Goal: Task Accomplishment & Management: Use online tool/utility

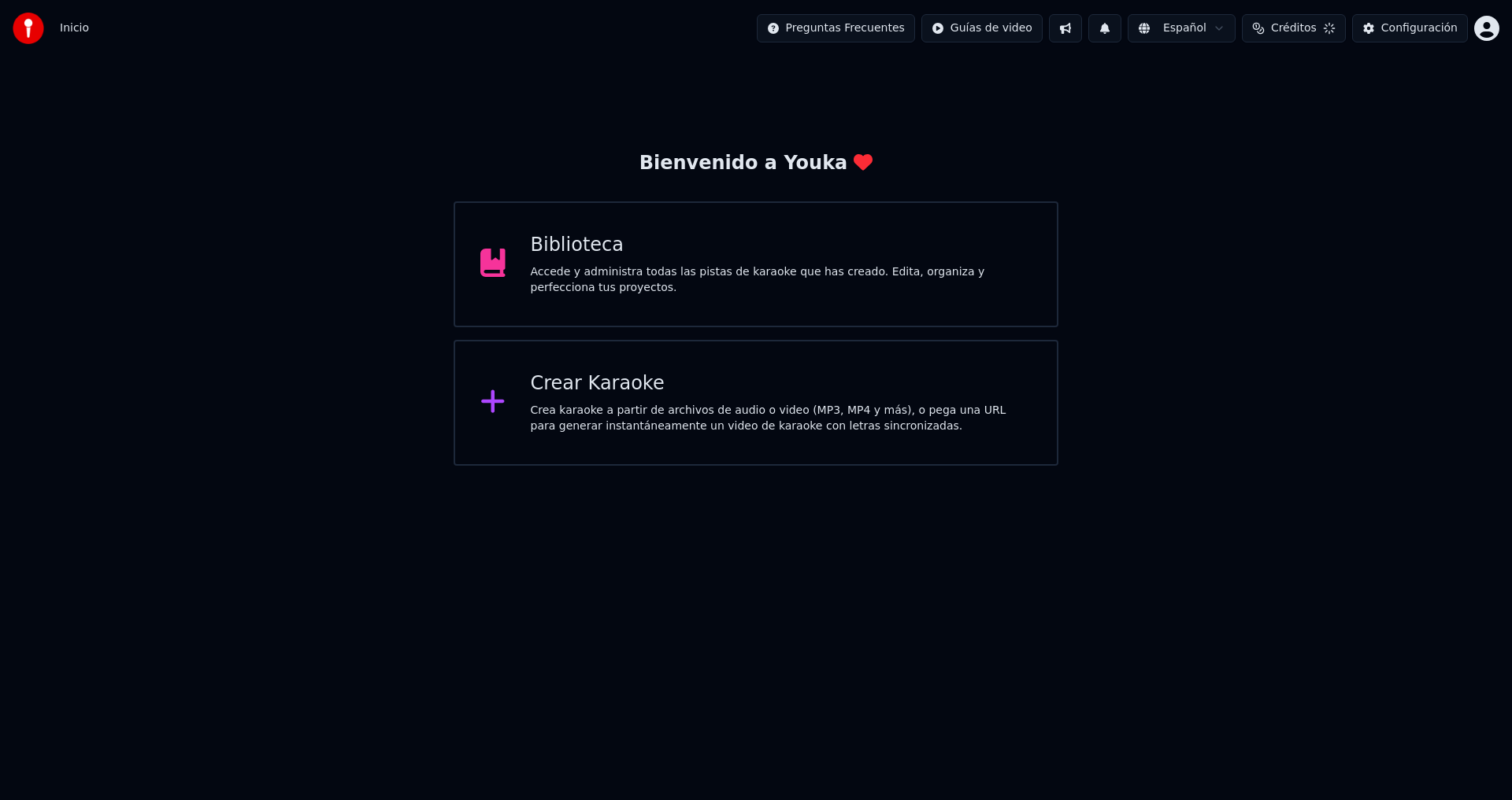
click at [741, 390] on div "Crear Karaoke" at bounding box center [781, 384] width 501 height 25
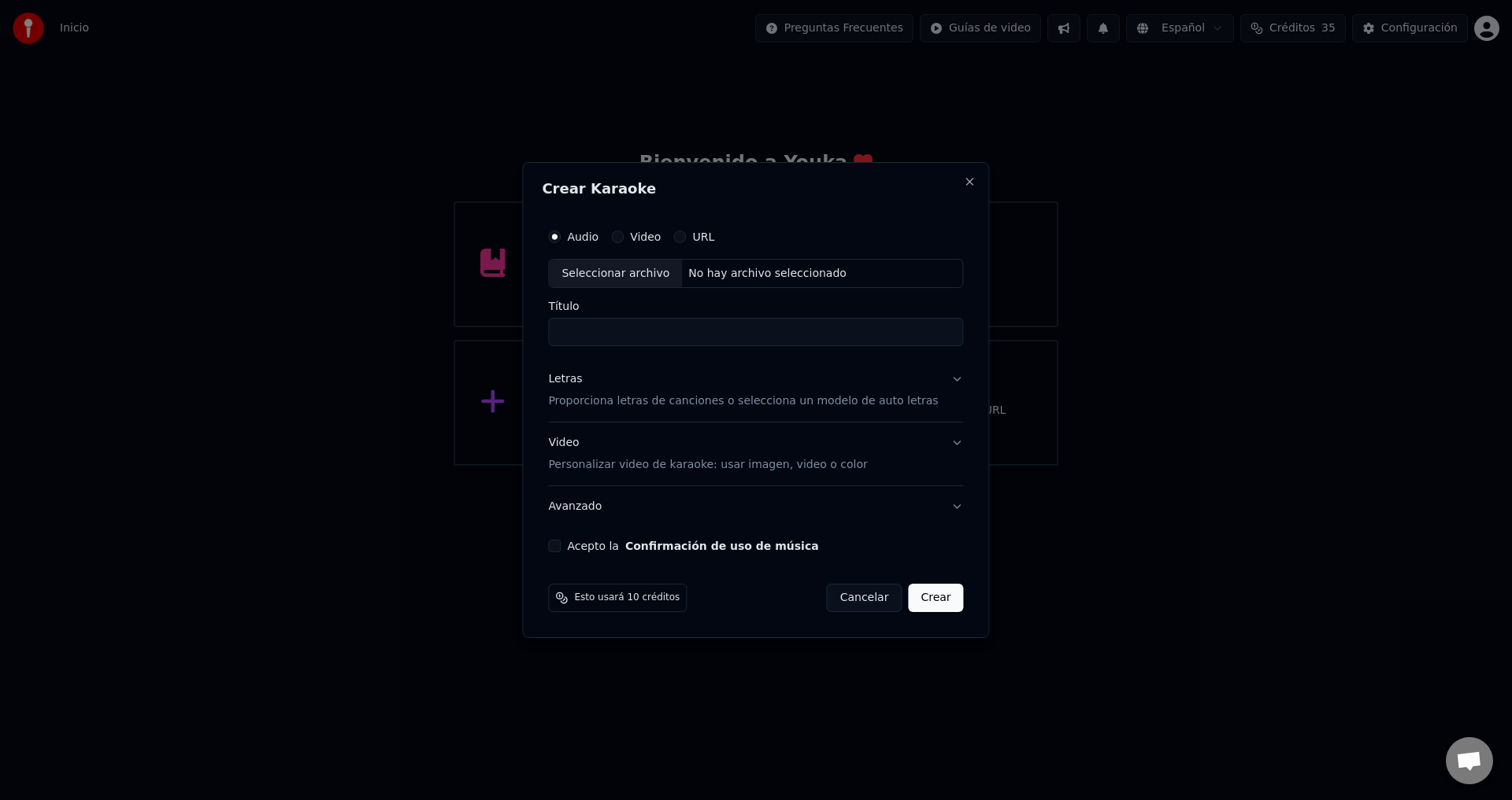
scroll to position [655, 0]
click at [629, 271] on div "Seleccionar archivo" at bounding box center [615, 274] width 133 height 29
type input "**********"
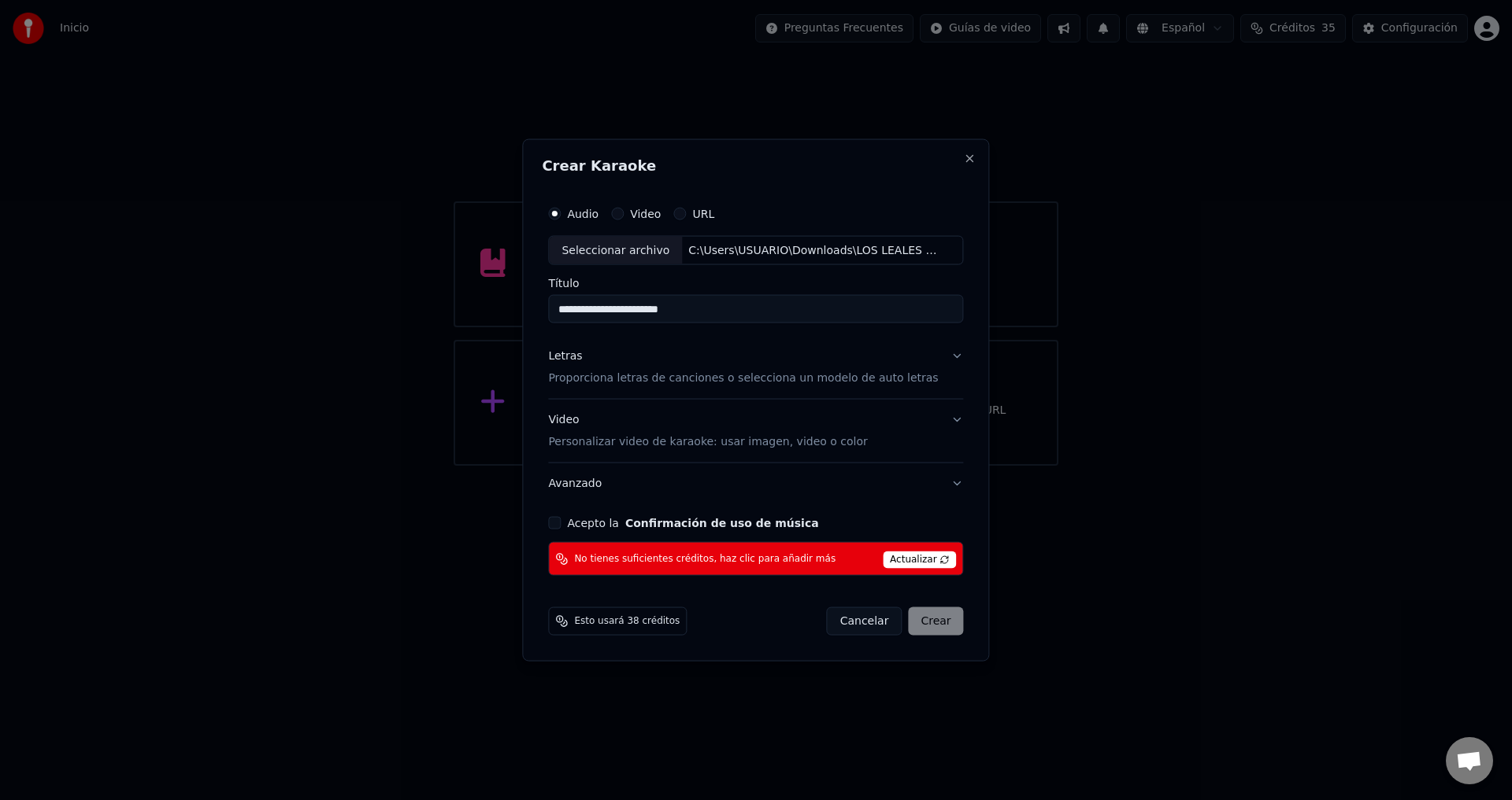
click at [585, 375] on p "Proporciona letras de canciones o selecciona un modelo de auto letras" at bounding box center [742, 378] width 390 height 16
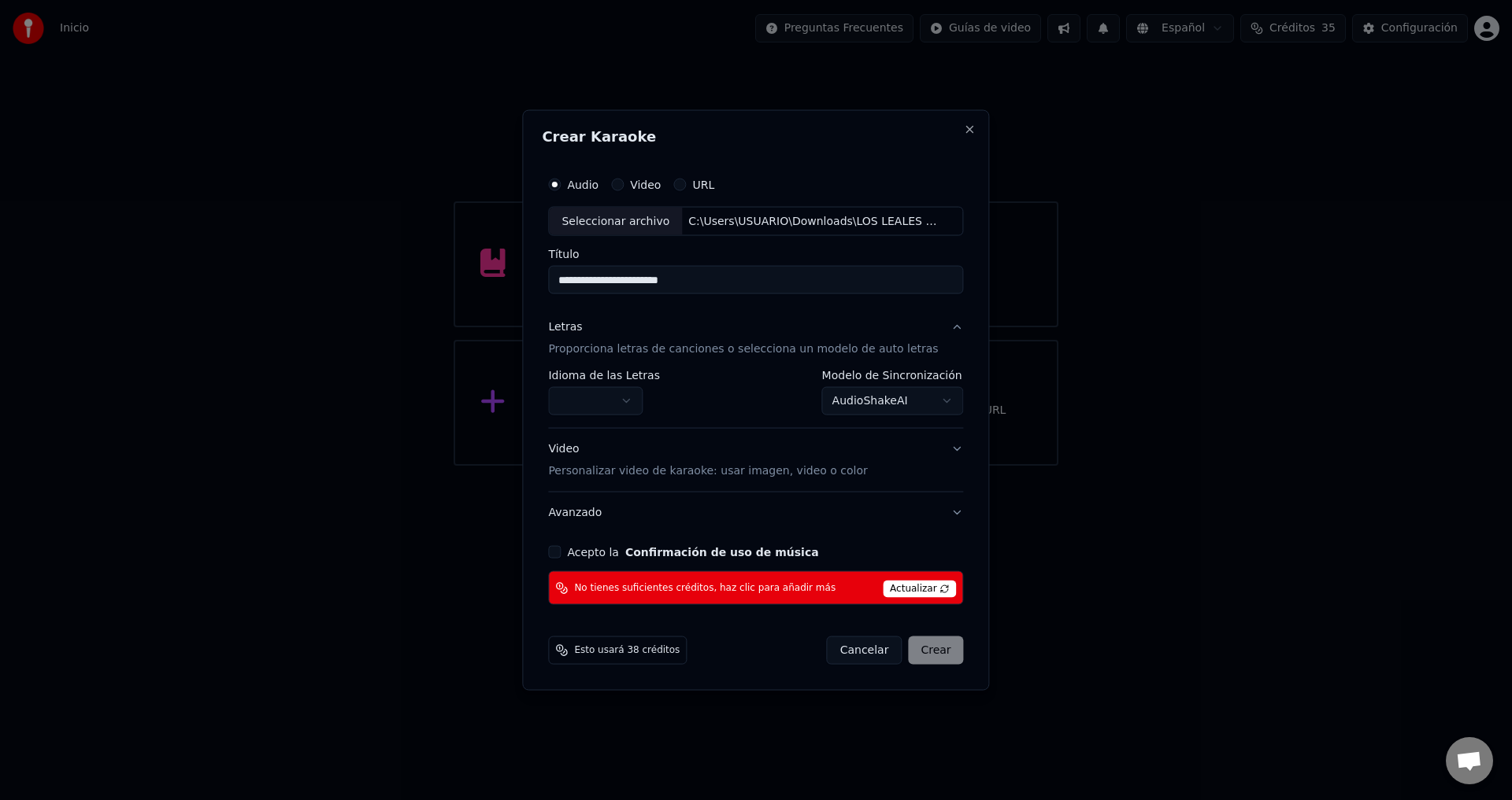
click at [578, 400] on body "**********" at bounding box center [756, 232] width 1512 height 466
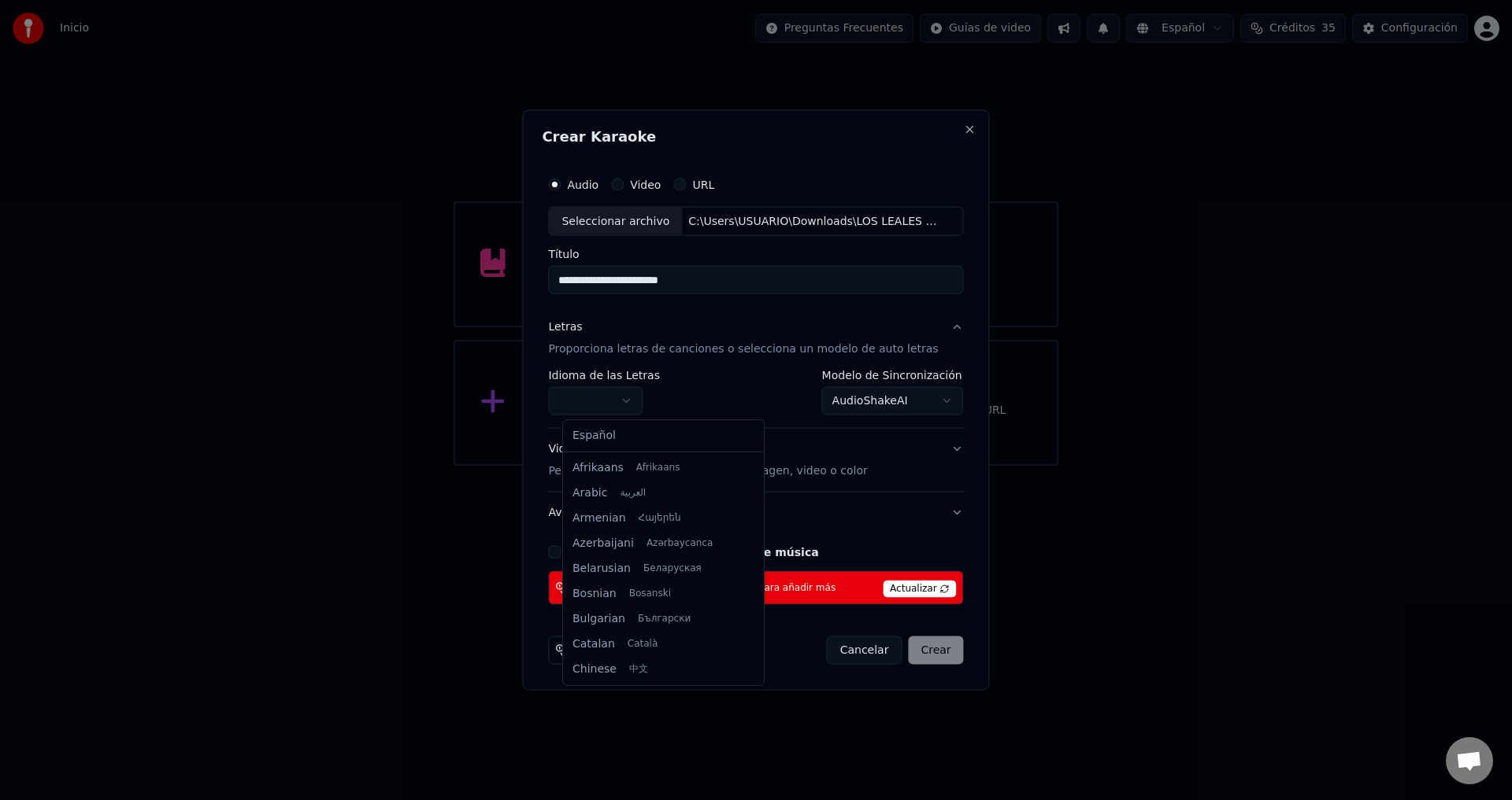
select select "**"
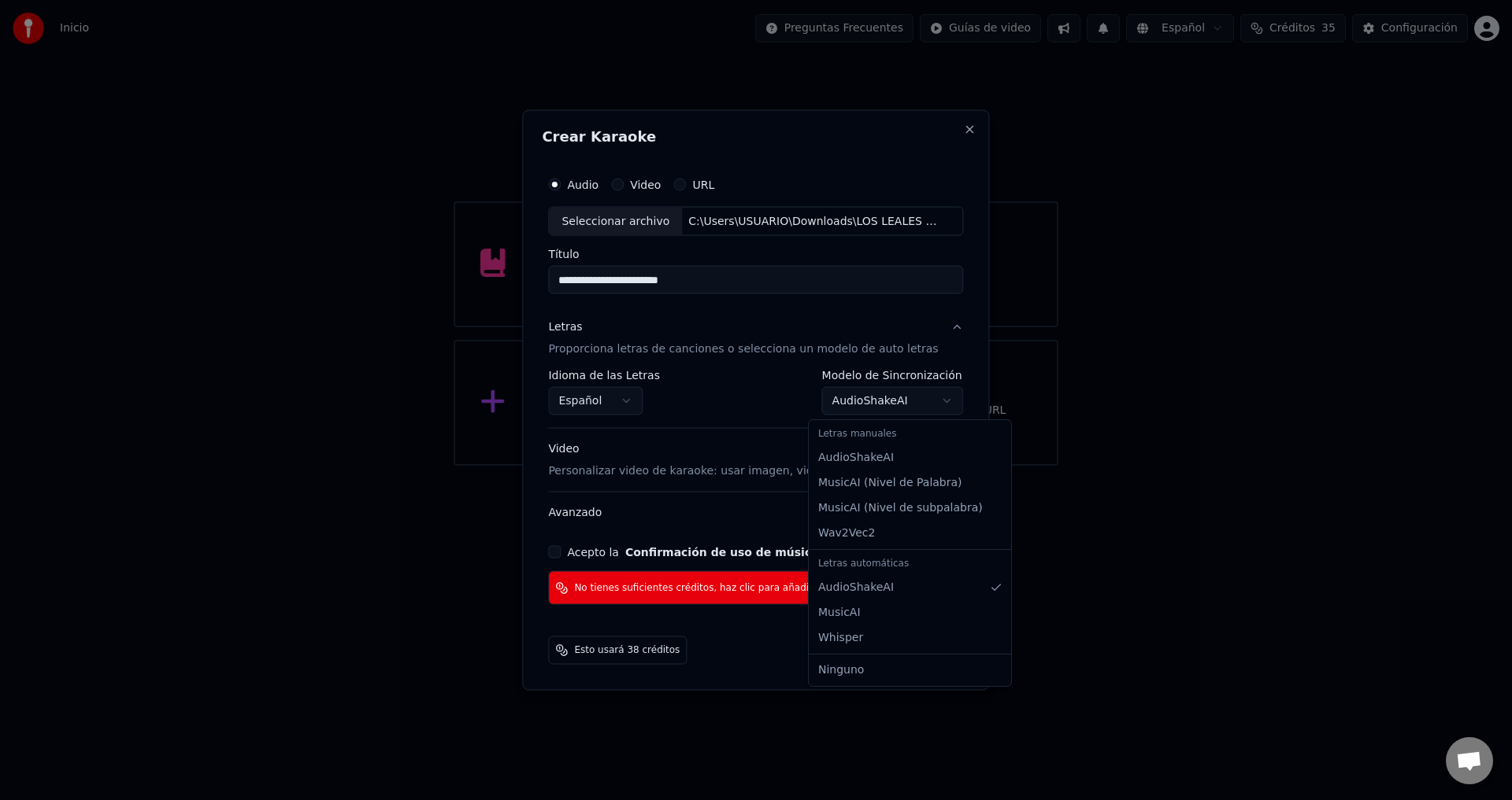
click at [882, 405] on body "**********" at bounding box center [756, 232] width 1512 height 466
select select "*******"
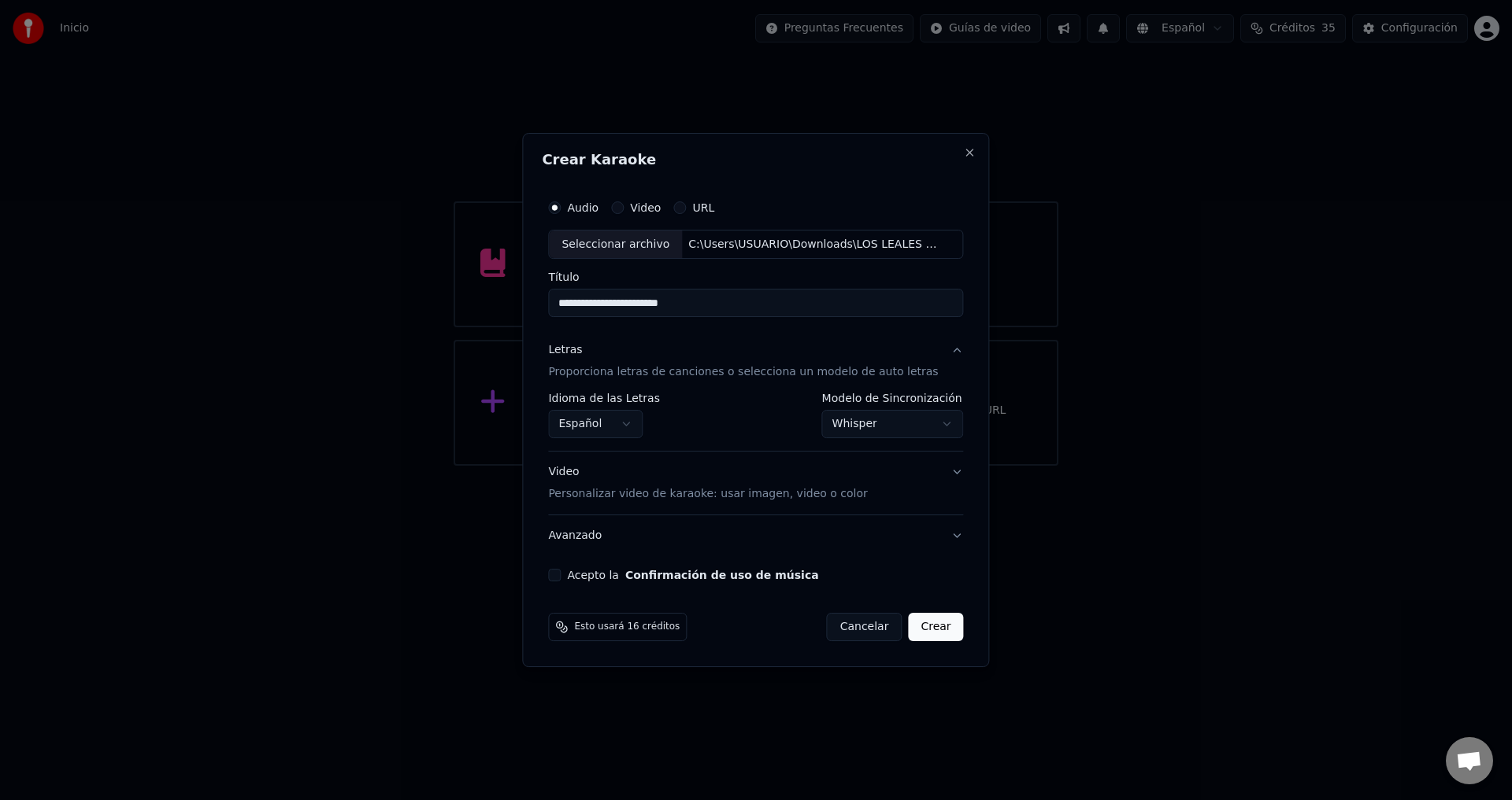
click at [560, 573] on button "Acepto la Confirmación de uso de música" at bounding box center [554, 575] width 12 height 12
click at [928, 636] on button "Crear" at bounding box center [936, 628] width 55 height 29
click at [688, 494] on p "Personalizar video de karaoke: usar imagen, video o color" at bounding box center [707, 494] width 319 height 16
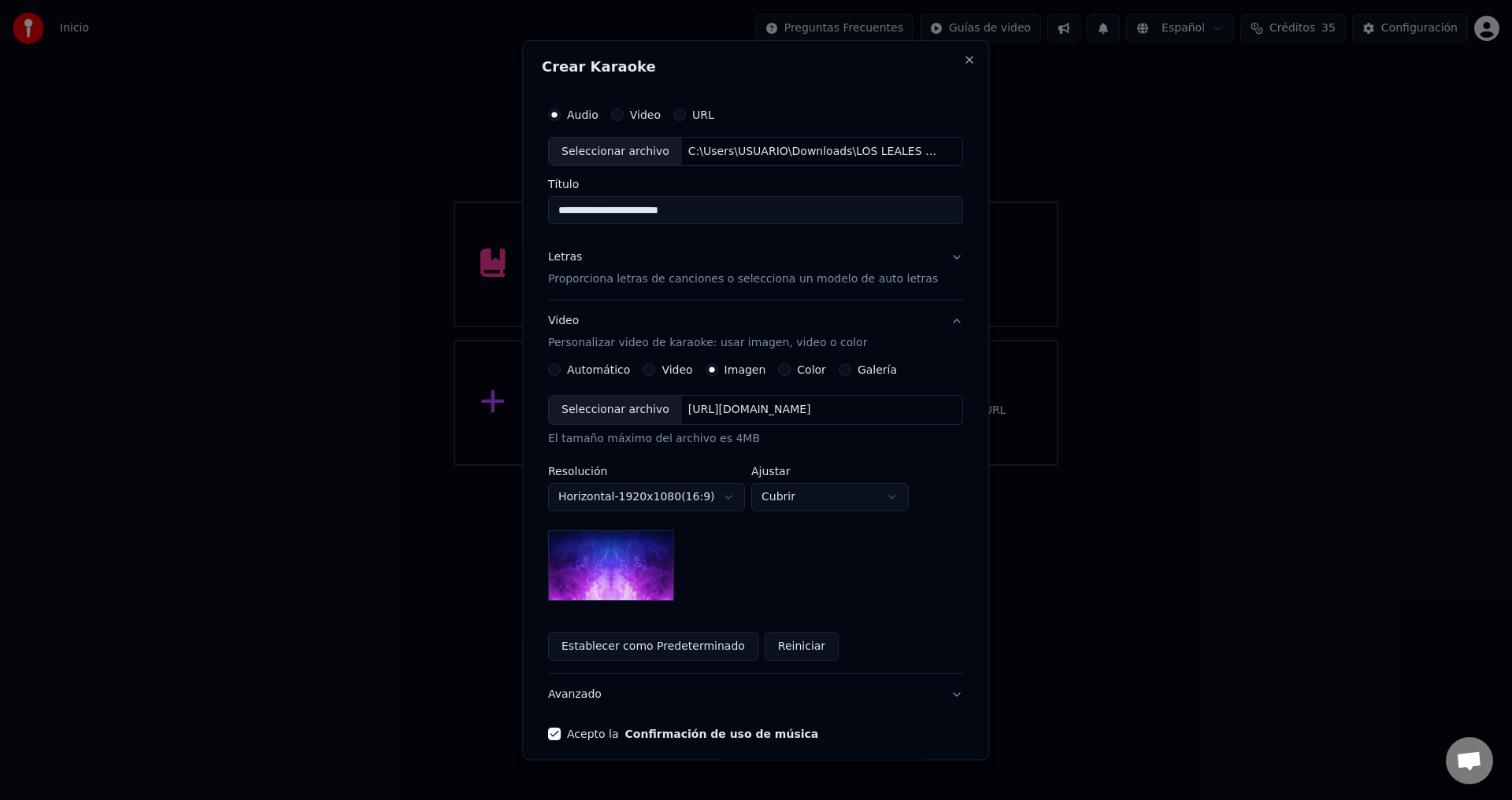
click at [709, 276] on p "Proporciona letras de canciones o selecciona un modelo de auto letras" at bounding box center [742, 280] width 390 height 16
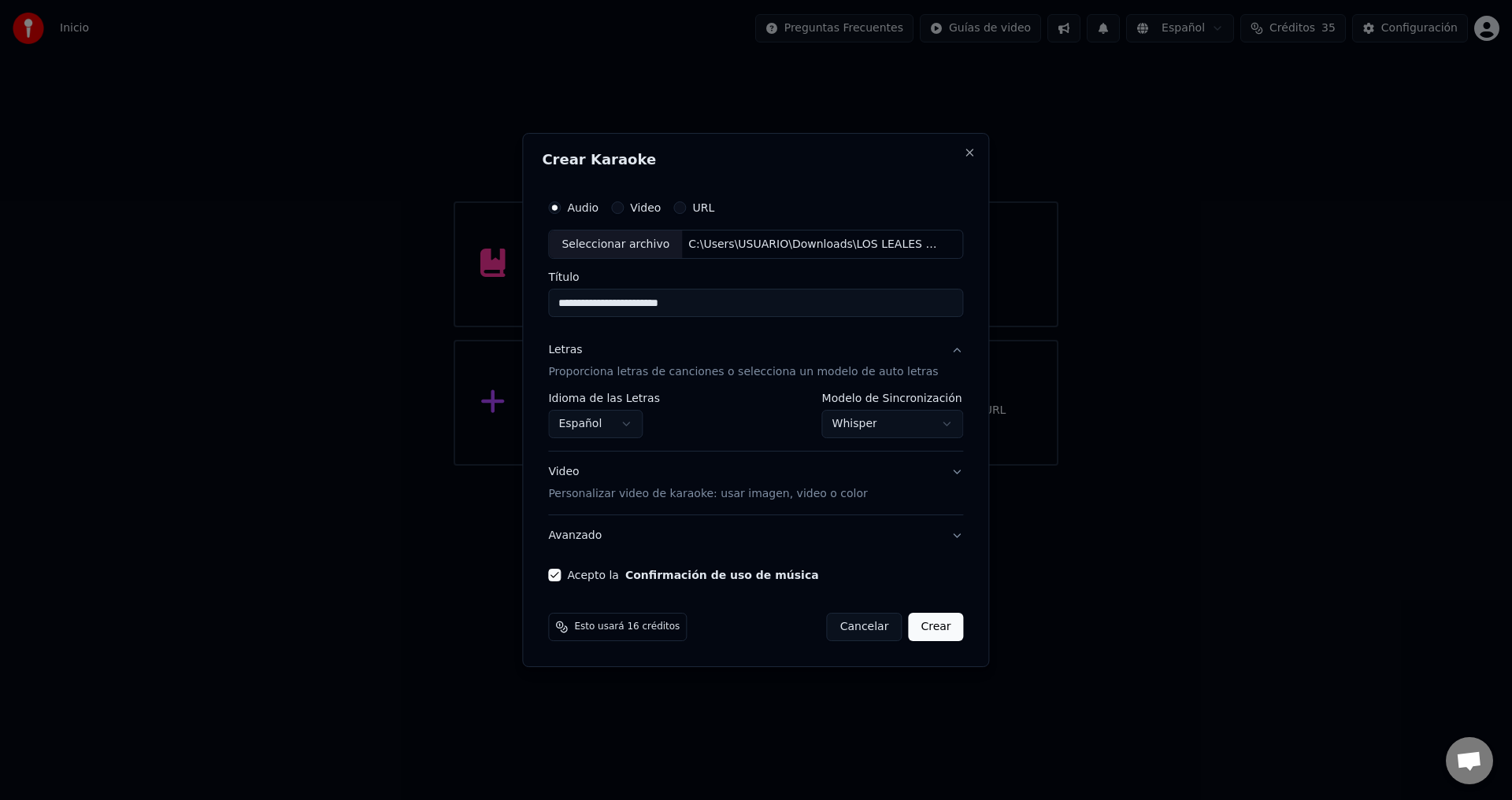
click at [922, 624] on button "Crear" at bounding box center [936, 628] width 55 height 29
click at [922, 626] on button "Crear" at bounding box center [936, 628] width 55 height 29
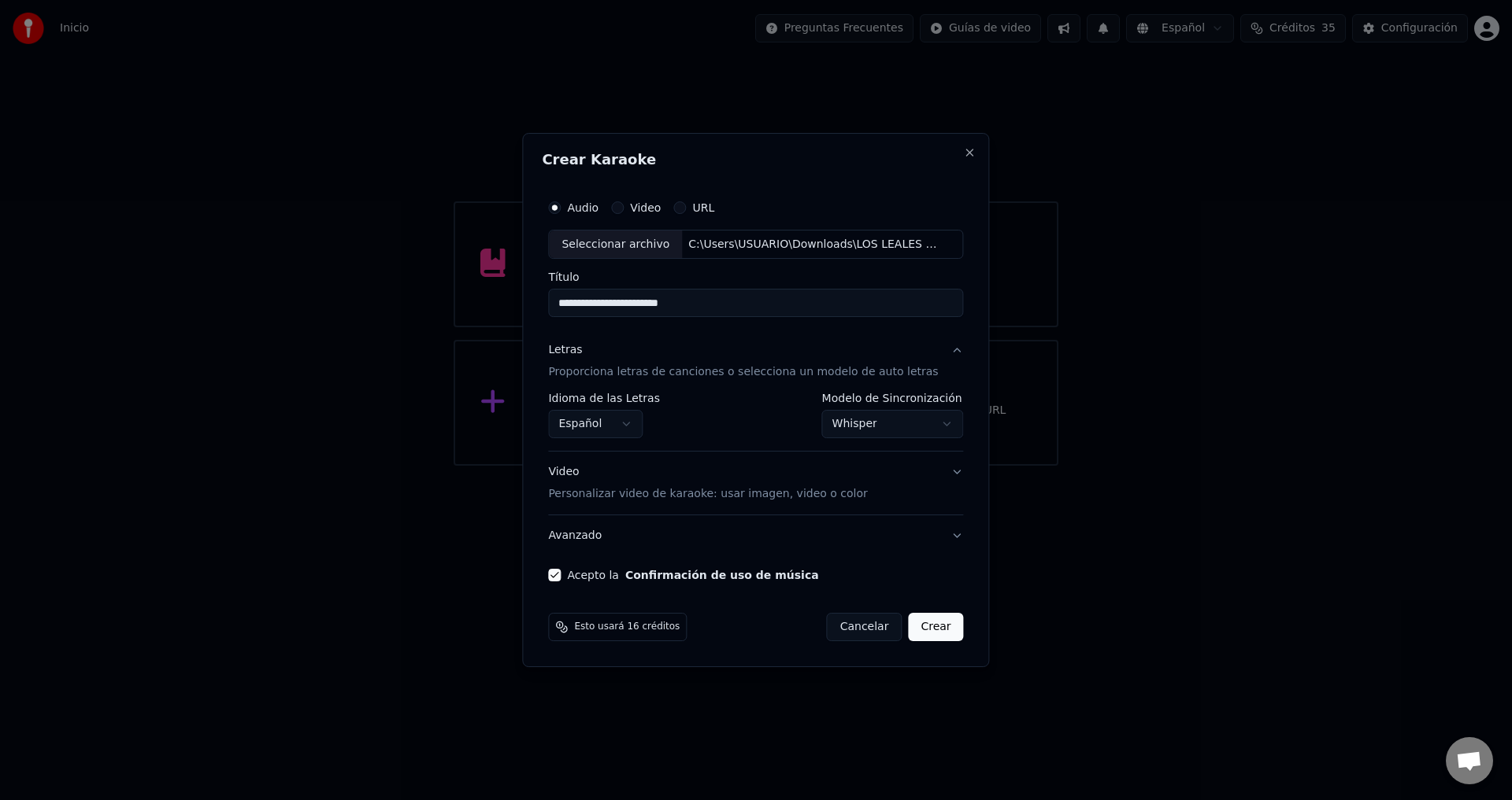
click at [922, 626] on button "Crear" at bounding box center [936, 628] width 55 height 29
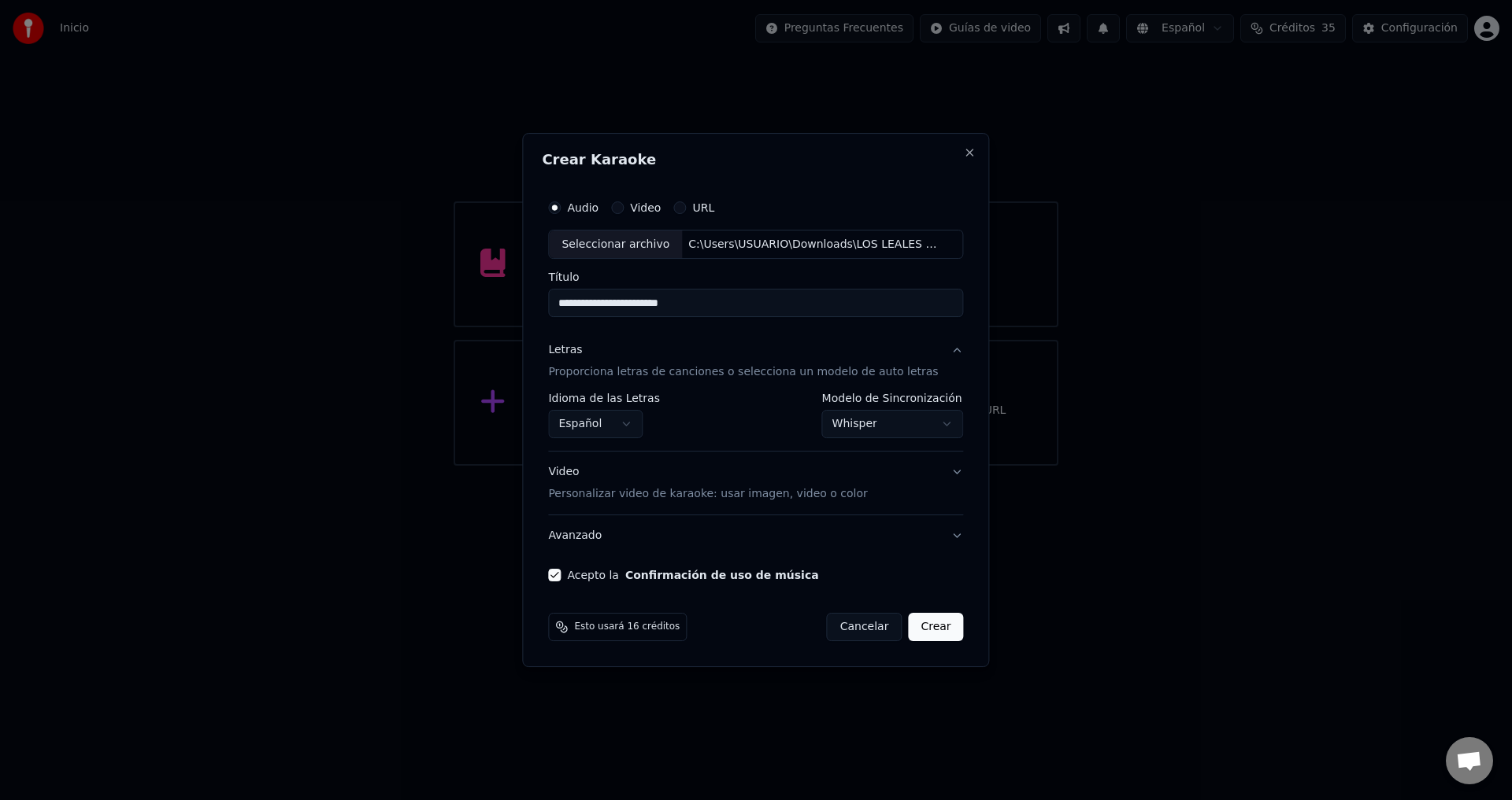
click at [922, 626] on button "Crear" at bounding box center [936, 628] width 55 height 29
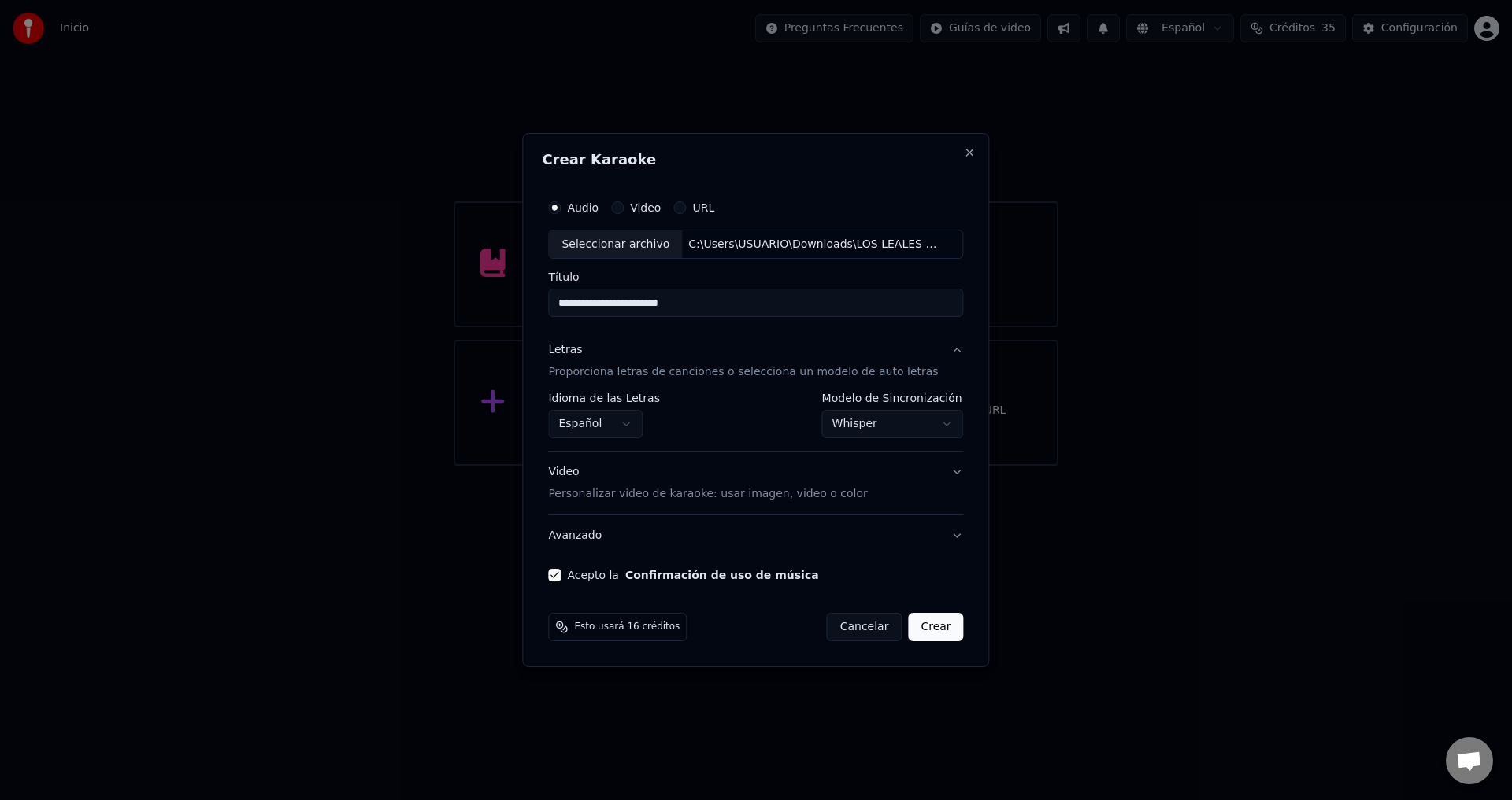
click at [922, 626] on button "Crear" at bounding box center [936, 628] width 55 height 29
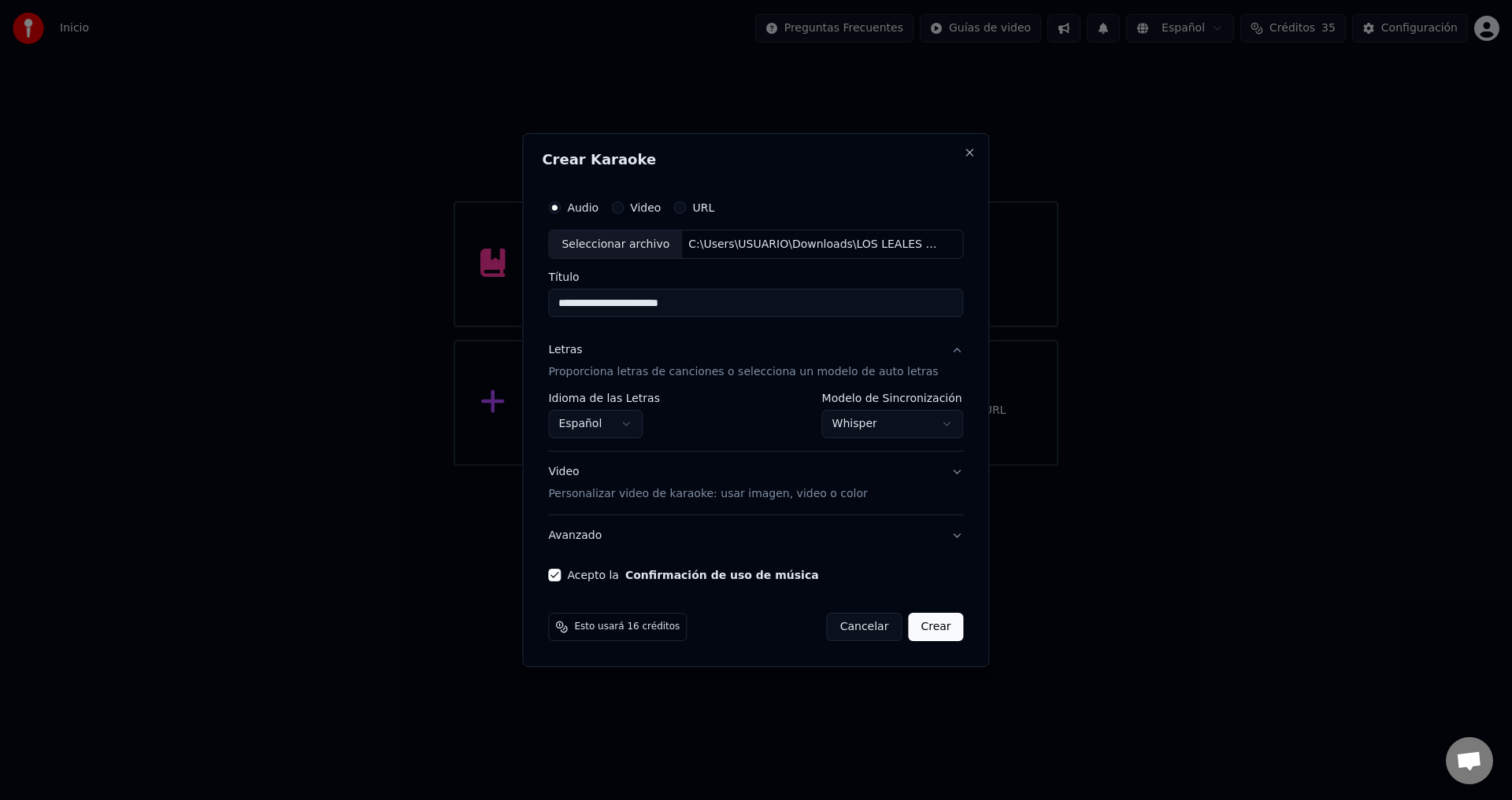
click at [922, 626] on button "Crear" at bounding box center [936, 628] width 55 height 29
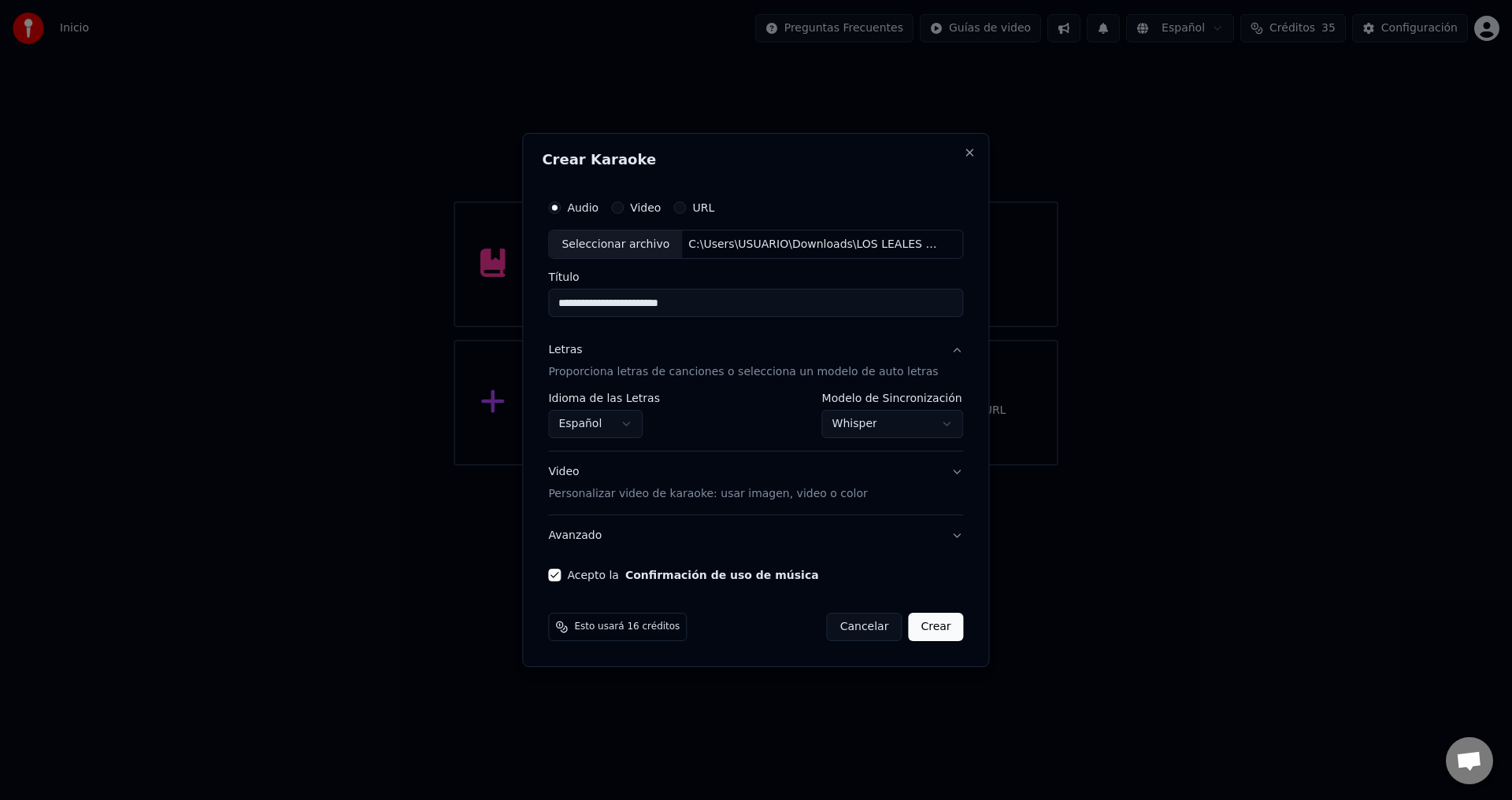
click at [922, 626] on button "Crear" at bounding box center [936, 628] width 55 height 29
click at [918, 626] on button "Crear" at bounding box center [936, 628] width 55 height 29
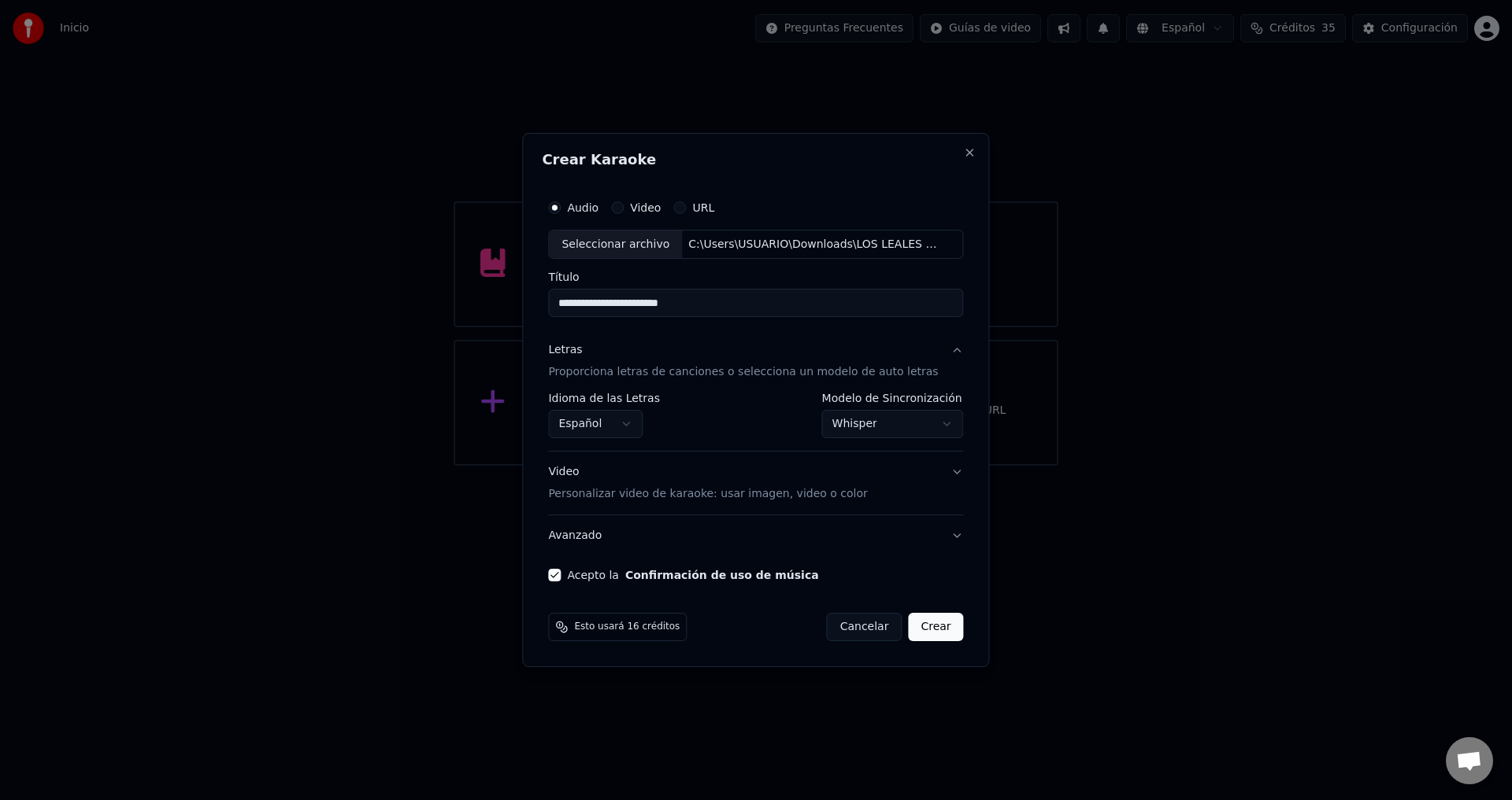
drag, startPoint x: 911, startPoint y: 626, endPoint x: 900, endPoint y: 628, distance: 11.2
click at [908, 627] on button "Crear" at bounding box center [936, 628] width 55 height 29
click at [908, 628] on button "Crear" at bounding box center [936, 628] width 55 height 29
click at [923, 625] on button "Crear" at bounding box center [936, 628] width 55 height 29
click at [908, 622] on button "Crear" at bounding box center [936, 628] width 55 height 29
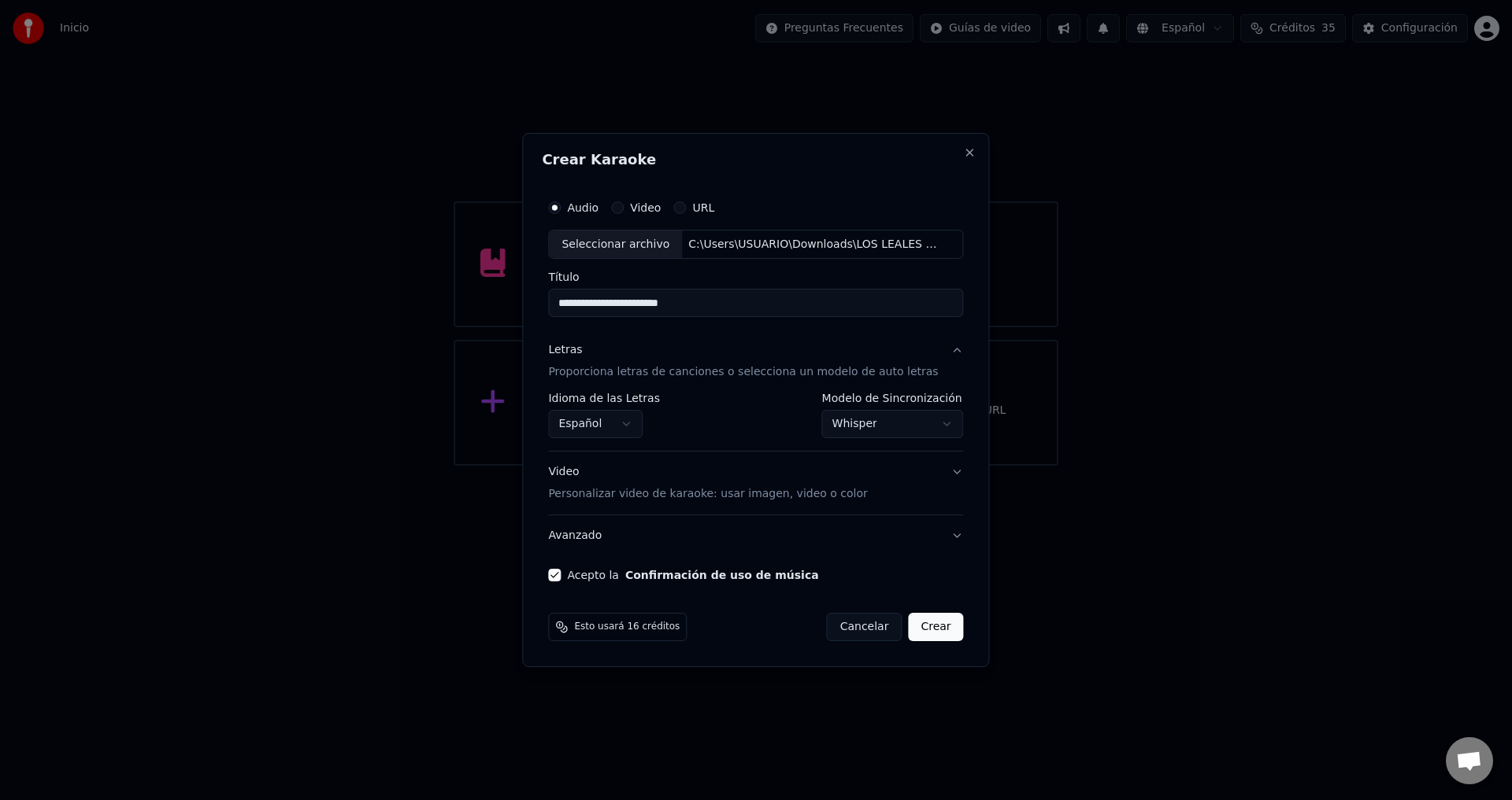
click at [908, 622] on button "Crear" at bounding box center [936, 628] width 55 height 29
click at [611, 496] on p "Personalizar video de karaoke: usar imagen, video o color" at bounding box center [707, 494] width 319 height 16
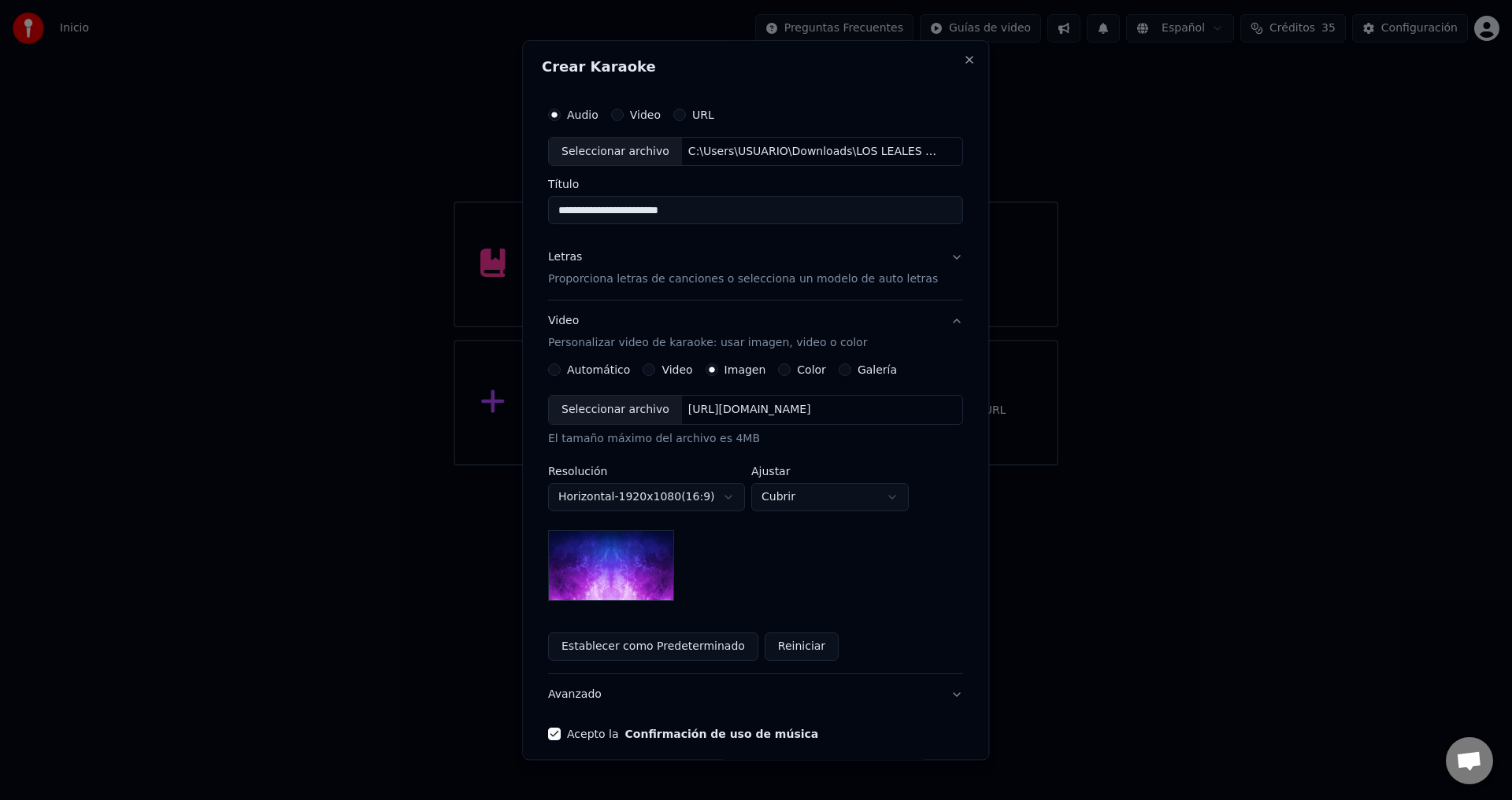
click at [560, 368] on button "Automático" at bounding box center [554, 370] width 12 height 12
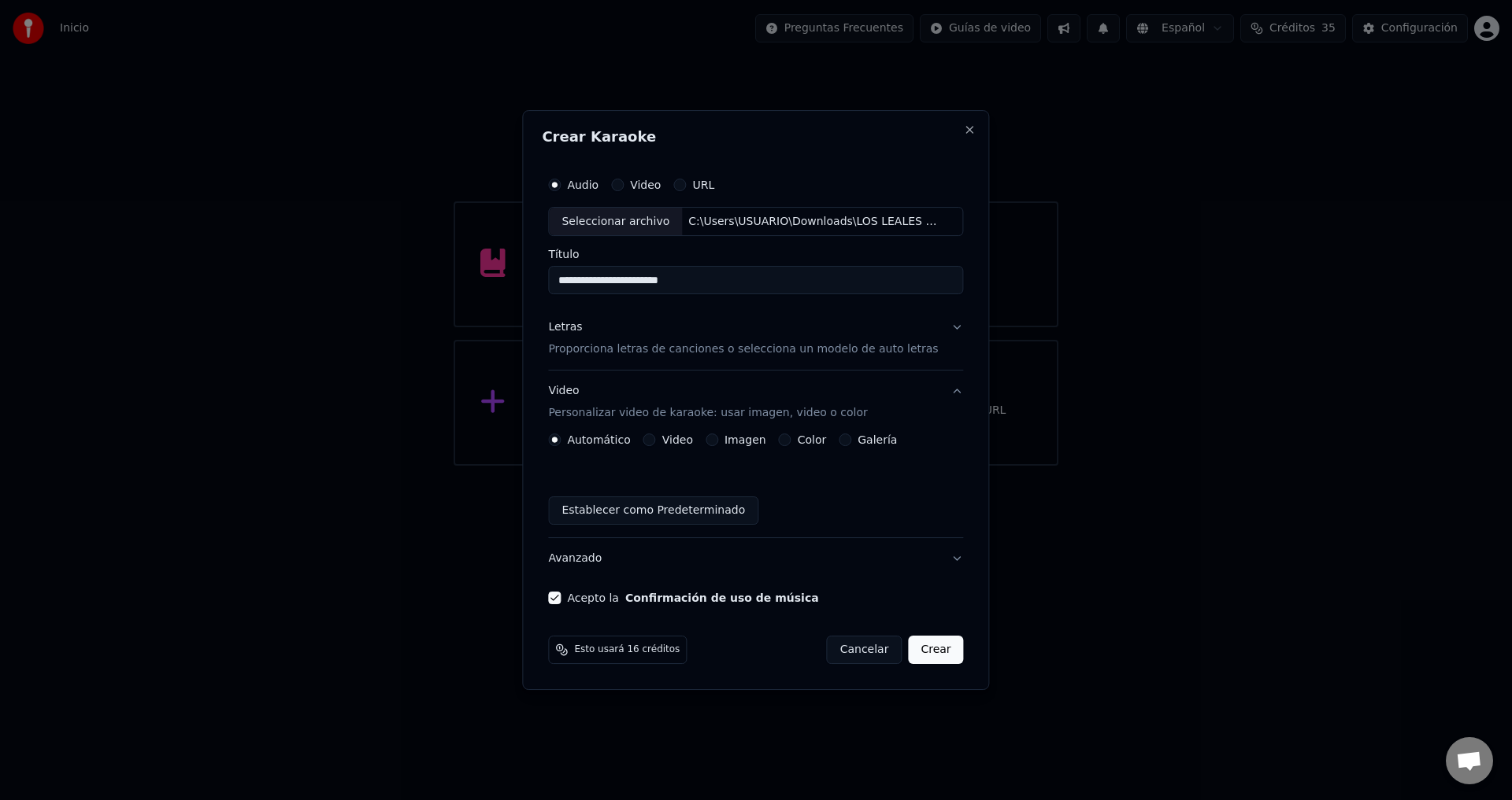
click at [588, 353] on p "Proporciona letras de canciones o selecciona un modelo de auto letras" at bounding box center [742, 350] width 390 height 16
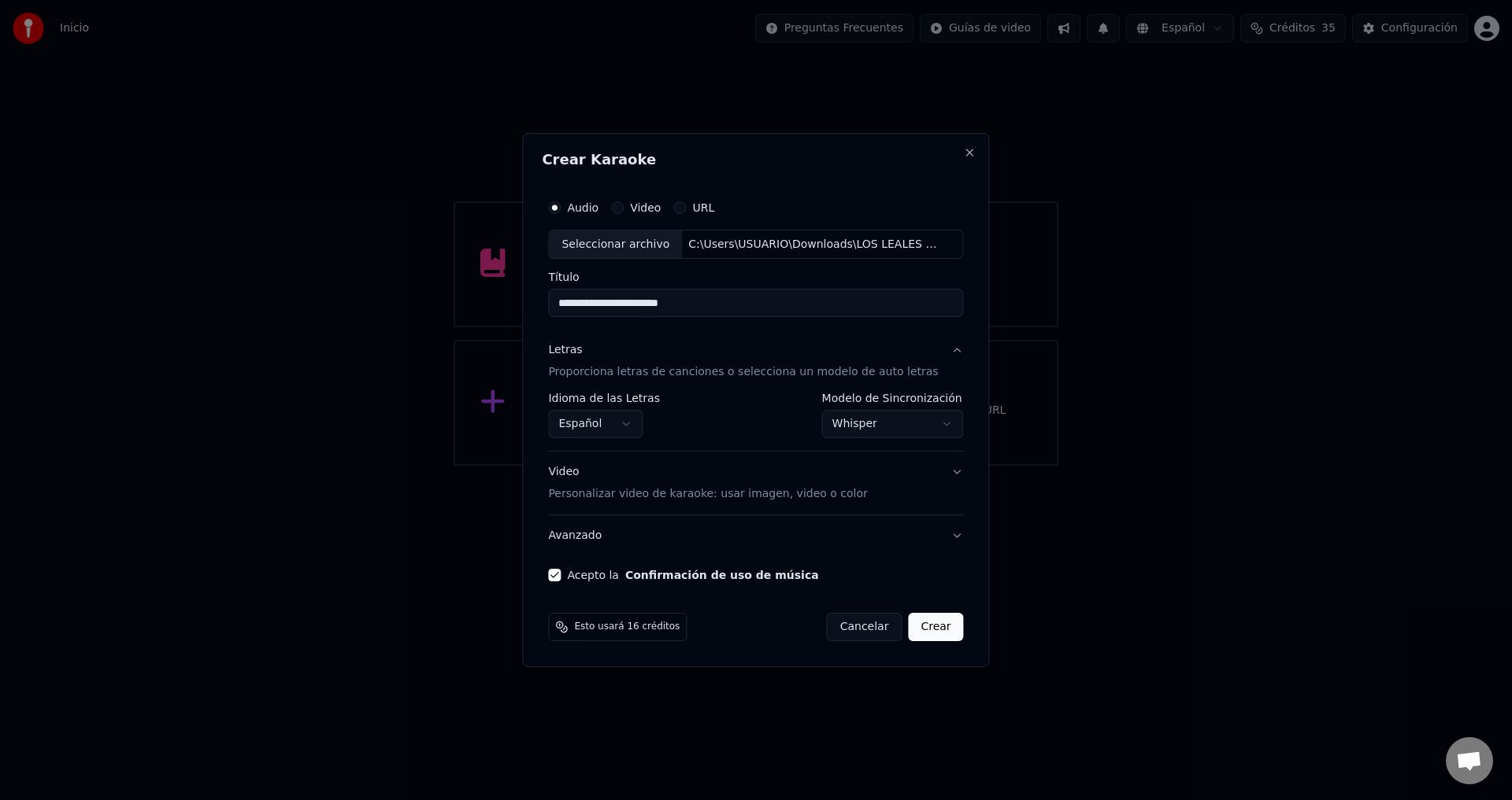
click at [921, 632] on button "Crear" at bounding box center [936, 628] width 55 height 29
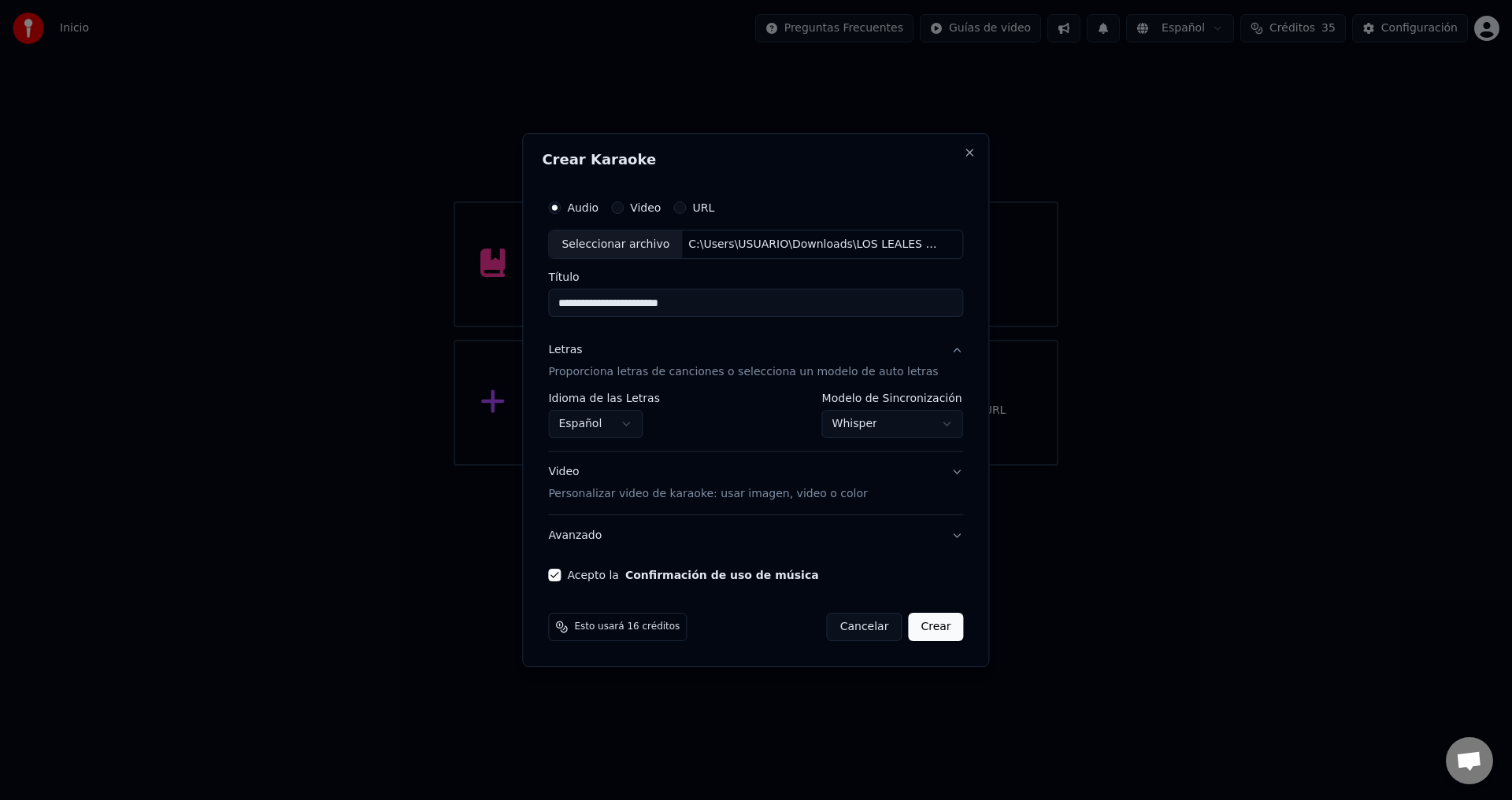
click at [921, 632] on button "Crear" at bounding box center [936, 628] width 55 height 29
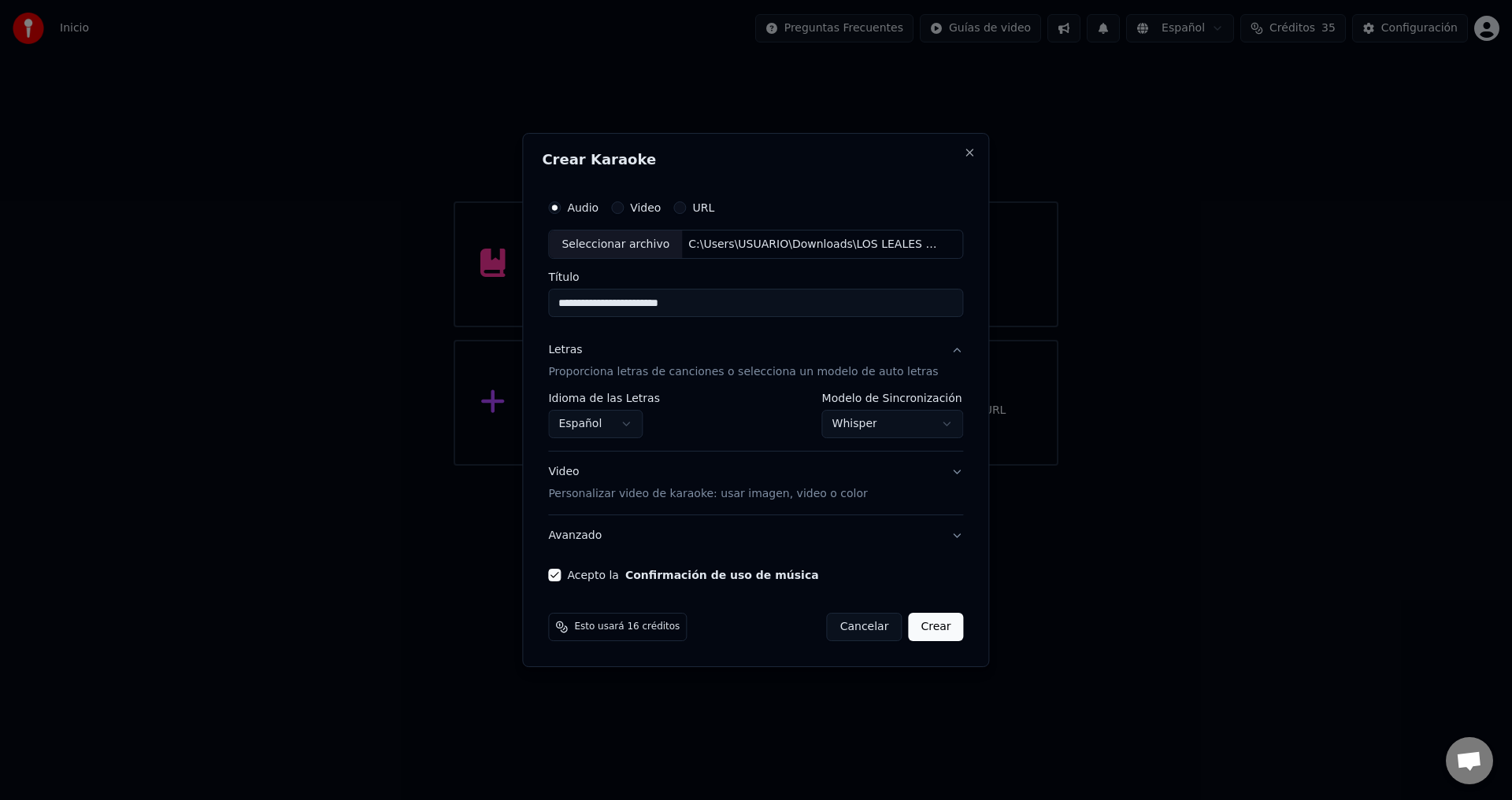
click at [921, 632] on button "Crear" at bounding box center [936, 628] width 55 height 29
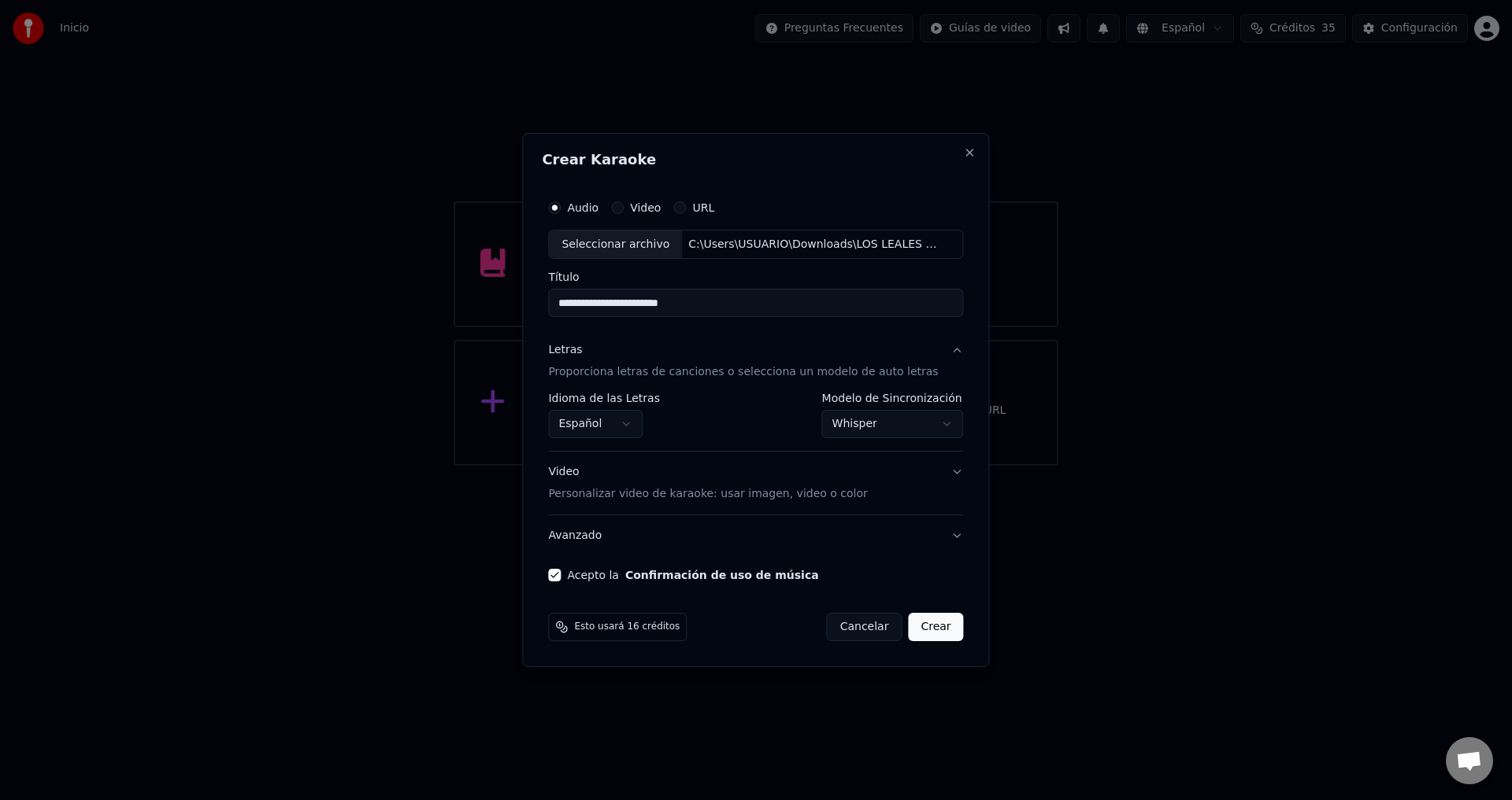
click at [921, 632] on button "Crear" at bounding box center [936, 628] width 55 height 29
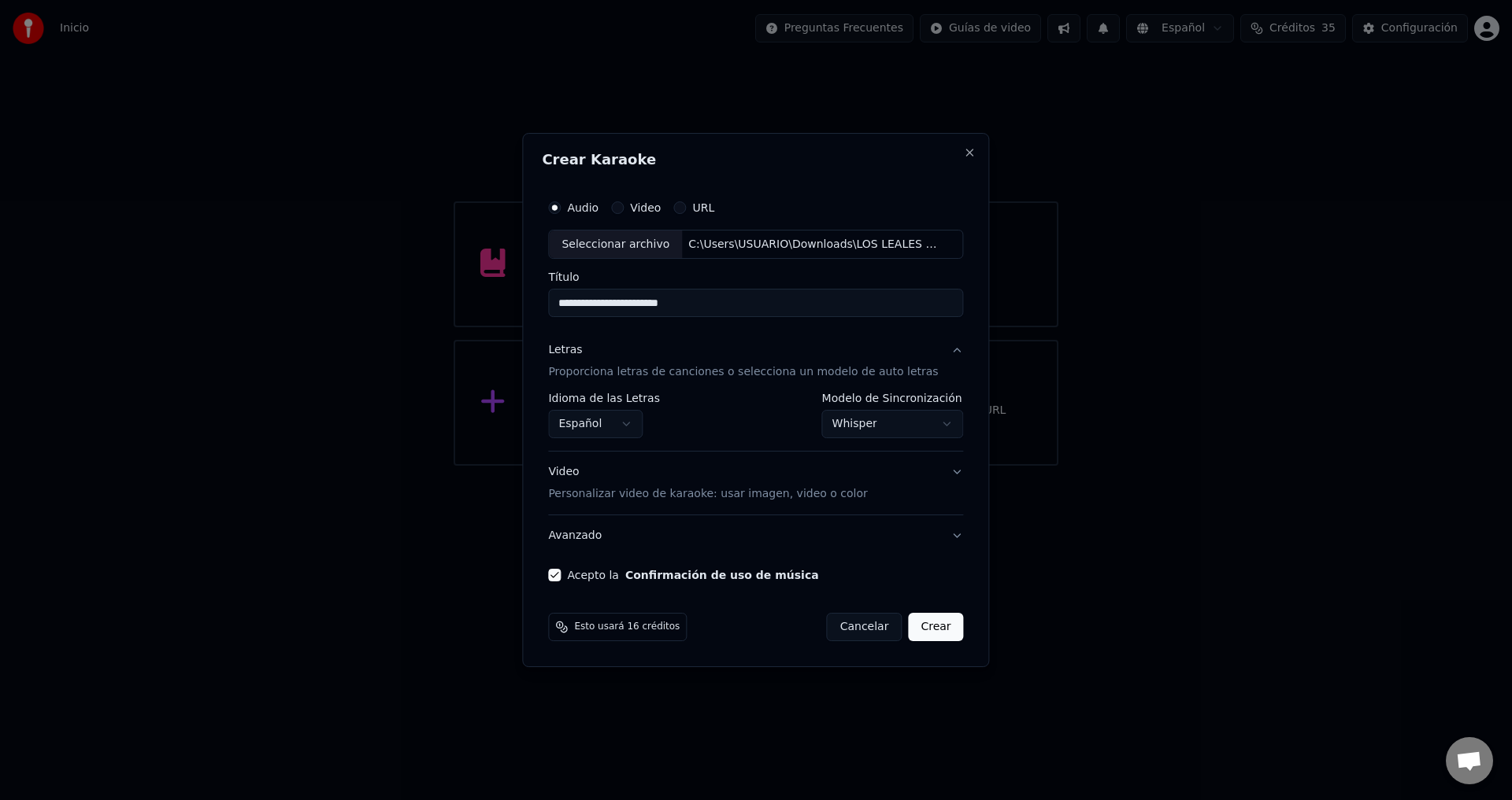
click at [921, 632] on button "Crear" at bounding box center [936, 628] width 55 height 29
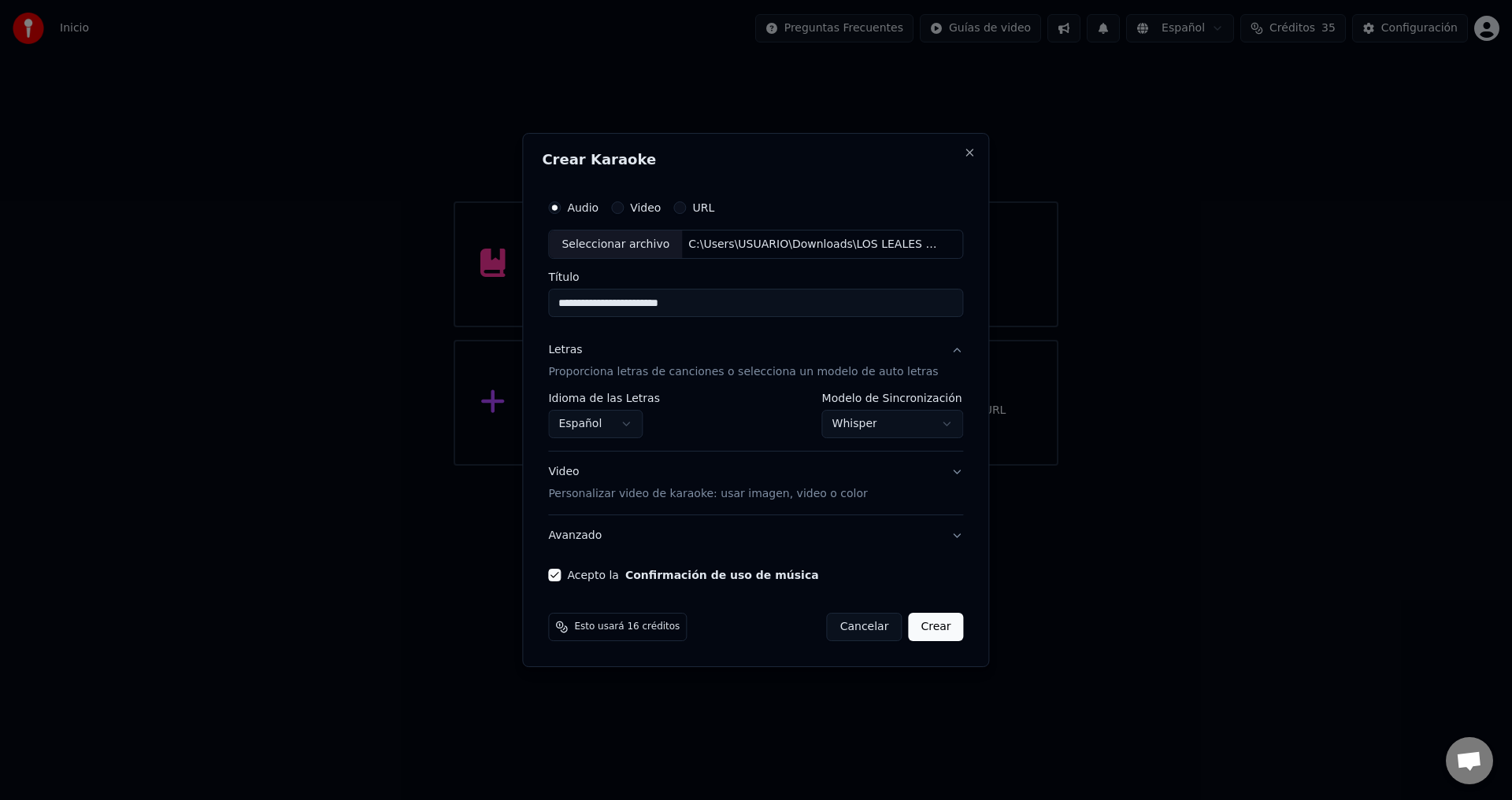
click at [921, 632] on button "Crear" at bounding box center [936, 628] width 55 height 29
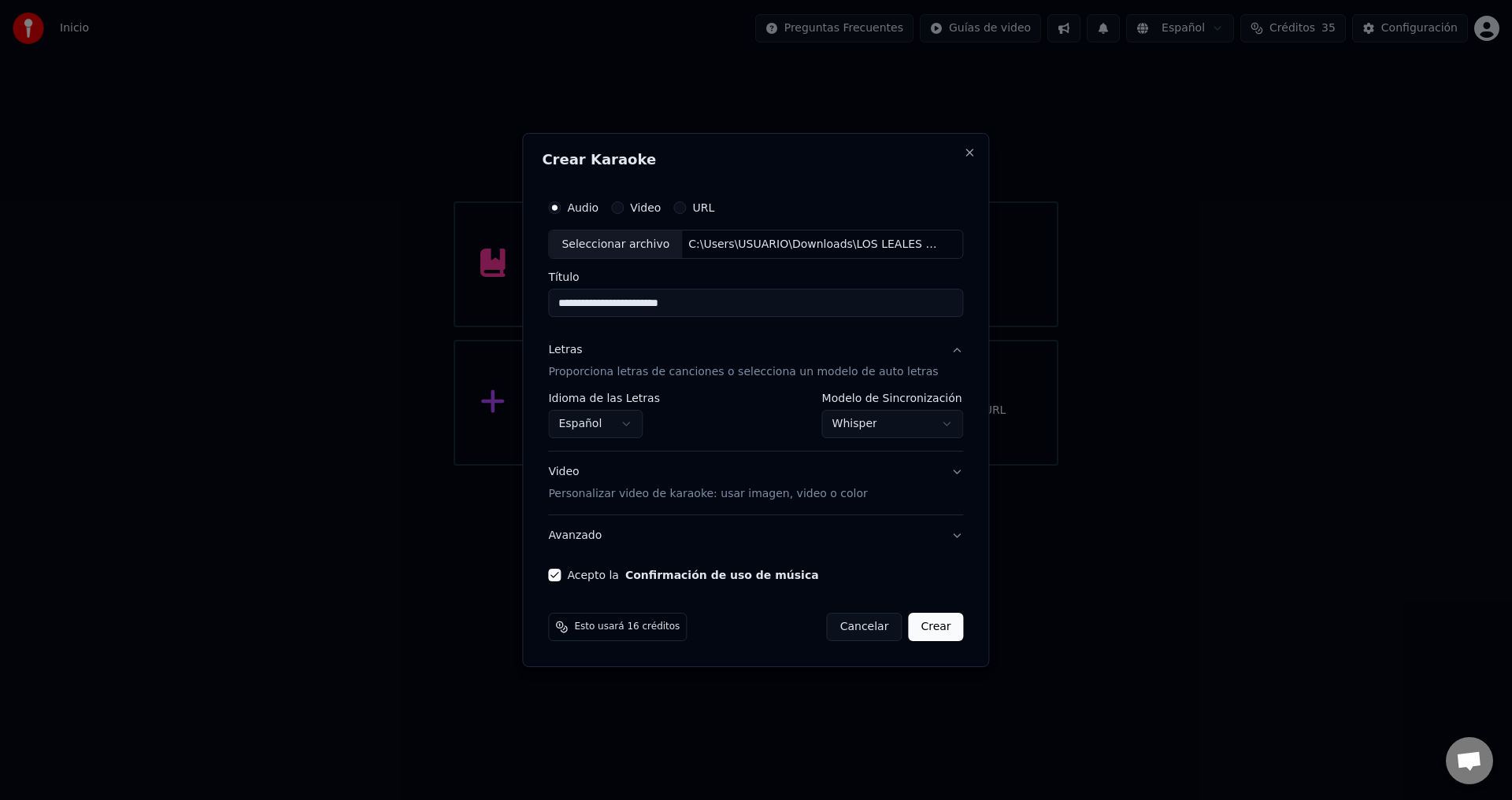
click at [921, 632] on button "Crear" at bounding box center [936, 628] width 55 height 29
click at [835, 433] on body "**********" at bounding box center [756, 232] width 1512 height 466
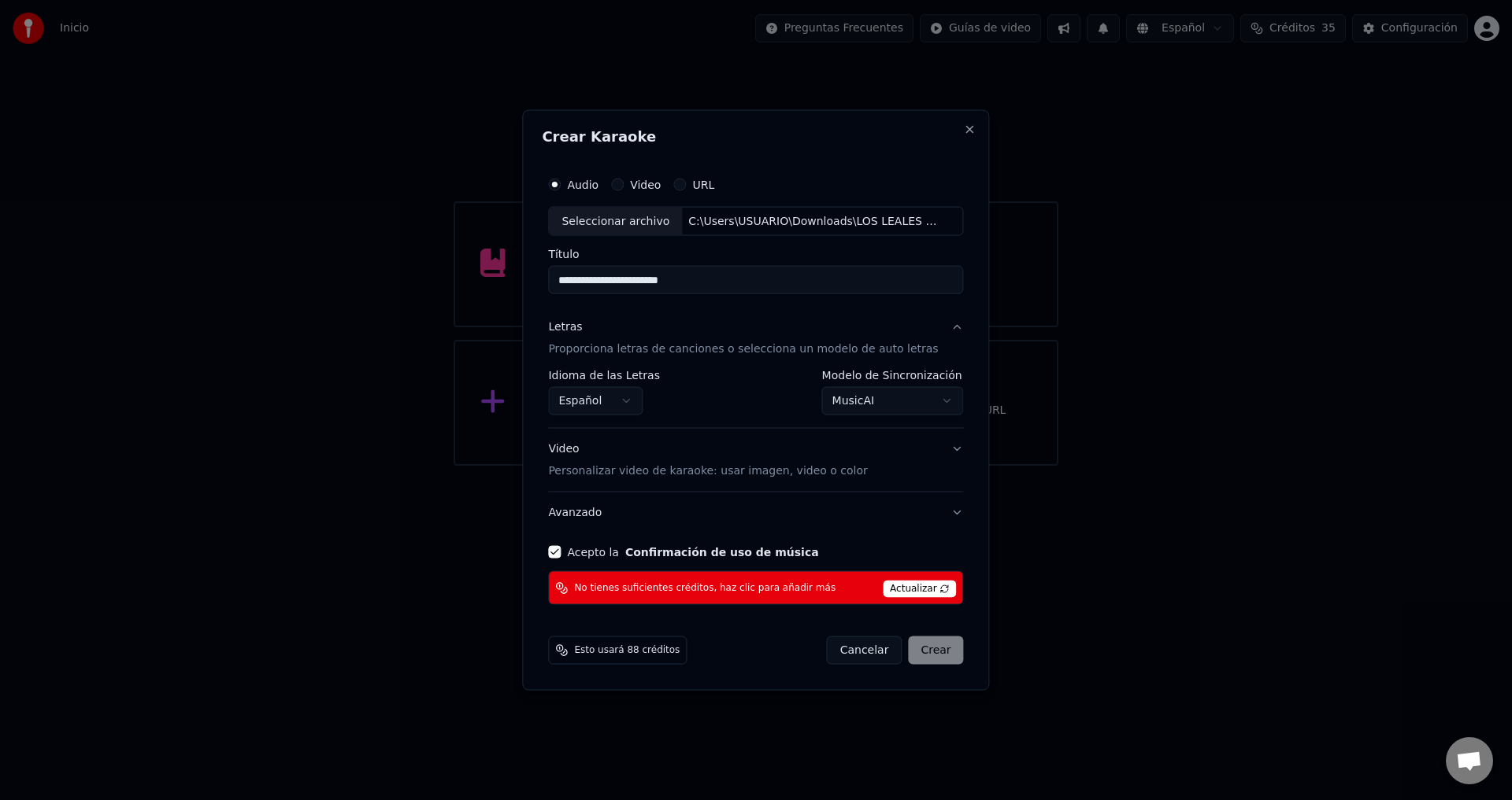
click at [823, 397] on body "**********" at bounding box center [756, 232] width 1512 height 466
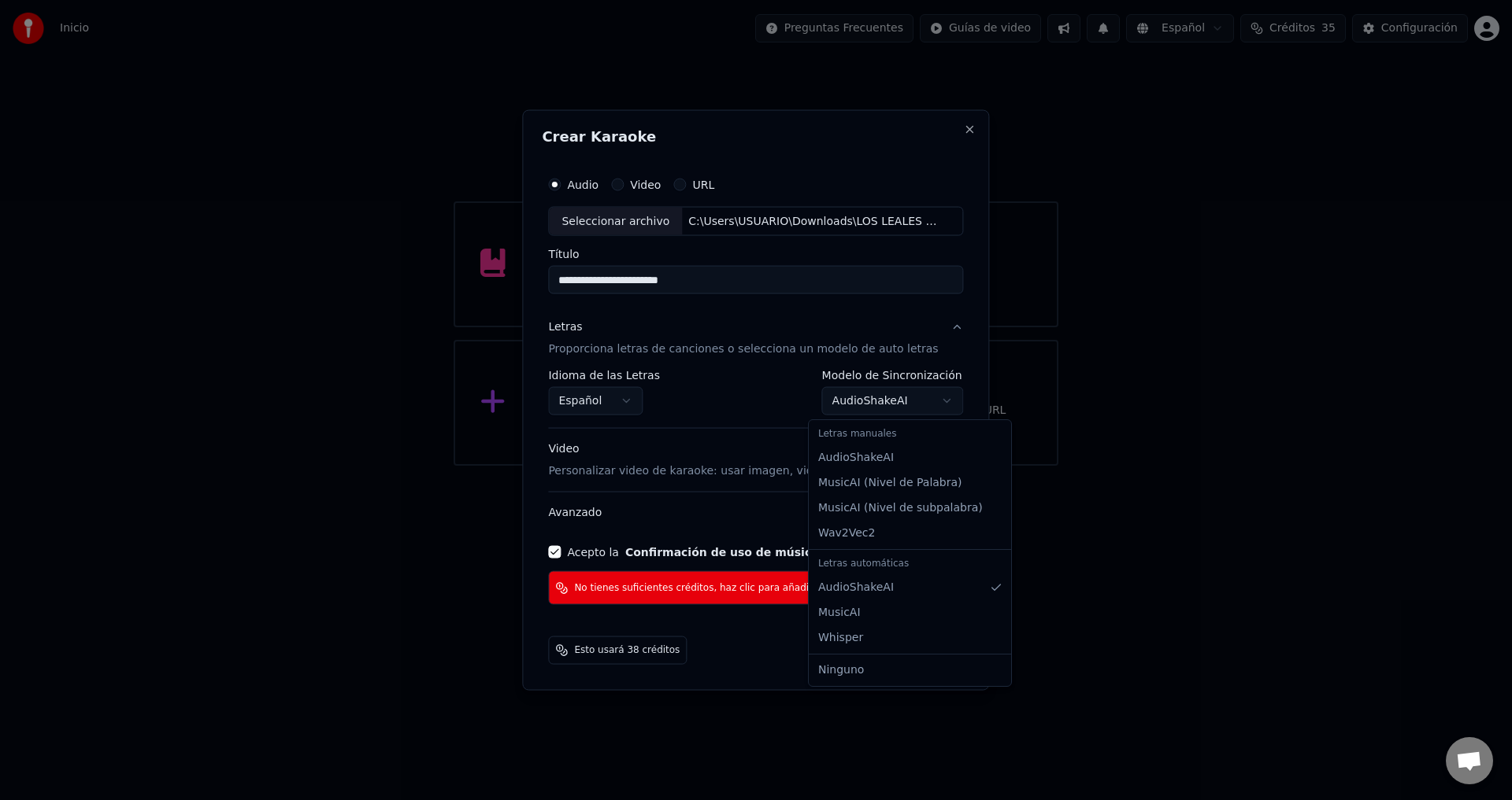
click at [831, 397] on body "**********" at bounding box center [756, 232] width 1512 height 466
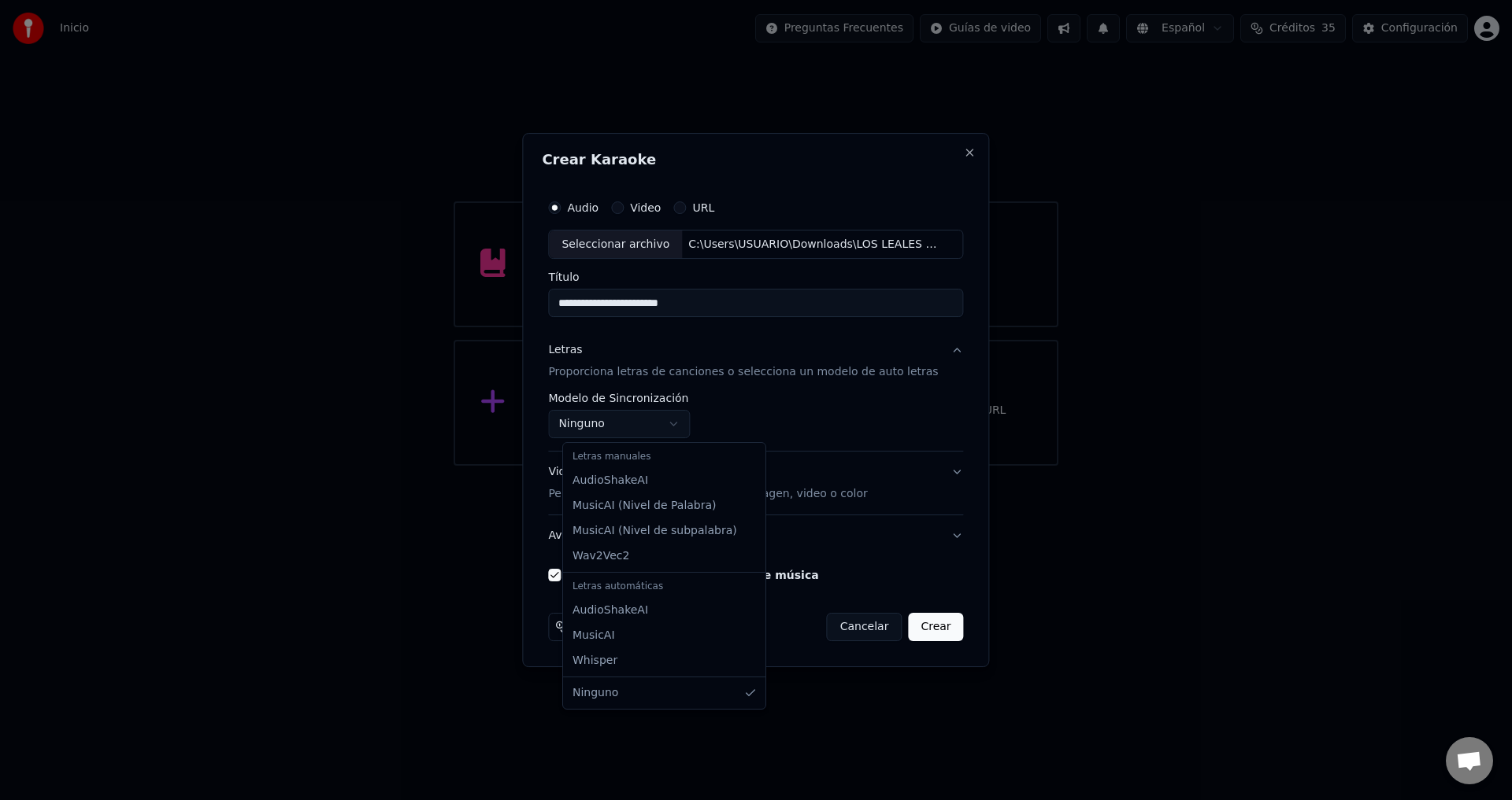
click at [678, 426] on body "**********" at bounding box center [756, 232] width 1512 height 466
select select "*******"
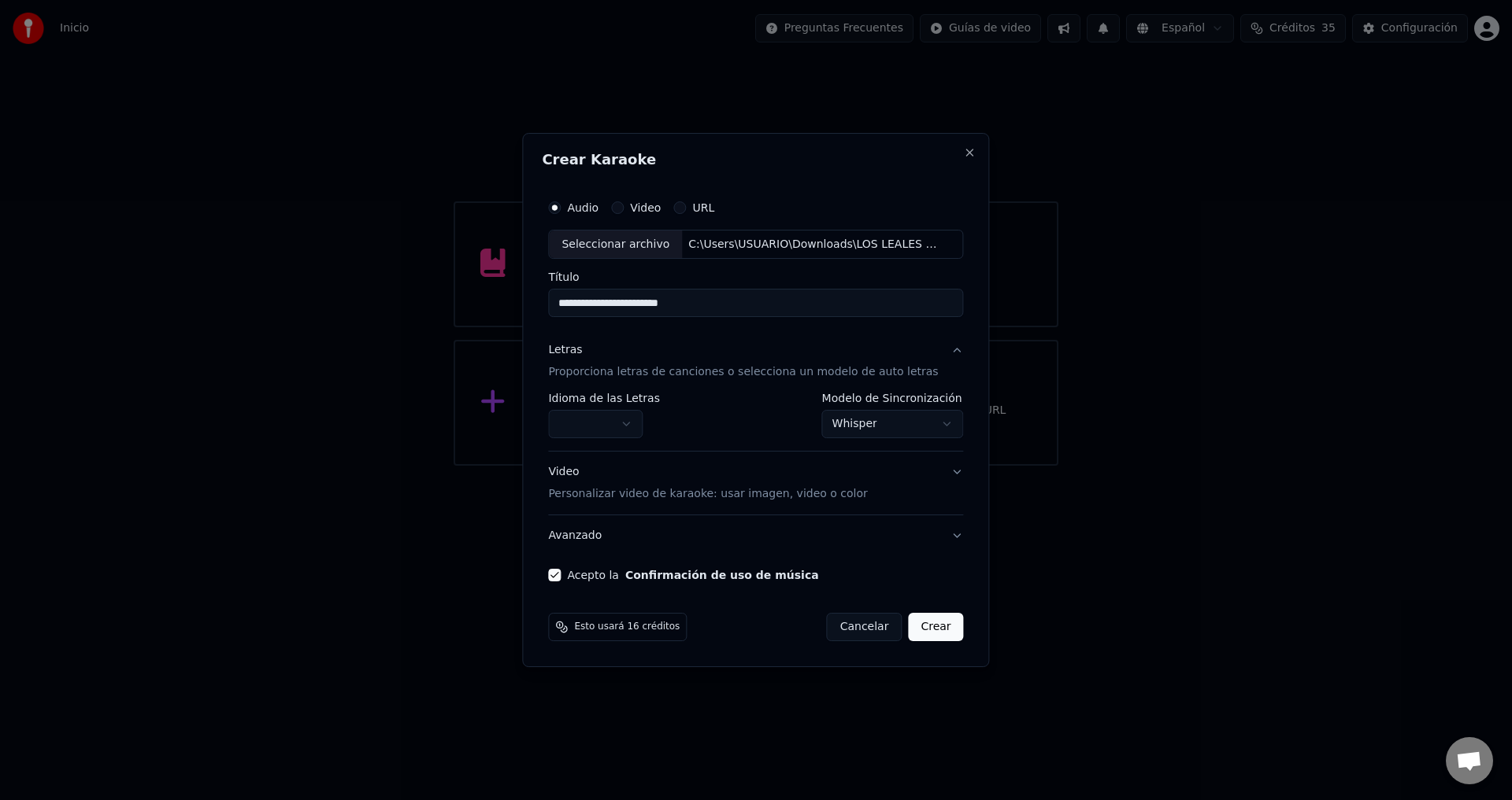
click at [632, 434] on body "**********" at bounding box center [756, 232] width 1512 height 466
select select "**"
click at [918, 627] on button "Crear" at bounding box center [936, 628] width 55 height 29
click at [919, 627] on button "Crear" at bounding box center [936, 628] width 55 height 29
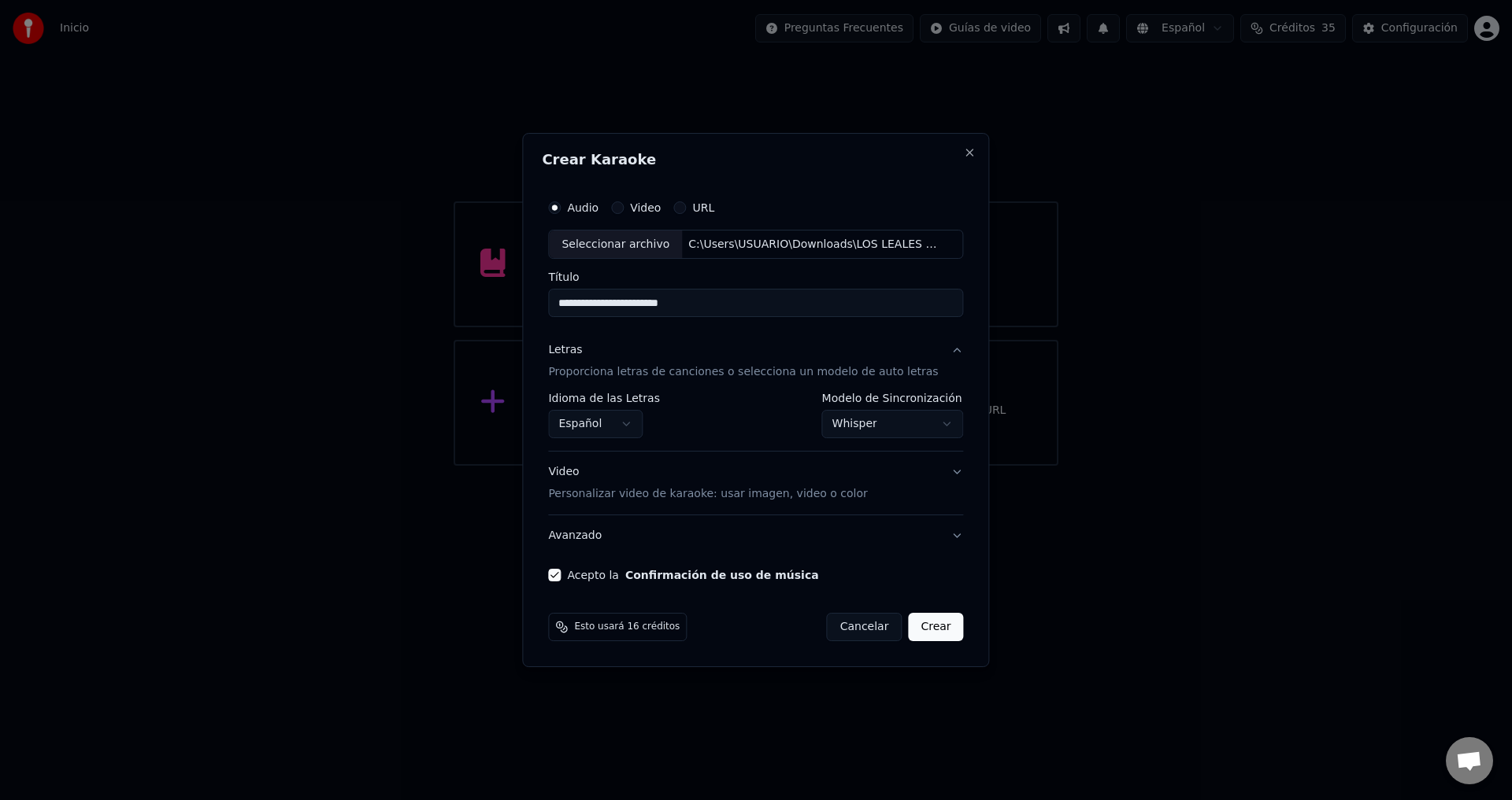
click at [629, 632] on span "Esto usará 16 créditos" at bounding box center [626, 627] width 106 height 12
click at [964, 152] on button "Close" at bounding box center [970, 152] width 12 height 12
select select "**********"
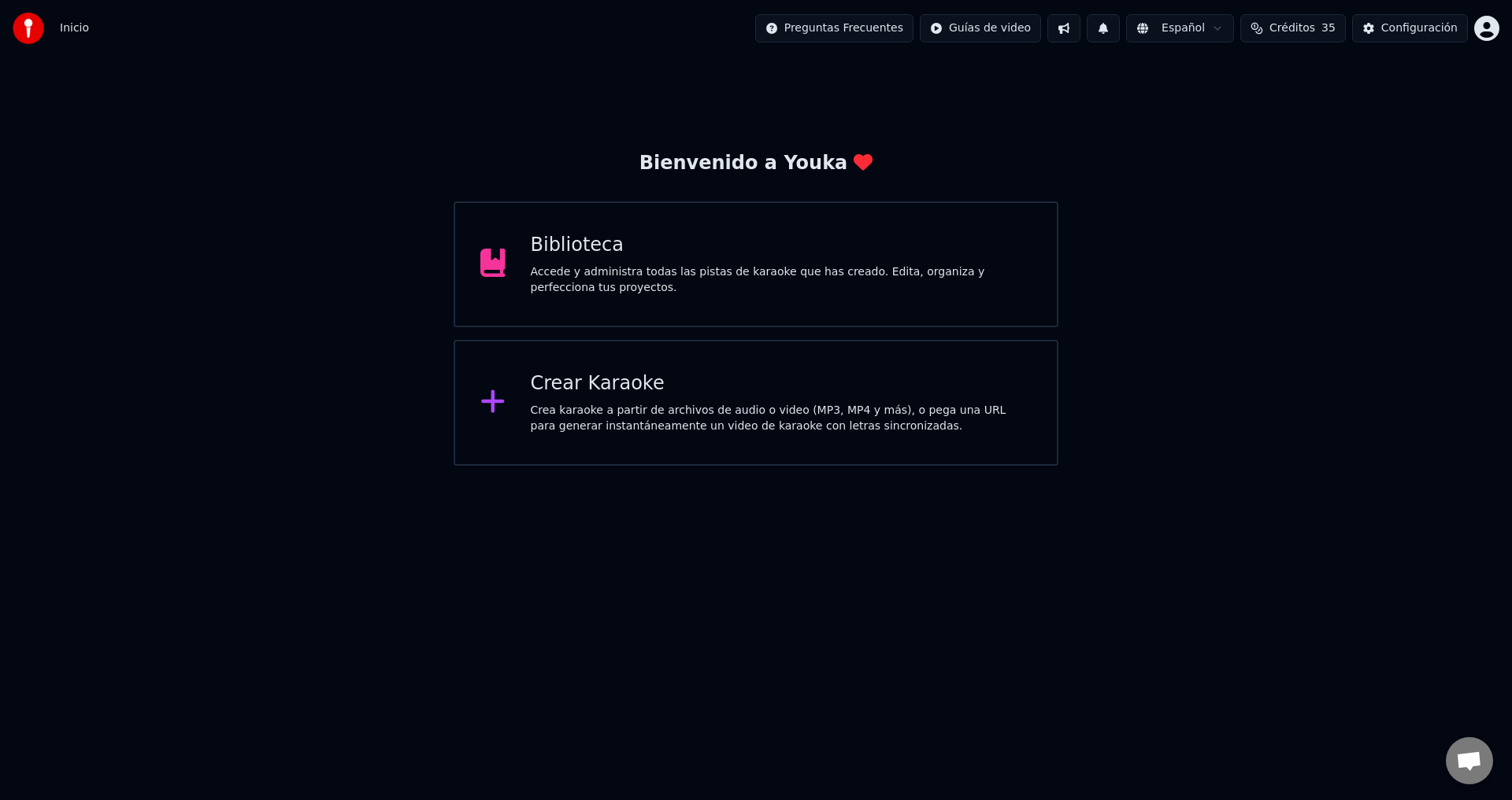
scroll to position [639, 0]
click at [615, 409] on div "Crea karaoke a partir de archivos de audio o video (MP3, MP4 y más), o pega una…" at bounding box center [781, 418] width 501 height 31
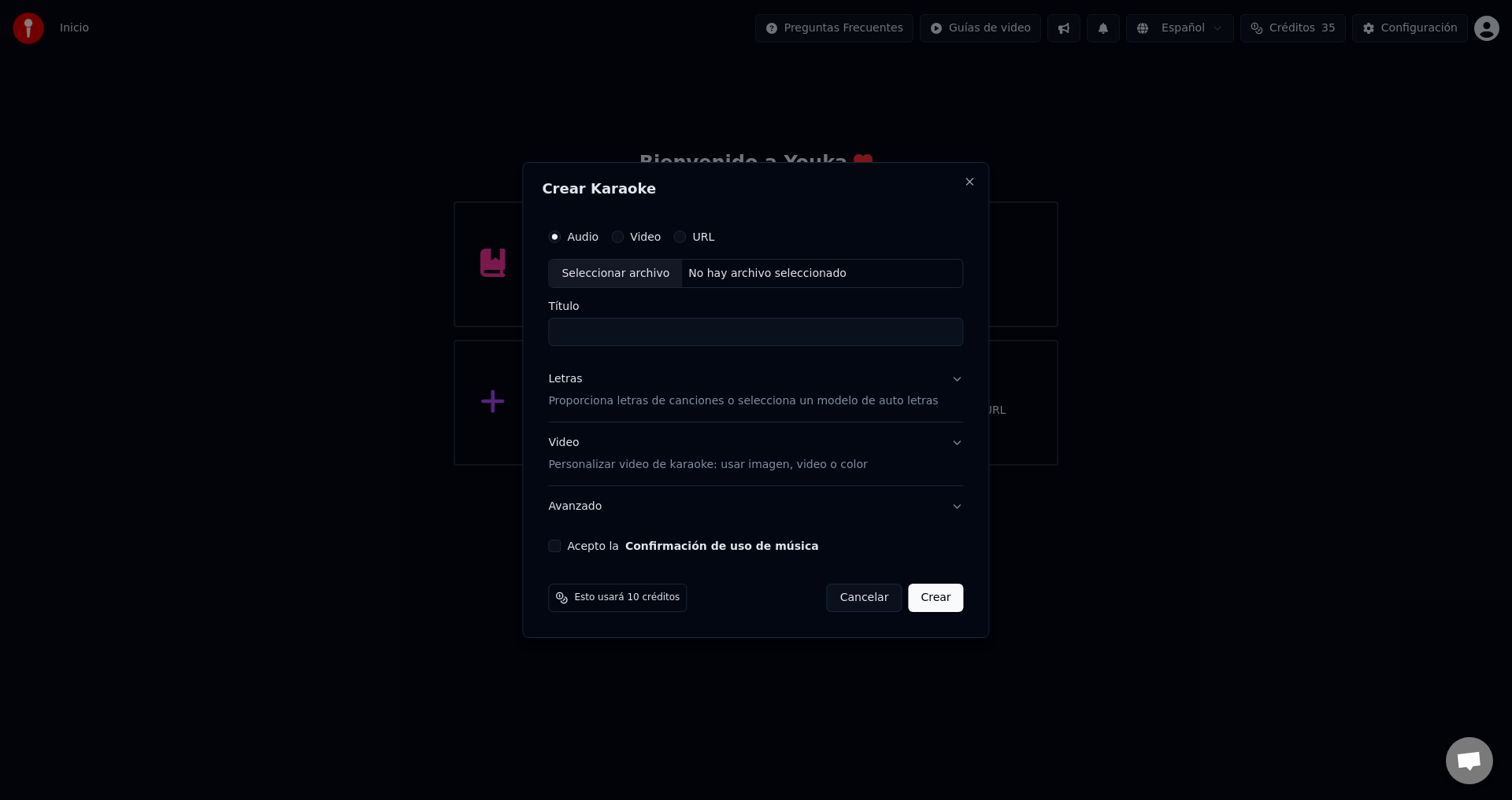
click at [638, 274] on div "Seleccionar archivo" at bounding box center [615, 274] width 133 height 29
type input "**********"
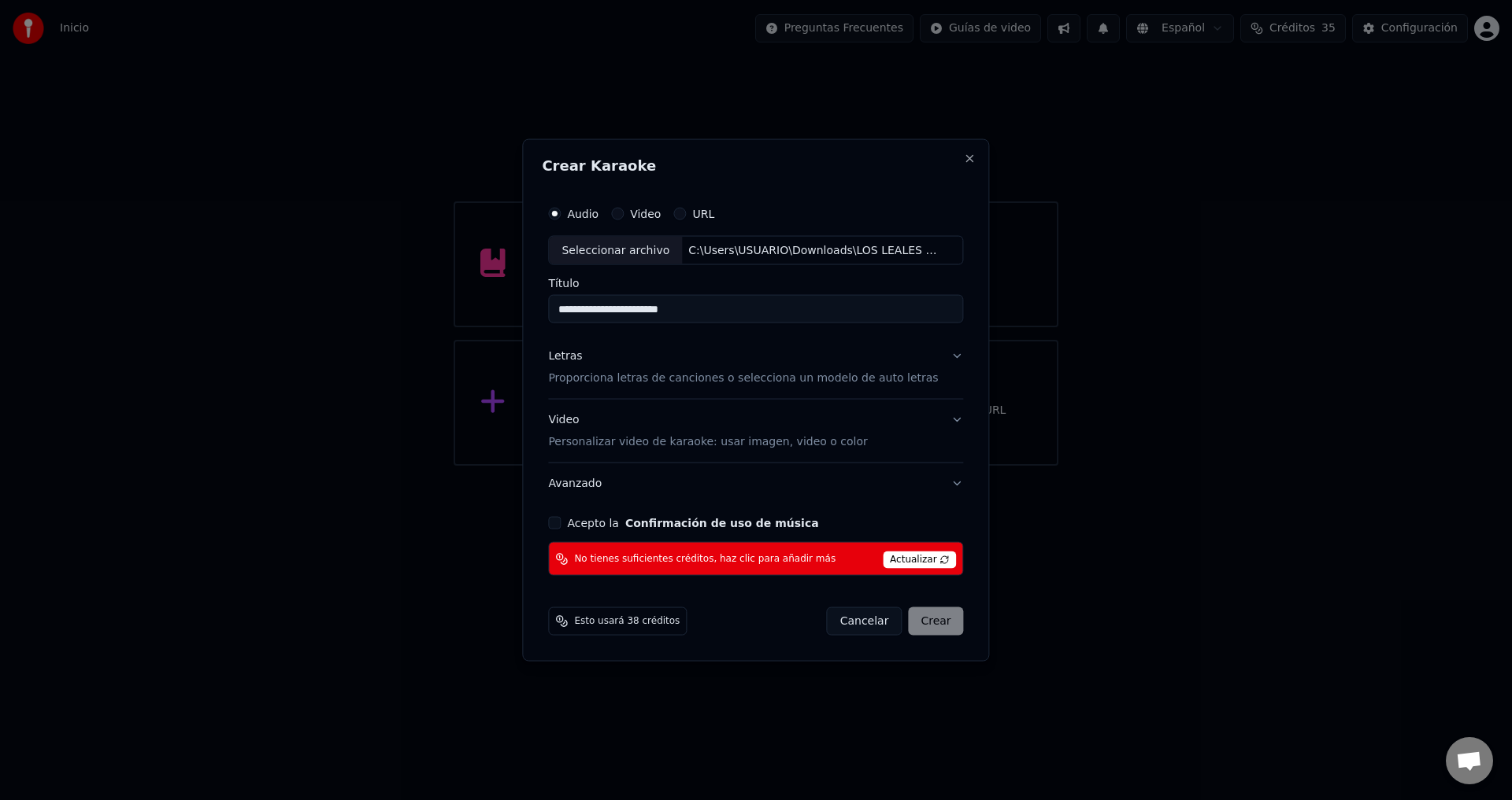
click at [892, 562] on span "Actualizar" at bounding box center [919, 560] width 74 height 17
click at [672, 434] on p "Personalizar video de karaoke: usar imagen, video o color" at bounding box center [707, 442] width 319 height 16
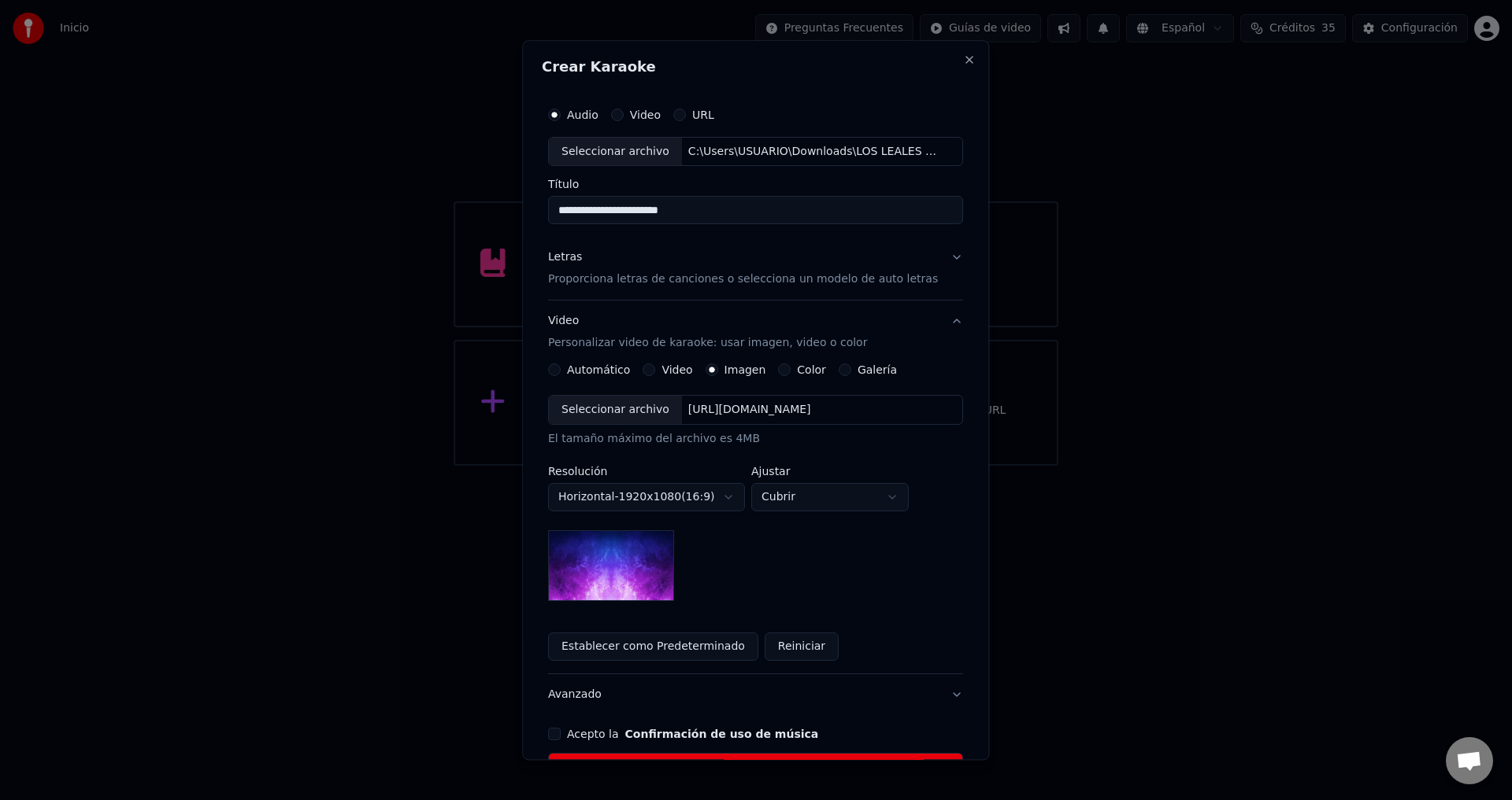
click at [755, 284] on p "Proporciona letras de canciones o selecciona un modelo de auto letras" at bounding box center [742, 280] width 390 height 16
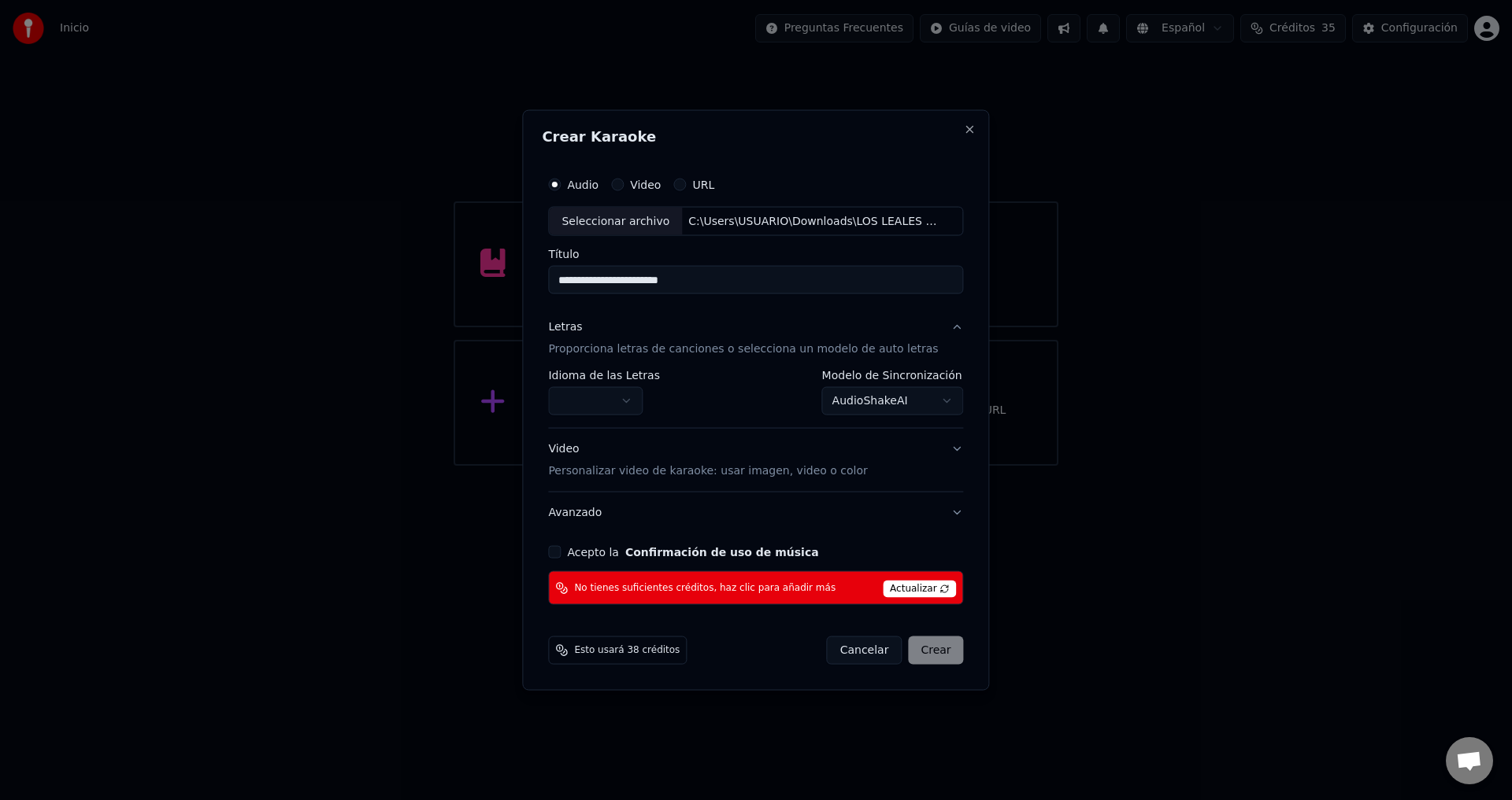
click at [819, 391] on body "Inicio Preguntas Frecuentes Guías de video Español Créditos 35 Configuración Bi…" at bounding box center [756, 232] width 1512 height 466
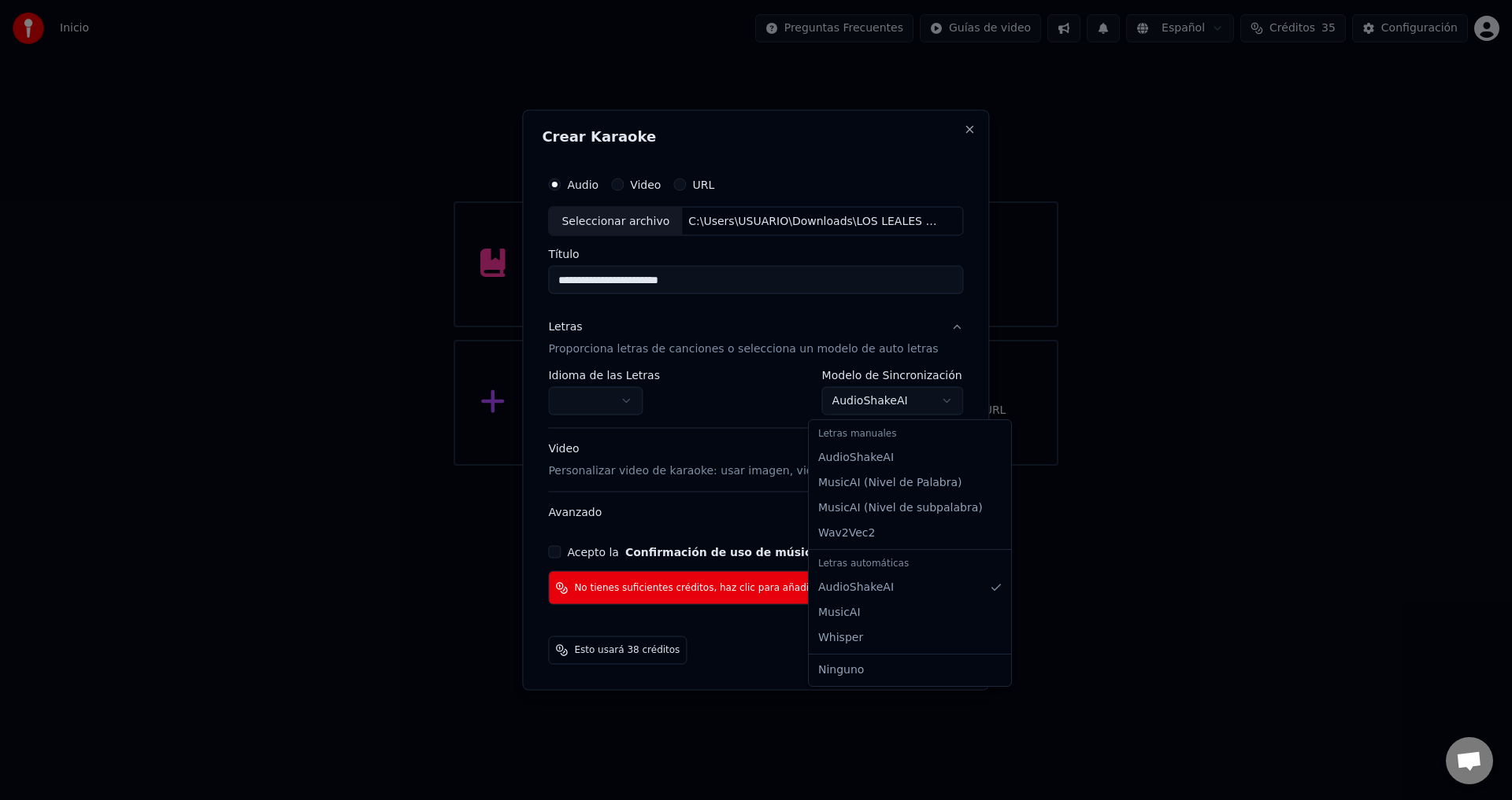
select select "*******"
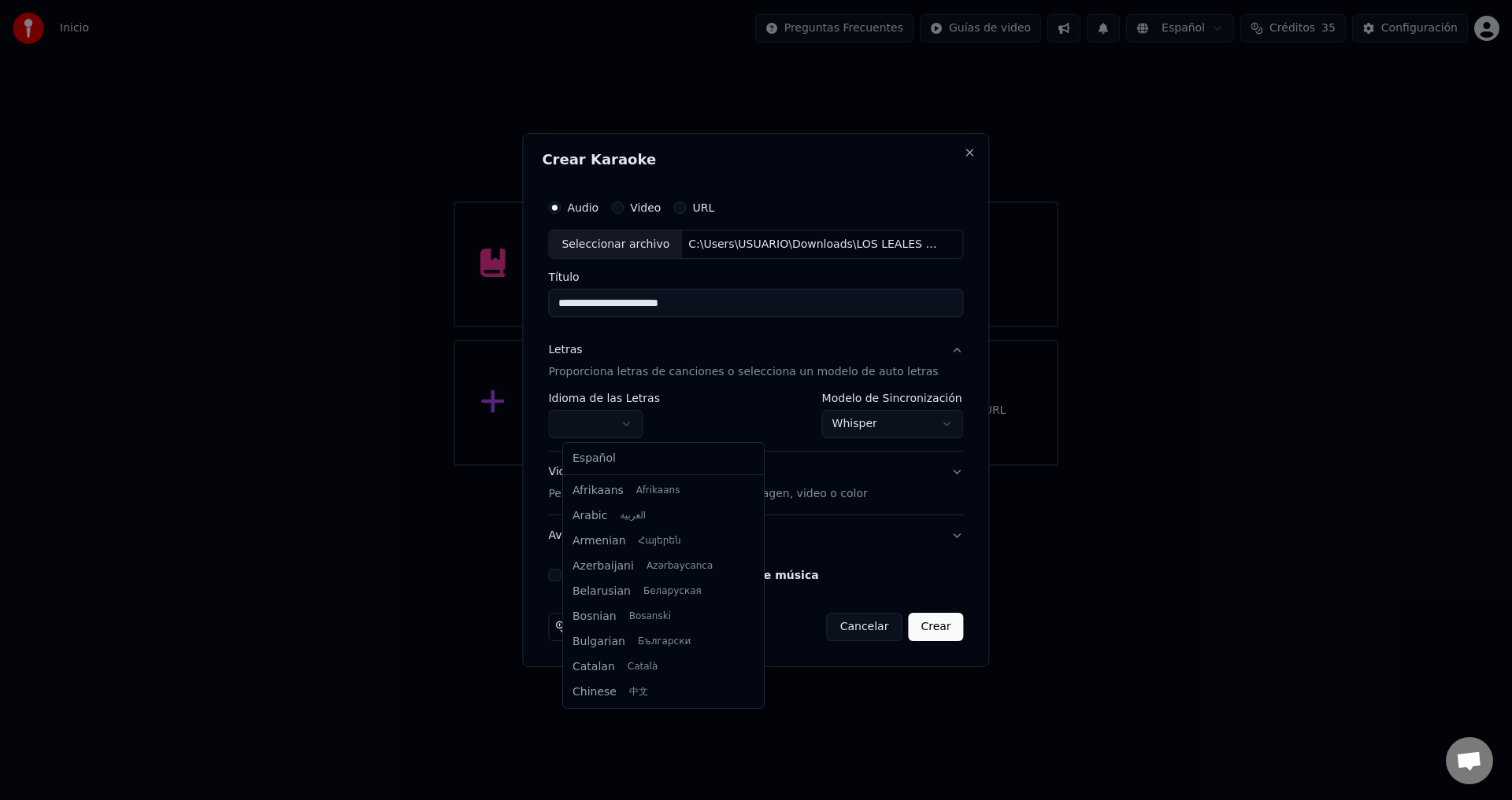
click at [616, 423] on body "Inicio Preguntas Frecuentes Guías de video Español Créditos 35 Configuración Bi…" at bounding box center [756, 232] width 1512 height 466
select select "**"
drag, startPoint x: 601, startPoint y: 448, endPoint x: 599, endPoint y: 456, distance: 8.2
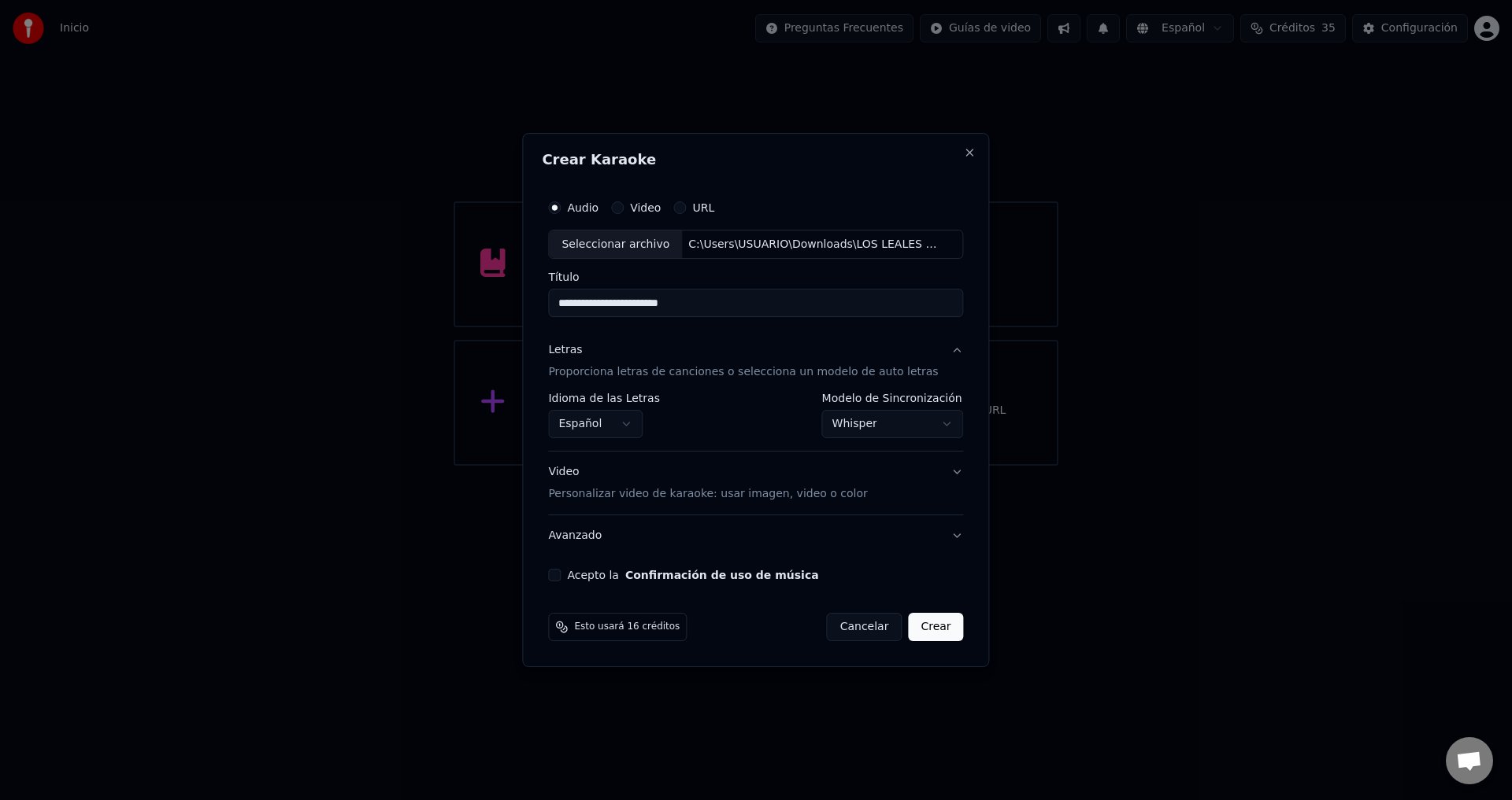
click at [909, 630] on button "Crear" at bounding box center [936, 628] width 55 height 29
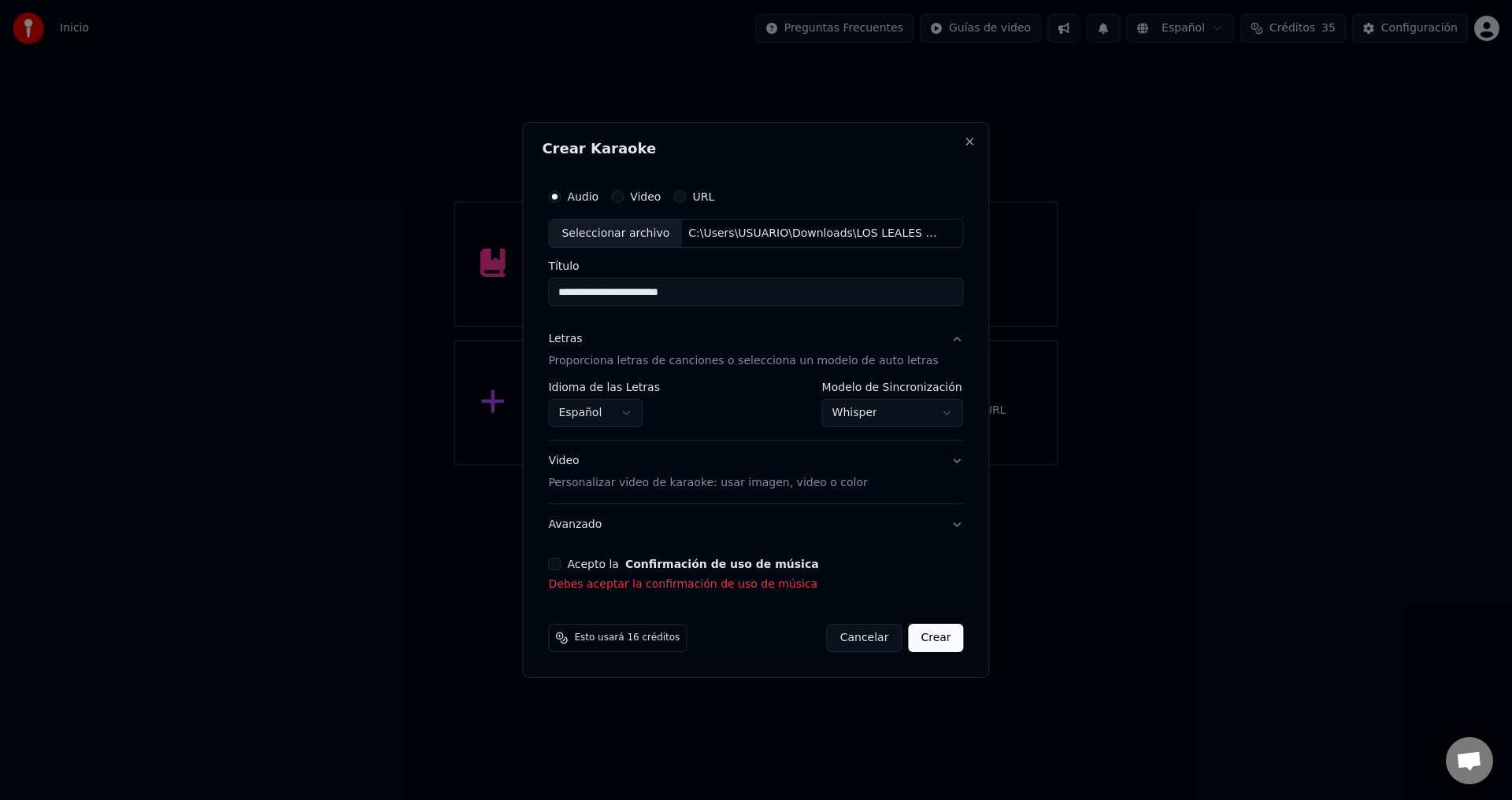
click at [560, 564] on button "Acepto la Confirmación de uso de música" at bounding box center [554, 564] width 12 height 12
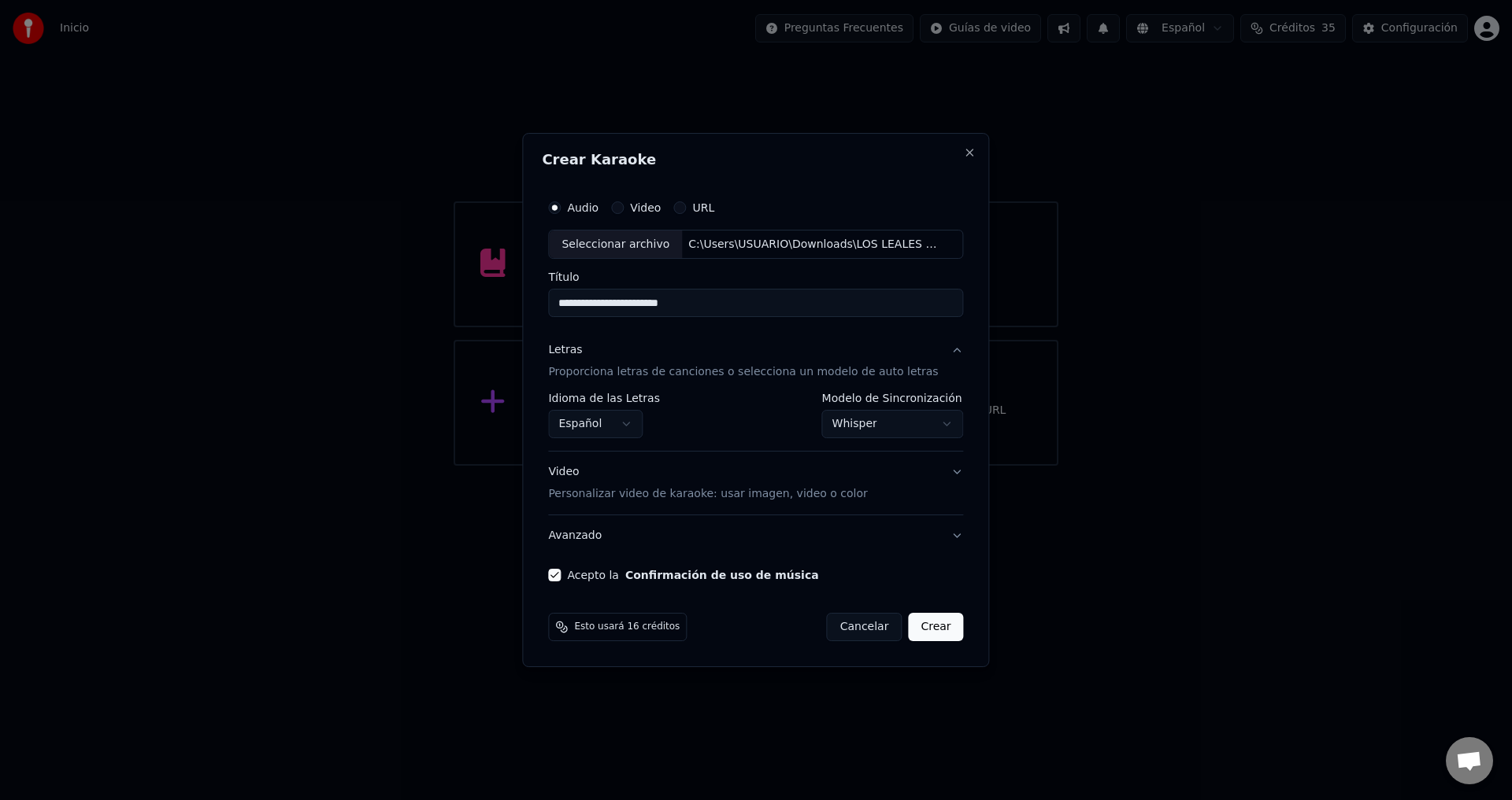
click at [918, 627] on button "Crear" at bounding box center [936, 628] width 55 height 29
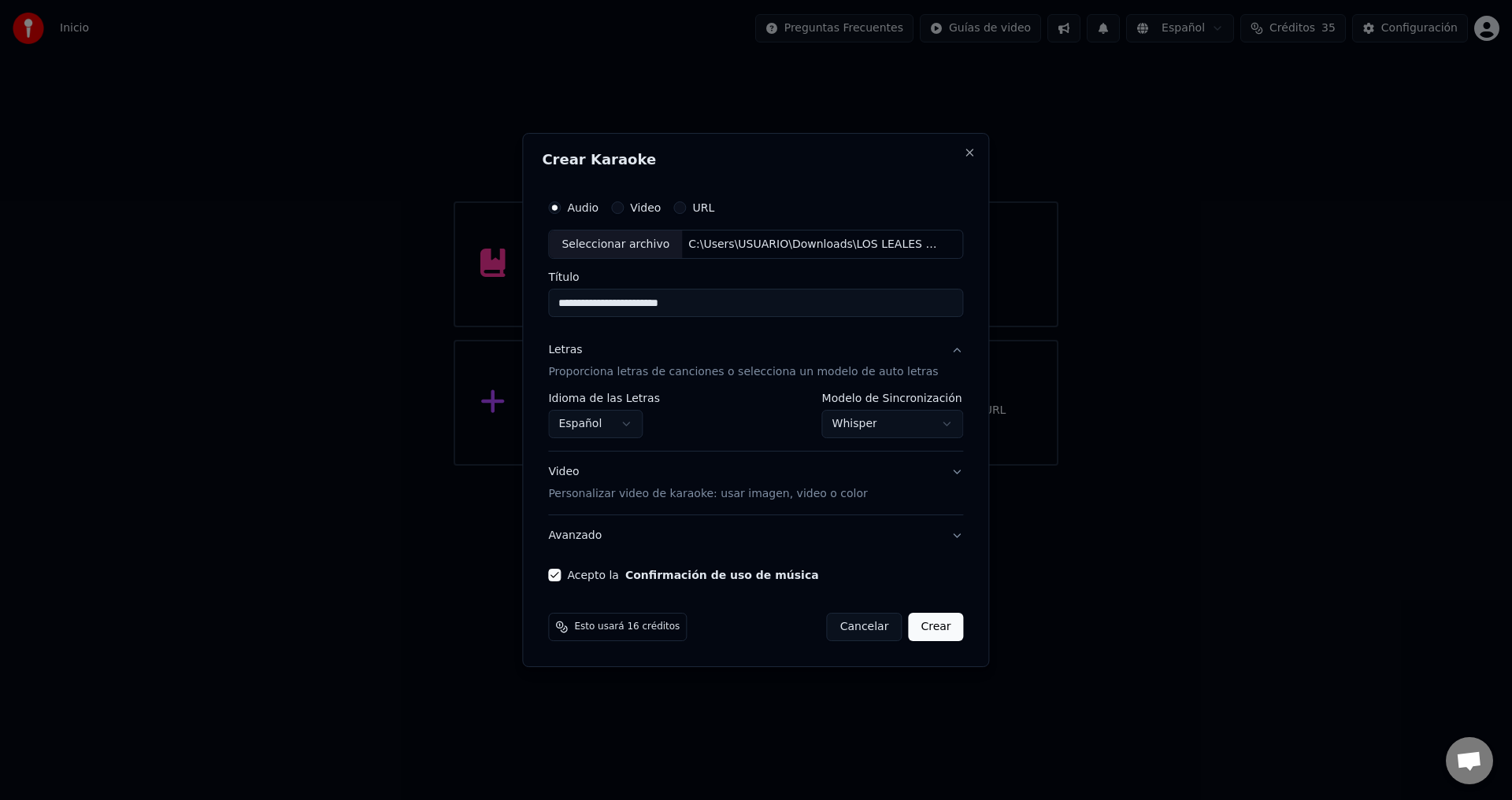
click at [918, 627] on button "Crear" at bounding box center [936, 628] width 55 height 29
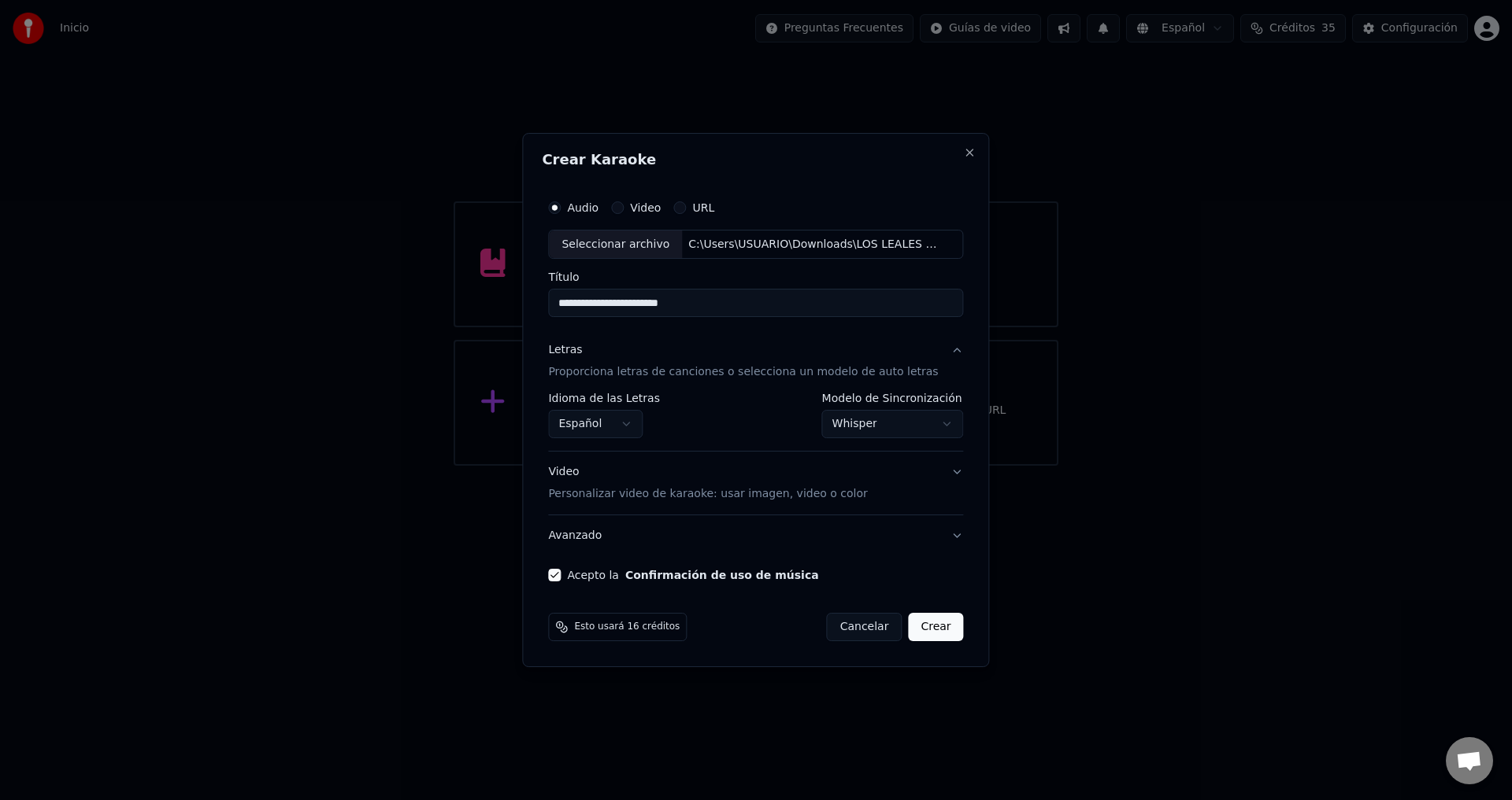
click at [918, 627] on button "Crear" at bounding box center [936, 628] width 55 height 29
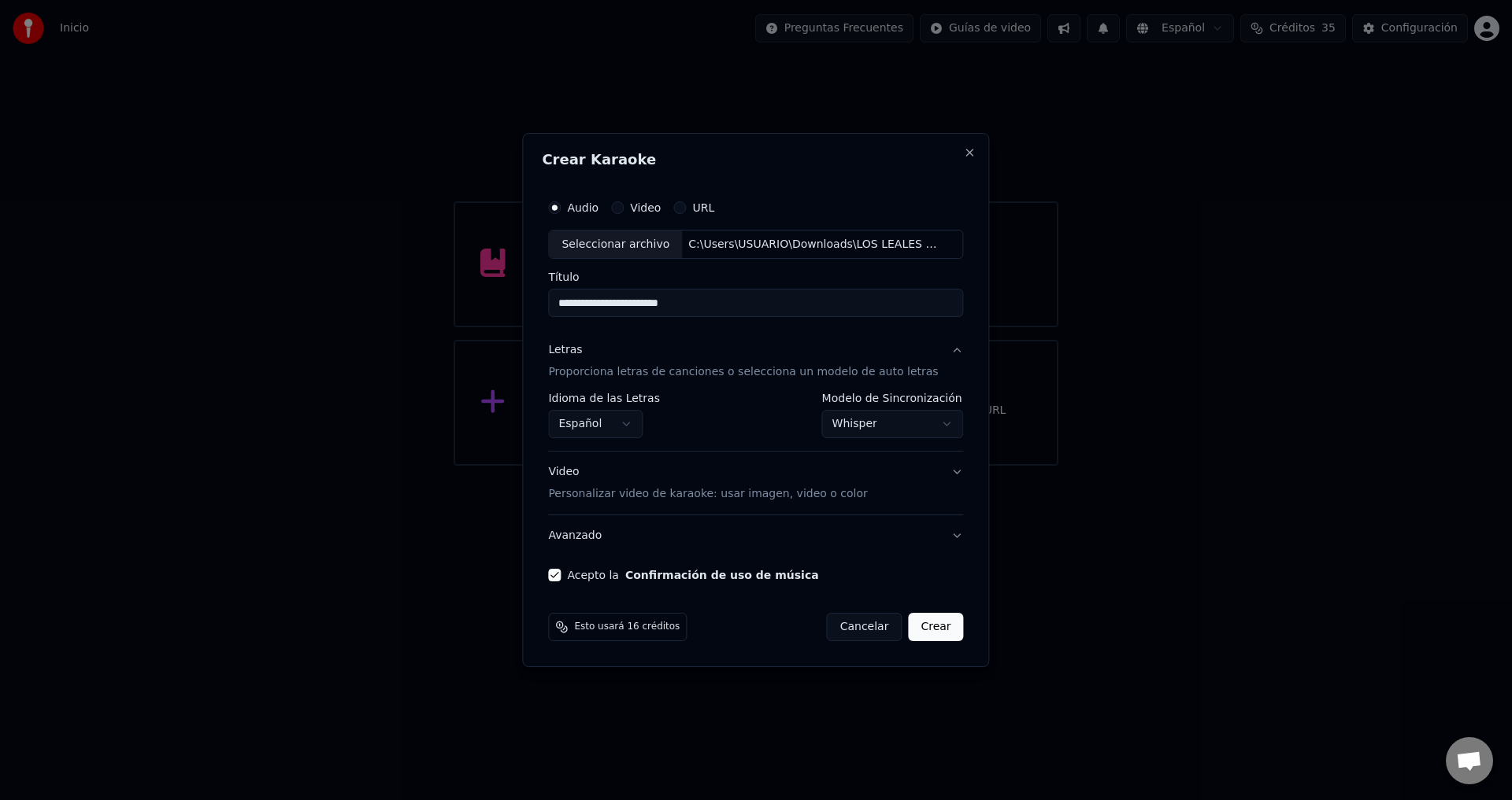
click at [918, 627] on button "Crear" at bounding box center [936, 628] width 55 height 29
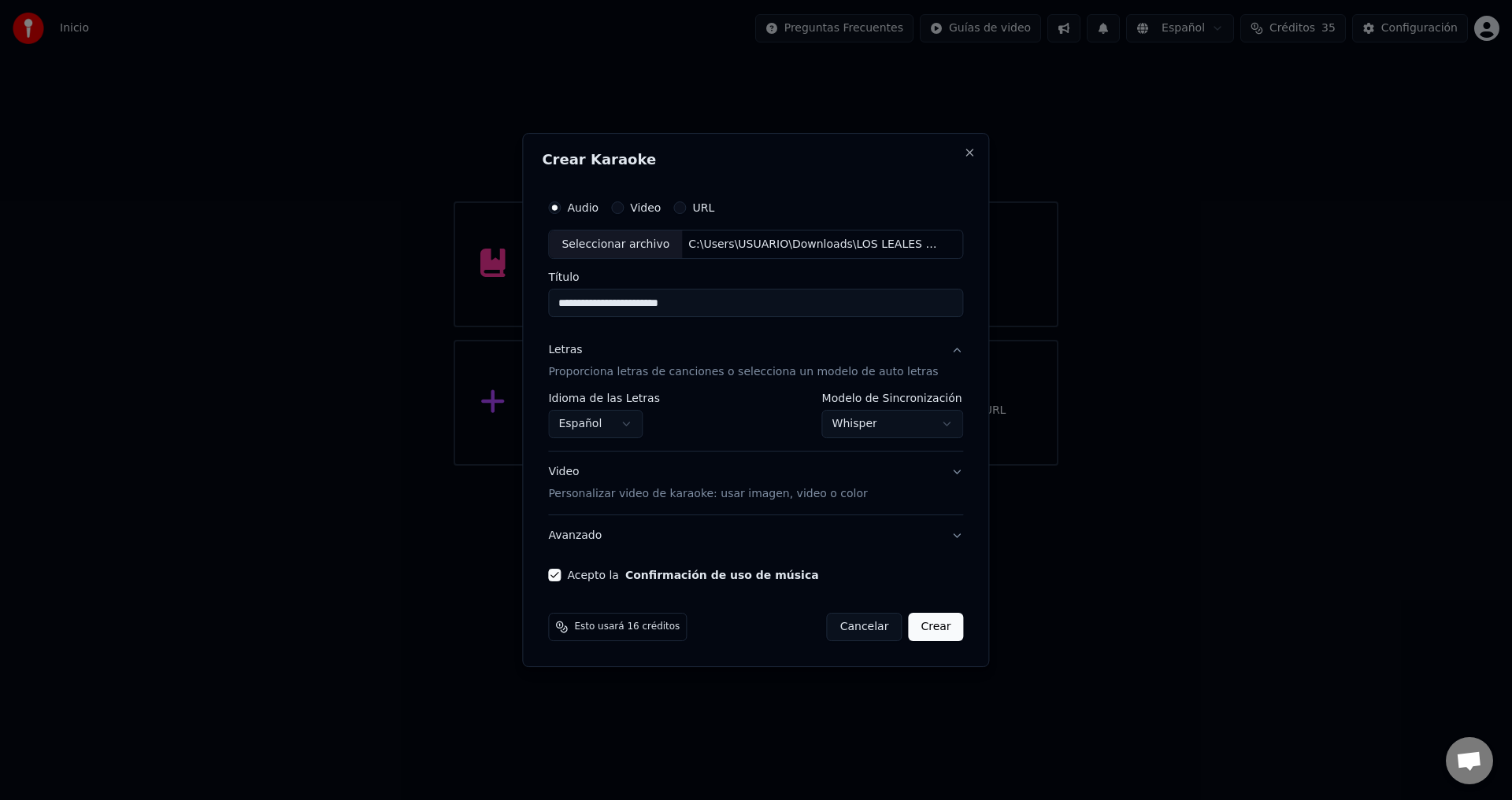
click at [918, 627] on button "Crear" at bounding box center [936, 628] width 55 height 29
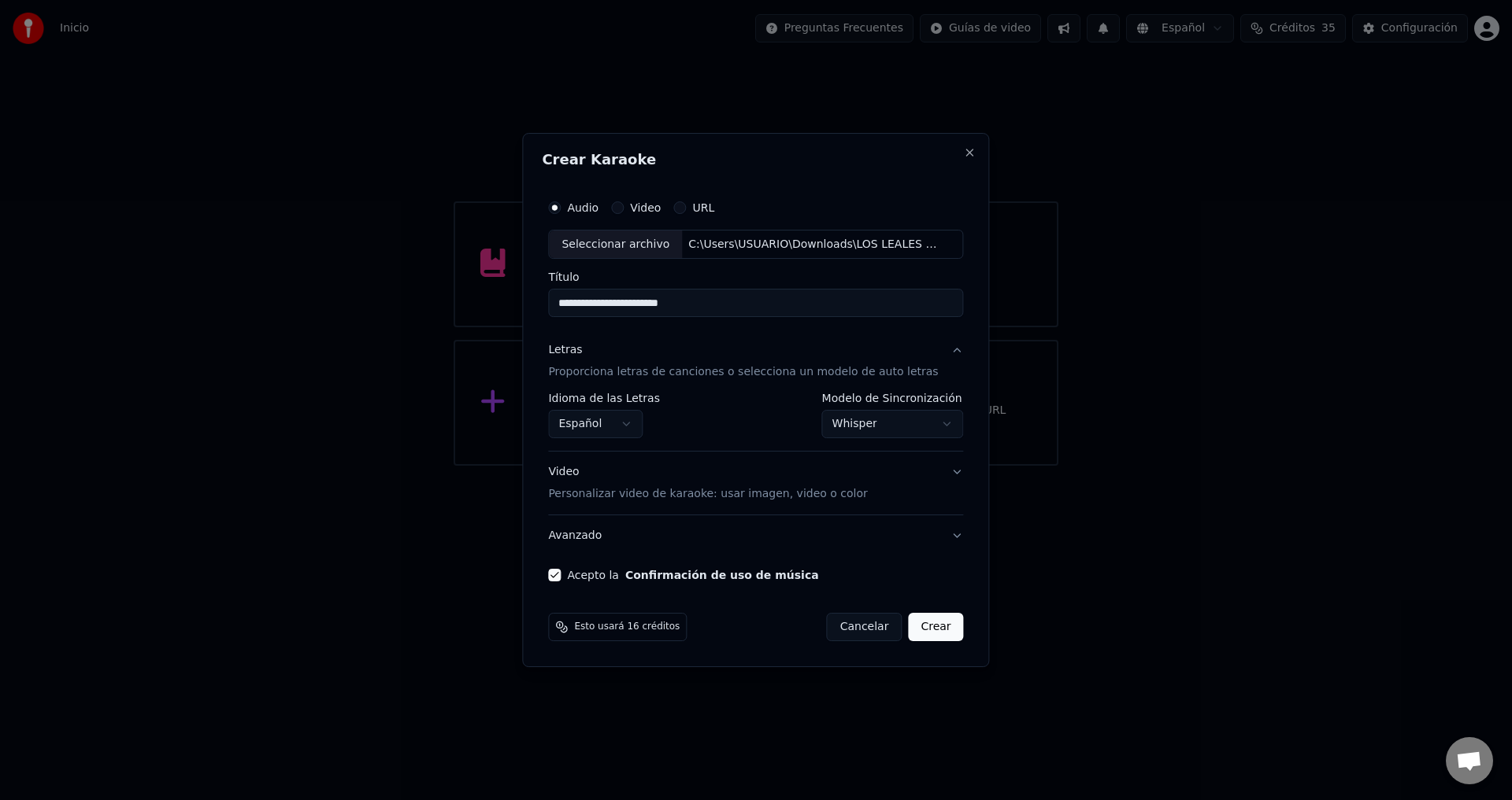
click at [918, 627] on button "Crear" at bounding box center [936, 628] width 55 height 29
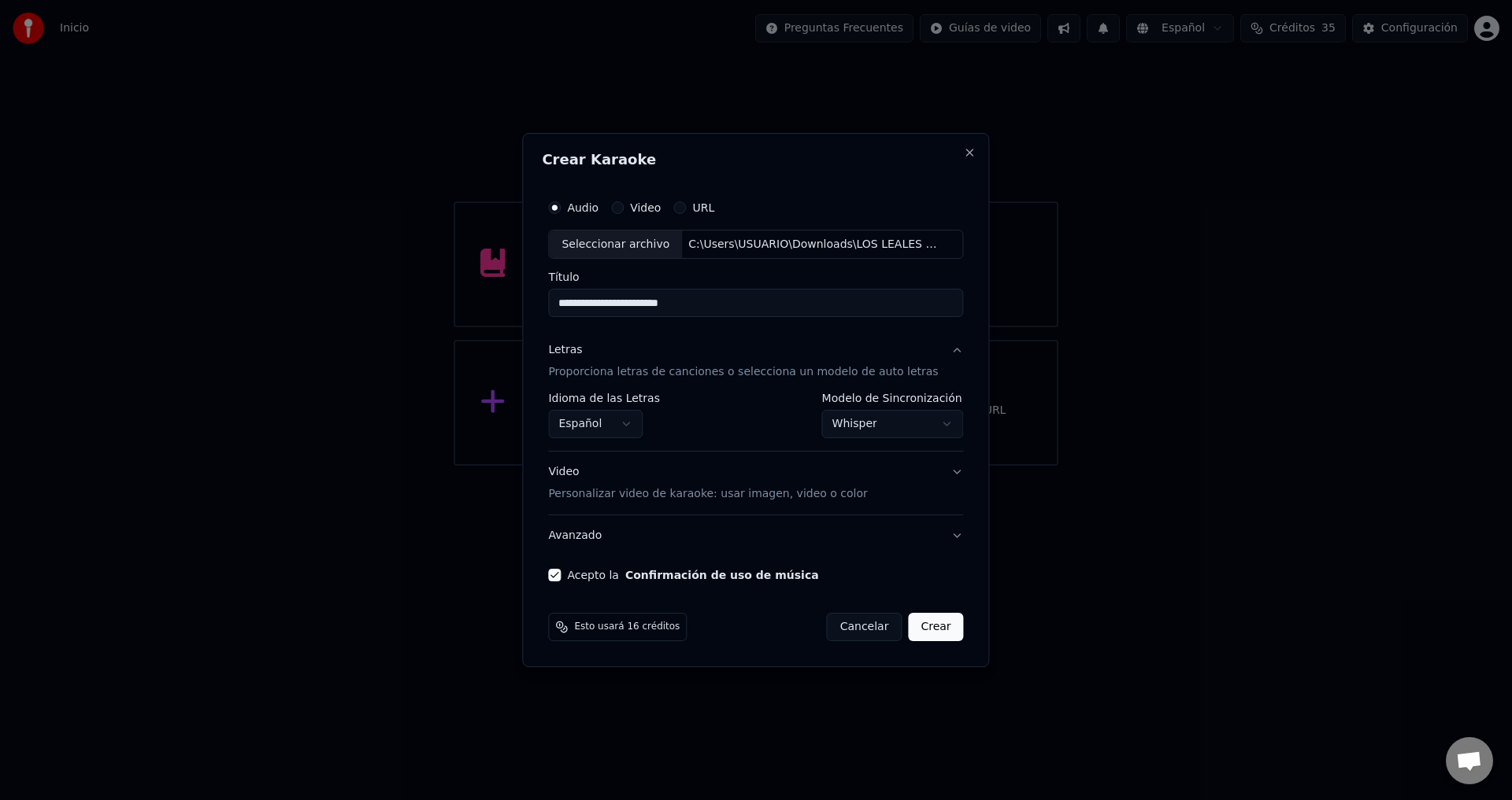
click at [918, 627] on button "Crear" at bounding box center [936, 628] width 55 height 29
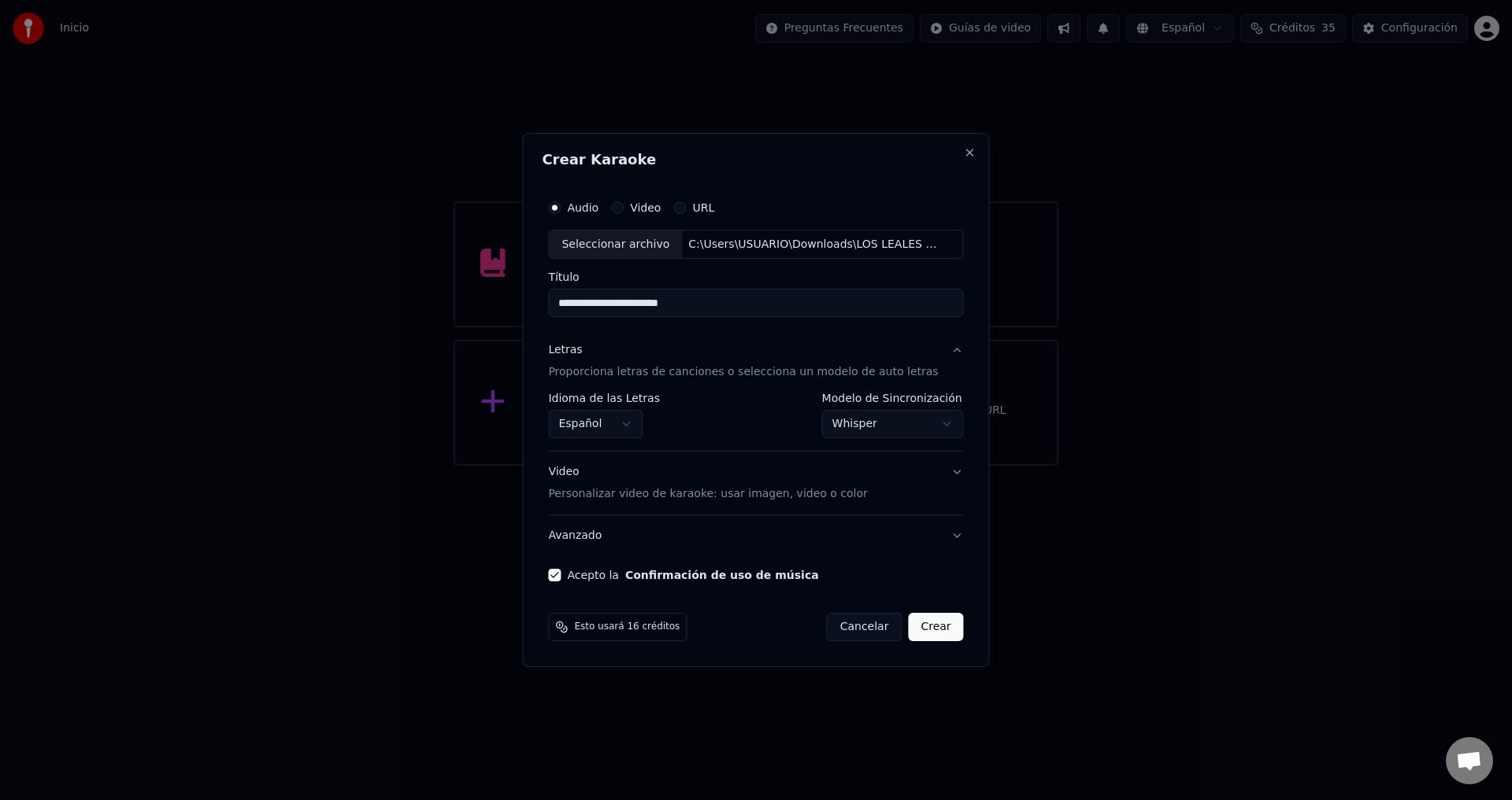
click at [918, 627] on button "Crear" at bounding box center [936, 628] width 55 height 29
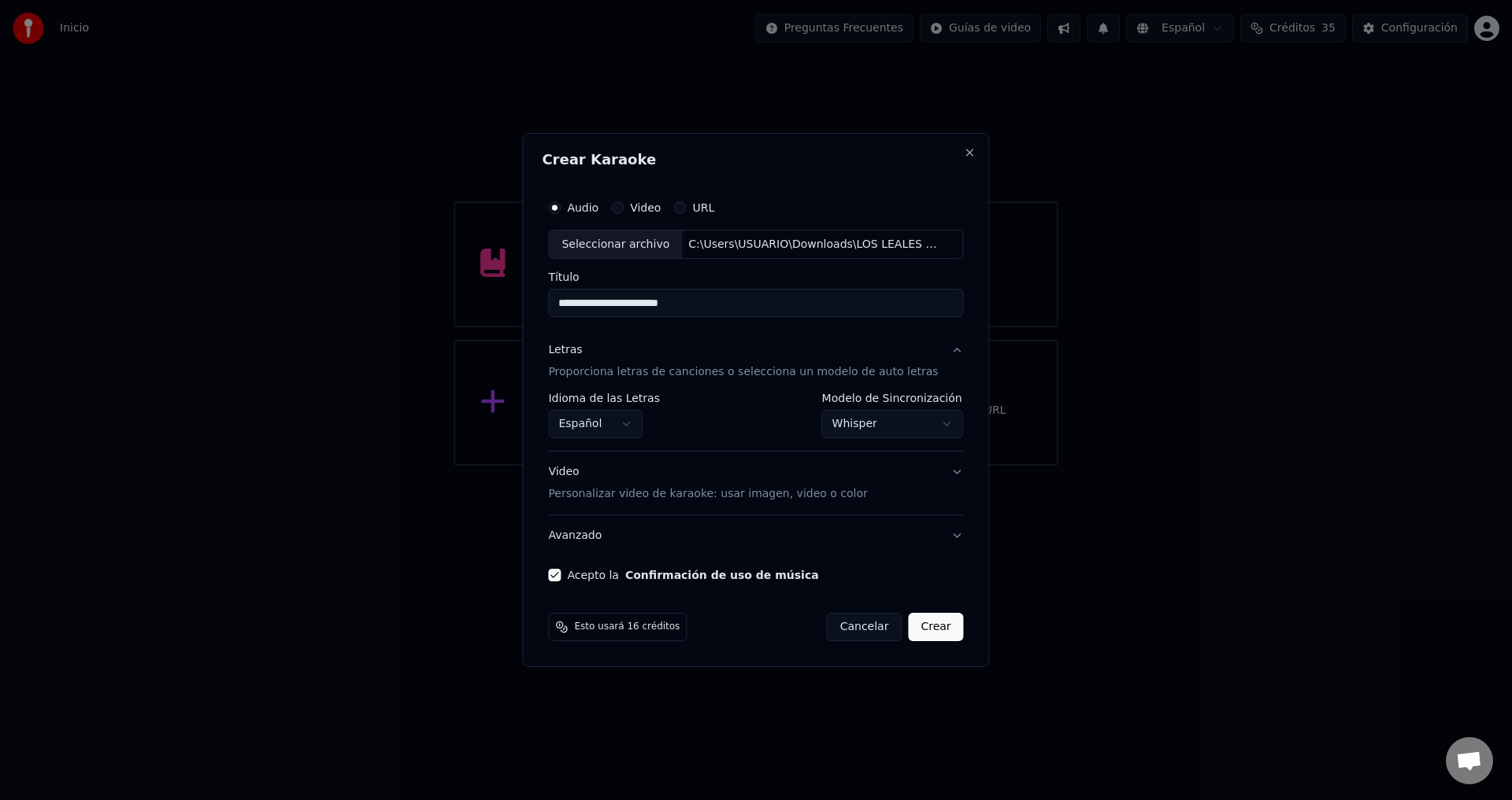
click at [918, 627] on button "Crear" at bounding box center [936, 628] width 55 height 29
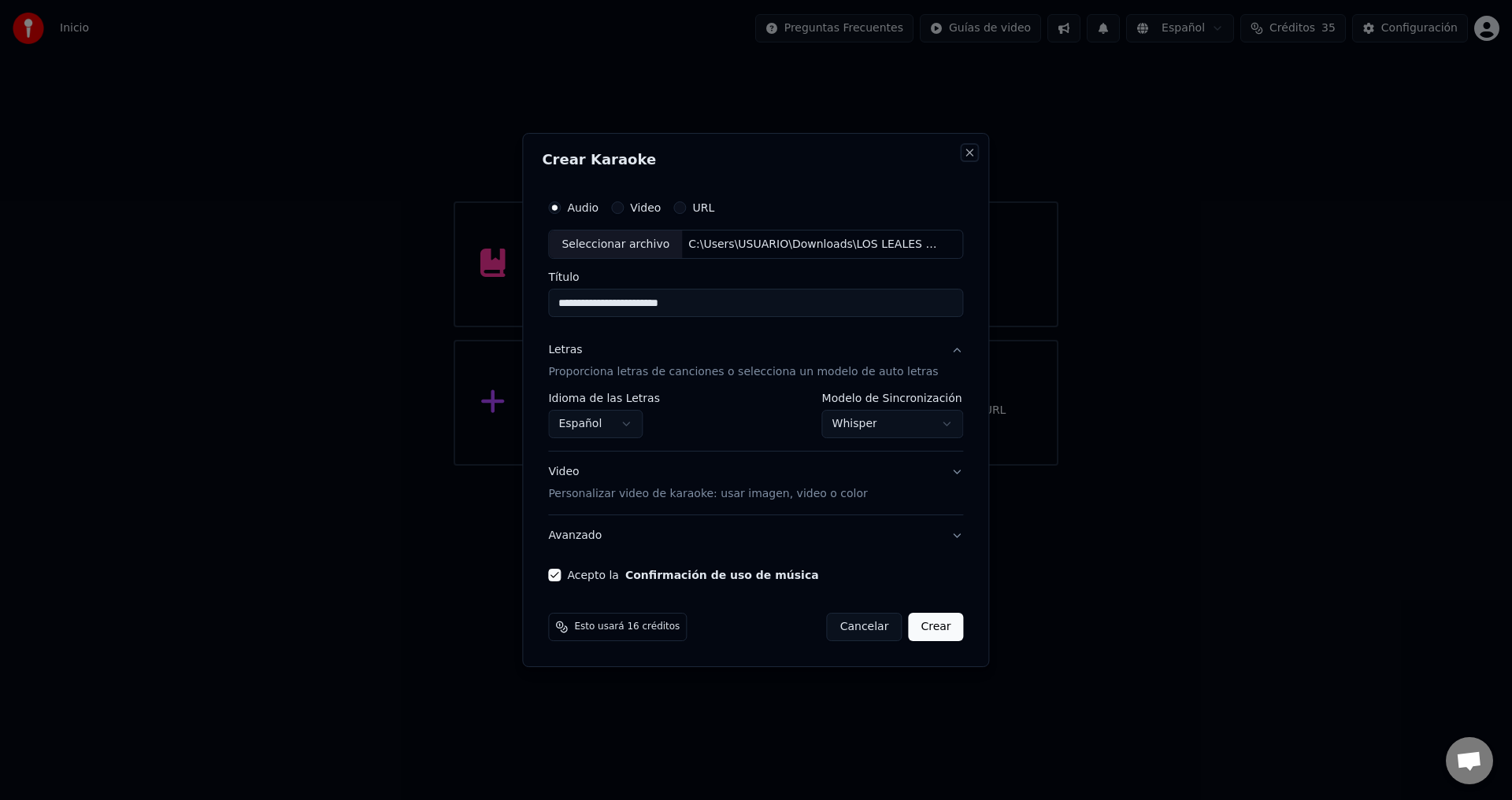
click at [964, 154] on button "Close" at bounding box center [970, 152] width 12 height 12
select select "**********"
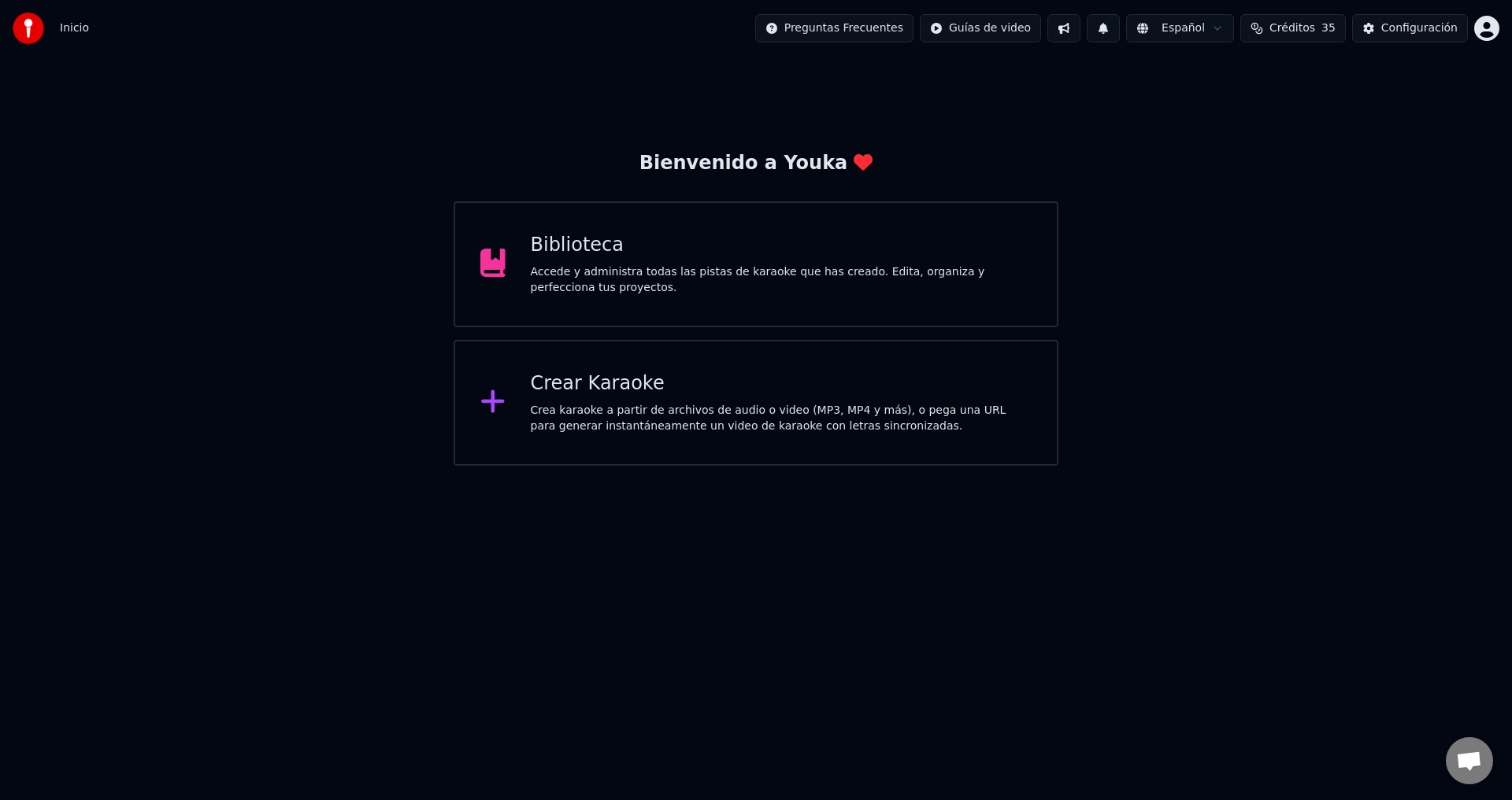
click at [516, 0] on div "Inicio Preguntas Frecuentes Guías de video Español Créditos 35 Configuración" at bounding box center [756, 29] width 1512 height 57
click at [566, 393] on div "Crear Karaoke" at bounding box center [781, 384] width 501 height 25
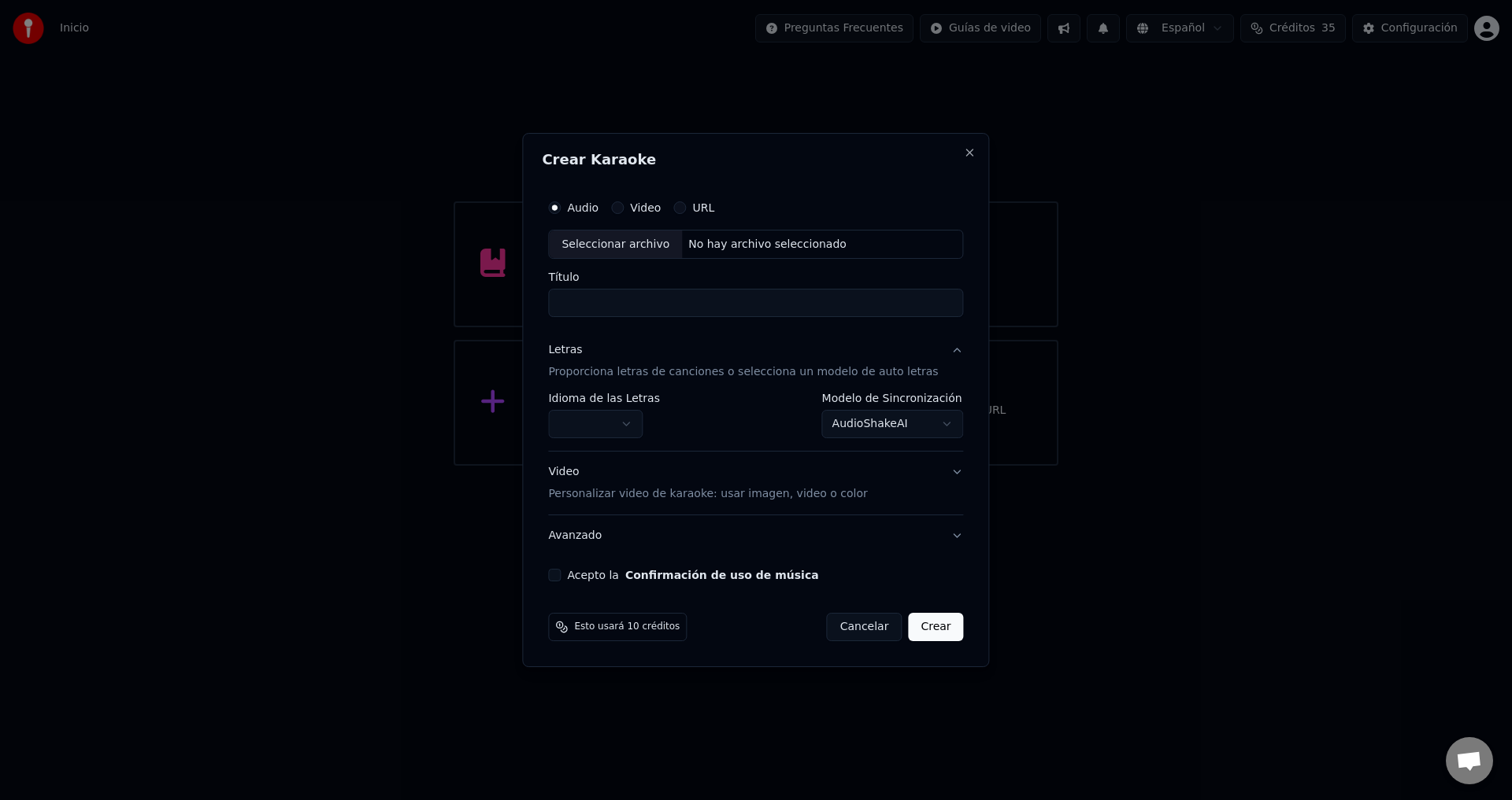
click at [618, 248] on div "Seleccionar archivo" at bounding box center [615, 245] width 133 height 29
type input "**********"
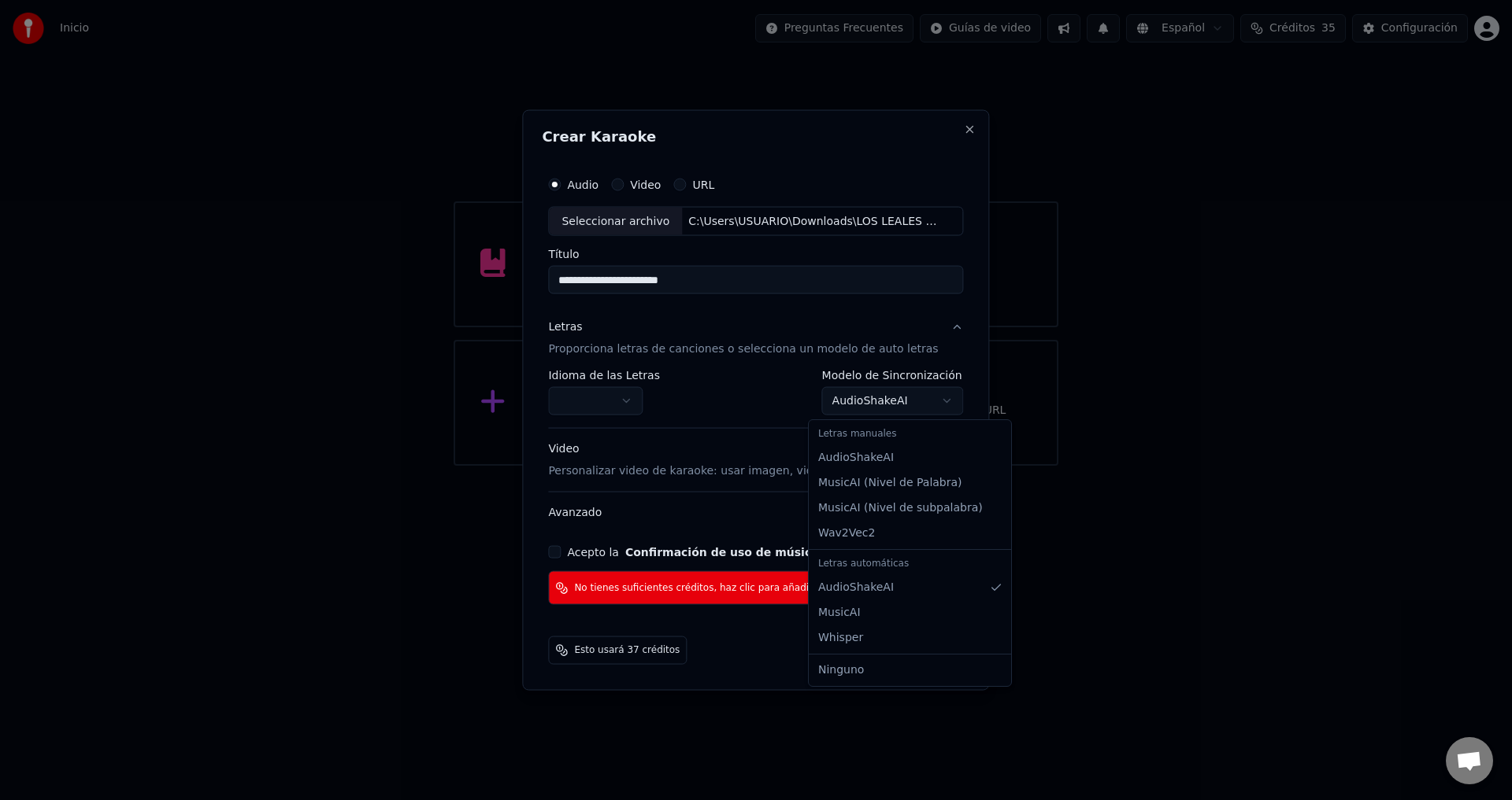
click at [831, 406] on body "Inicio Preguntas Frecuentes Guías de video Español Créditos 35 Configuración Bi…" at bounding box center [756, 232] width 1512 height 466
select select "*******"
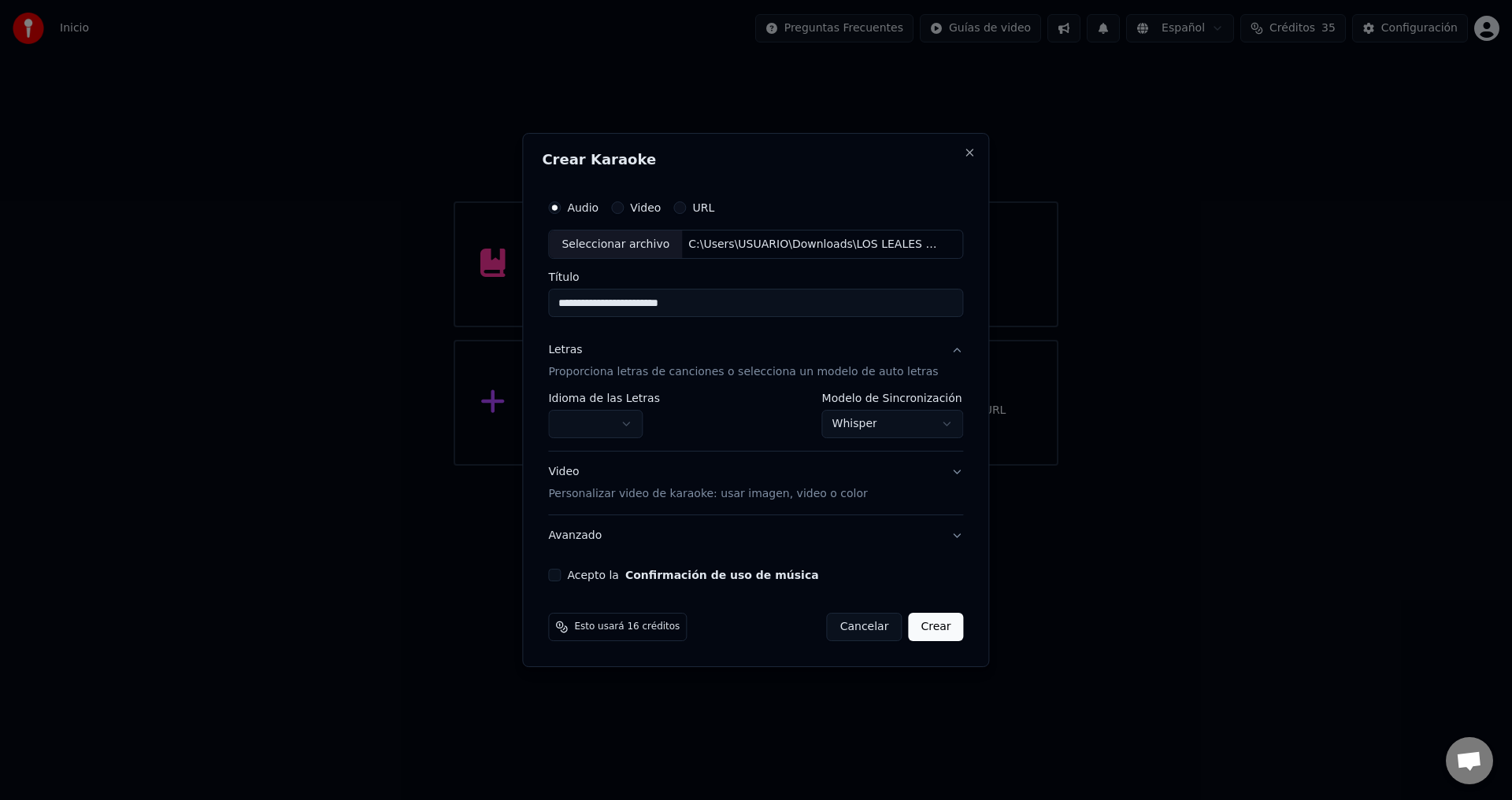
click at [603, 424] on body "Inicio Preguntas Frecuentes Guías de video Español Créditos 35 Configuración Bi…" at bounding box center [756, 232] width 1512 height 466
select select "**"
click at [560, 578] on button "Acepto la Confirmación de uso de música" at bounding box center [554, 575] width 12 height 12
click at [926, 633] on button "Crear" at bounding box center [936, 628] width 55 height 29
click at [925, 630] on button "Crear" at bounding box center [936, 628] width 55 height 29
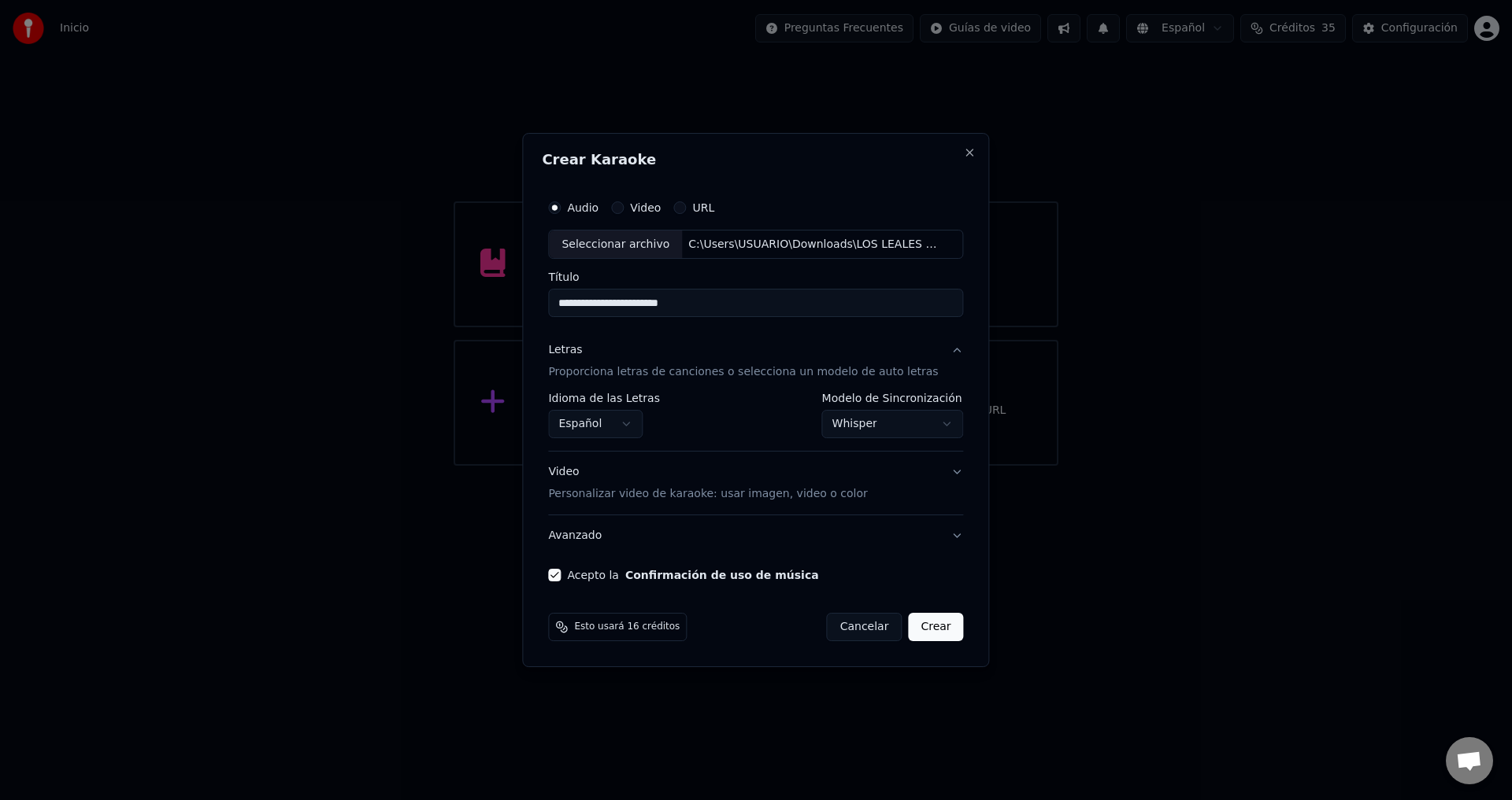
click at [925, 630] on button "Crear" at bounding box center [936, 628] width 55 height 29
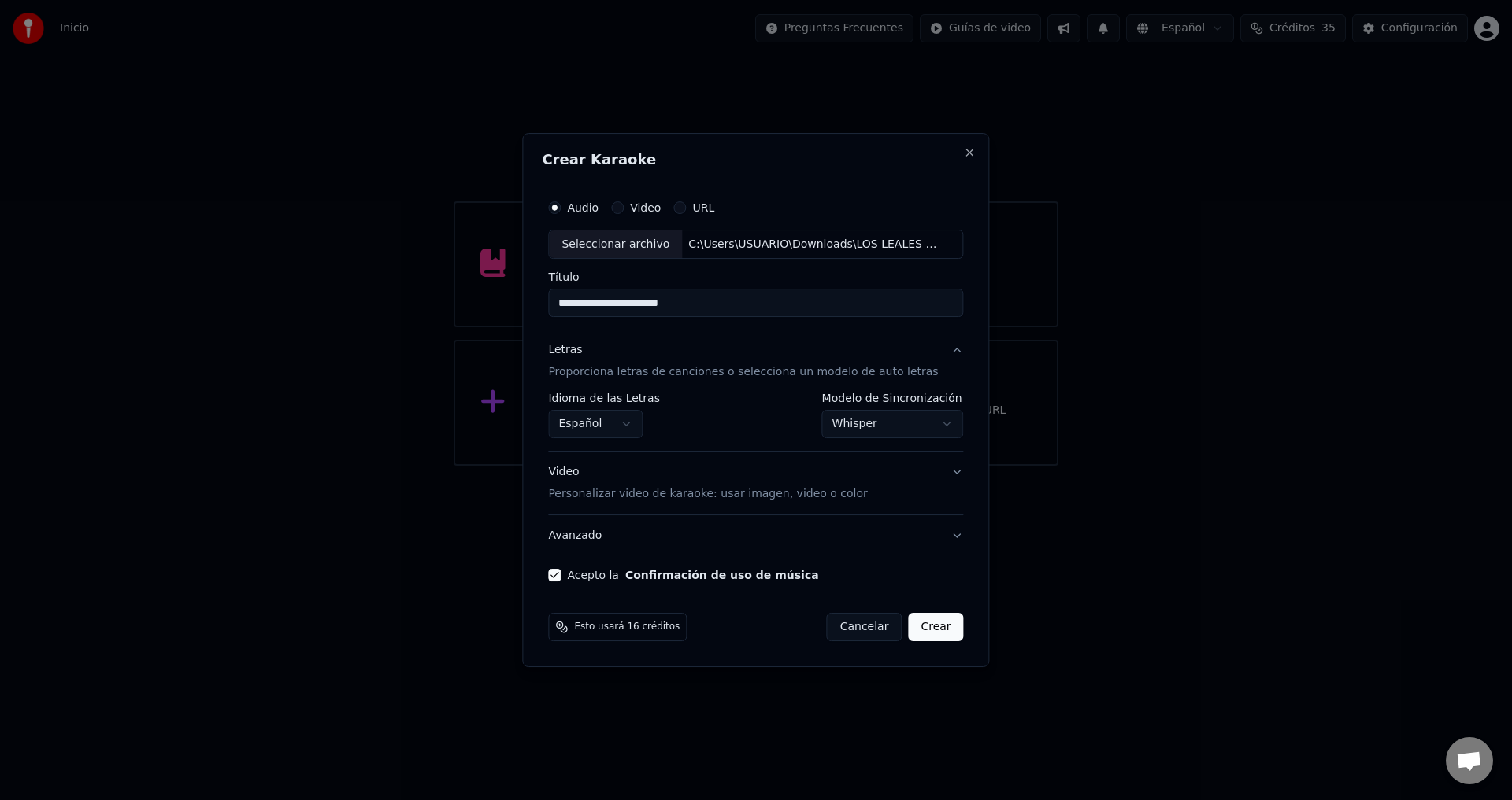
click at [925, 630] on button "Crear" at bounding box center [936, 628] width 55 height 29
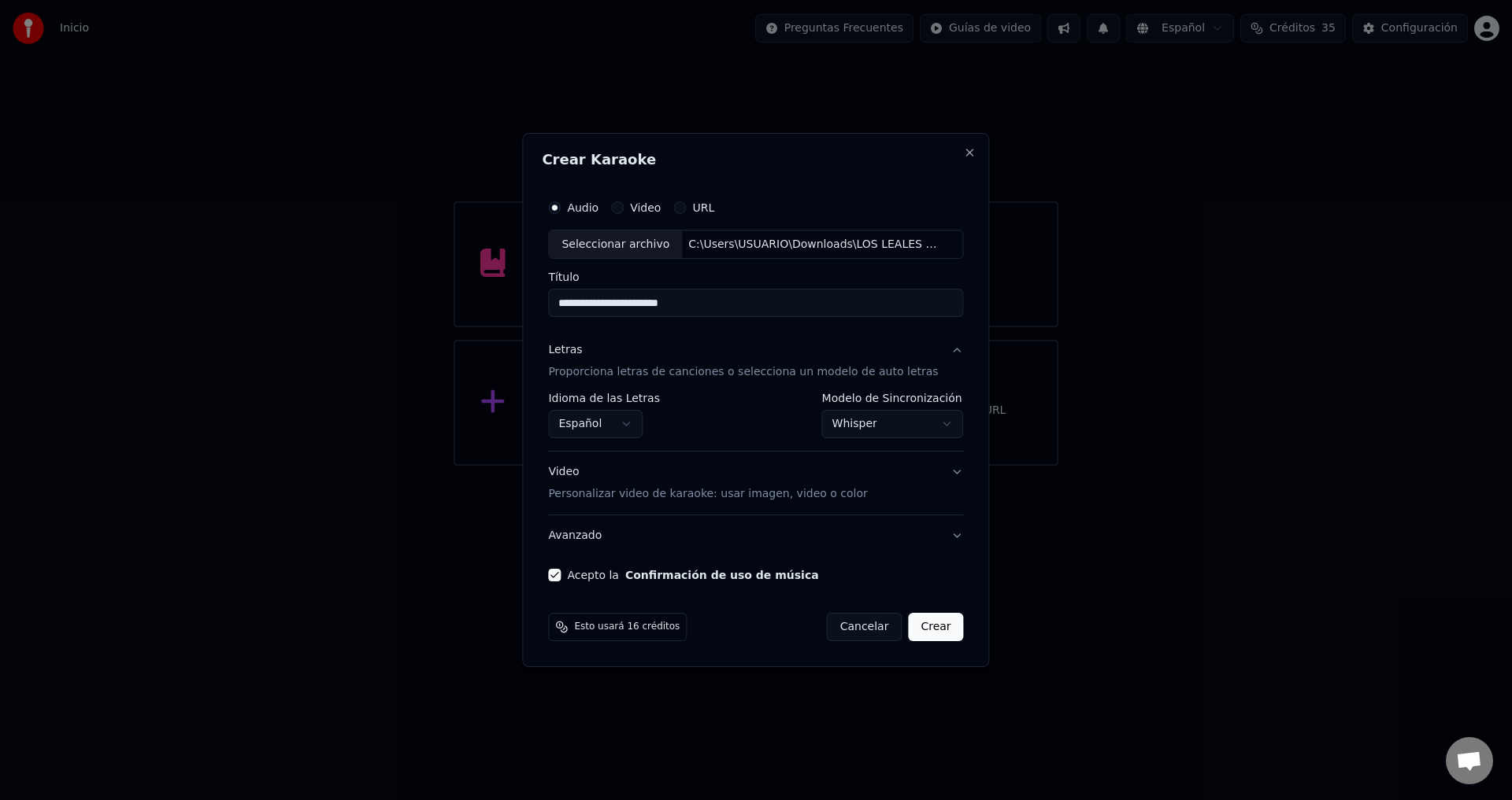
click at [925, 630] on button "Crear" at bounding box center [936, 628] width 55 height 29
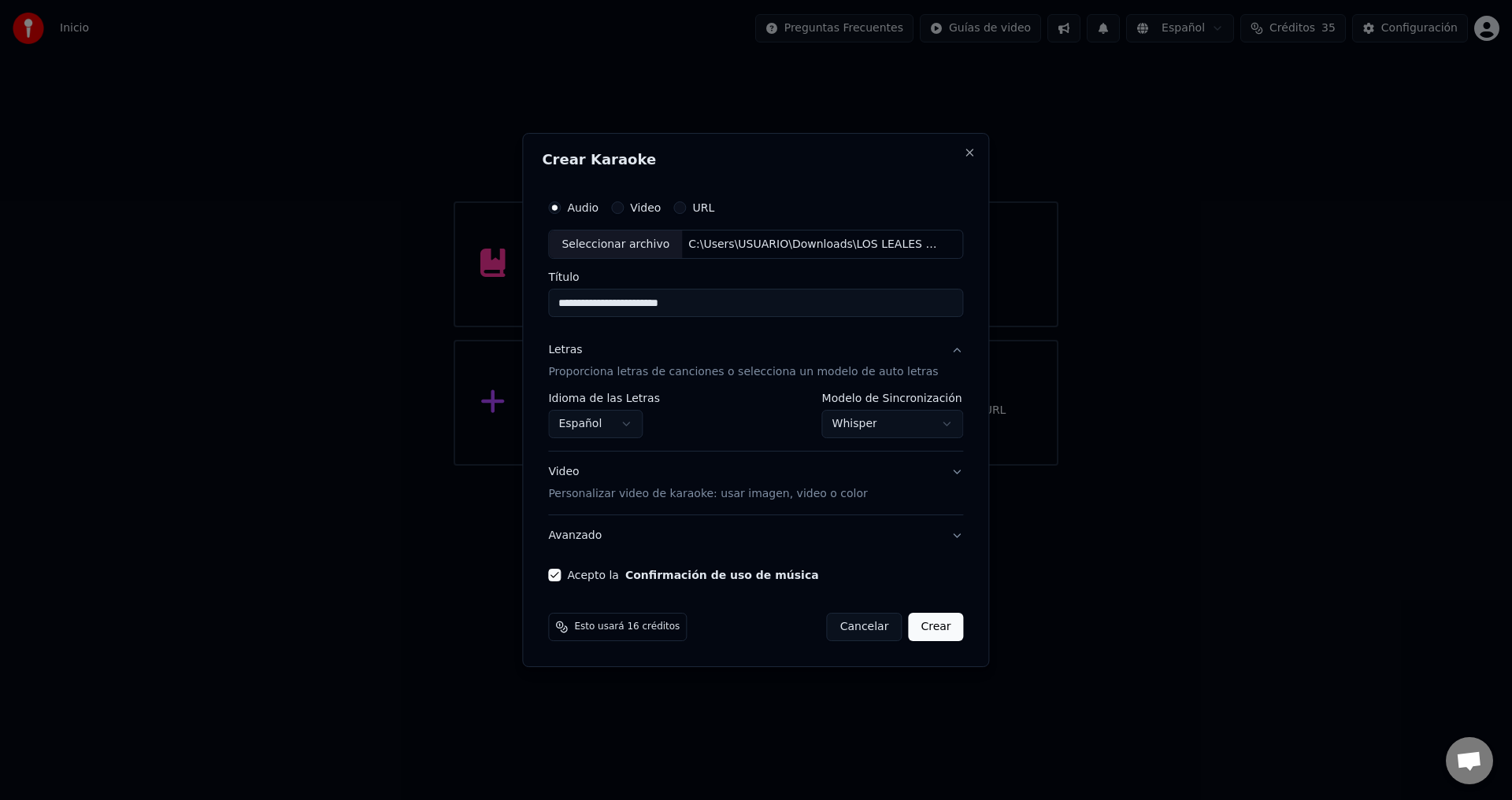
click at [925, 630] on button "Crear" at bounding box center [936, 628] width 55 height 29
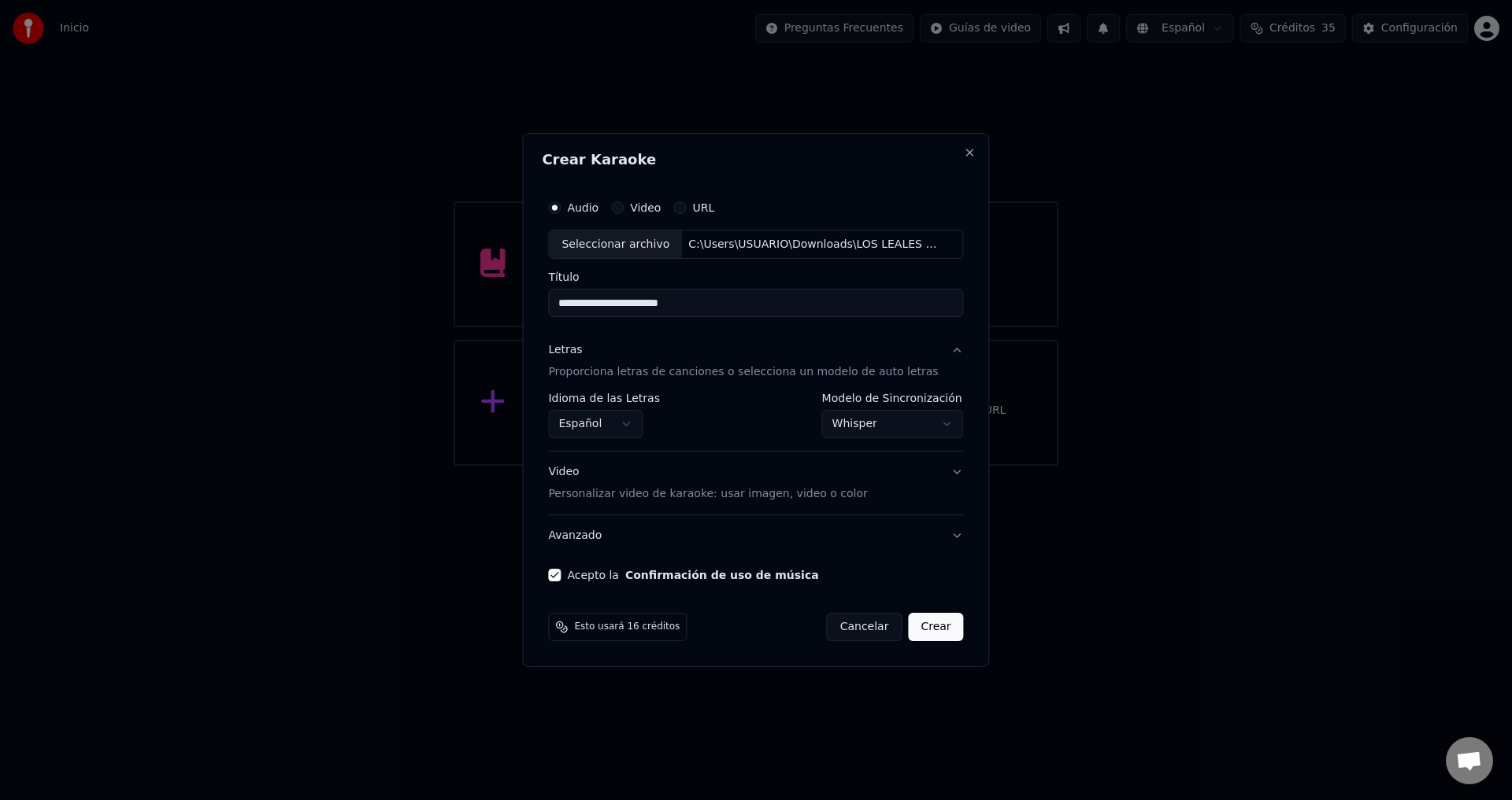
click at [925, 630] on button "Crear" at bounding box center [936, 628] width 55 height 29
click at [908, 632] on button "Crear" at bounding box center [936, 628] width 55 height 29
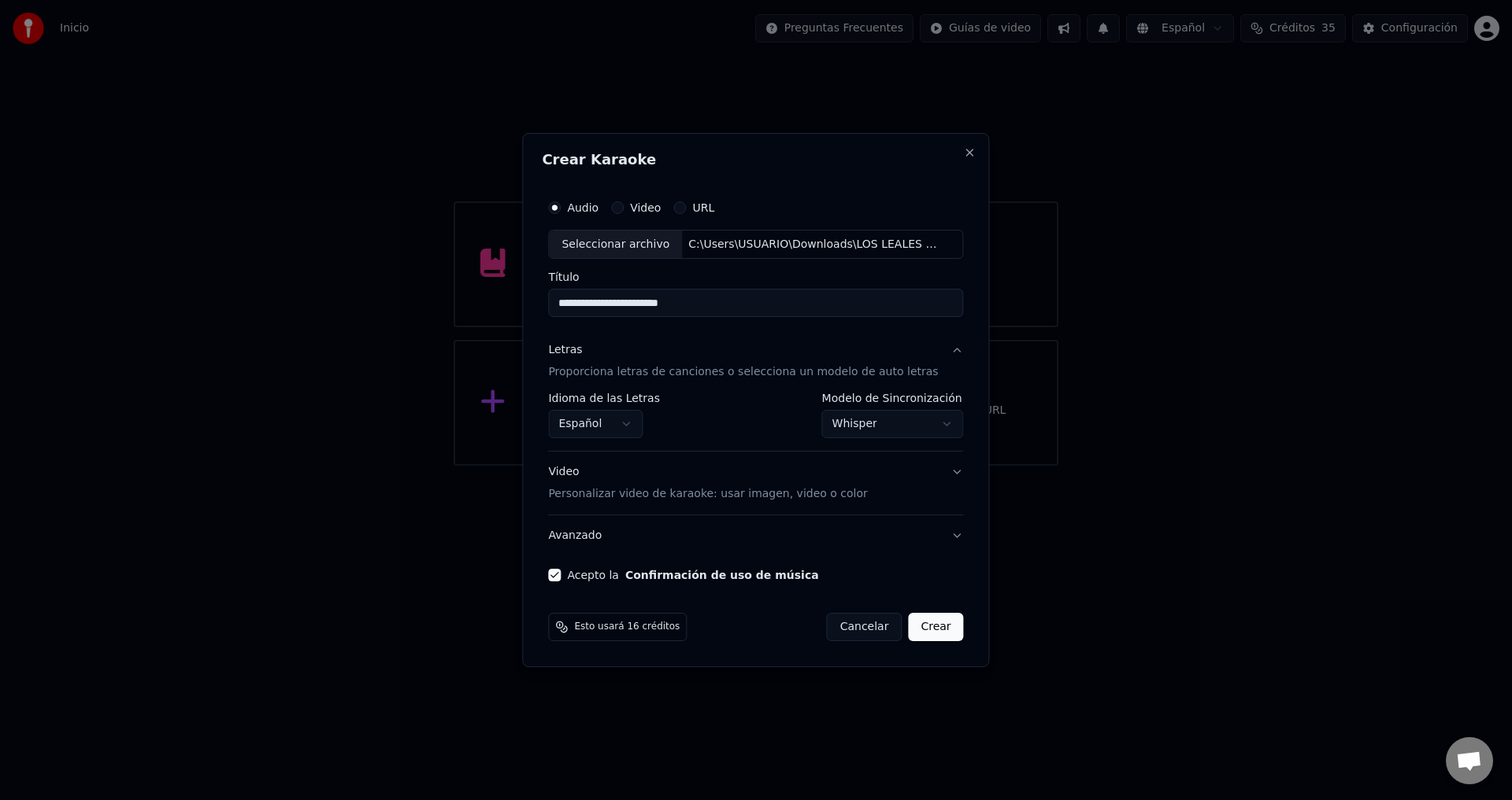
click at [908, 632] on button "Crear" at bounding box center [936, 628] width 55 height 29
click at [910, 632] on button "Crear" at bounding box center [936, 628] width 55 height 29
click at [914, 629] on button "Crear" at bounding box center [936, 628] width 55 height 29
click at [915, 629] on button "Crear" at bounding box center [936, 628] width 55 height 29
select select "**********"
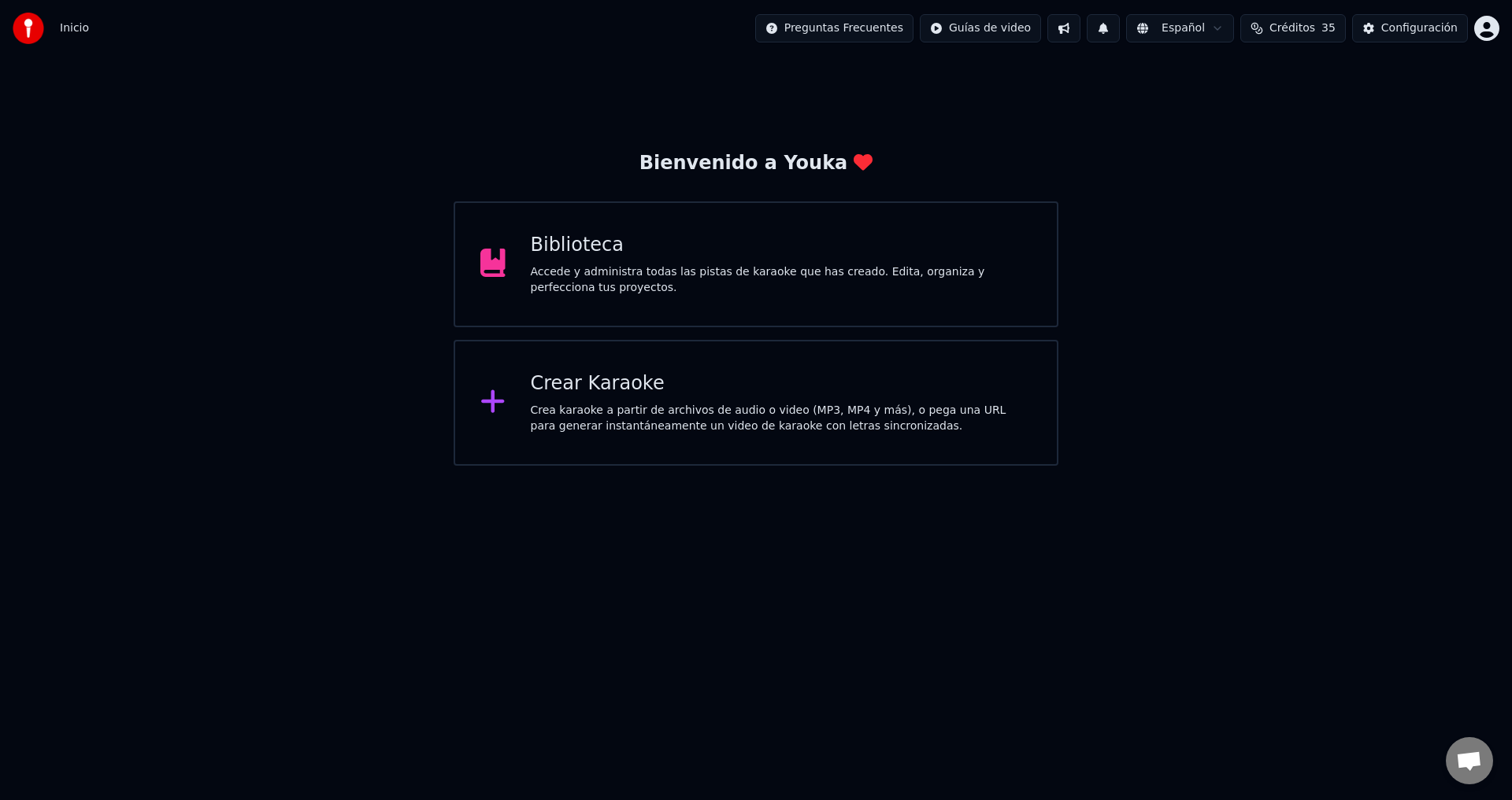
click at [1474, 756] on span "Chat abierto" at bounding box center [1468, 762] width 26 height 22
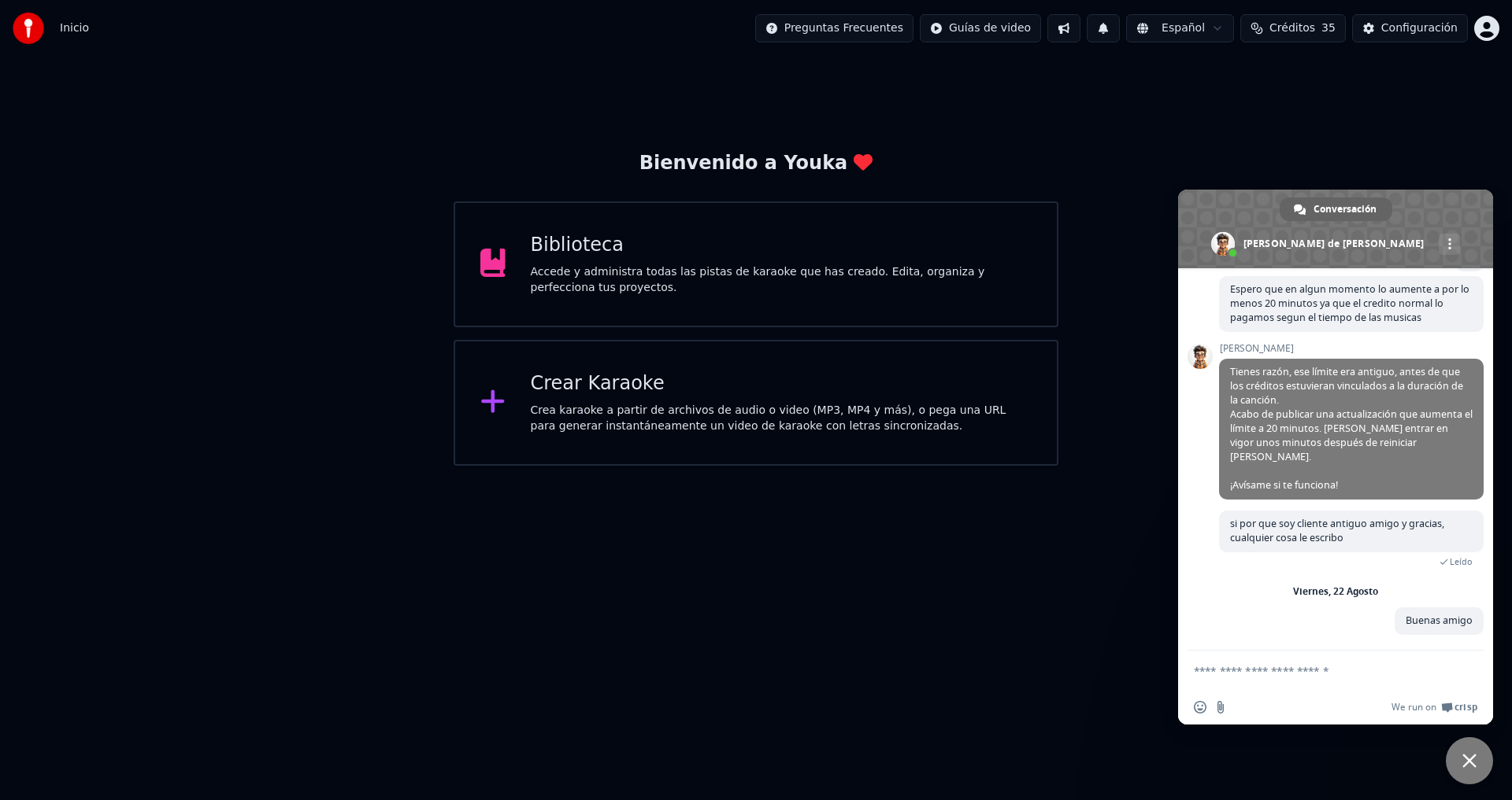
scroll to position [655, 0]
click at [779, 419] on div "Crea karaoke a partir de archivos de audio o video (MP3, MP4 y más), o pega una…" at bounding box center [781, 418] width 501 height 31
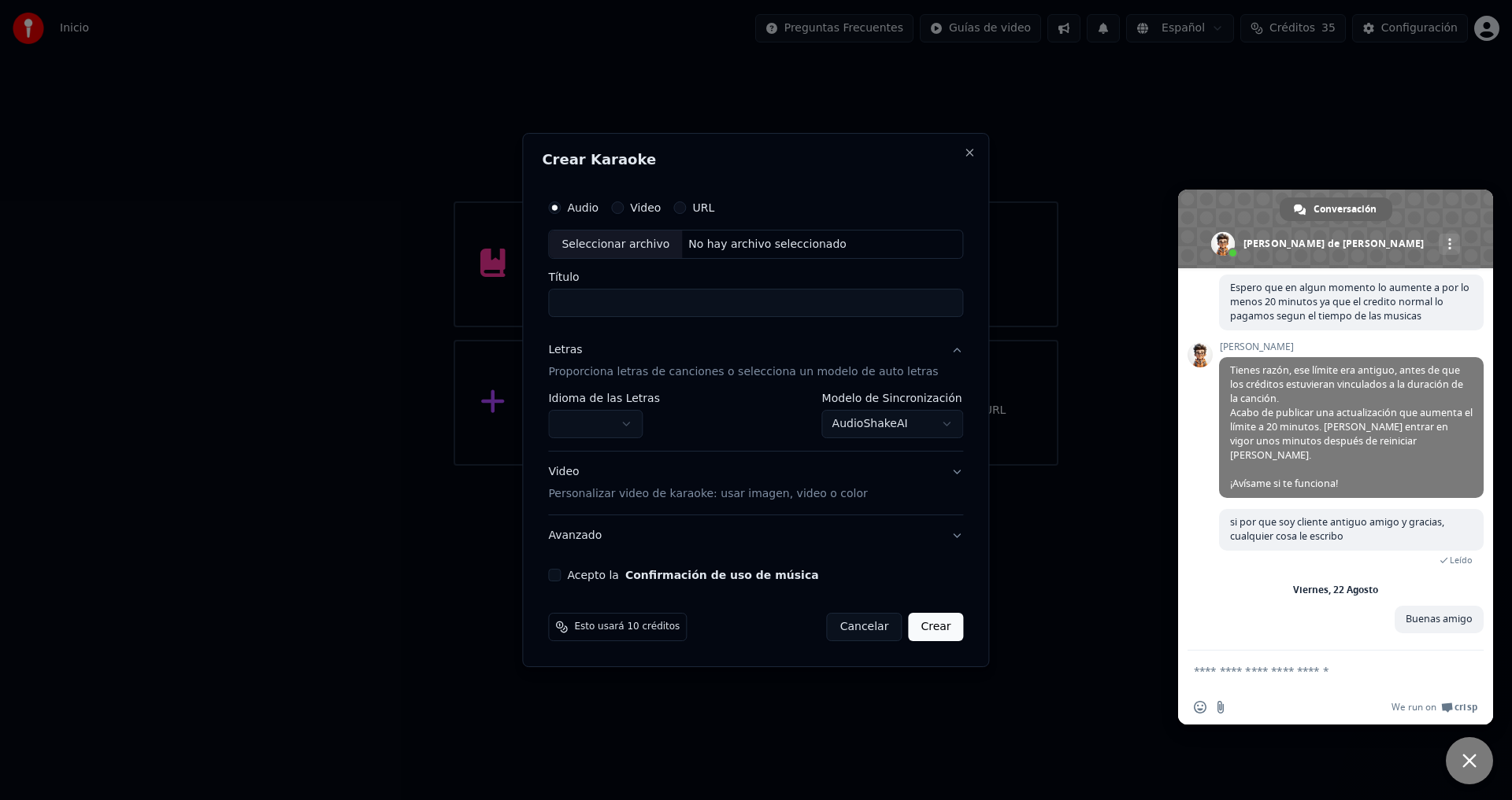
click at [646, 239] on div "Seleccionar archivo" at bounding box center [615, 245] width 133 height 29
type input "**********"
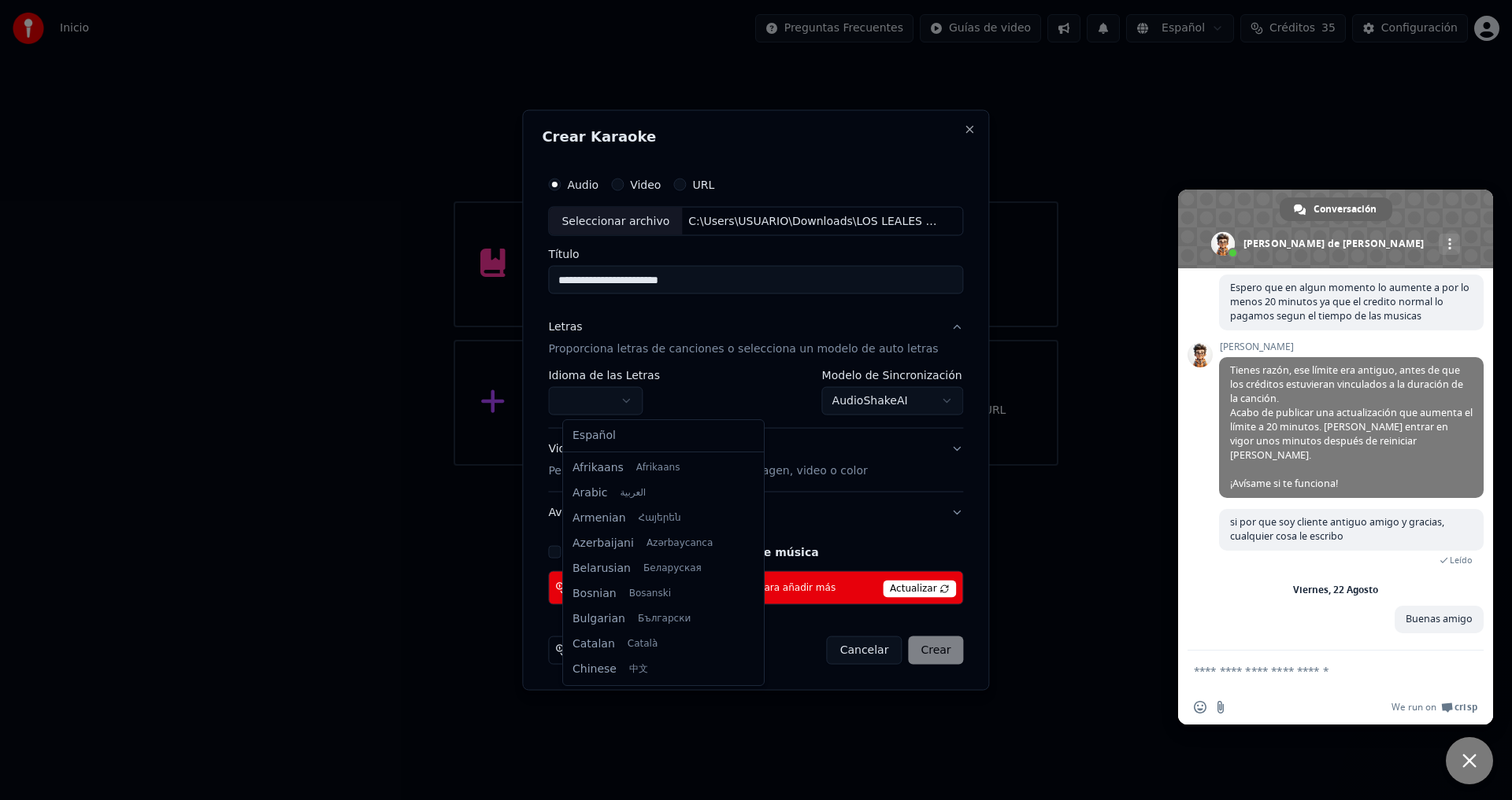
click at [589, 402] on body "Inicio Preguntas Frecuentes Guías de video Español Créditos 35 Configuración Bi…" at bounding box center [756, 232] width 1512 height 466
select select "**"
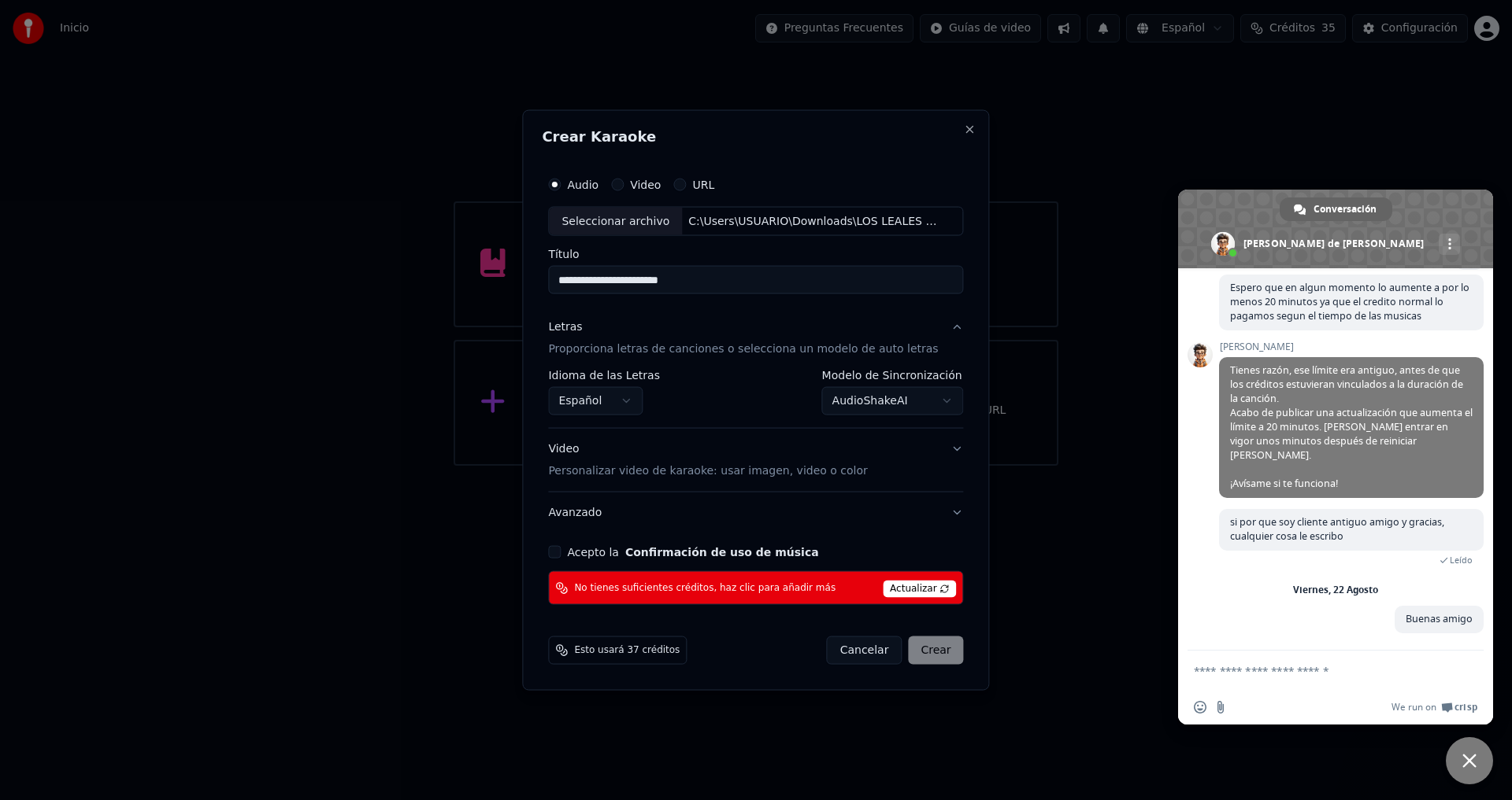
click at [887, 392] on body "Inicio Preguntas Frecuentes Guías de video Español Créditos 35 Configuración Bi…" at bounding box center [756, 232] width 1512 height 466
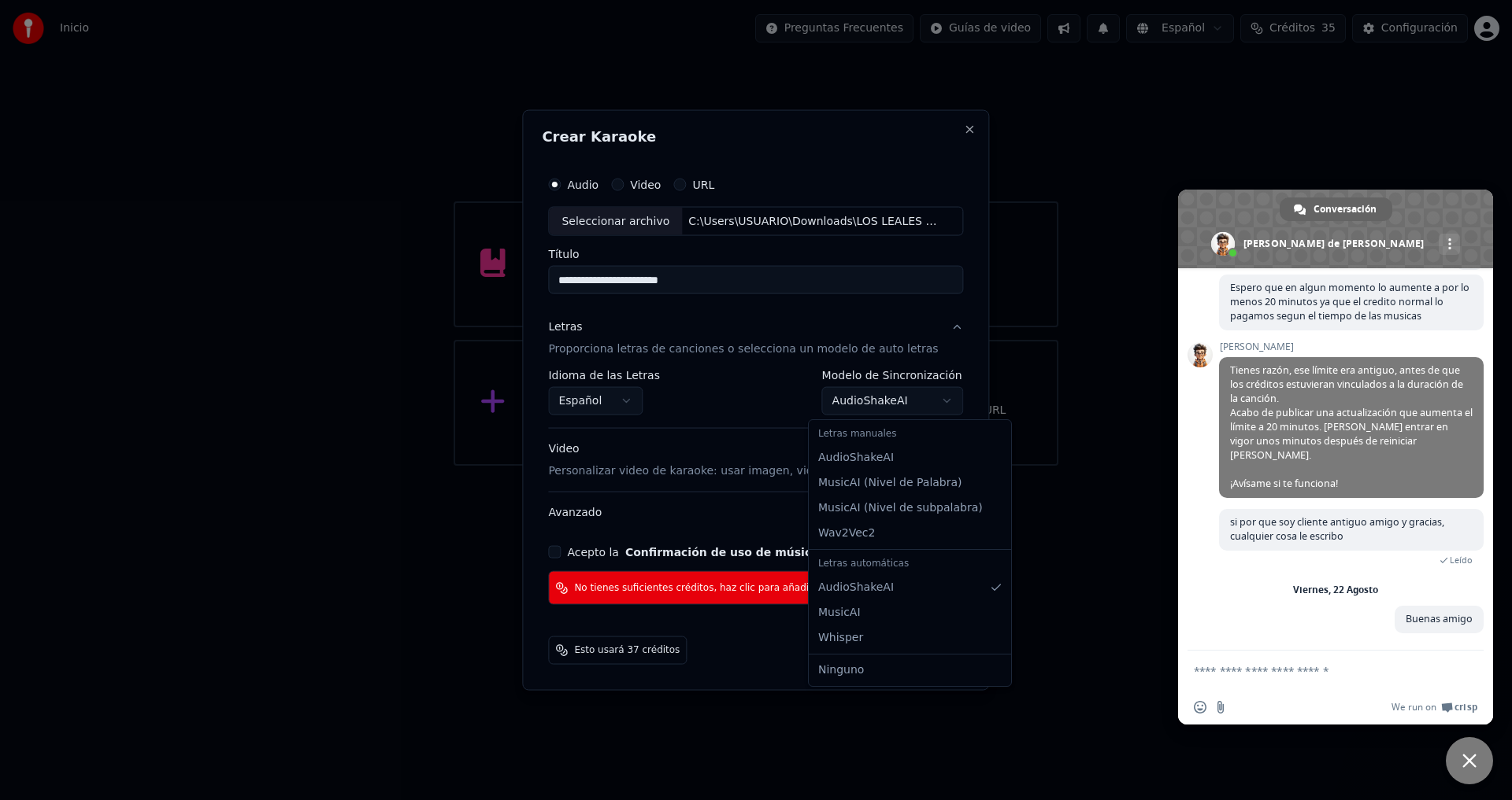
select select "*******"
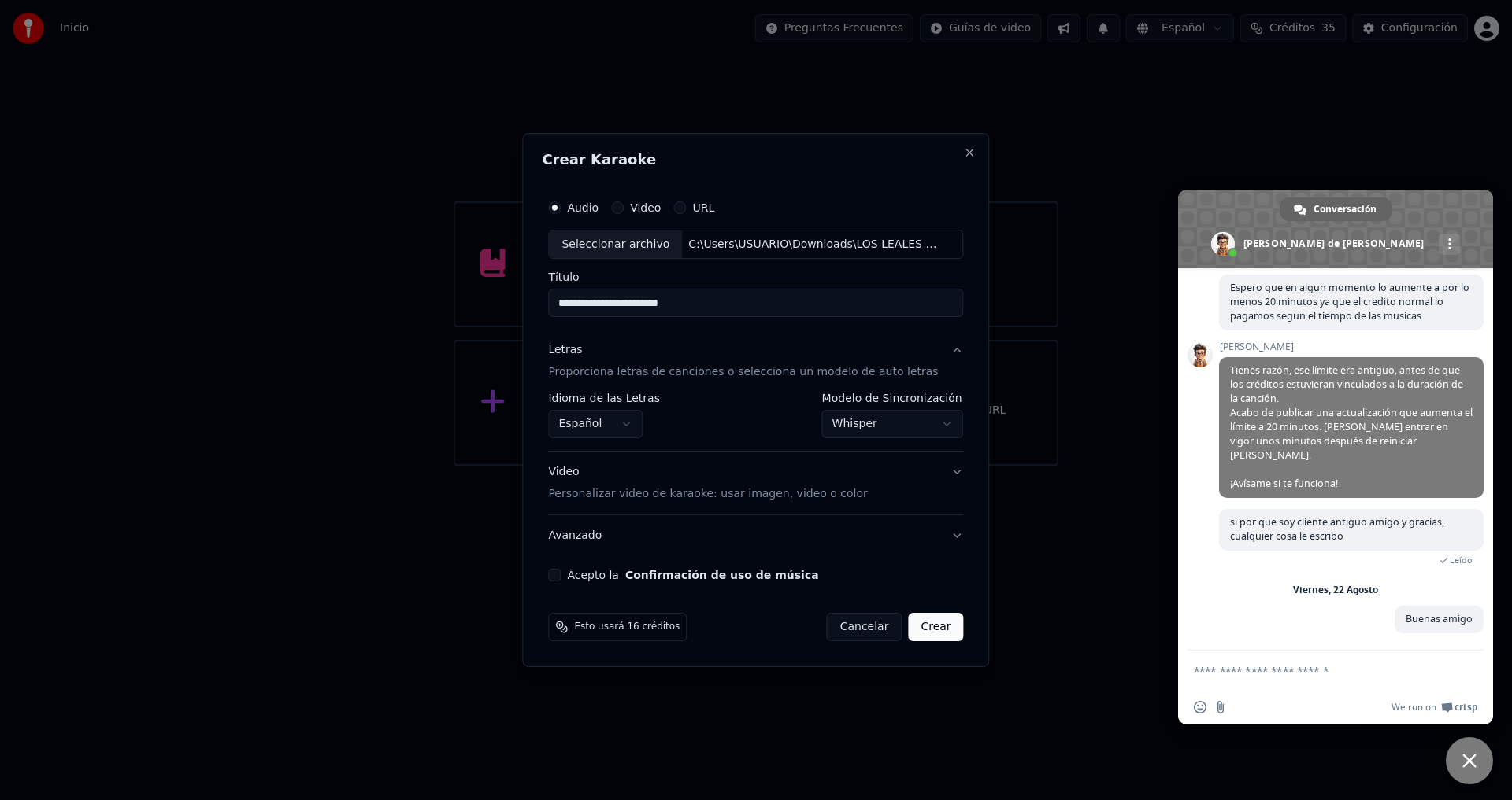
click at [592, 508] on button "Video Personalizar video de karaoke: usar imagen, video o color" at bounding box center [756, 484] width 415 height 63
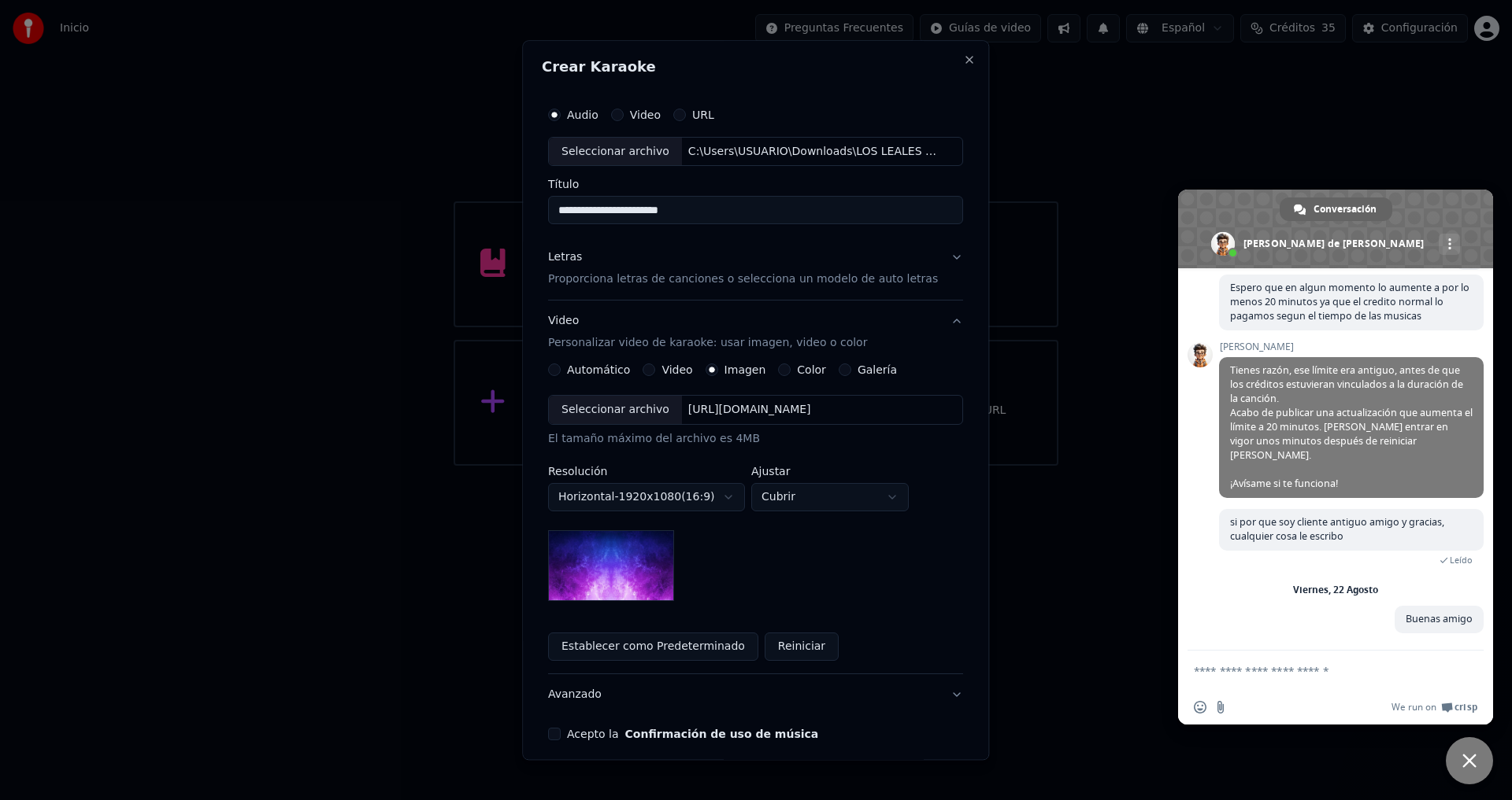
click at [560, 373] on button "Automático" at bounding box center [554, 370] width 12 height 12
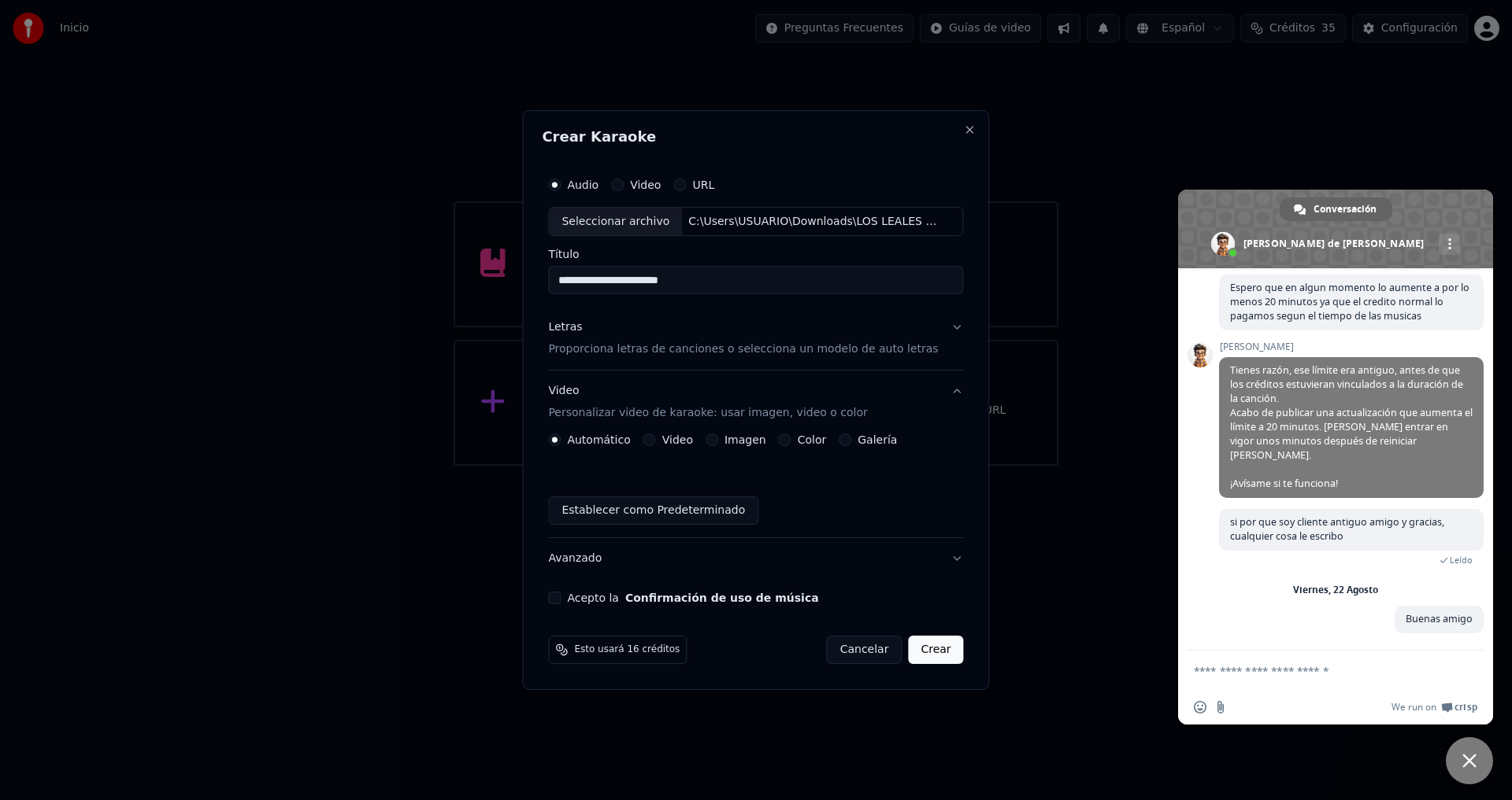
click at [560, 596] on button "Acepto la Confirmación de uso de música" at bounding box center [554, 597] width 12 height 12
click at [615, 350] on p "Proporciona letras de canciones o selecciona un modelo de auto letras" at bounding box center [742, 350] width 390 height 16
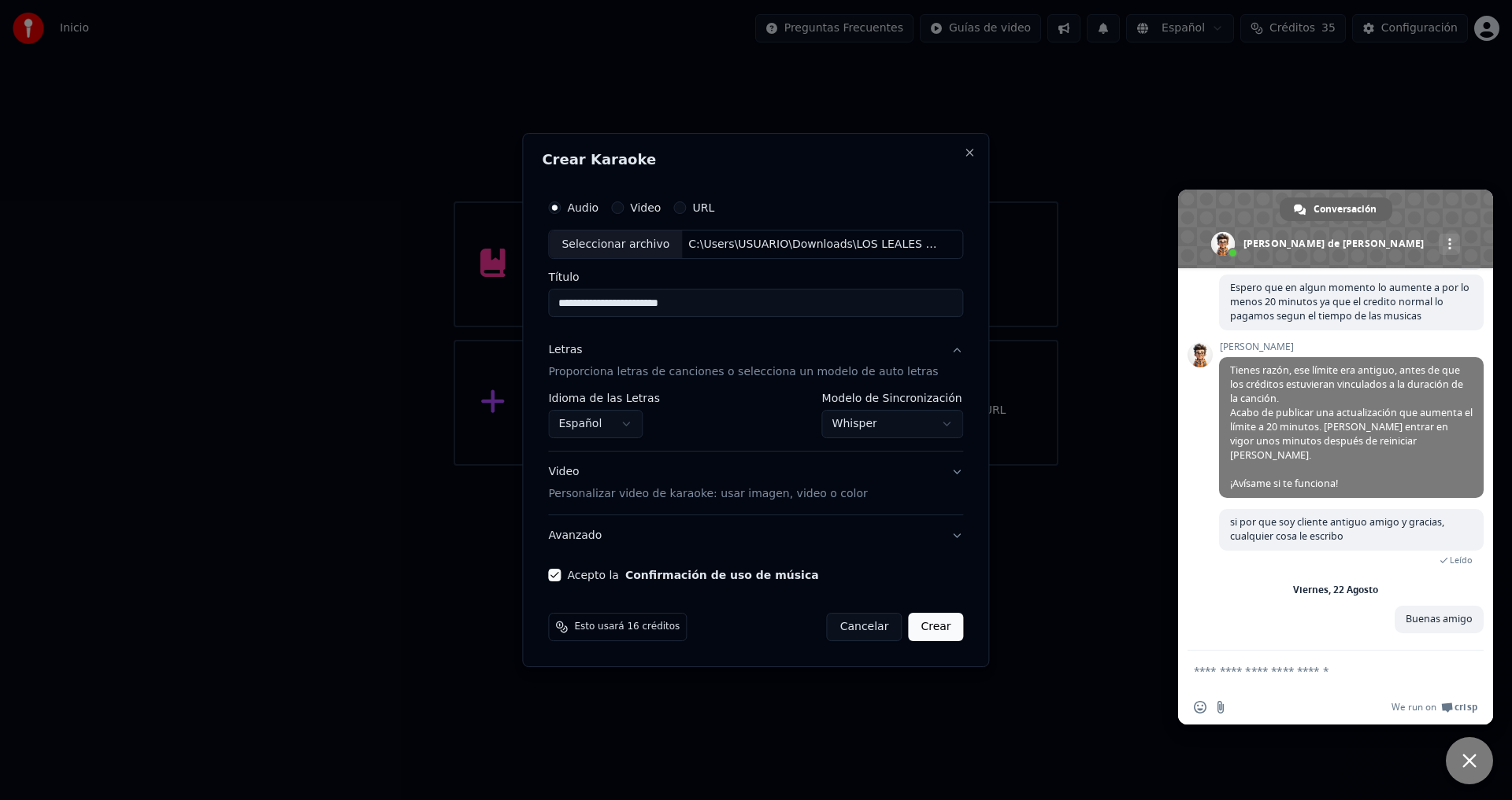
click at [912, 632] on button "Crear" at bounding box center [936, 628] width 55 height 29
click at [912, 631] on button "Crear" at bounding box center [936, 628] width 55 height 29
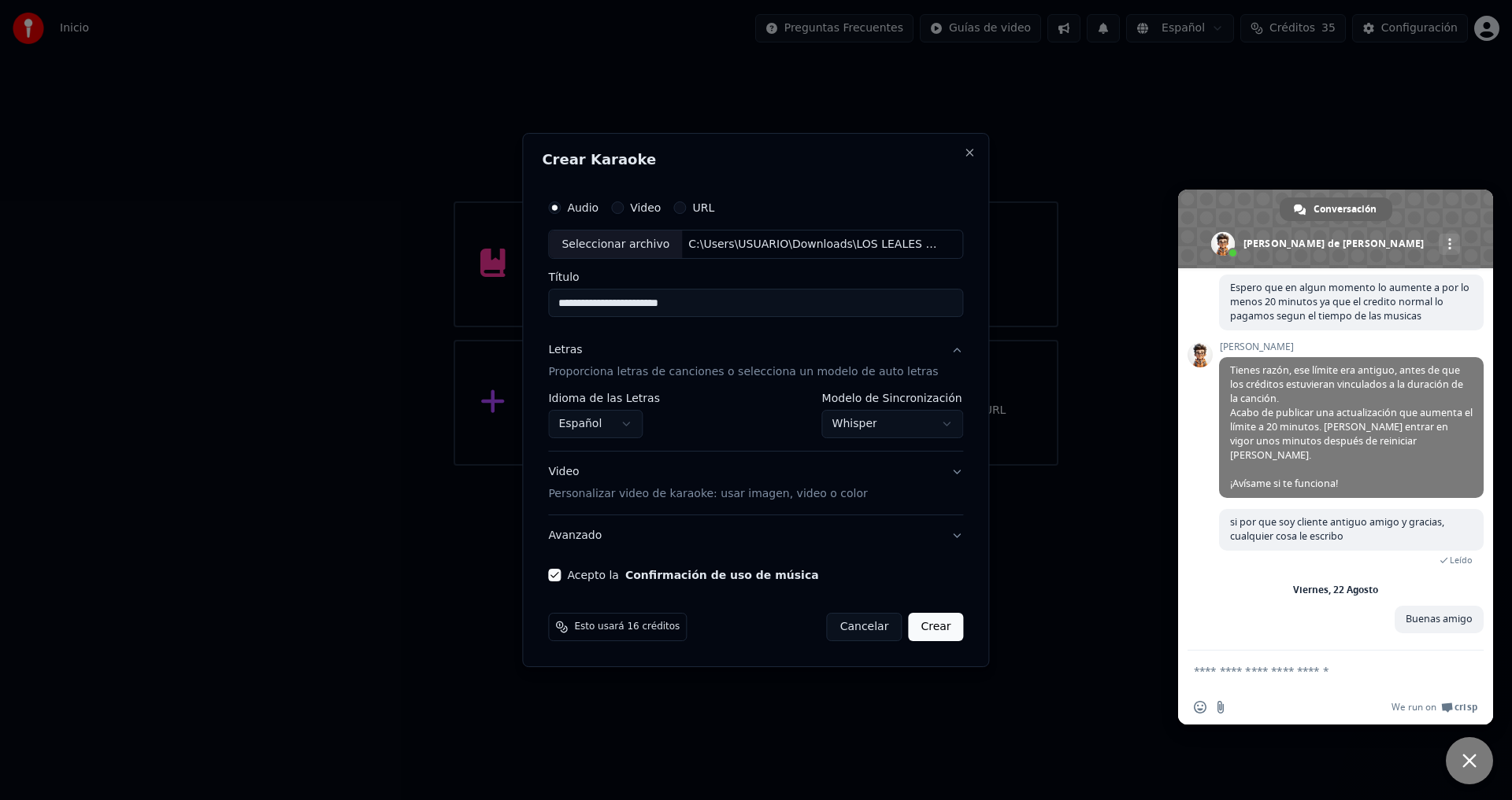
click at [912, 631] on button "Crear" at bounding box center [936, 628] width 55 height 29
click at [928, 619] on button "Crear" at bounding box center [936, 628] width 55 height 29
click at [928, 620] on button "Crear" at bounding box center [936, 628] width 55 height 29
click at [928, 624] on button "Crear" at bounding box center [936, 628] width 55 height 29
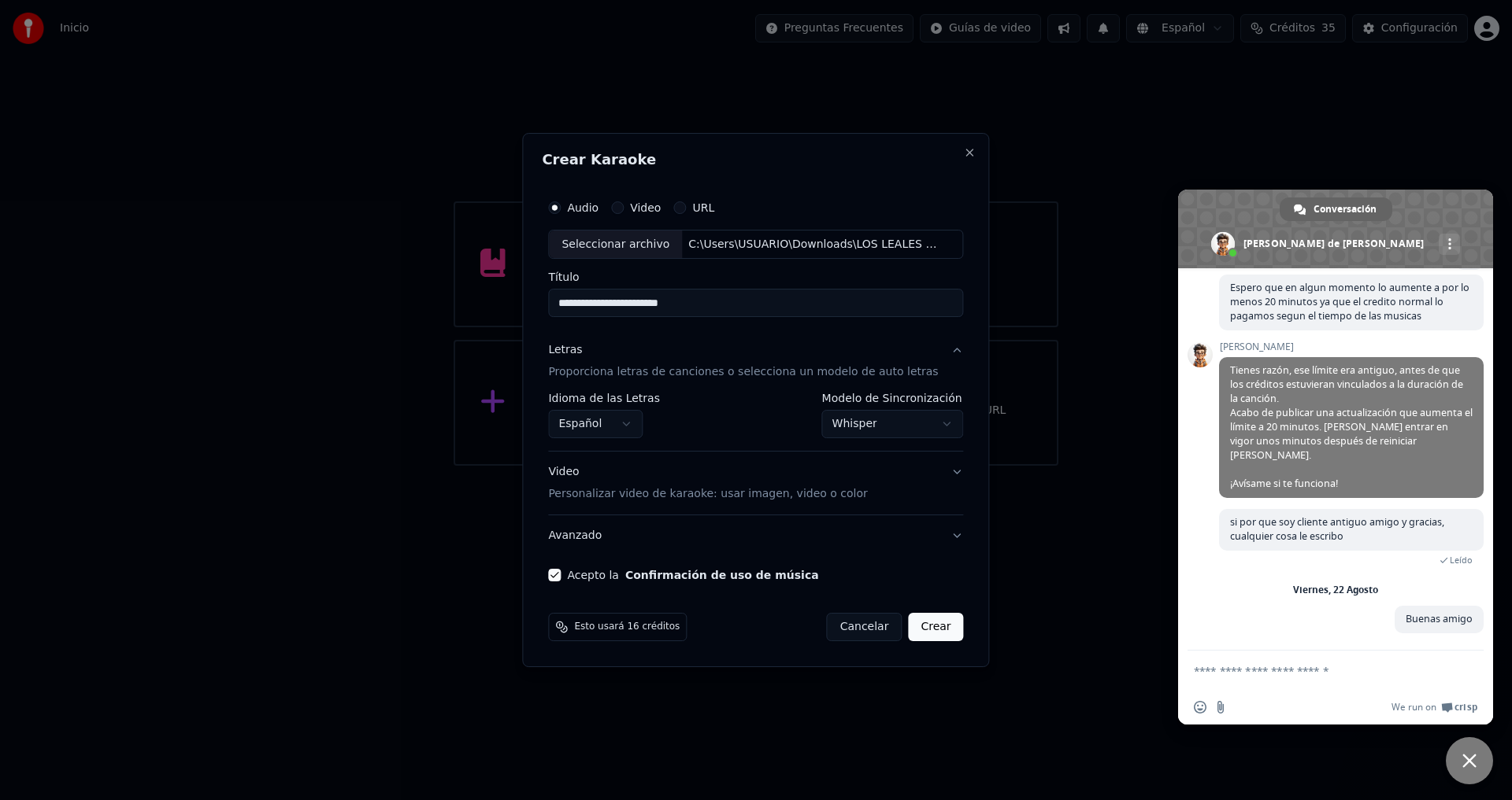
click at [928, 624] on button "Crear" at bounding box center [936, 628] width 55 height 29
click at [624, 629] on span "Esto usará 16 créditos" at bounding box center [626, 627] width 106 height 12
select select "**********"
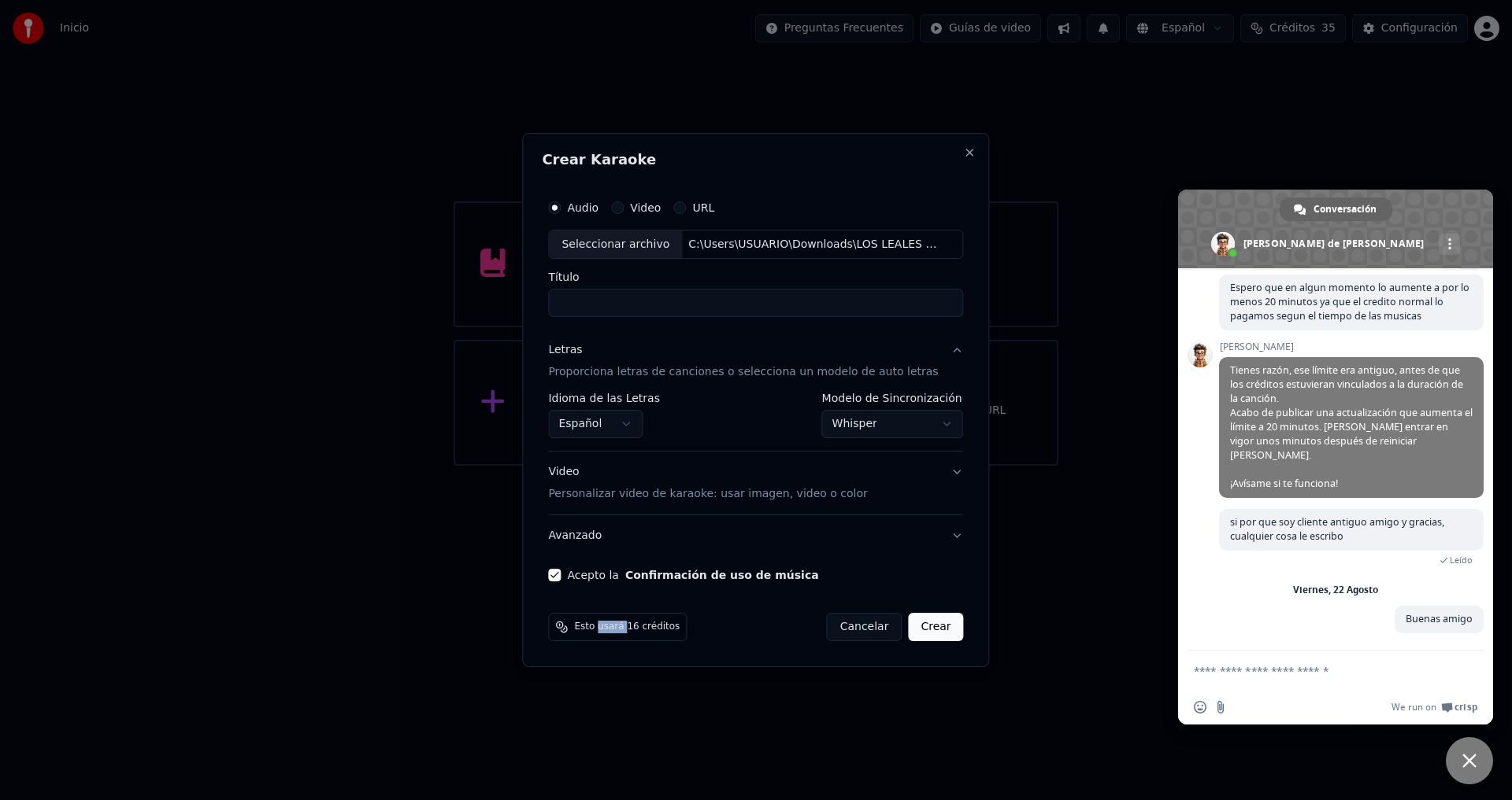
select select
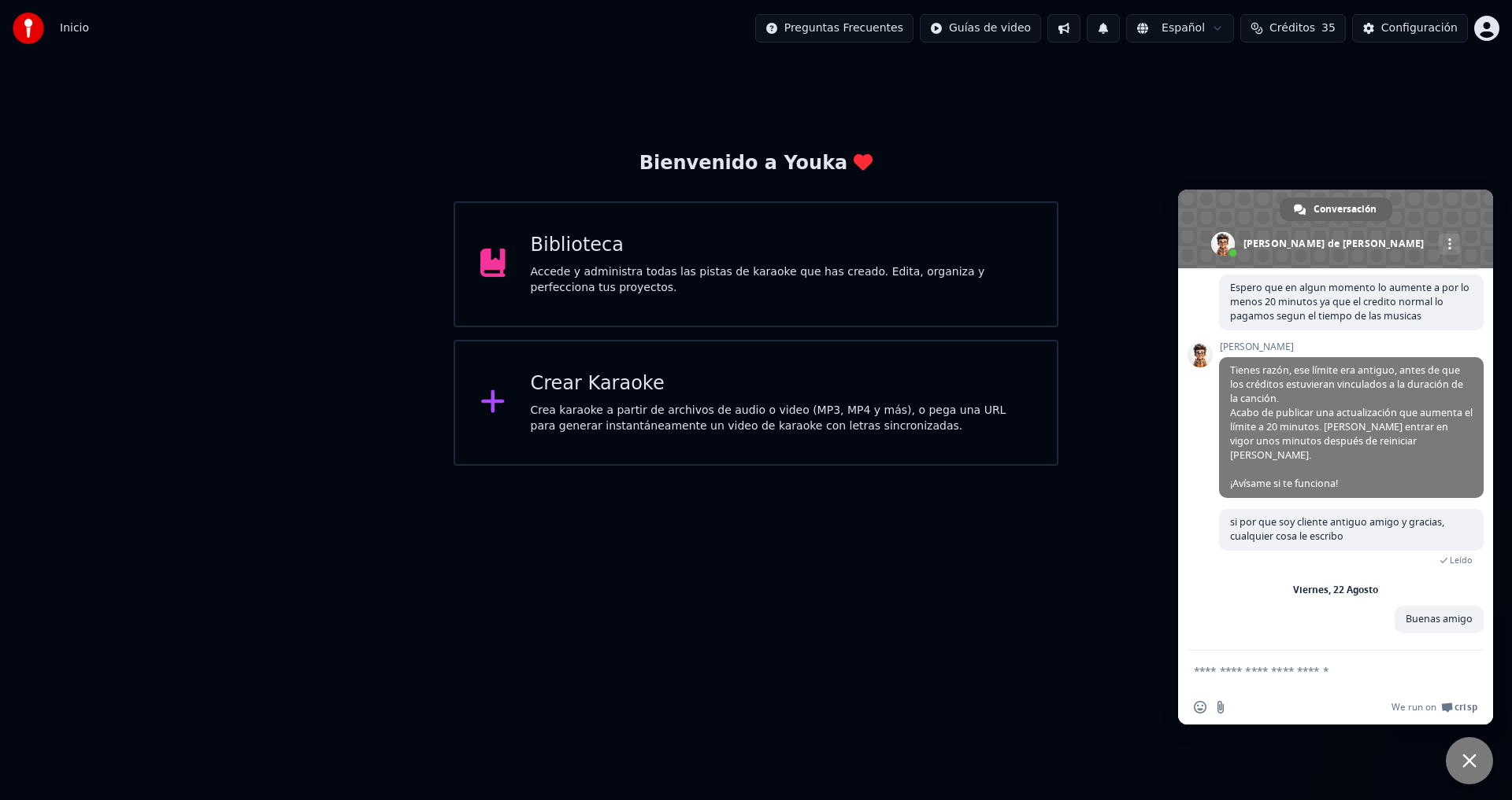
click at [1400, 85] on div "Bienvenido a Youka Biblioteca Accede y administra todas las pistas de karaoke q…" at bounding box center [756, 262] width 1512 height 410
click at [1470, 750] on span "Cerrar el chat" at bounding box center [1469, 761] width 48 height 48
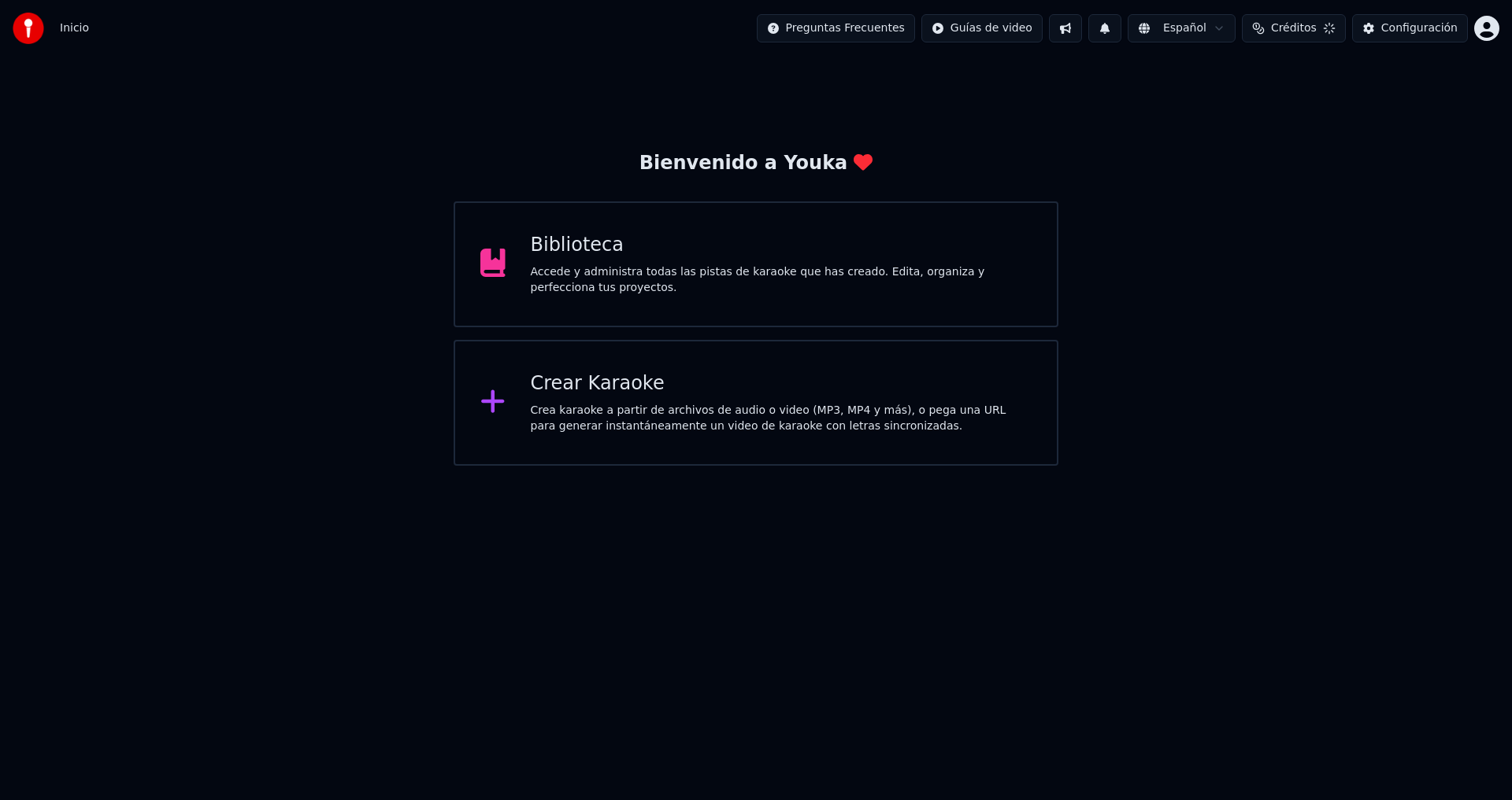
click at [686, 400] on div "Crear Karaoke Crea karaoke a partir de archivos de audio o video (MP3, MP4 y má…" at bounding box center [781, 403] width 501 height 63
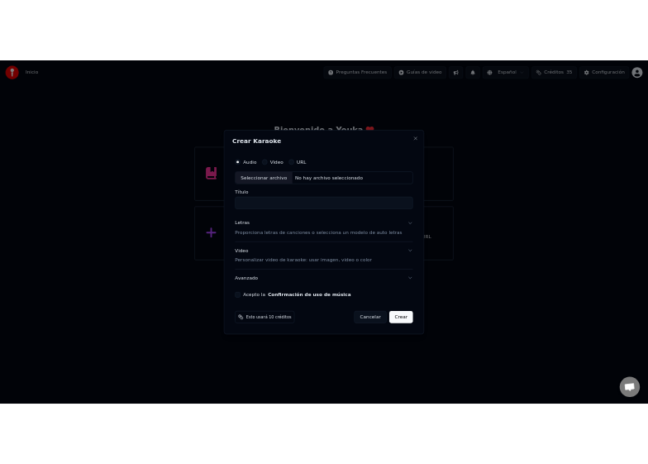
scroll to position [688, 0]
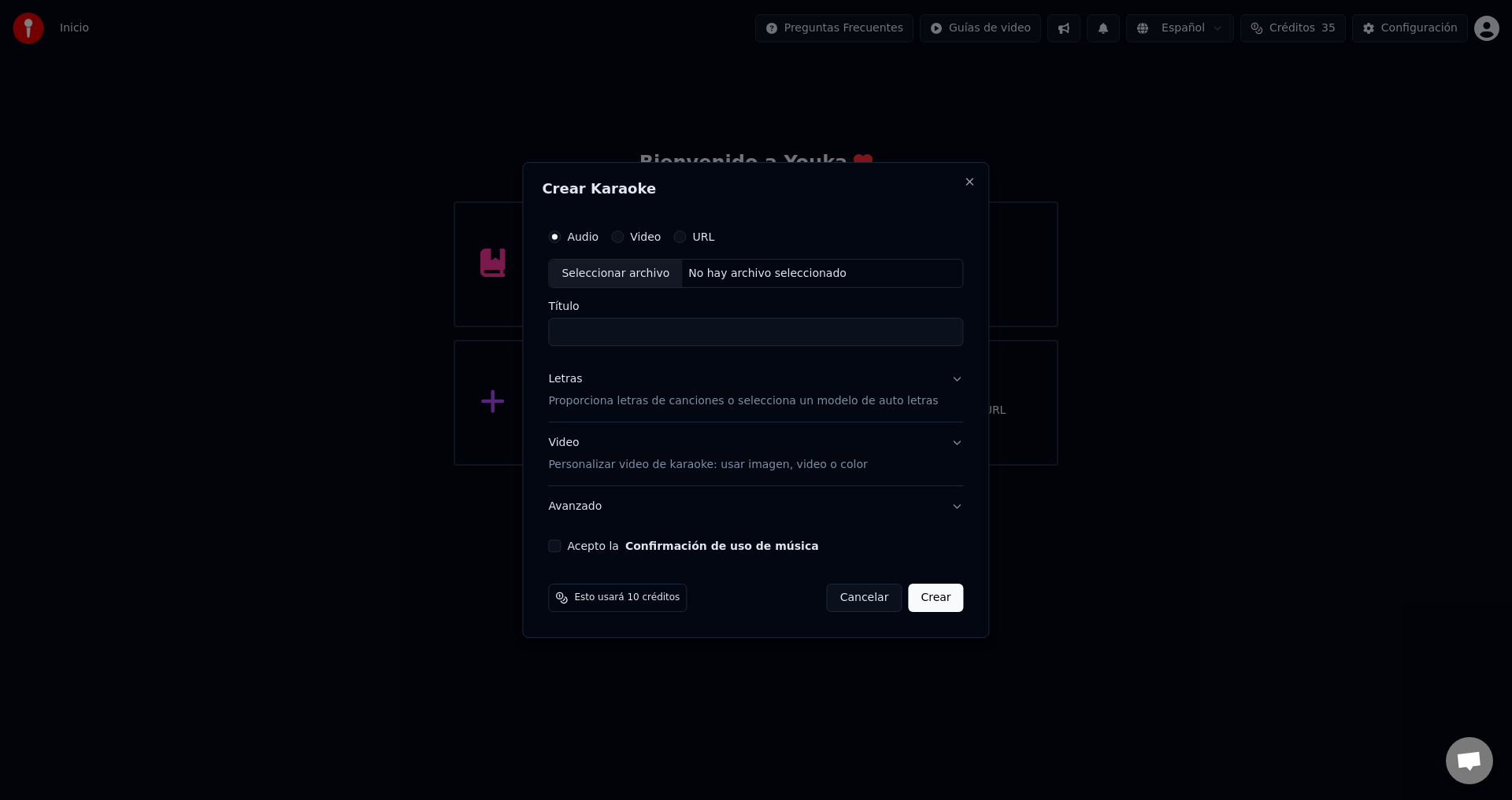
click at [647, 280] on div "Seleccionar archivo" at bounding box center [615, 274] width 133 height 29
type input "**********"
click at [599, 404] on p "Proporciona letras de canciones o selecciona un modelo de auto letras" at bounding box center [742, 402] width 390 height 16
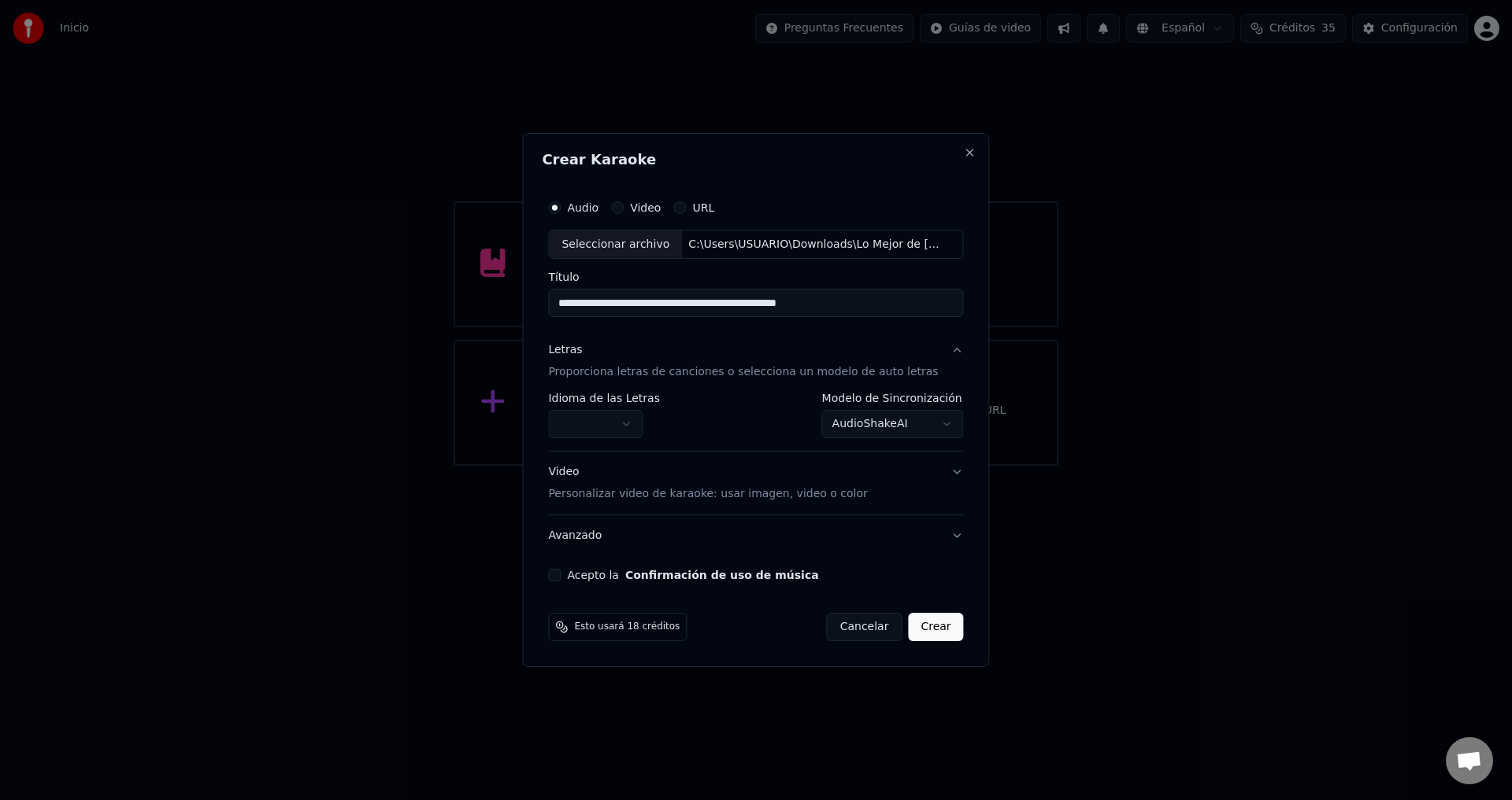
click at [838, 415] on body "**********" at bounding box center [756, 232] width 1512 height 466
click at [964, 155] on button "Close" at bounding box center [970, 152] width 12 height 12
select select "**********"
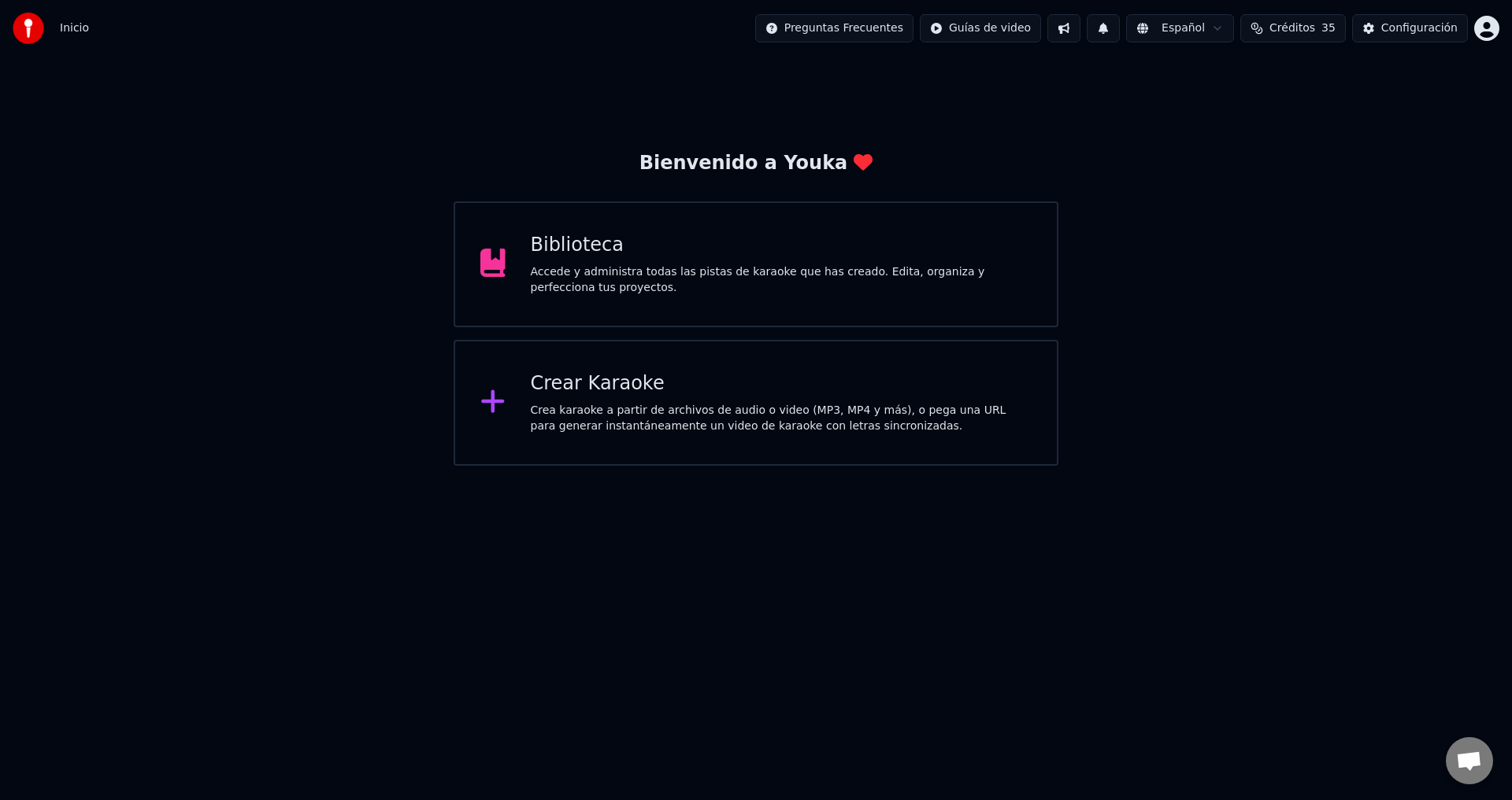
click at [1466, 778] on span "Chat abierto" at bounding box center [1469, 761] width 48 height 48
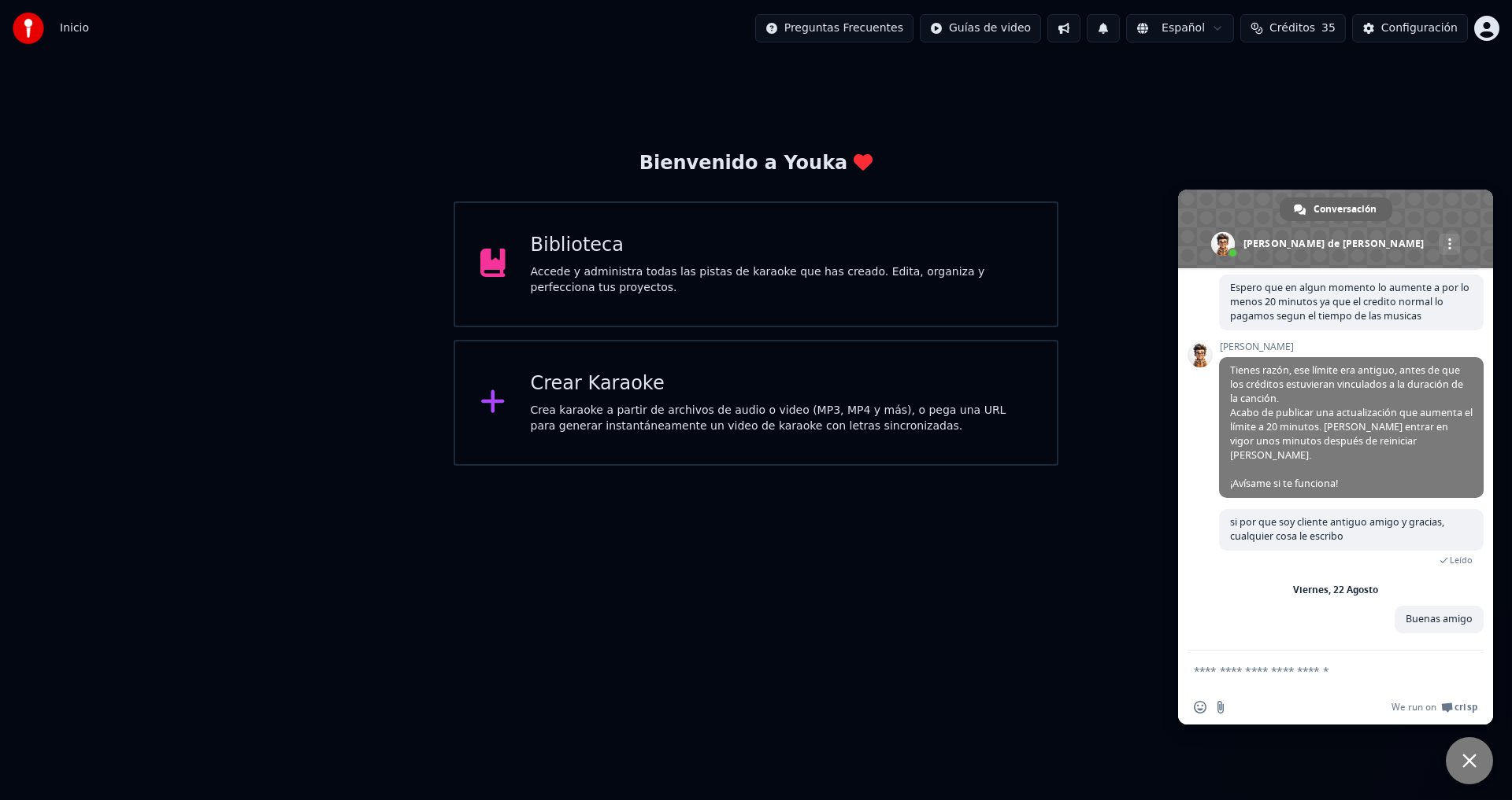
click at [1462, 760] on span "Cerrar el chat" at bounding box center [1469, 761] width 48 height 48
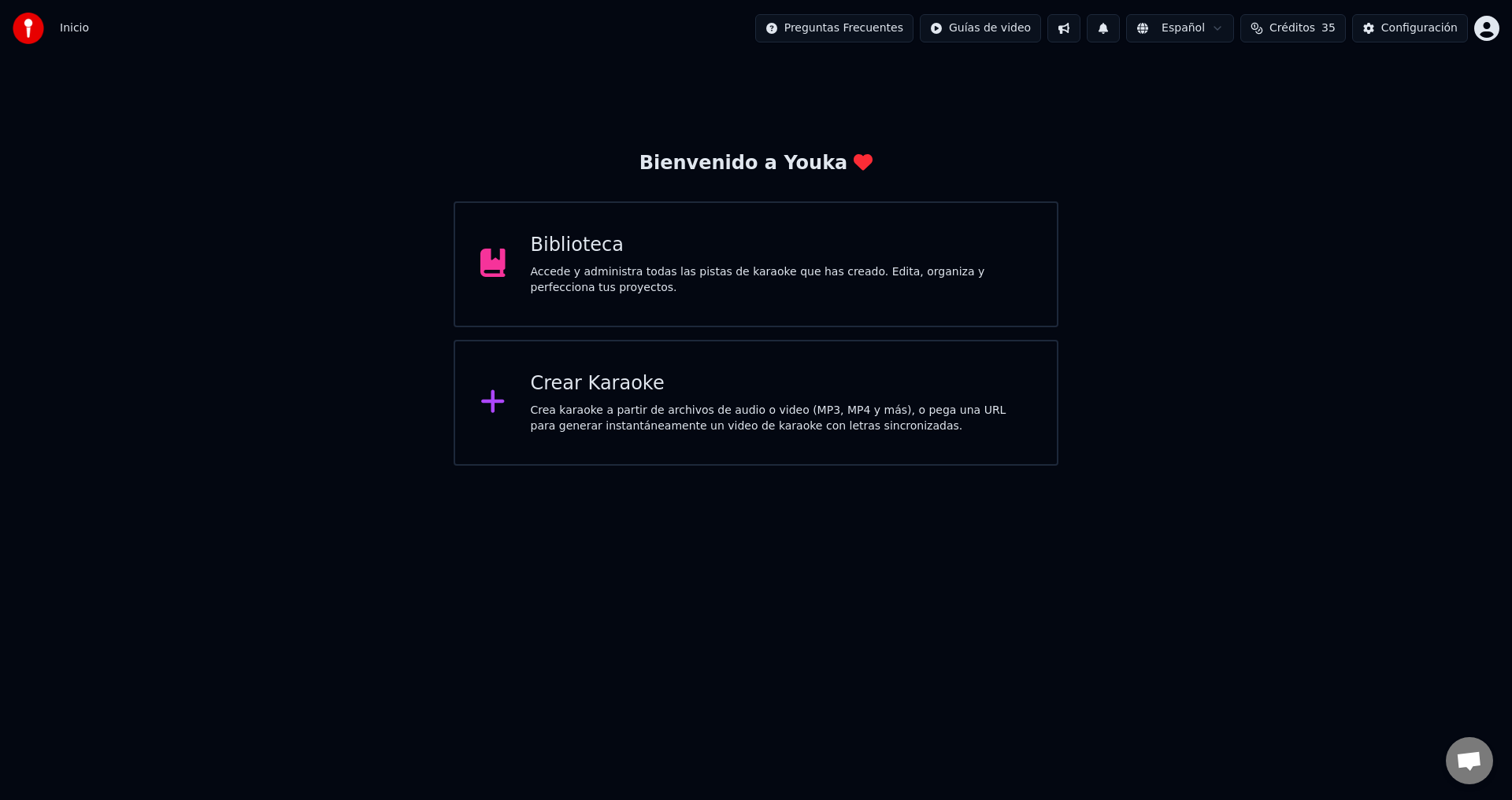
click at [627, 411] on div "Crea karaoke a partir de archivos de audio o video (MP3, MP4 y más), o pega una…" at bounding box center [781, 418] width 501 height 31
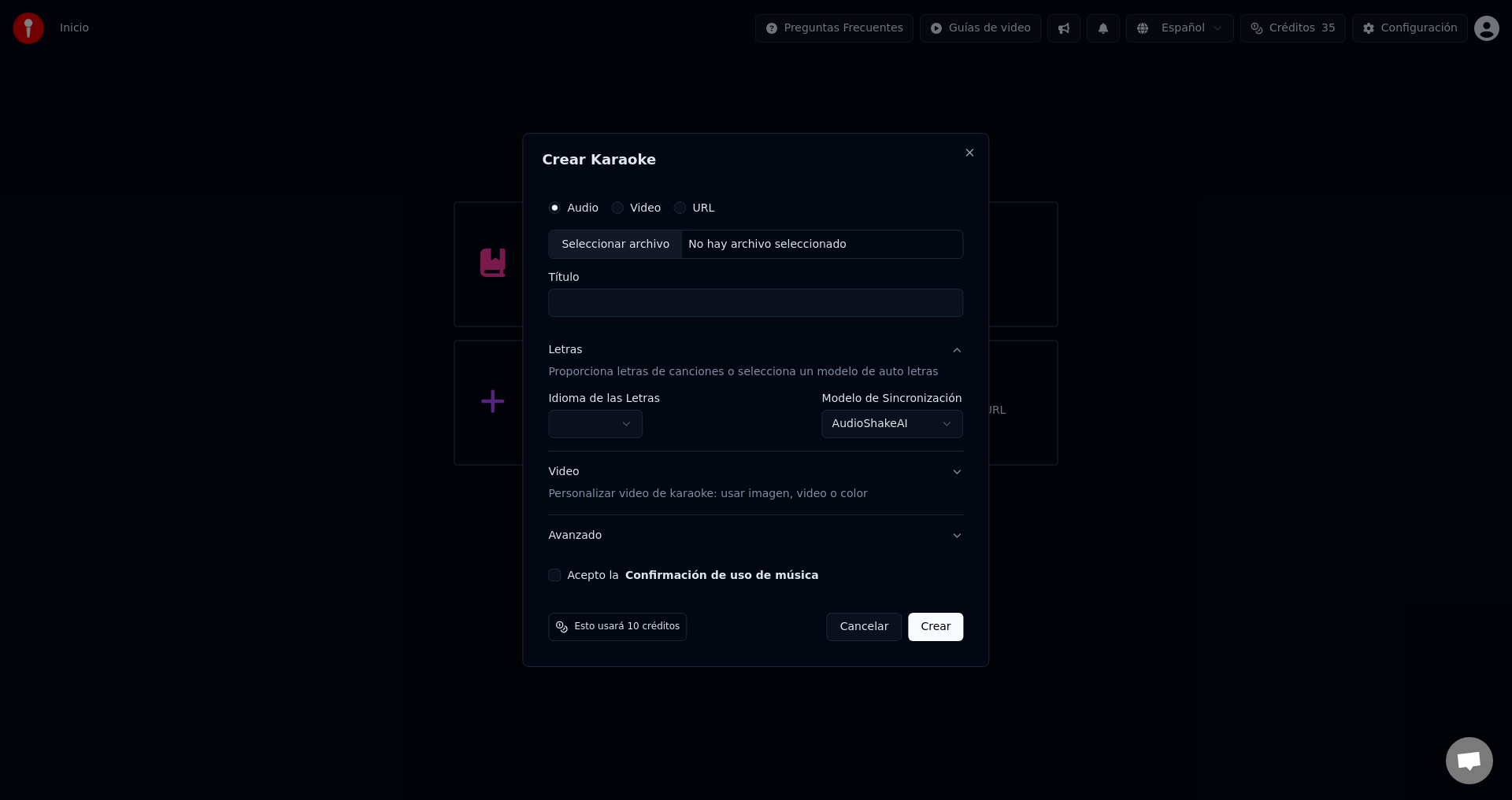
click at [634, 249] on div "Seleccionar archivo" at bounding box center [615, 245] width 133 height 29
type input "**********"
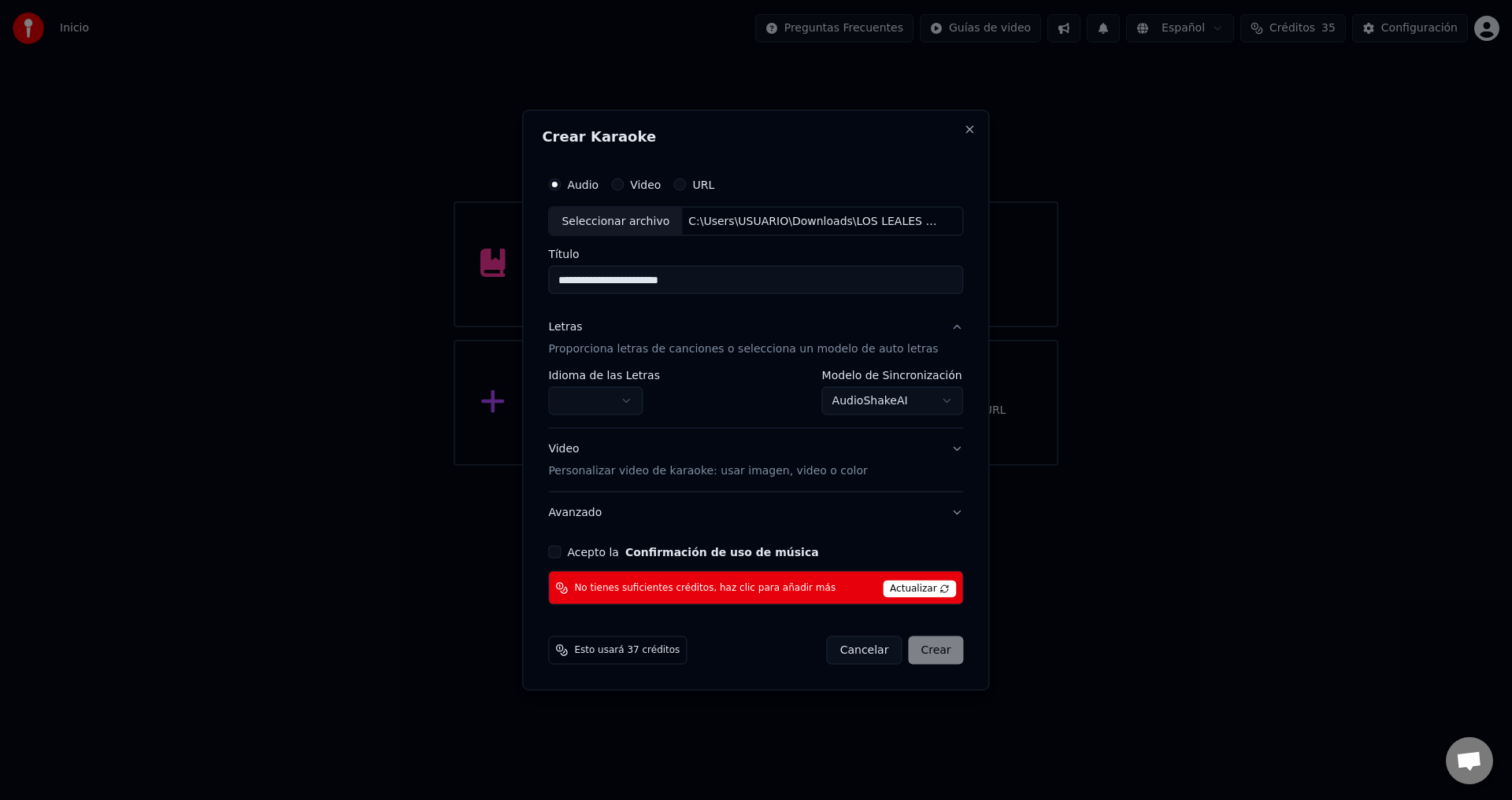
click at [864, 402] on body "Inicio Preguntas Frecuentes Guías de video Español Créditos 35 Configuración Bi…" at bounding box center [756, 232] width 1512 height 466
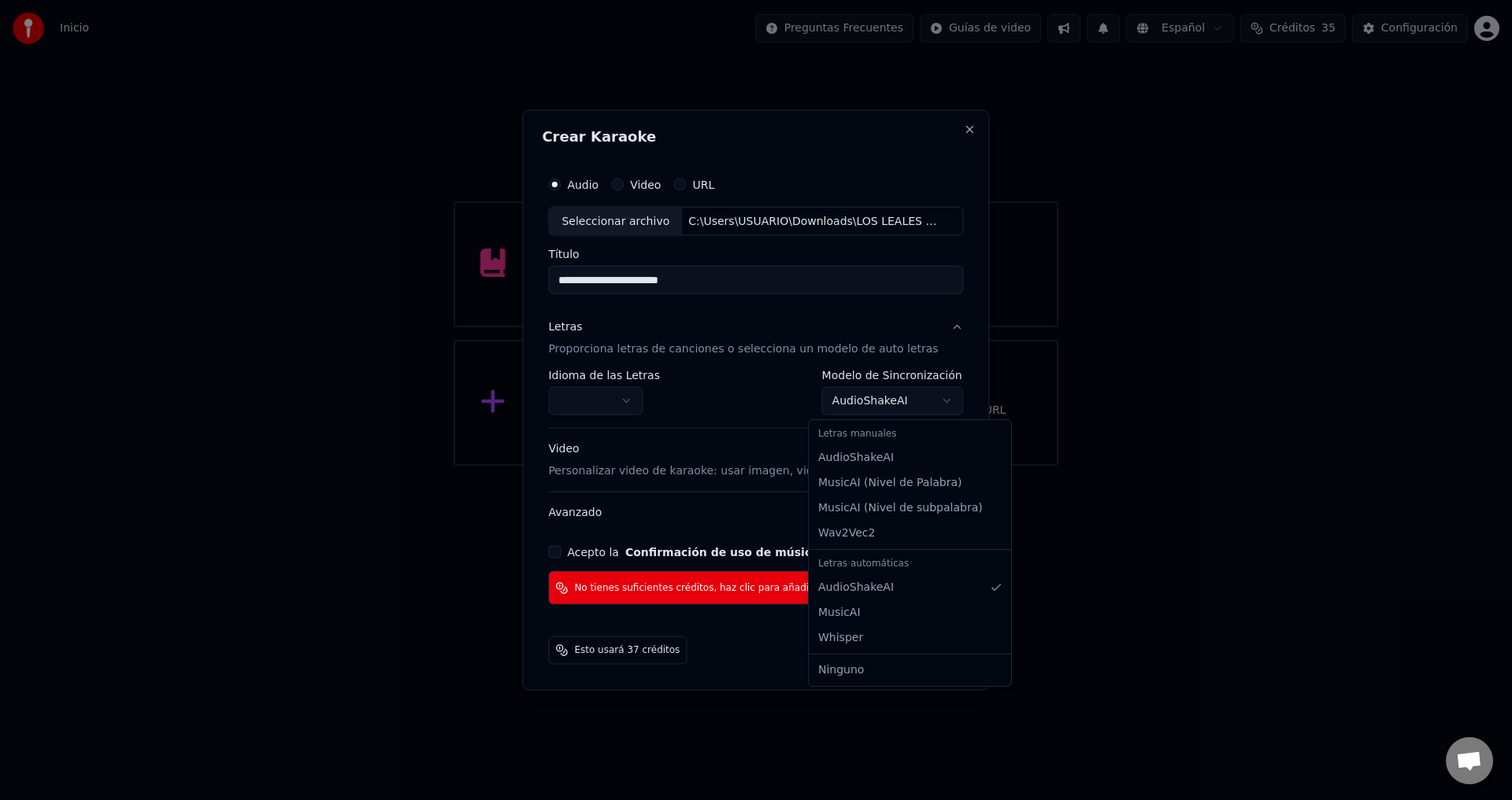
select select "*******"
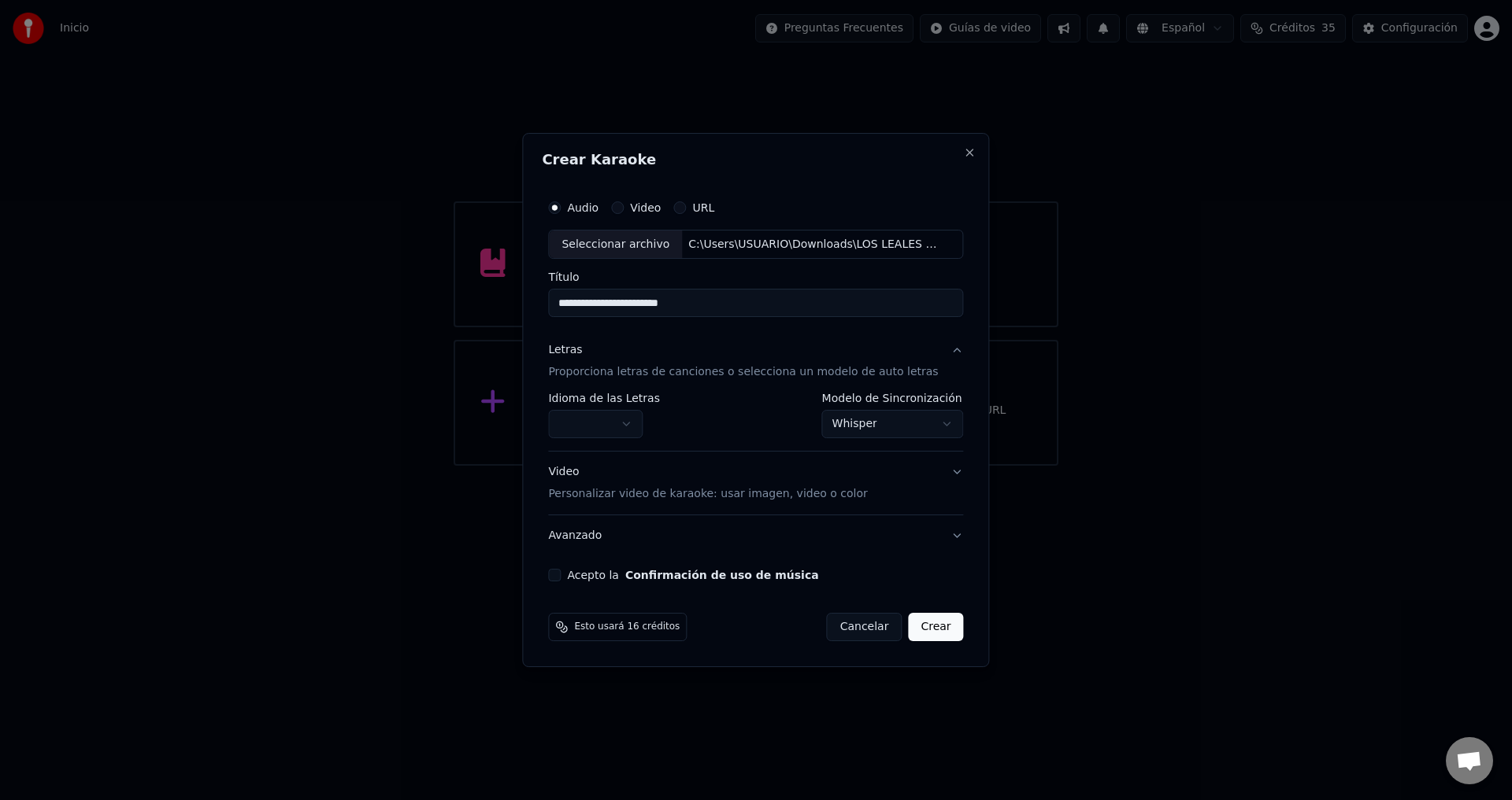
click at [621, 414] on body "Inicio Preguntas Frecuentes Guías de video Español Créditos 35 Configuración Bi…" at bounding box center [756, 232] width 1512 height 466
select select "**"
click at [626, 567] on div "**********" at bounding box center [756, 387] width 428 height 403
click at [627, 579] on label "Acepto la Confirmación de uso de música" at bounding box center [693, 575] width 252 height 11
click at [560, 579] on button "Acepto la Confirmación de uso de música" at bounding box center [554, 575] width 12 height 12
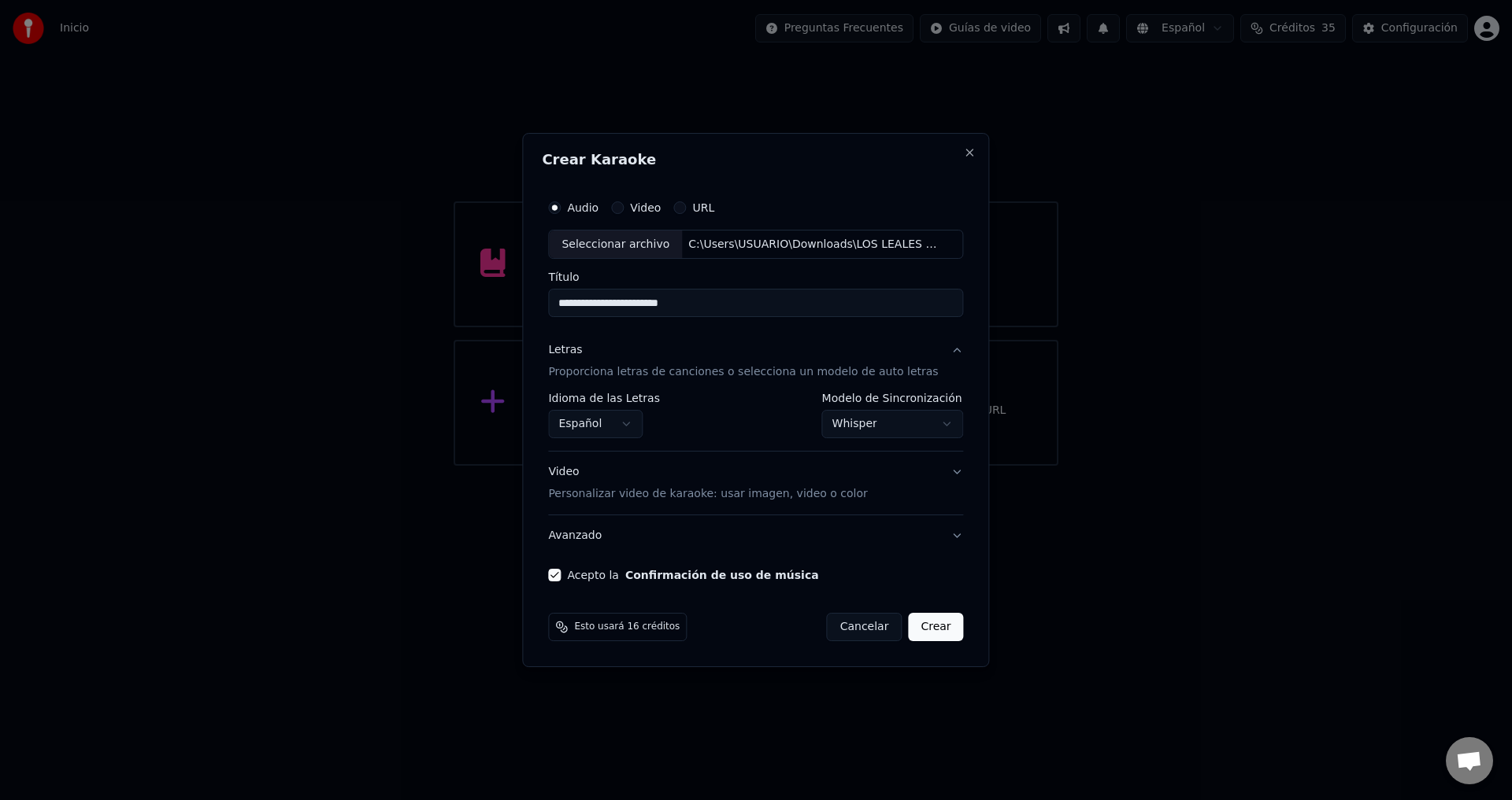
click at [924, 633] on button "Crear" at bounding box center [936, 628] width 55 height 29
click at [924, 632] on button "Crear" at bounding box center [936, 628] width 55 height 29
drag, startPoint x: 851, startPoint y: 627, endPoint x: 880, endPoint y: 642, distance: 32.6
click at [880, 642] on div "Esto usará 16 créditos Cancelar Crear" at bounding box center [756, 627] width 428 height 41
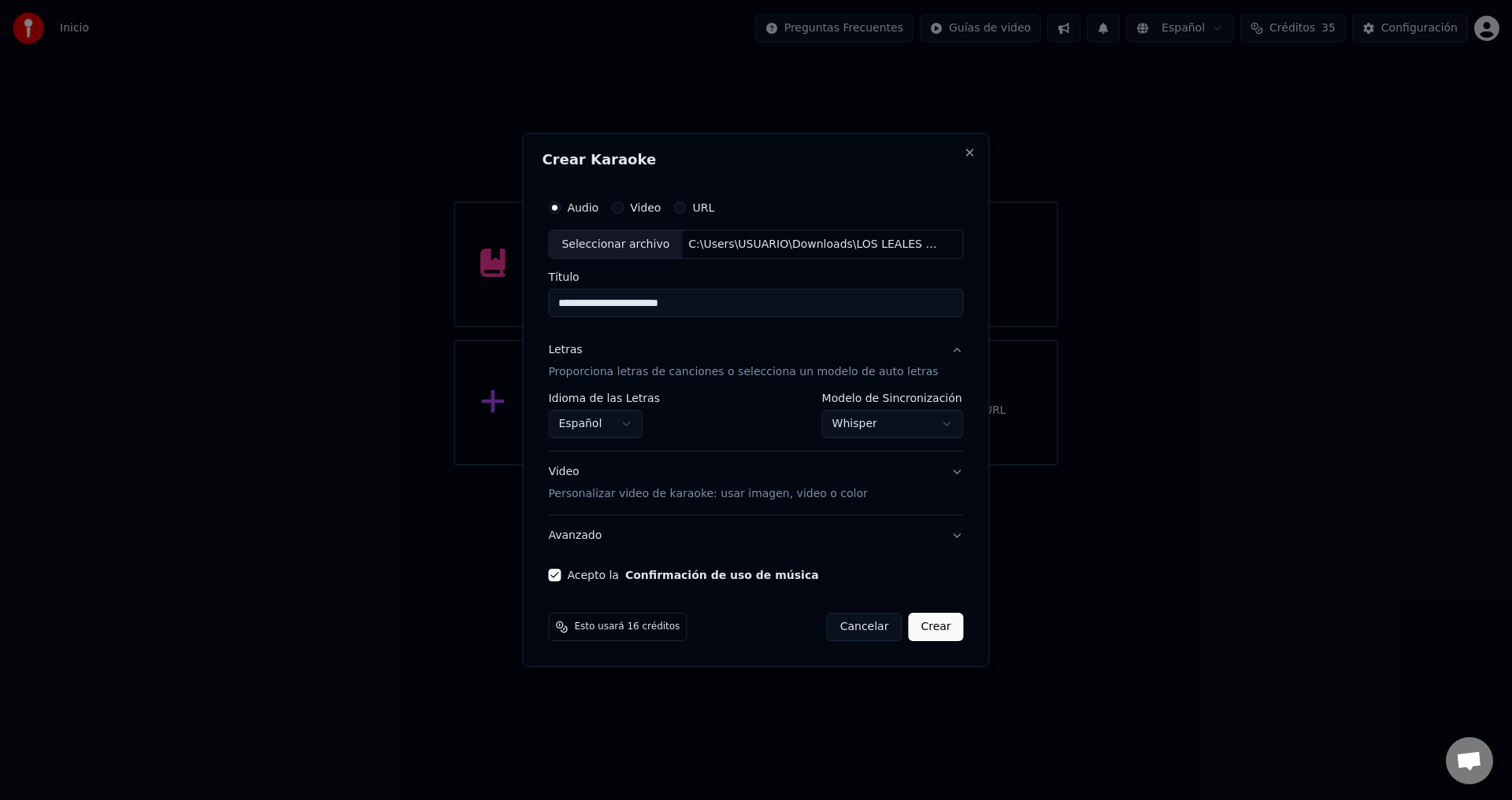
click at [584, 620] on div "Esto usará 16 créditos" at bounding box center [616, 628] width 138 height 29
click at [601, 627] on span "Esto usará 16 créditos" at bounding box center [626, 627] width 106 height 12
click at [915, 629] on button "Crear" at bounding box center [936, 628] width 55 height 29
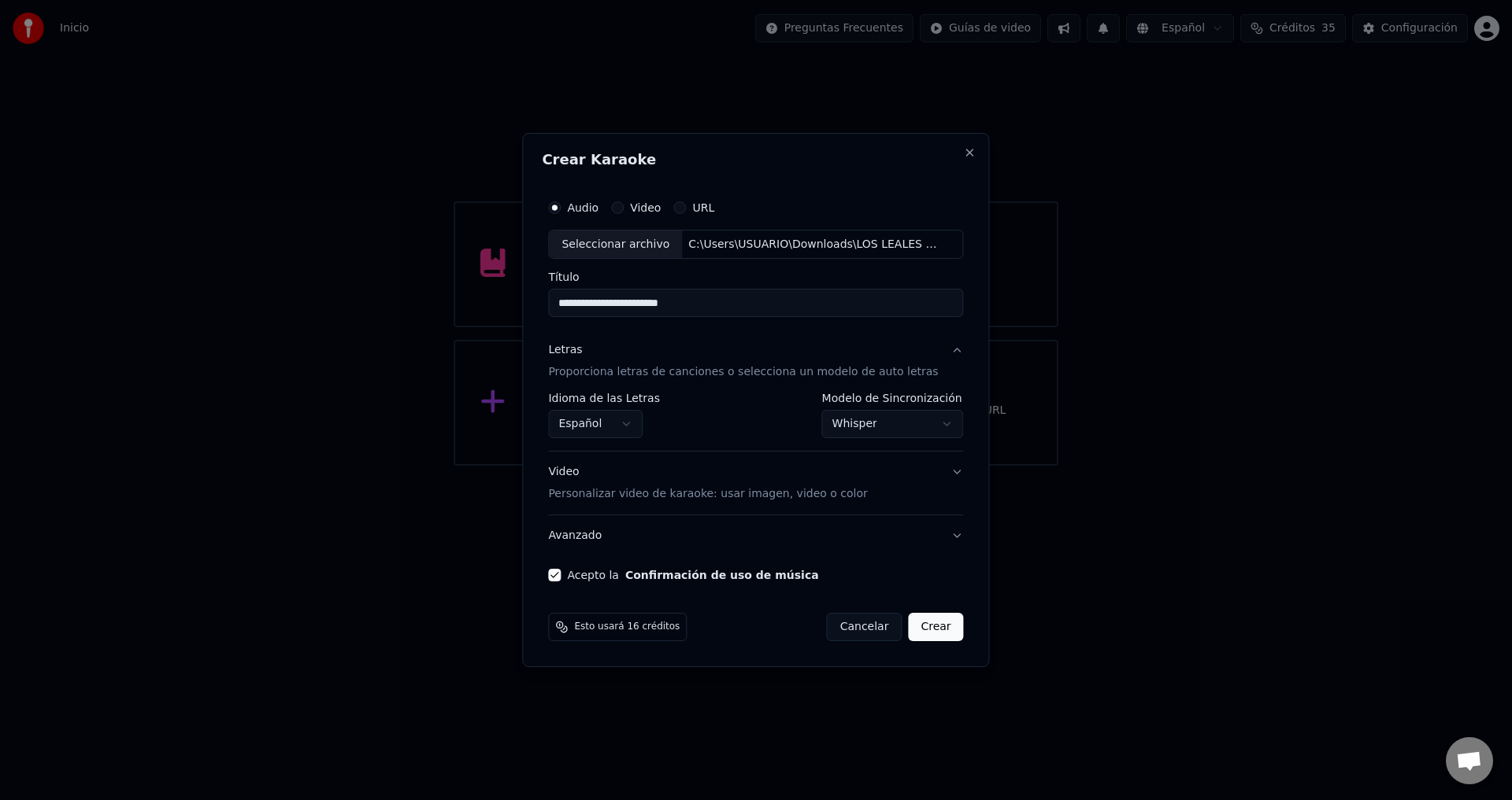
click at [915, 629] on button "Crear" at bounding box center [936, 628] width 55 height 29
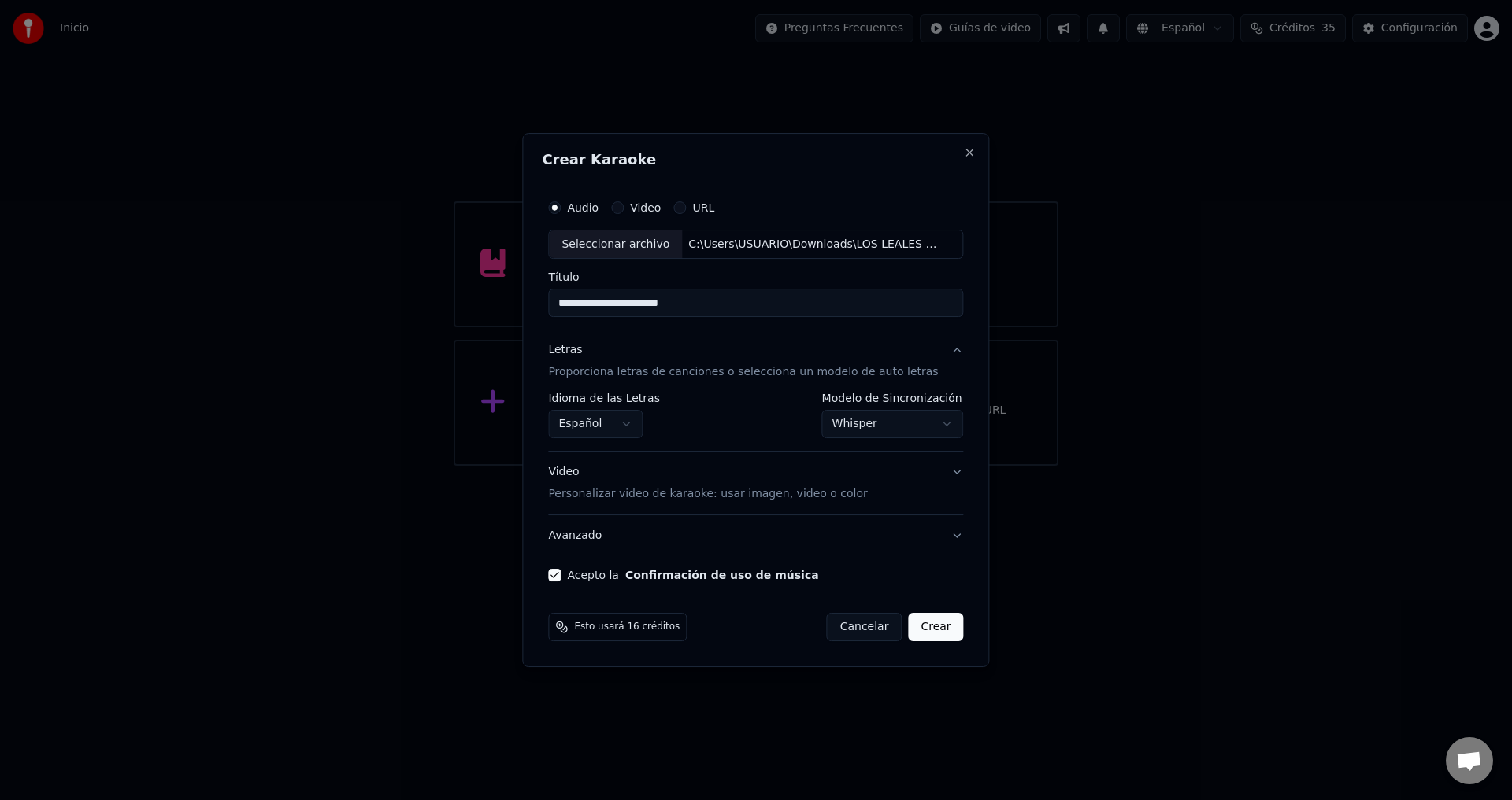
click at [915, 629] on button "Crear" at bounding box center [936, 628] width 55 height 29
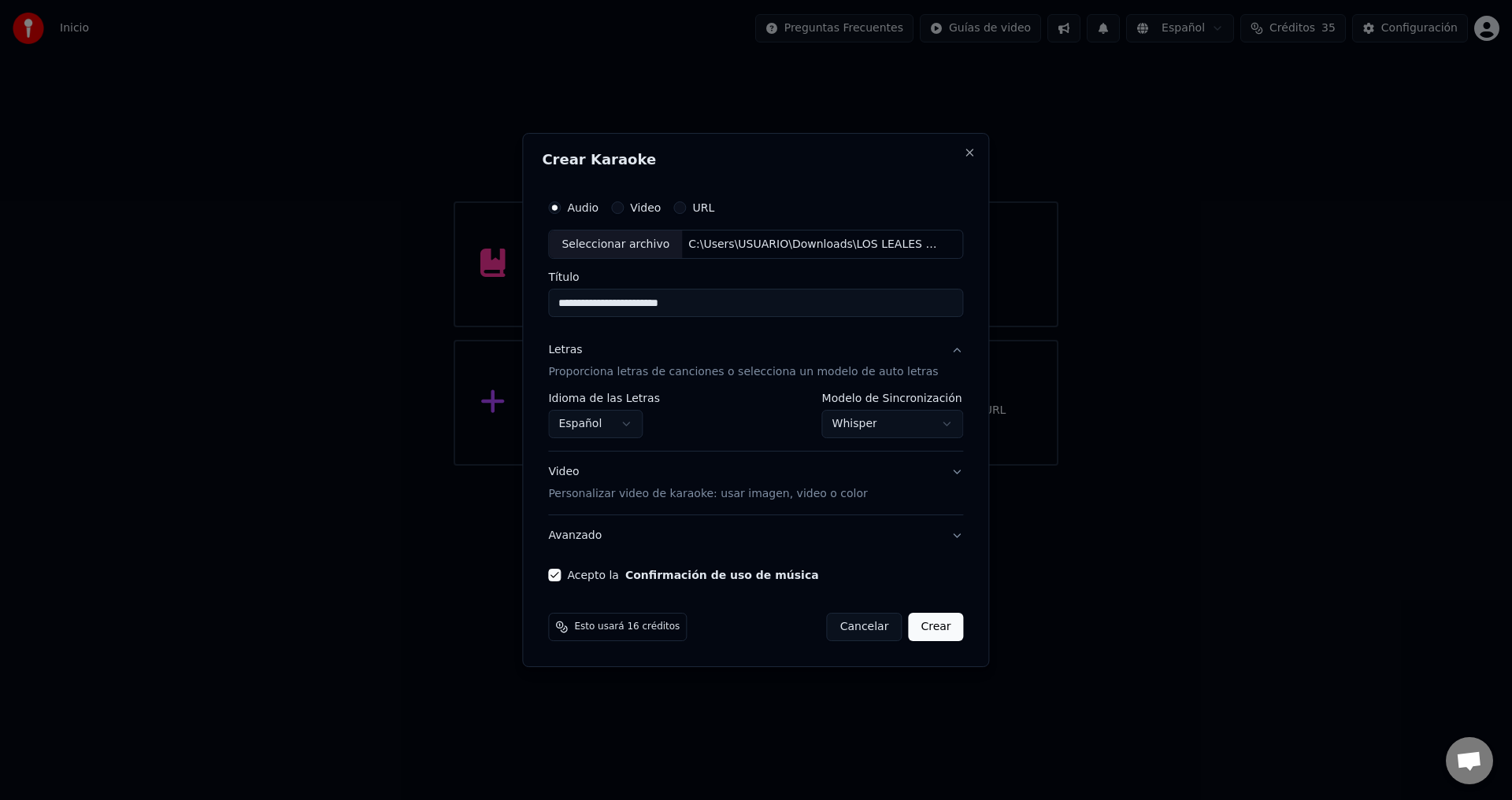
click at [915, 629] on button "Crear" at bounding box center [936, 628] width 55 height 29
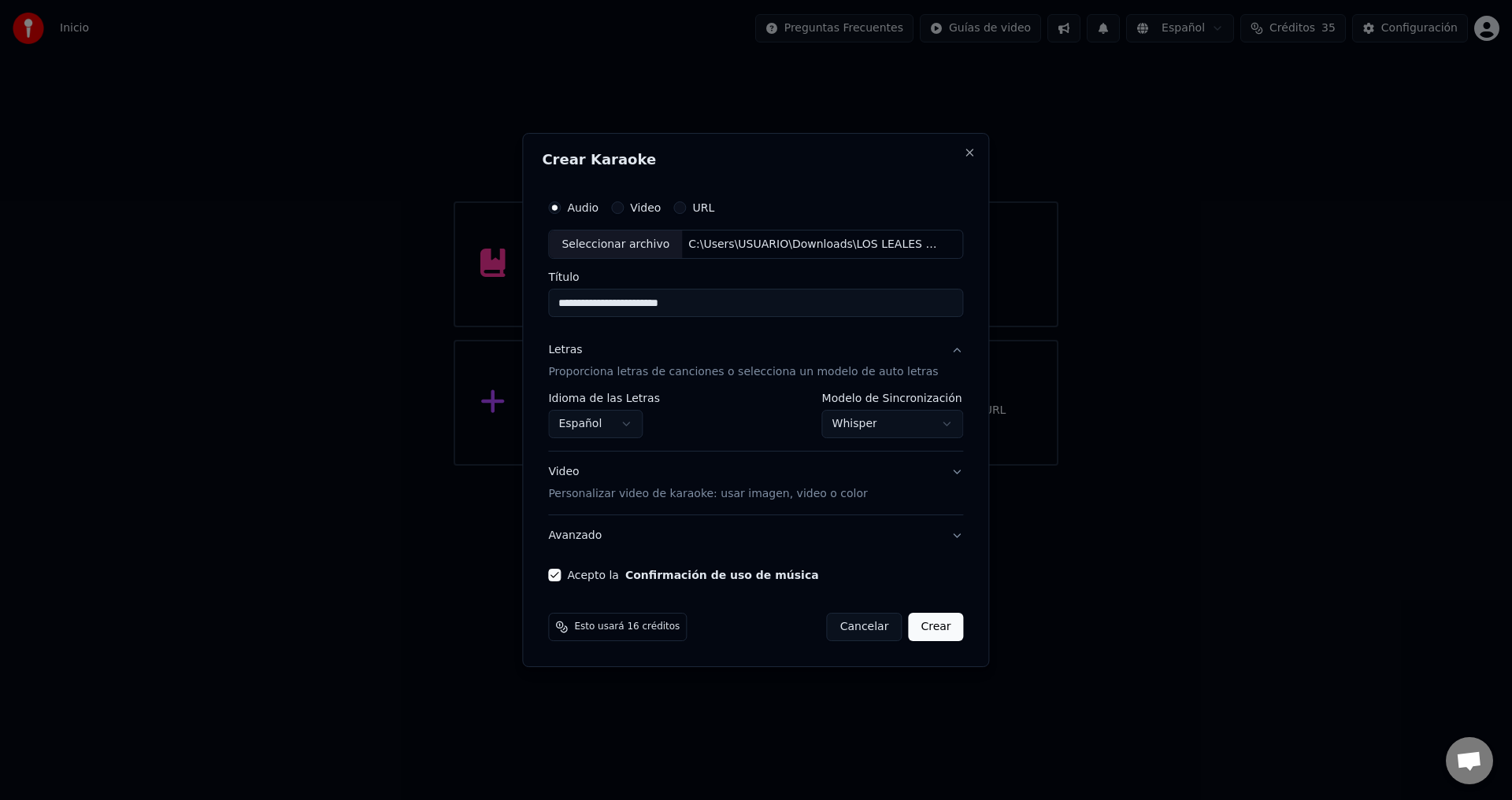
click at [915, 629] on button "Crear" at bounding box center [936, 628] width 55 height 29
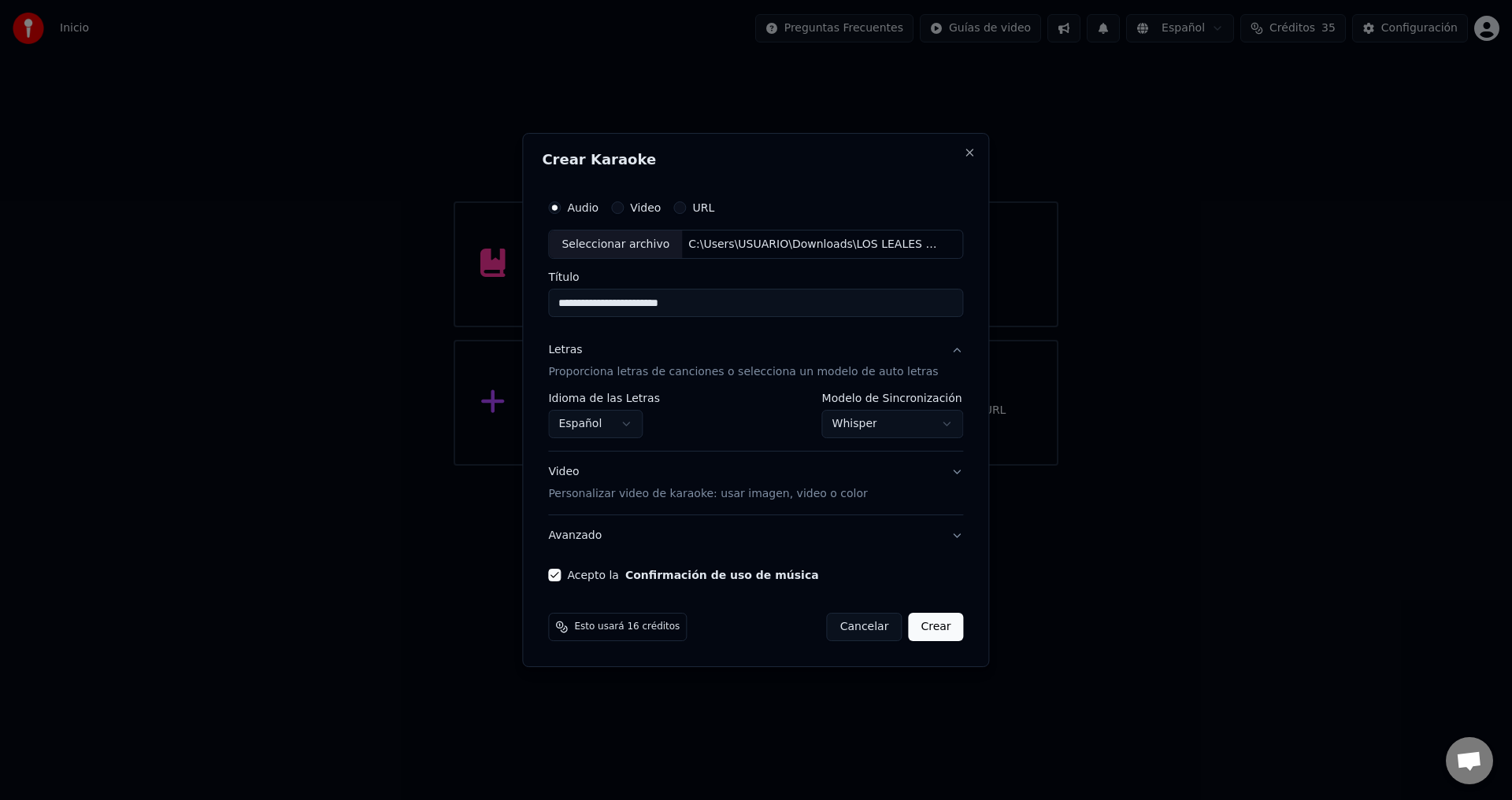
click at [915, 629] on button "Crear" at bounding box center [936, 628] width 55 height 29
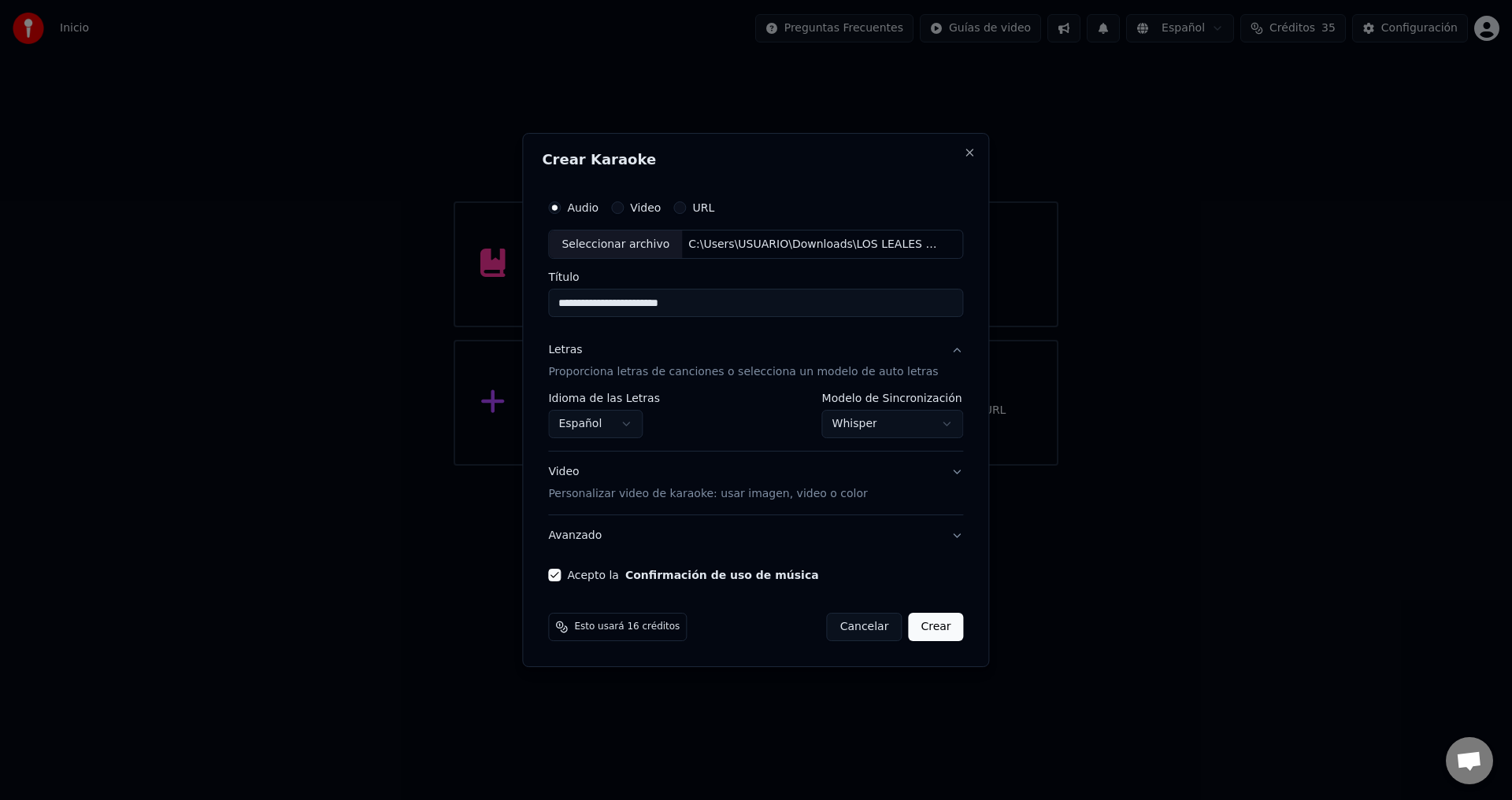
click at [915, 629] on button "Crear" at bounding box center [936, 628] width 55 height 29
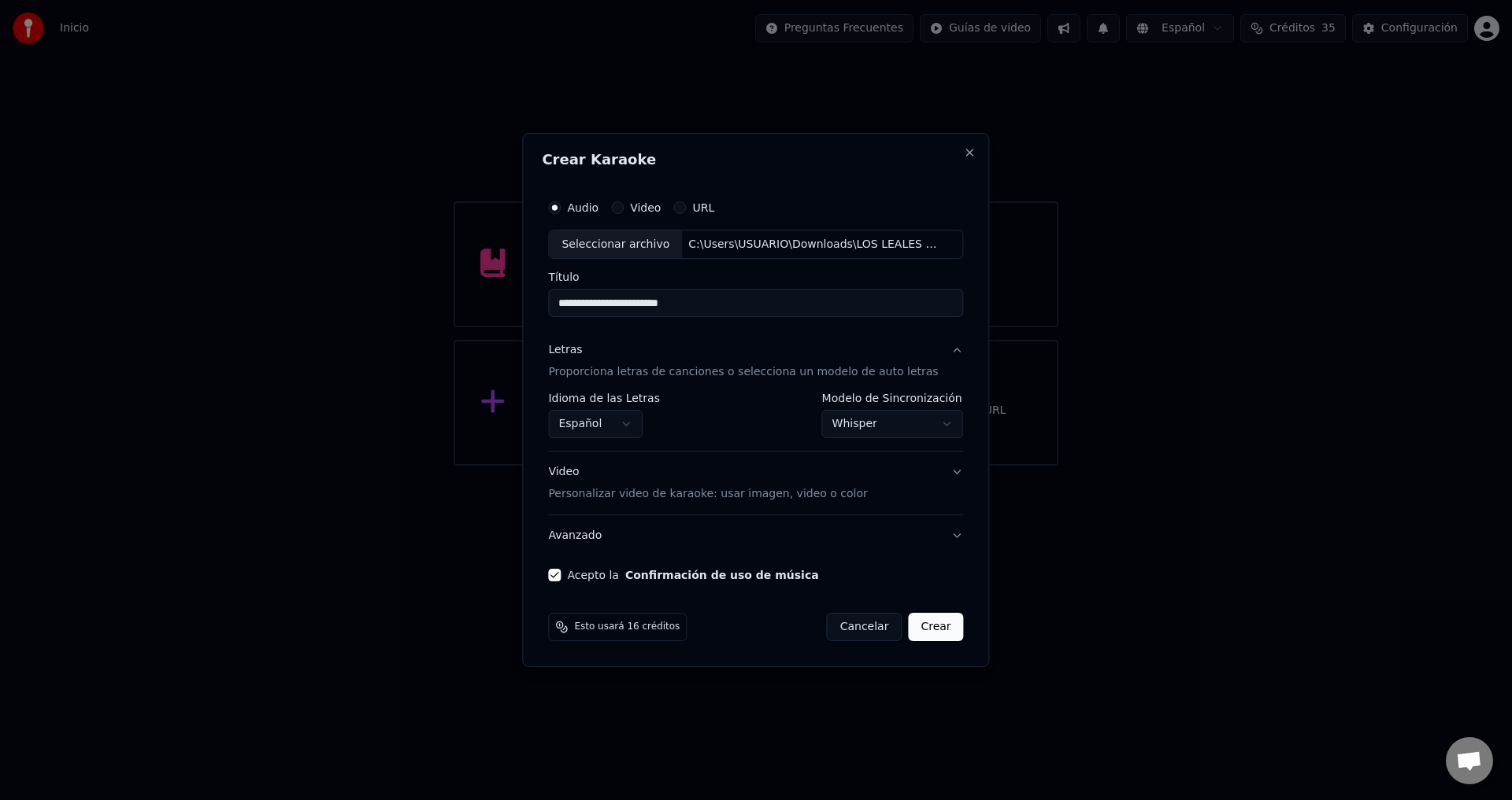
click at [915, 629] on button "Crear" at bounding box center [936, 628] width 55 height 29
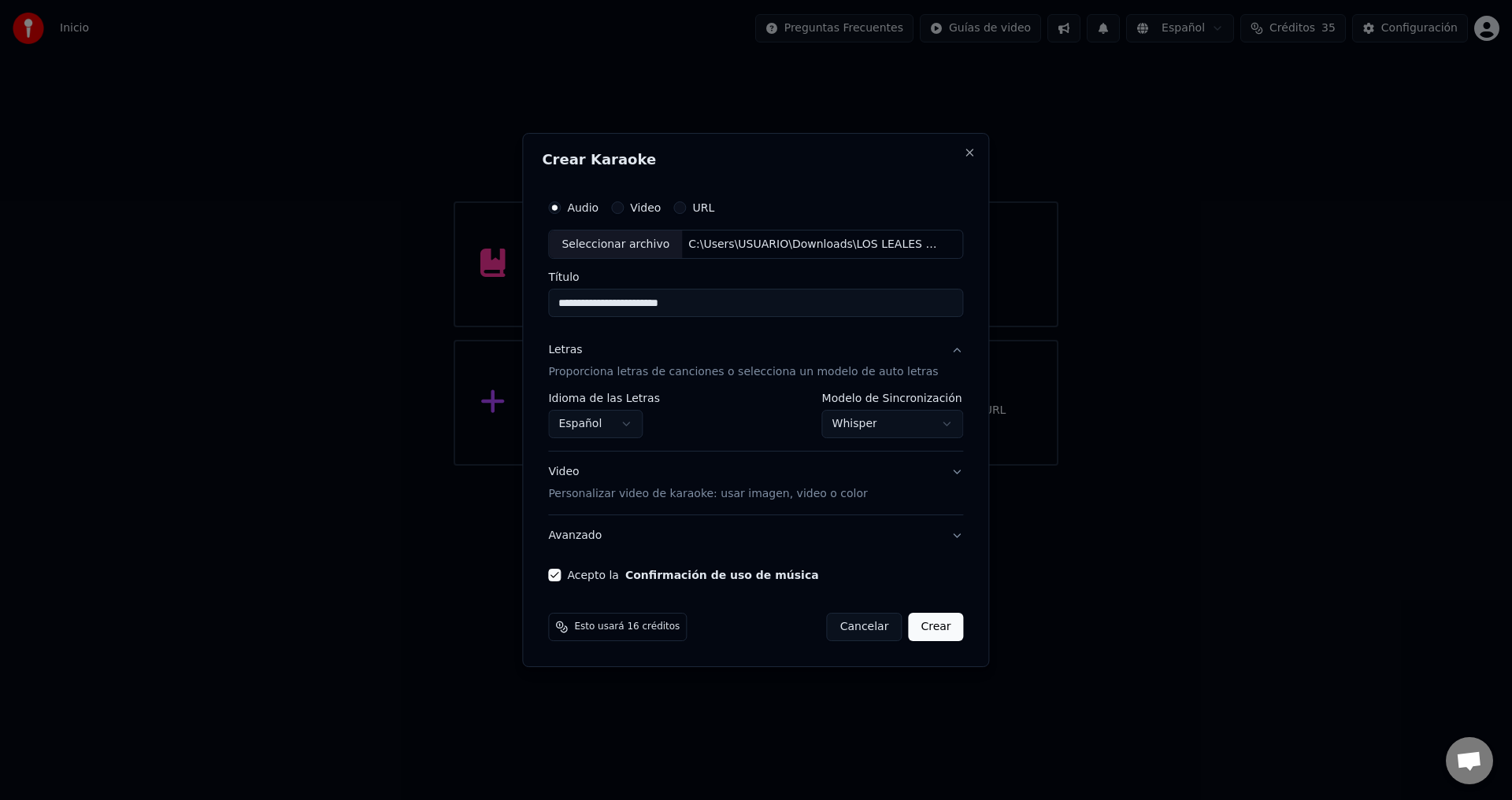
click at [915, 629] on button "Crear" at bounding box center [936, 628] width 55 height 29
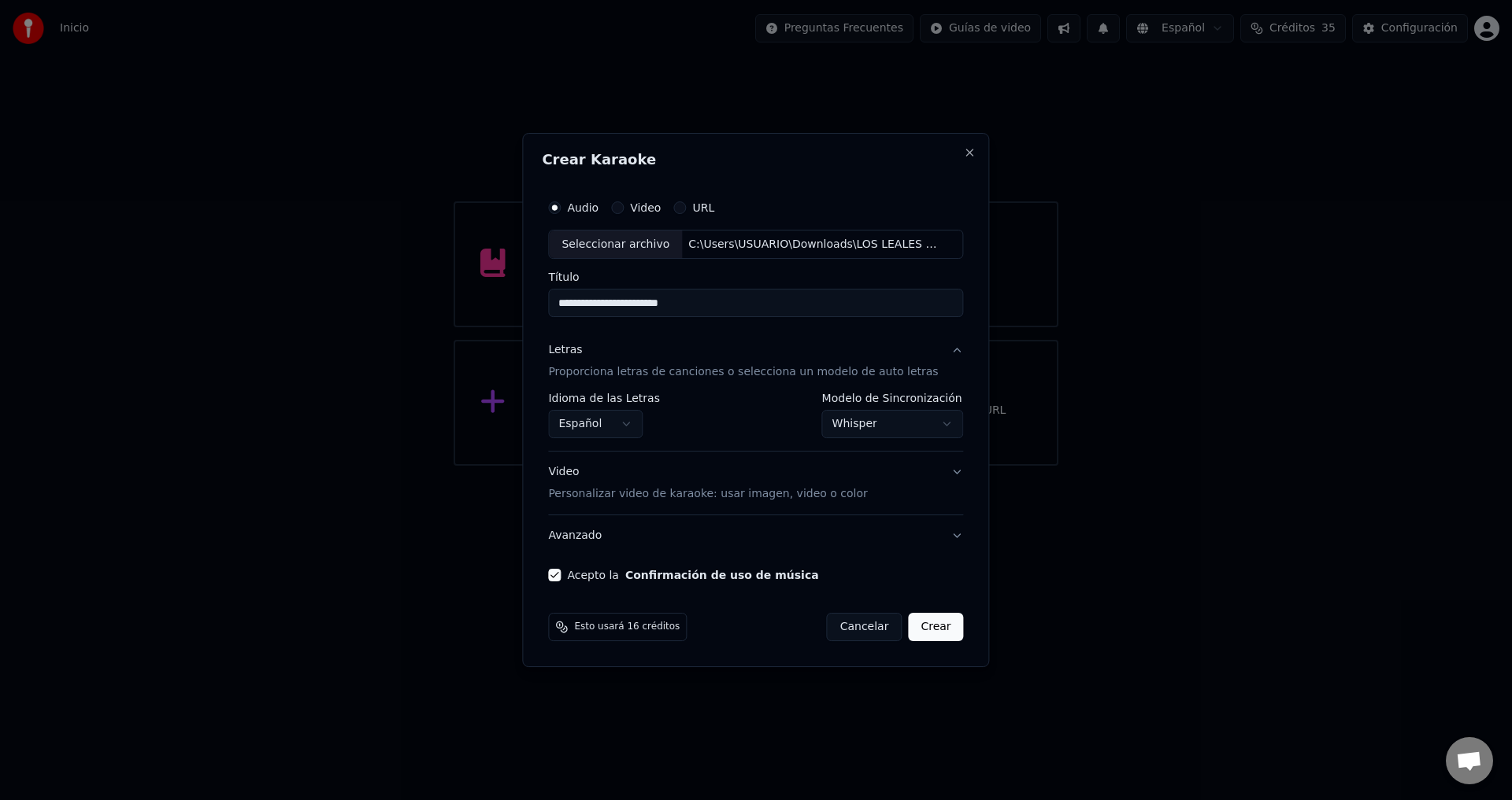
click at [915, 629] on button "Crear" at bounding box center [936, 628] width 55 height 29
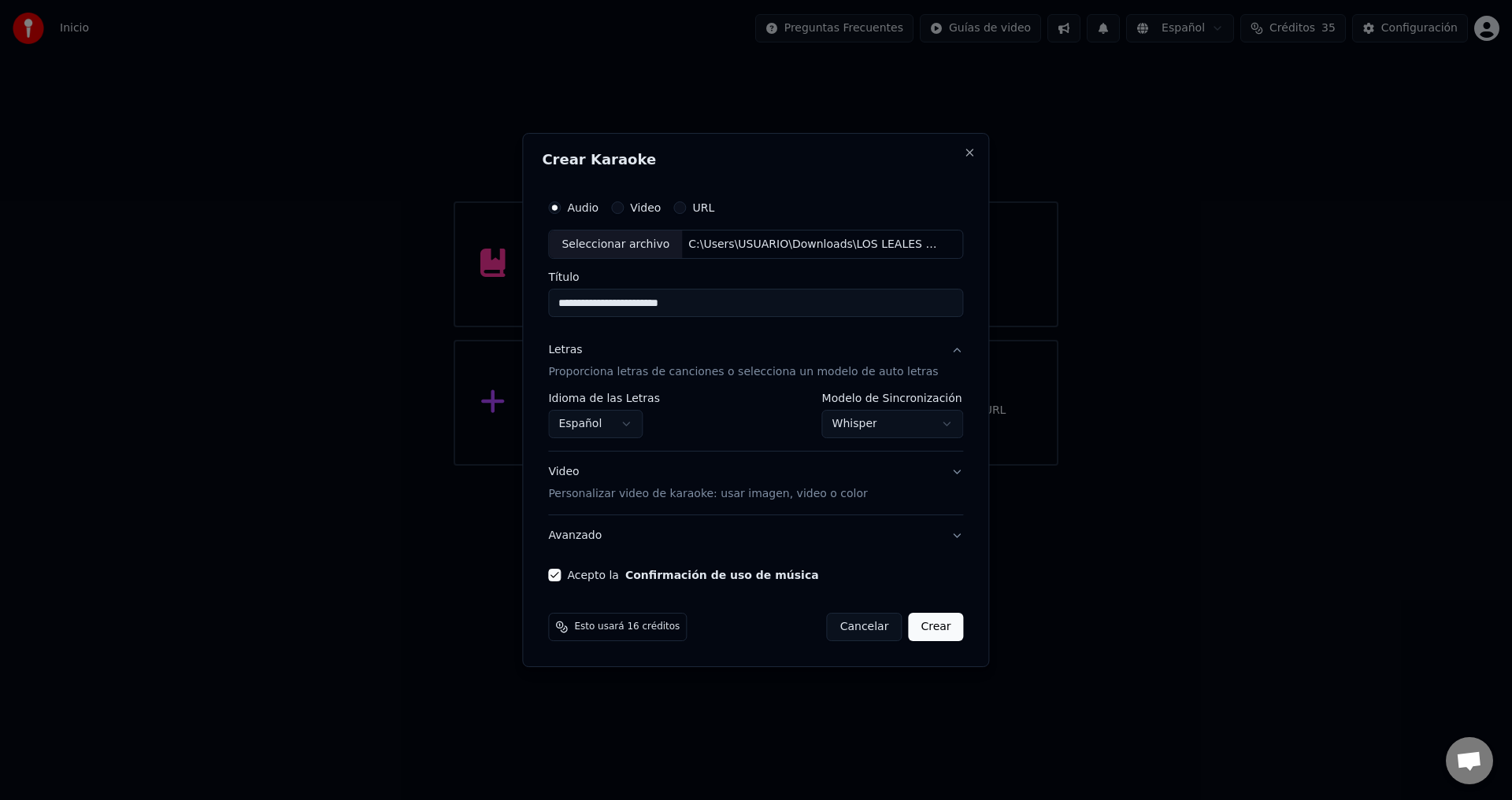
click at [915, 629] on button "Crear" at bounding box center [936, 628] width 55 height 29
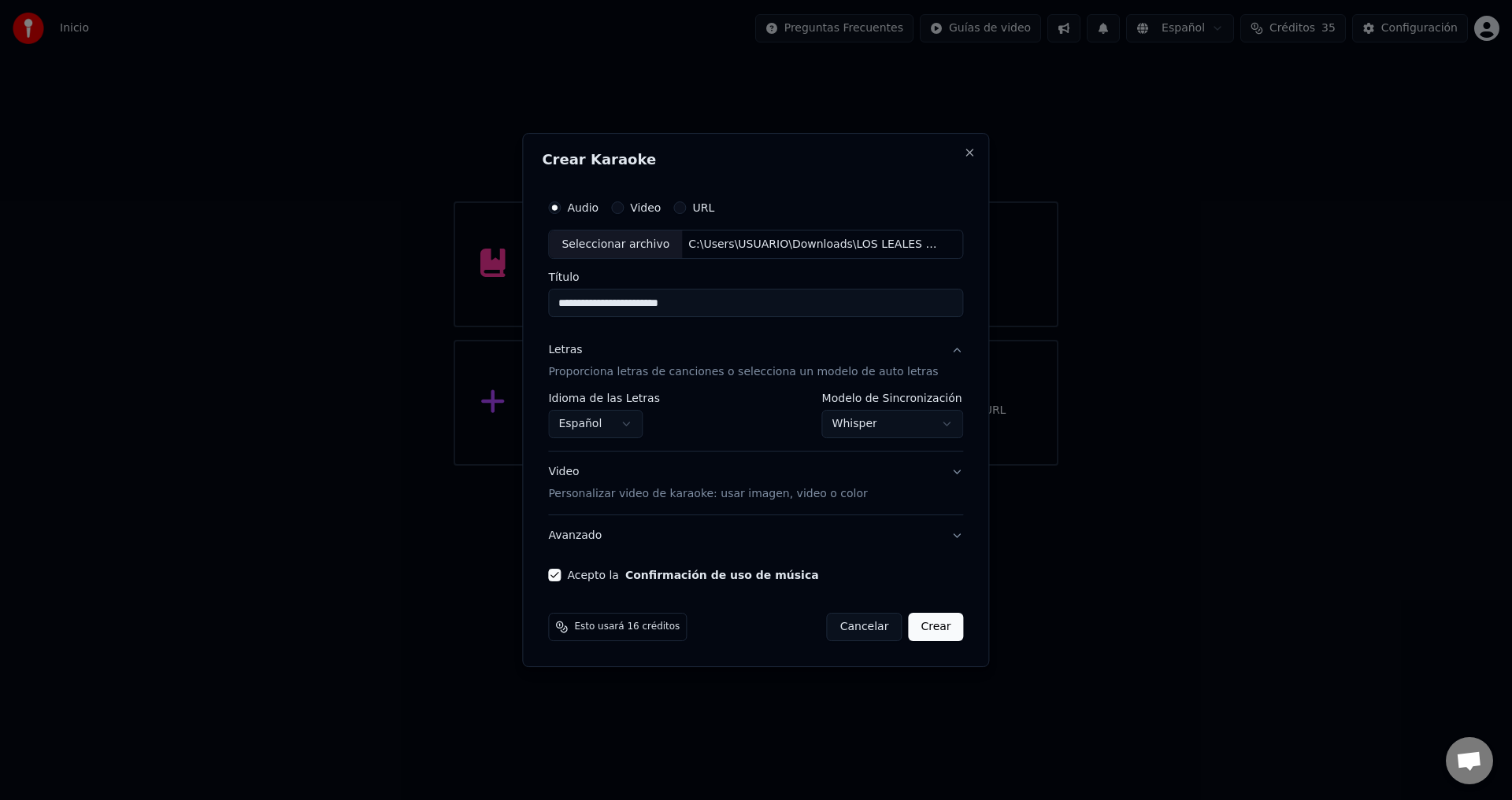
click at [915, 629] on button "Crear" at bounding box center [936, 628] width 55 height 29
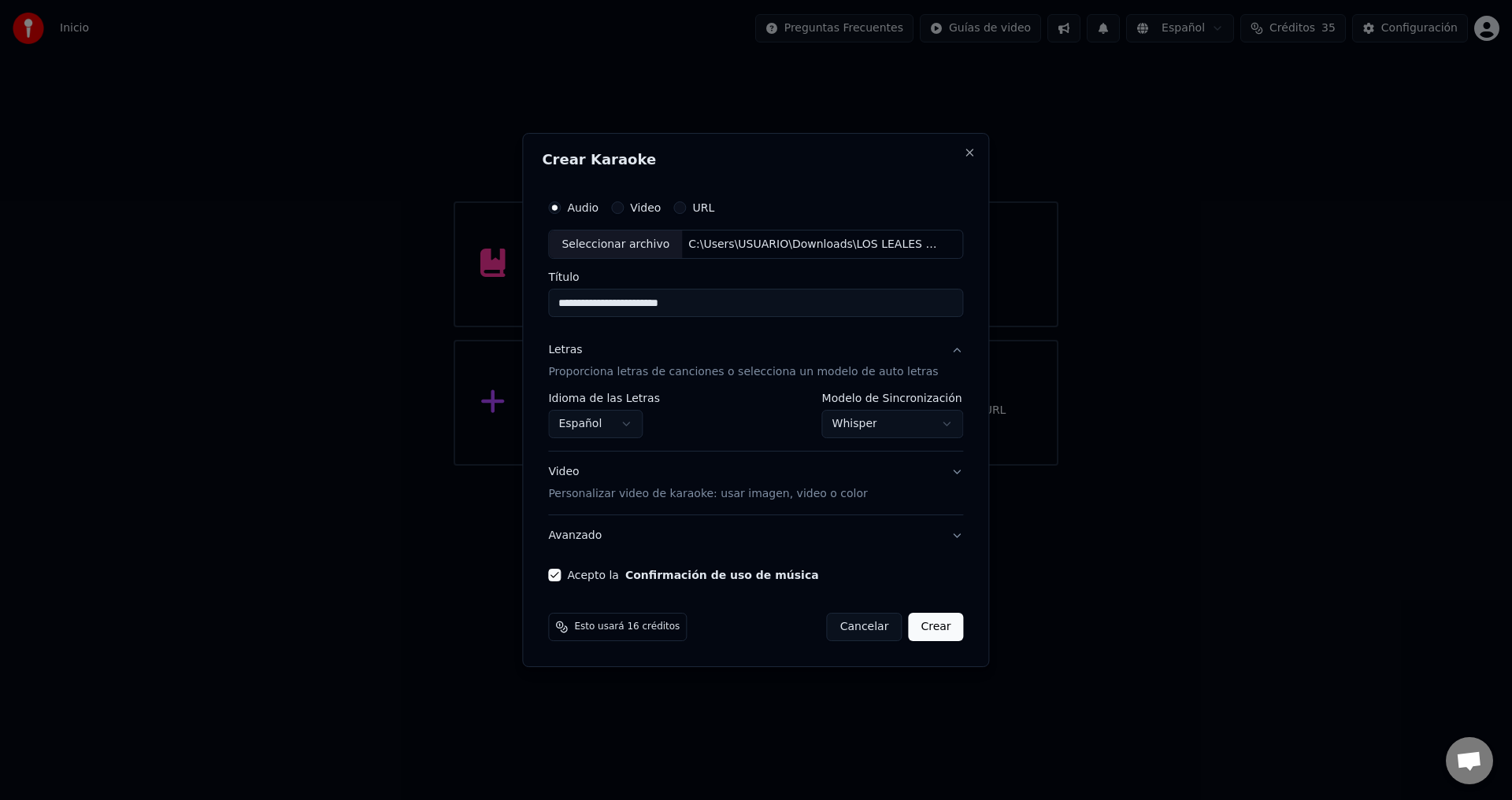
click at [915, 629] on button "Crear" at bounding box center [936, 628] width 55 height 29
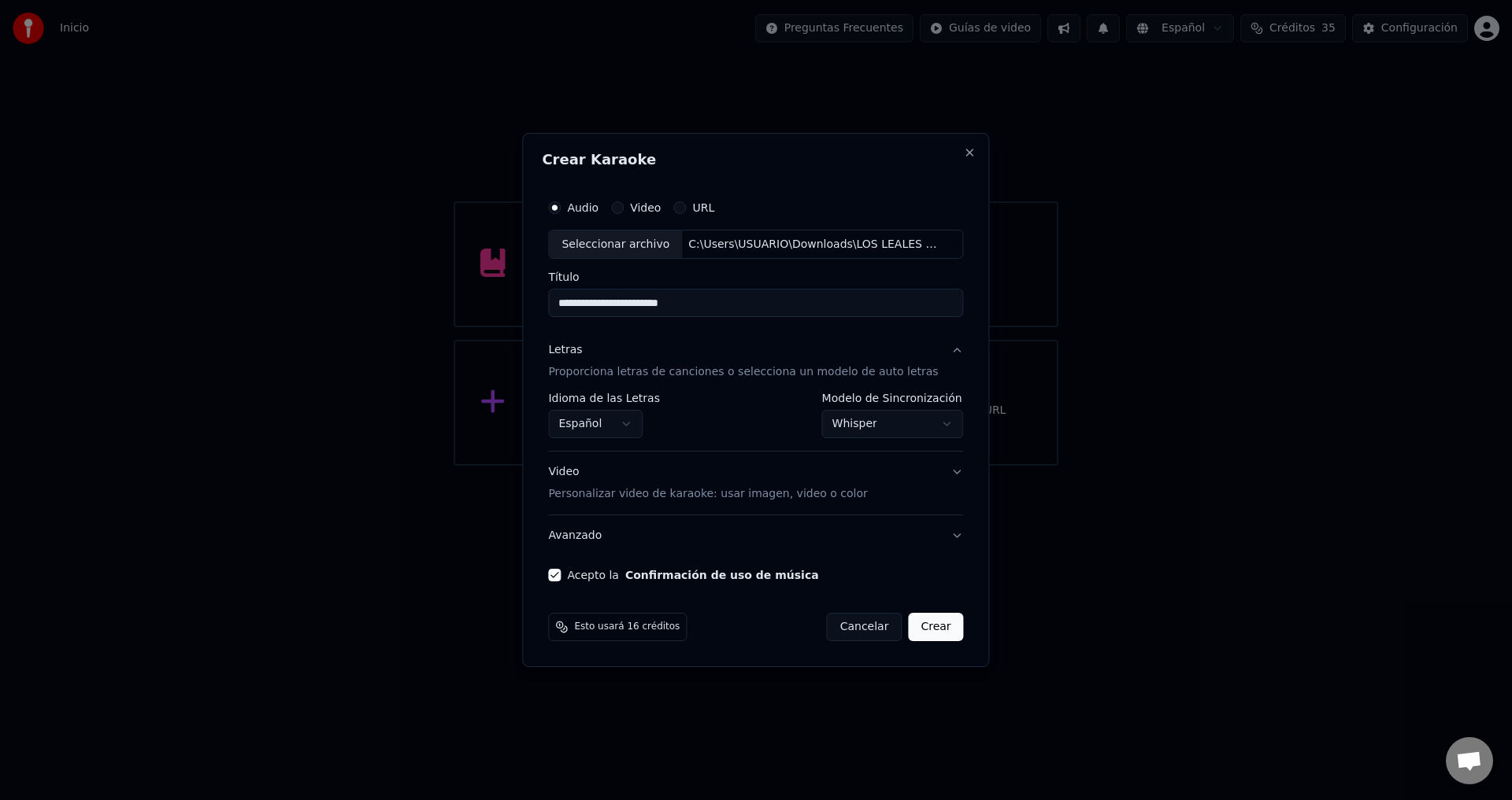
click at [915, 629] on button "Crear" at bounding box center [936, 628] width 55 height 29
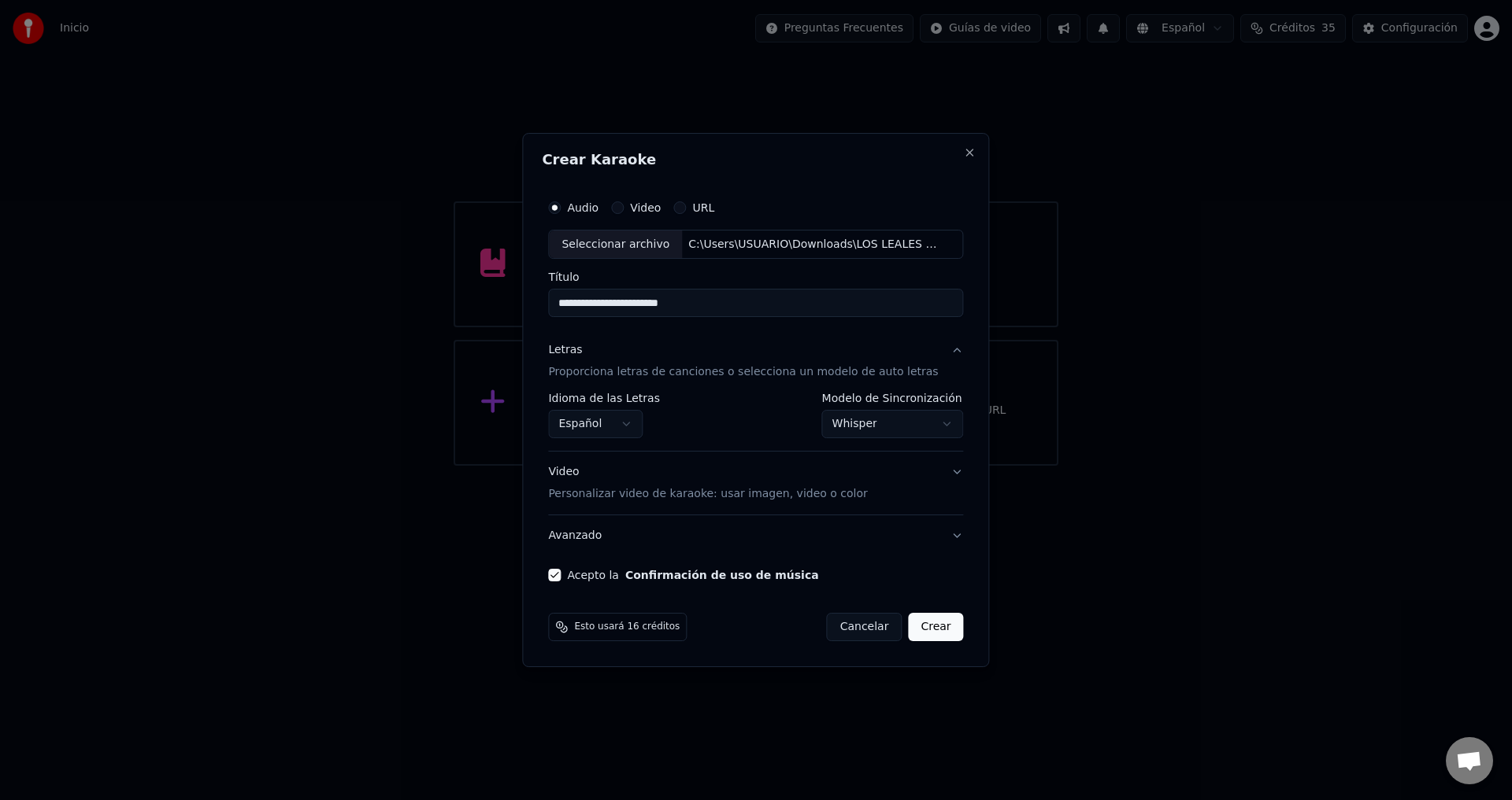
click at [915, 629] on button "Crear" at bounding box center [936, 628] width 55 height 29
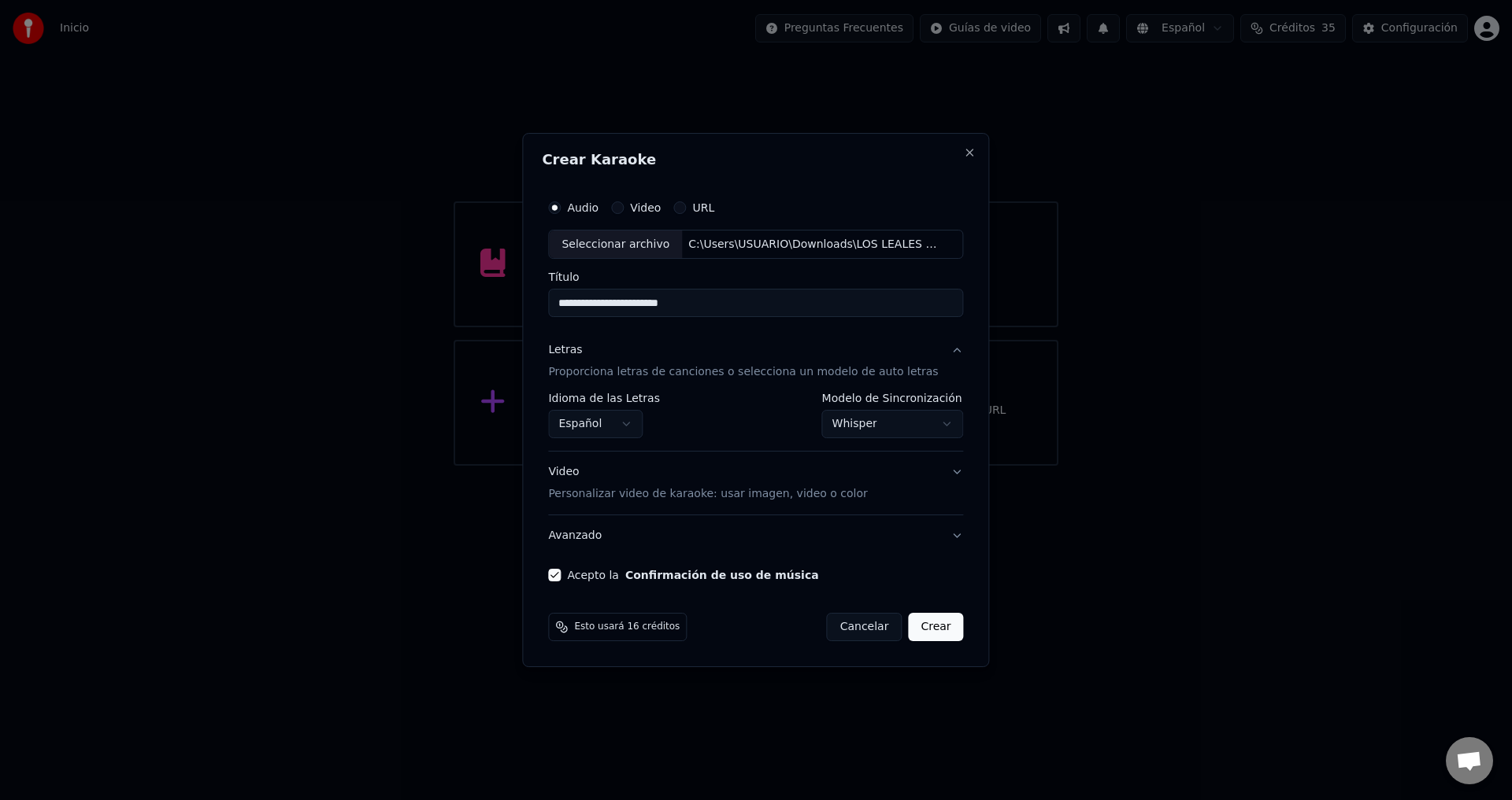
click at [915, 629] on button "Crear" at bounding box center [936, 628] width 55 height 29
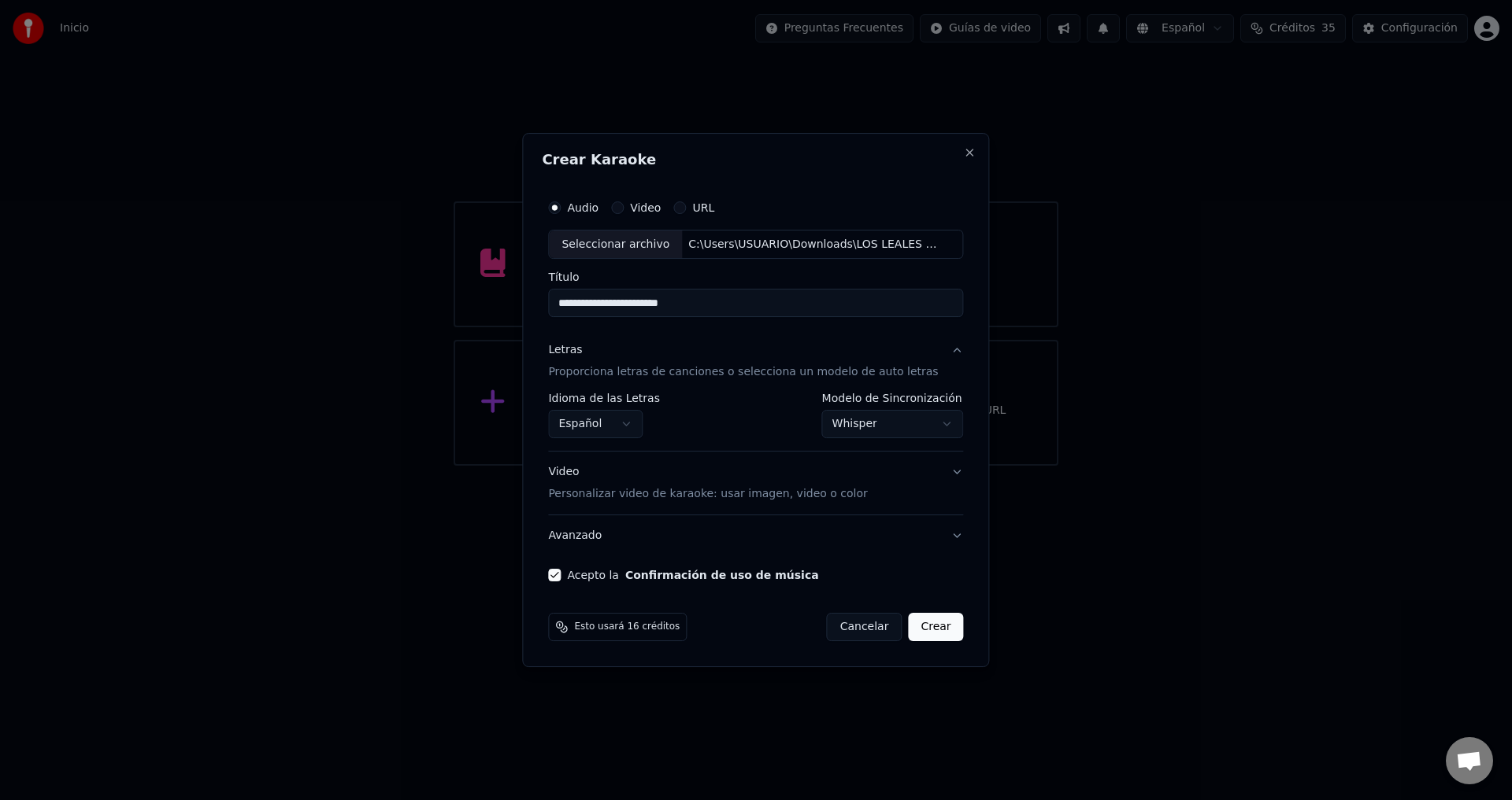
click at [915, 629] on button "Crear" at bounding box center [936, 628] width 55 height 29
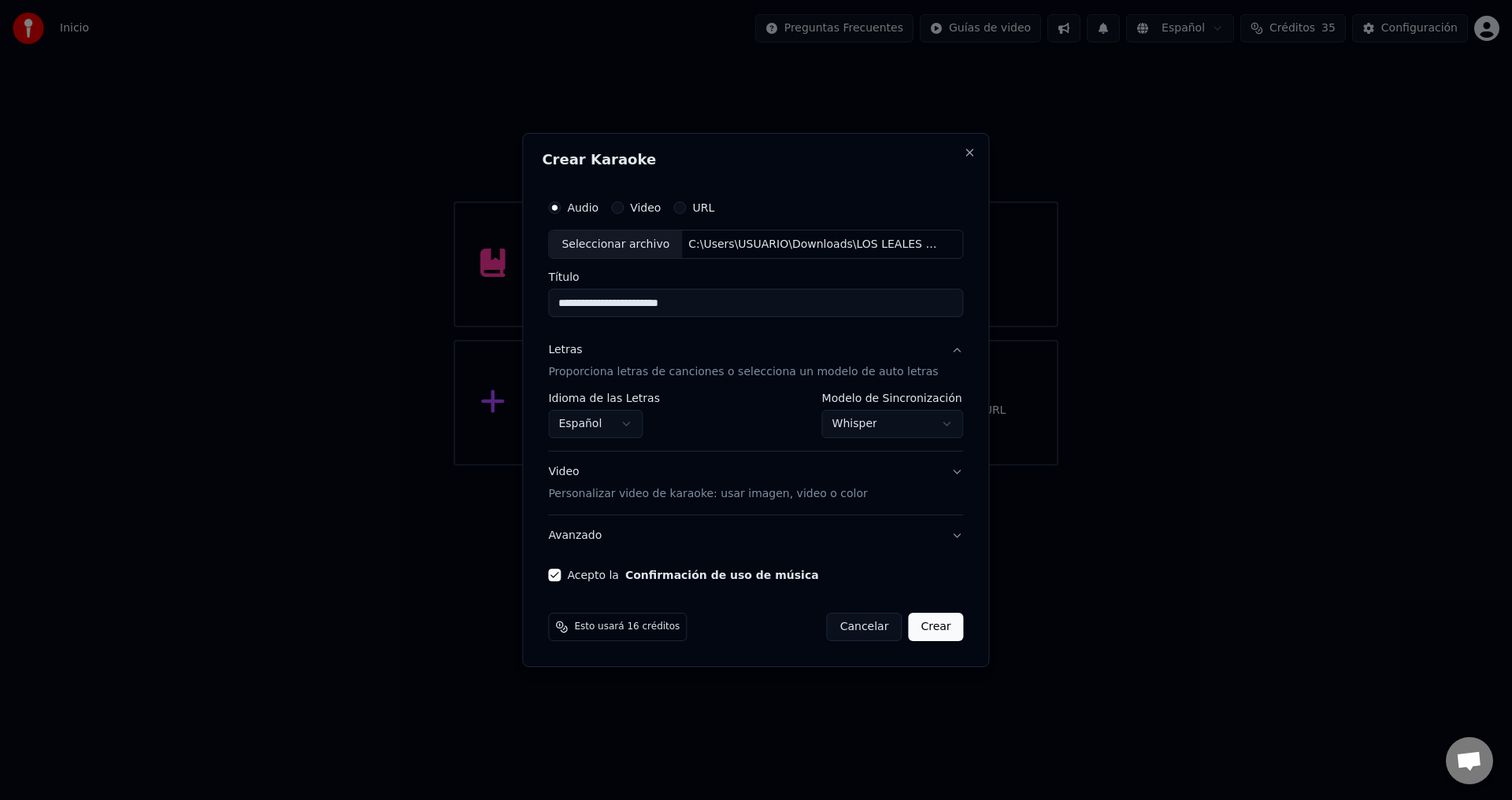
click at [915, 629] on button "Crear" at bounding box center [936, 628] width 55 height 29
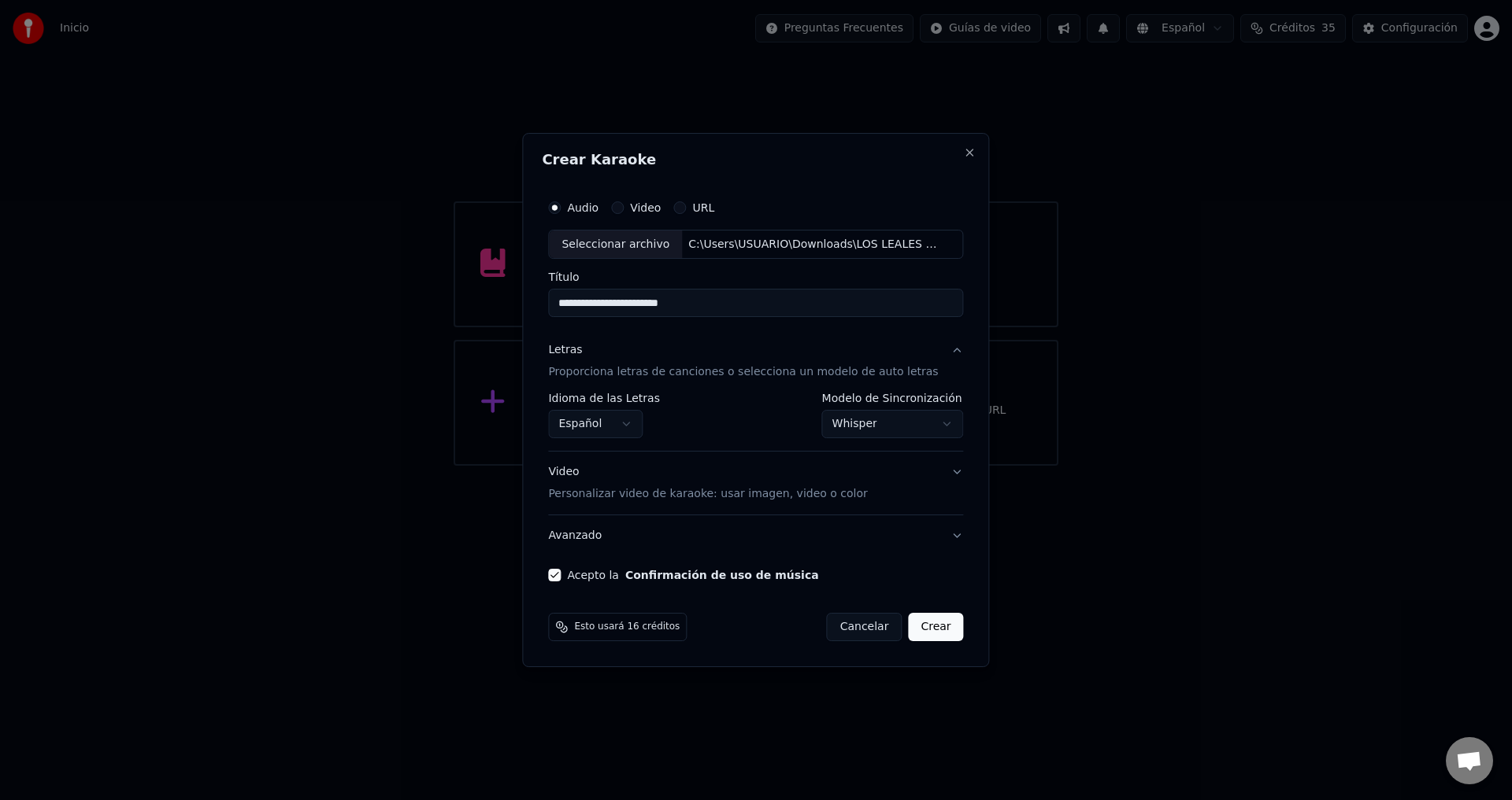
click at [915, 629] on button "Crear" at bounding box center [936, 628] width 55 height 29
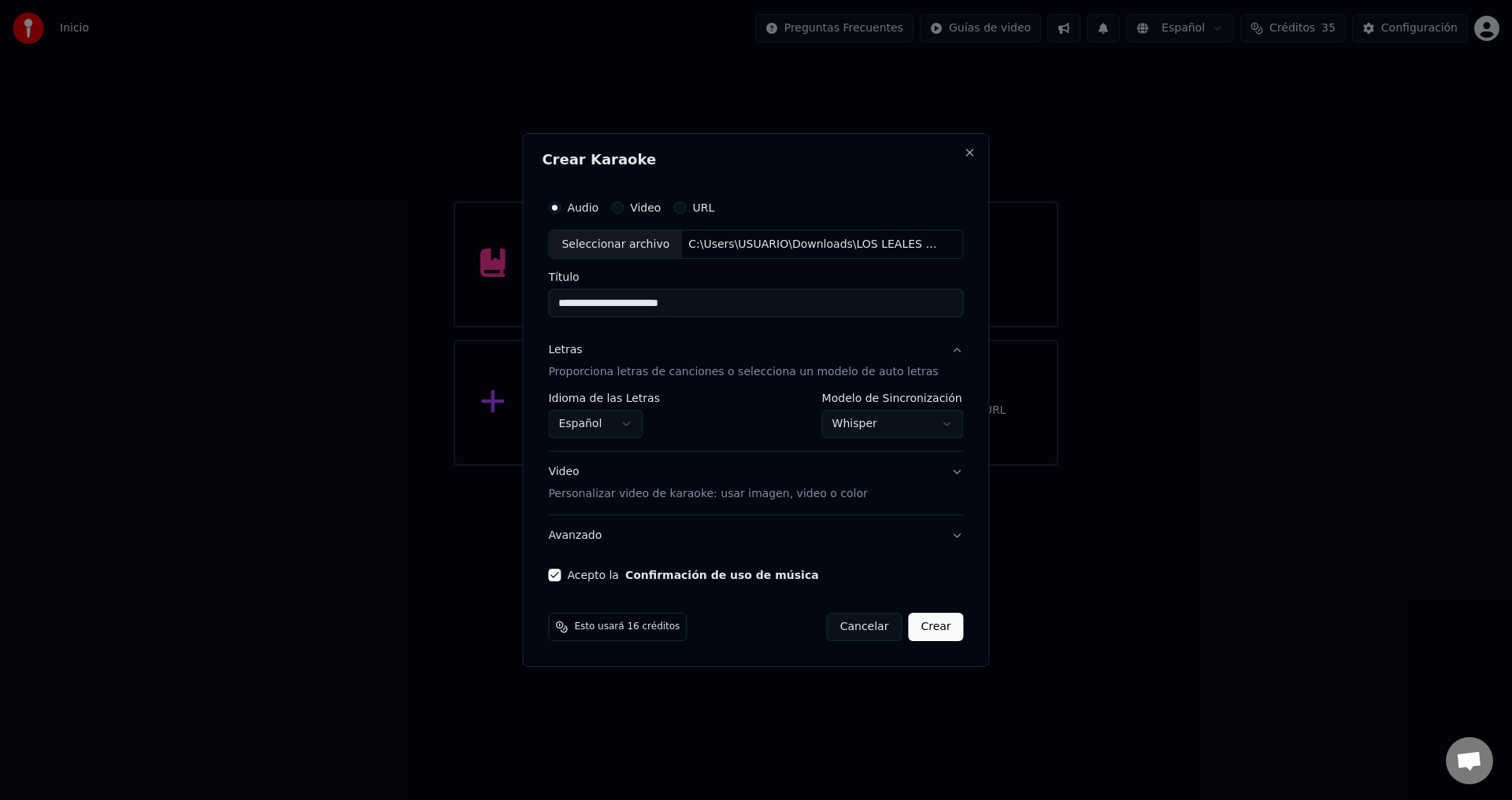
click at [915, 629] on button "Crear" at bounding box center [936, 628] width 55 height 29
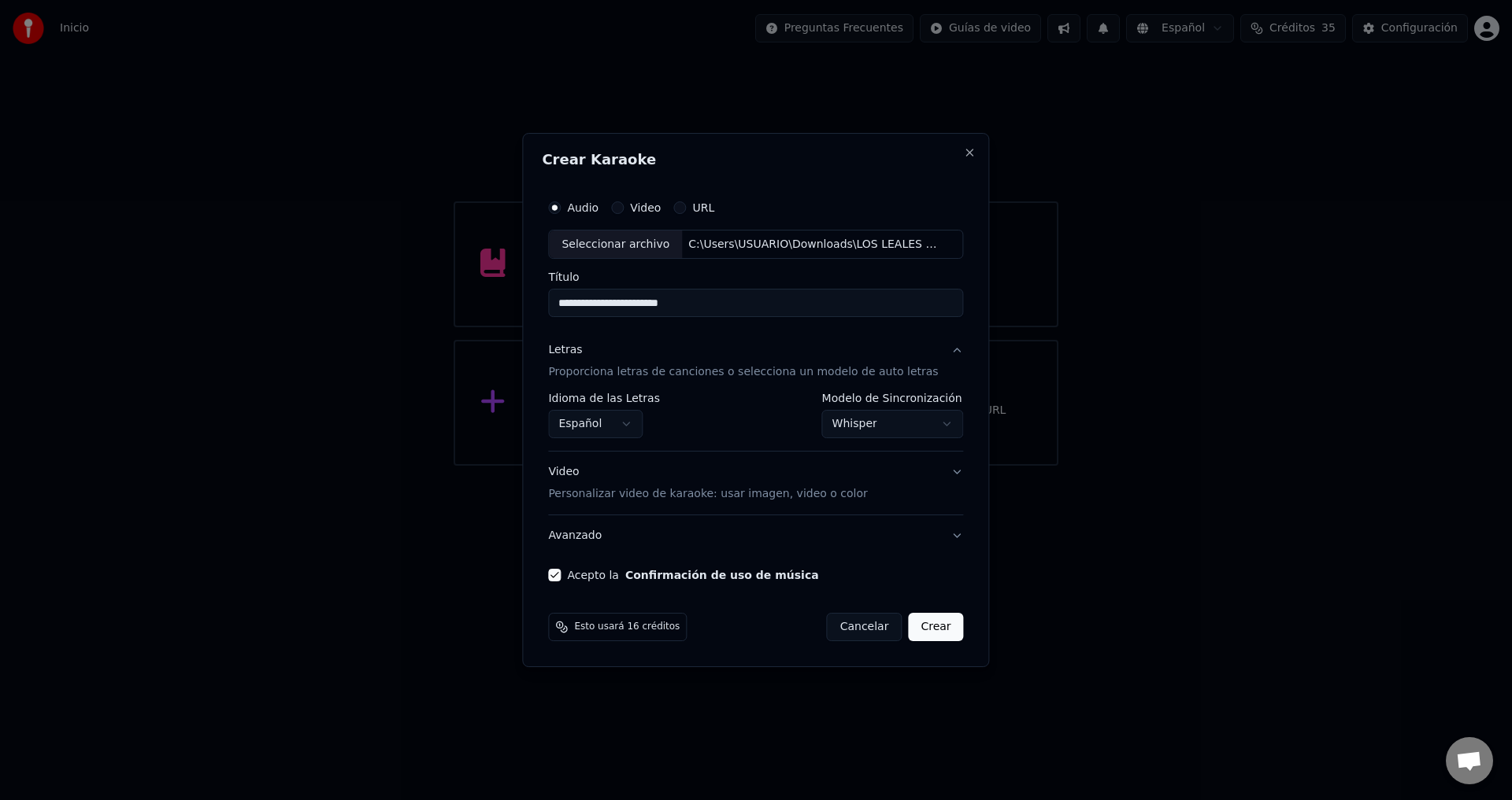
click at [915, 629] on button "Crear" at bounding box center [936, 628] width 55 height 29
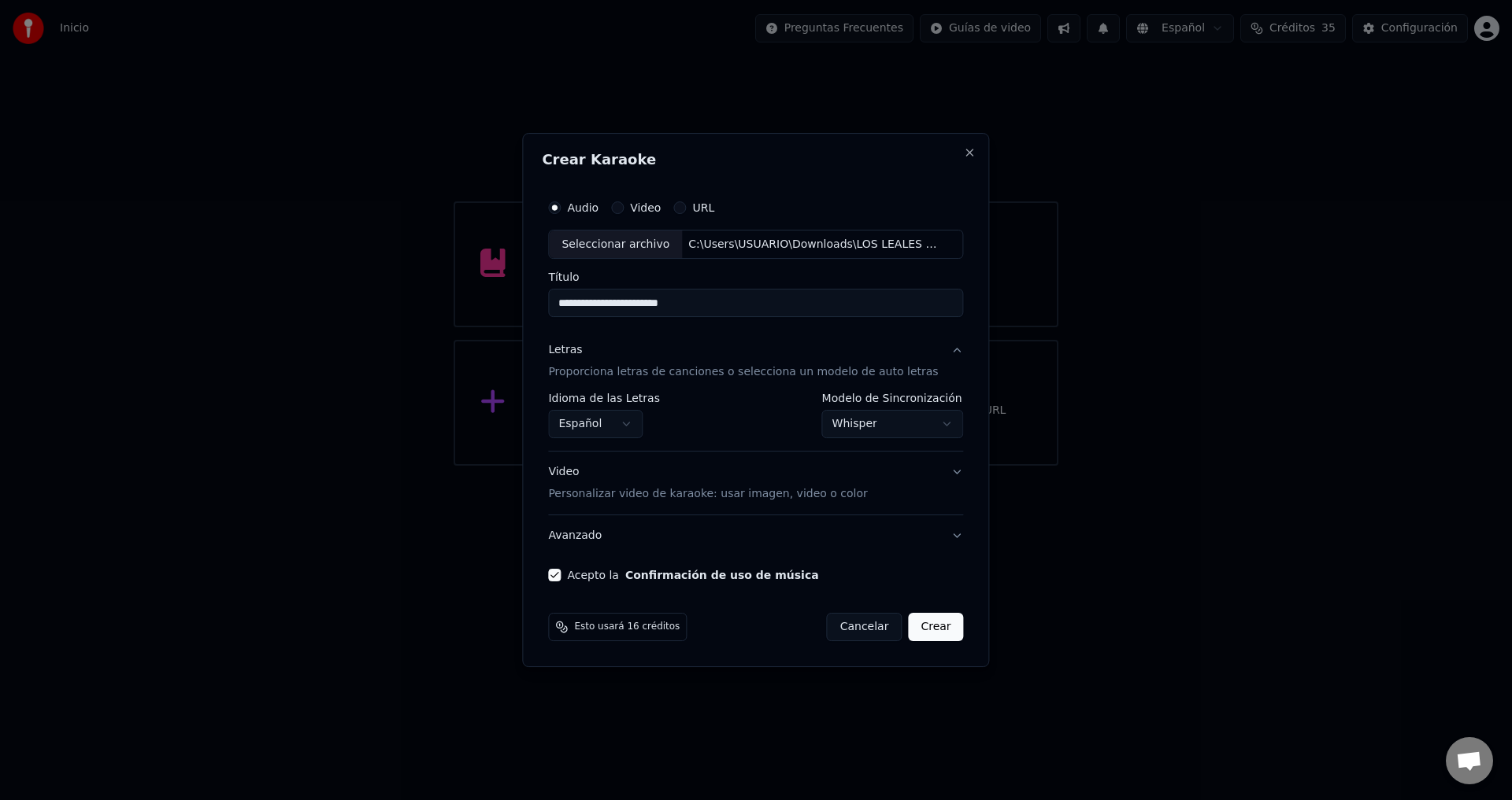
click at [915, 629] on button "Crear" at bounding box center [936, 628] width 55 height 29
click at [693, 303] on input "**********" at bounding box center [756, 304] width 415 height 29
drag, startPoint x: 688, startPoint y: 303, endPoint x: 547, endPoint y: 304, distance: 141.0
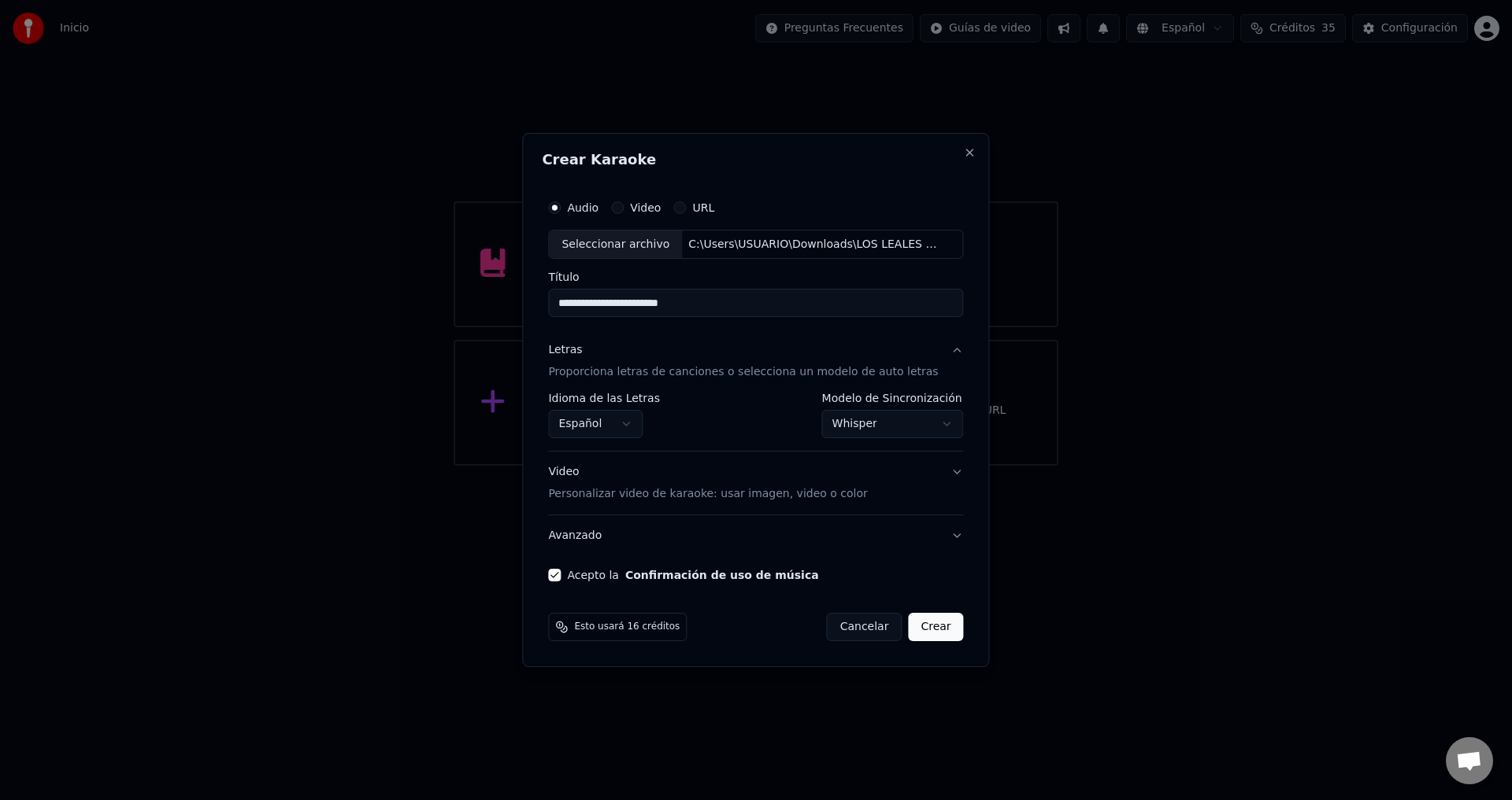
click at [547, 304] on div "**********" at bounding box center [756, 401] width 467 height 535
paste input "**********"
drag, startPoint x: 601, startPoint y: 304, endPoint x: 560, endPoint y: 307, distance: 41.1
click at [560, 307] on div "**********" at bounding box center [756, 387] width 428 height 403
click at [694, 310] on input "**********" at bounding box center [756, 304] width 415 height 29
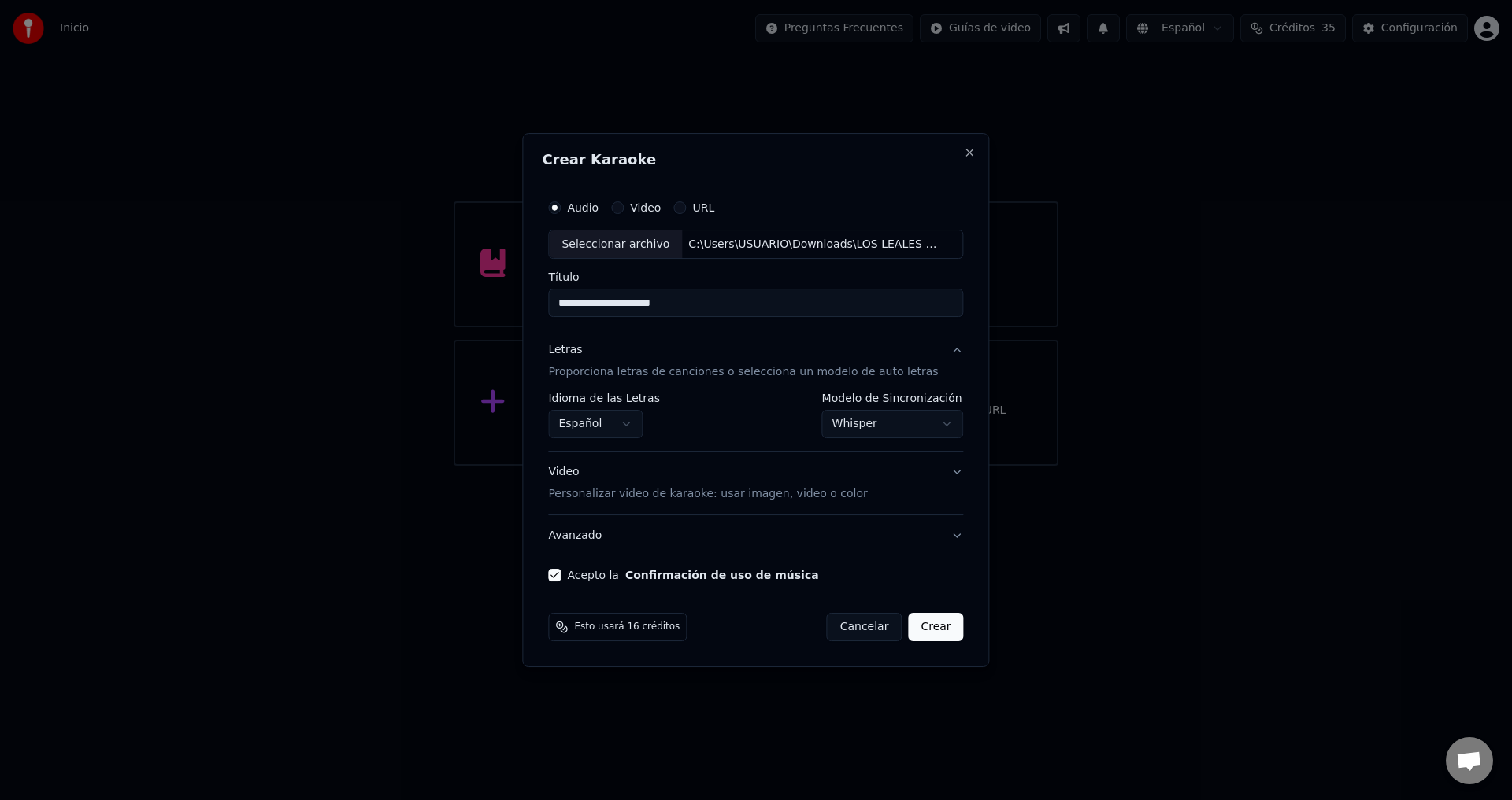
type input "**********"
click at [908, 637] on button "Crear" at bounding box center [936, 628] width 55 height 29
click at [909, 633] on button "Crear" at bounding box center [936, 628] width 55 height 29
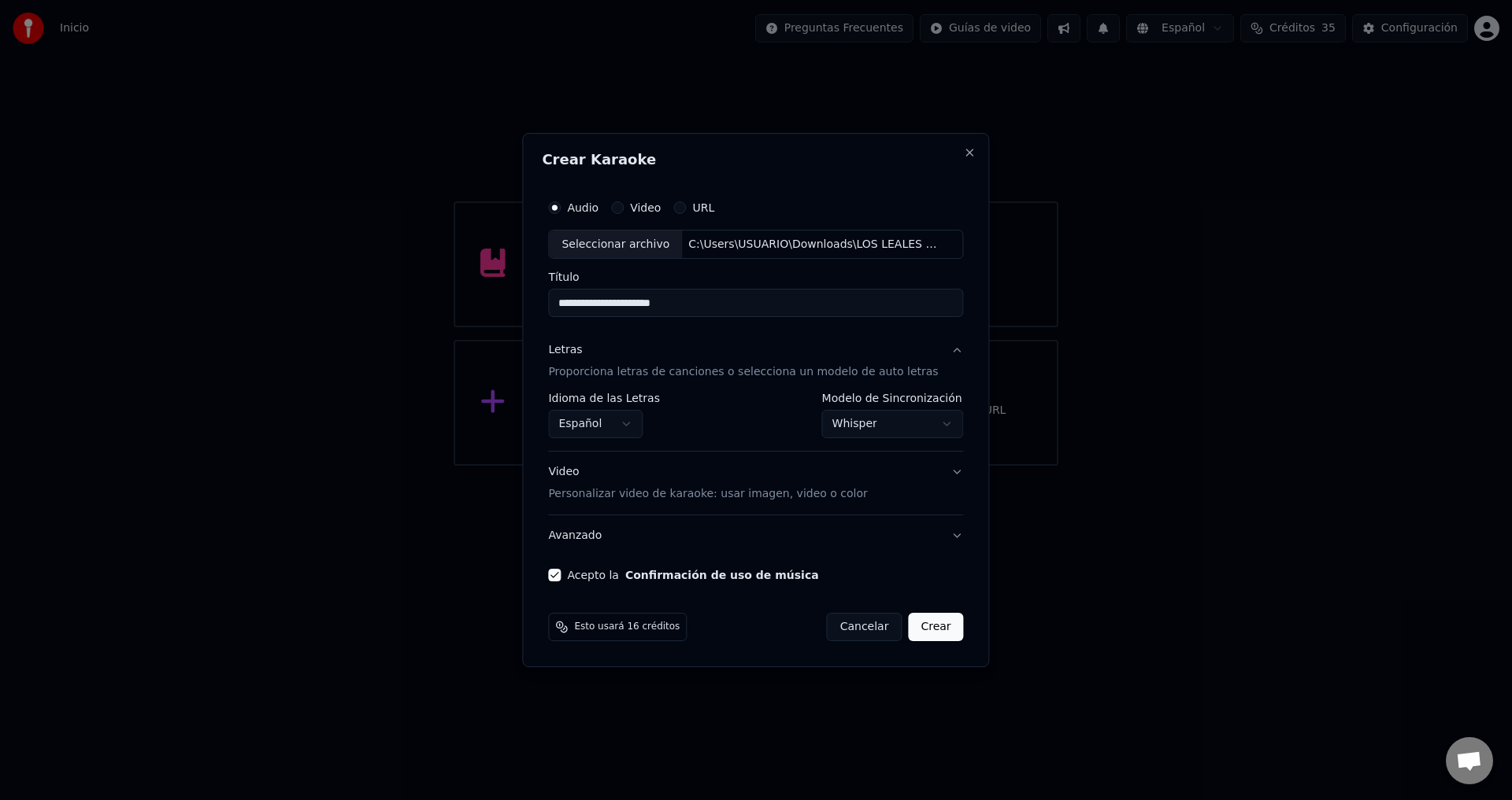
click at [909, 633] on button "Crear" at bounding box center [936, 628] width 55 height 29
click at [910, 633] on button "Crear" at bounding box center [936, 628] width 55 height 29
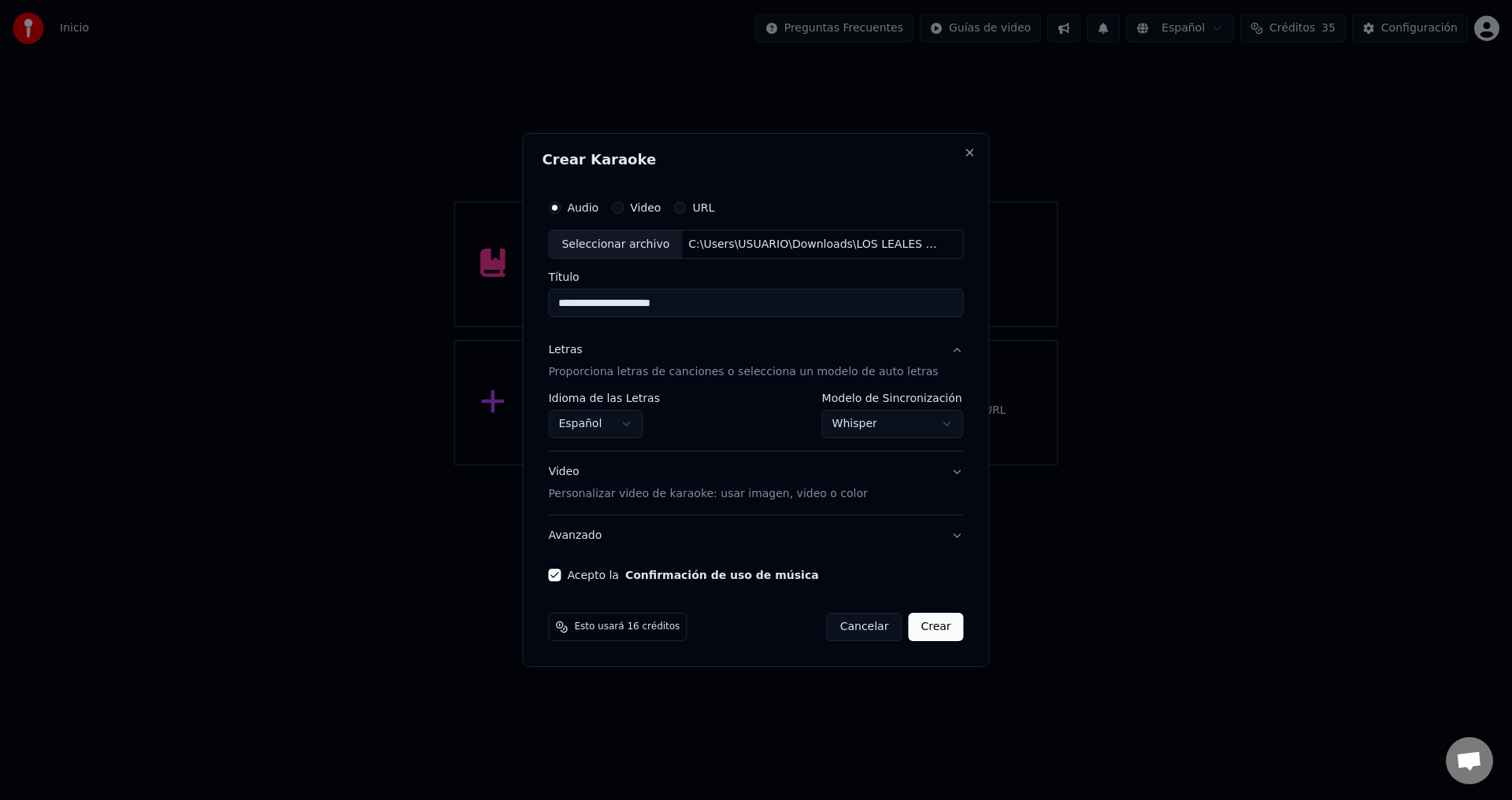
click at [910, 633] on button "Crear" at bounding box center [936, 628] width 55 height 29
click at [910, 632] on button "Crear" at bounding box center [936, 628] width 55 height 29
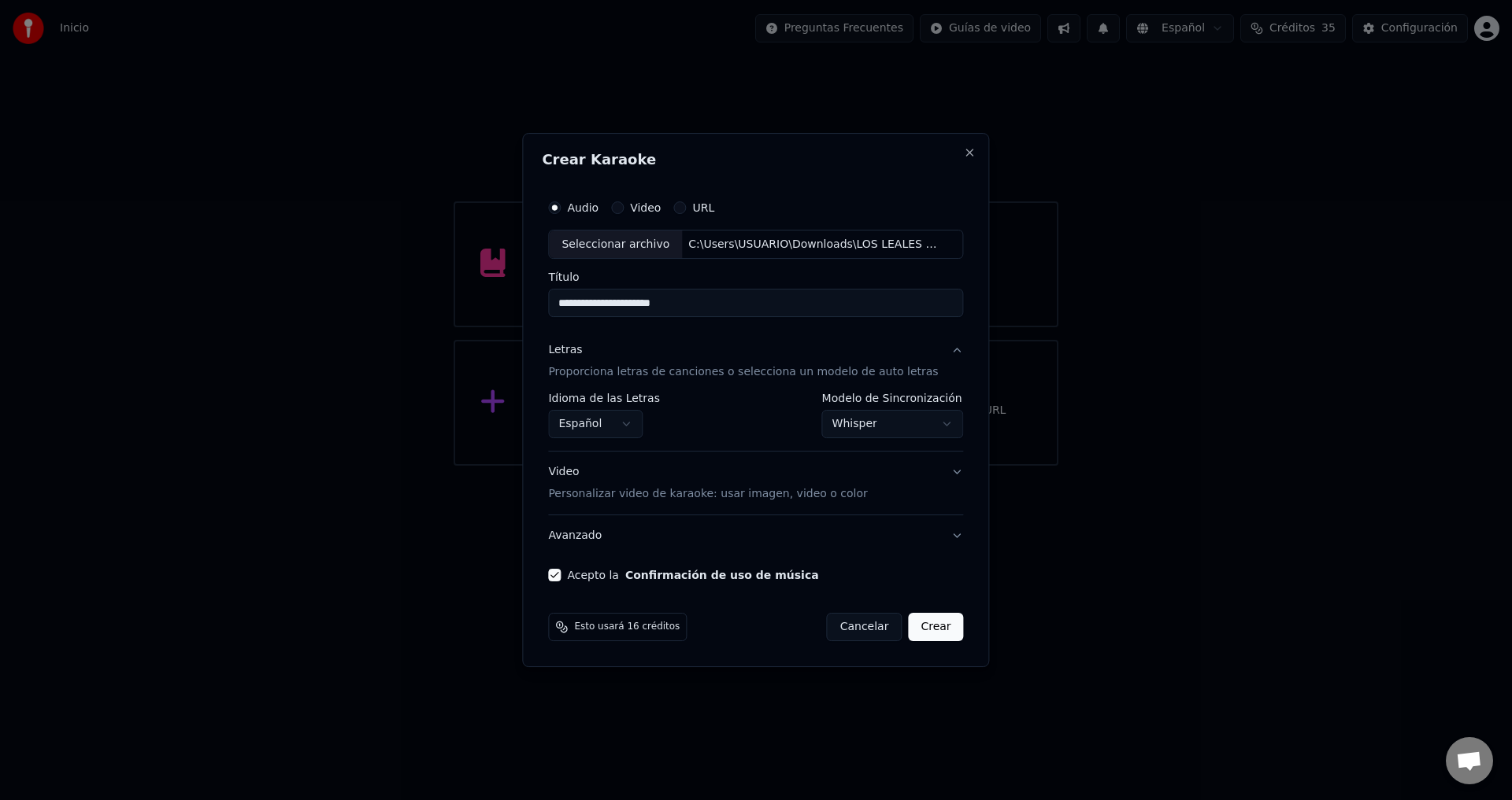
click at [910, 632] on button "Crear" at bounding box center [936, 628] width 55 height 29
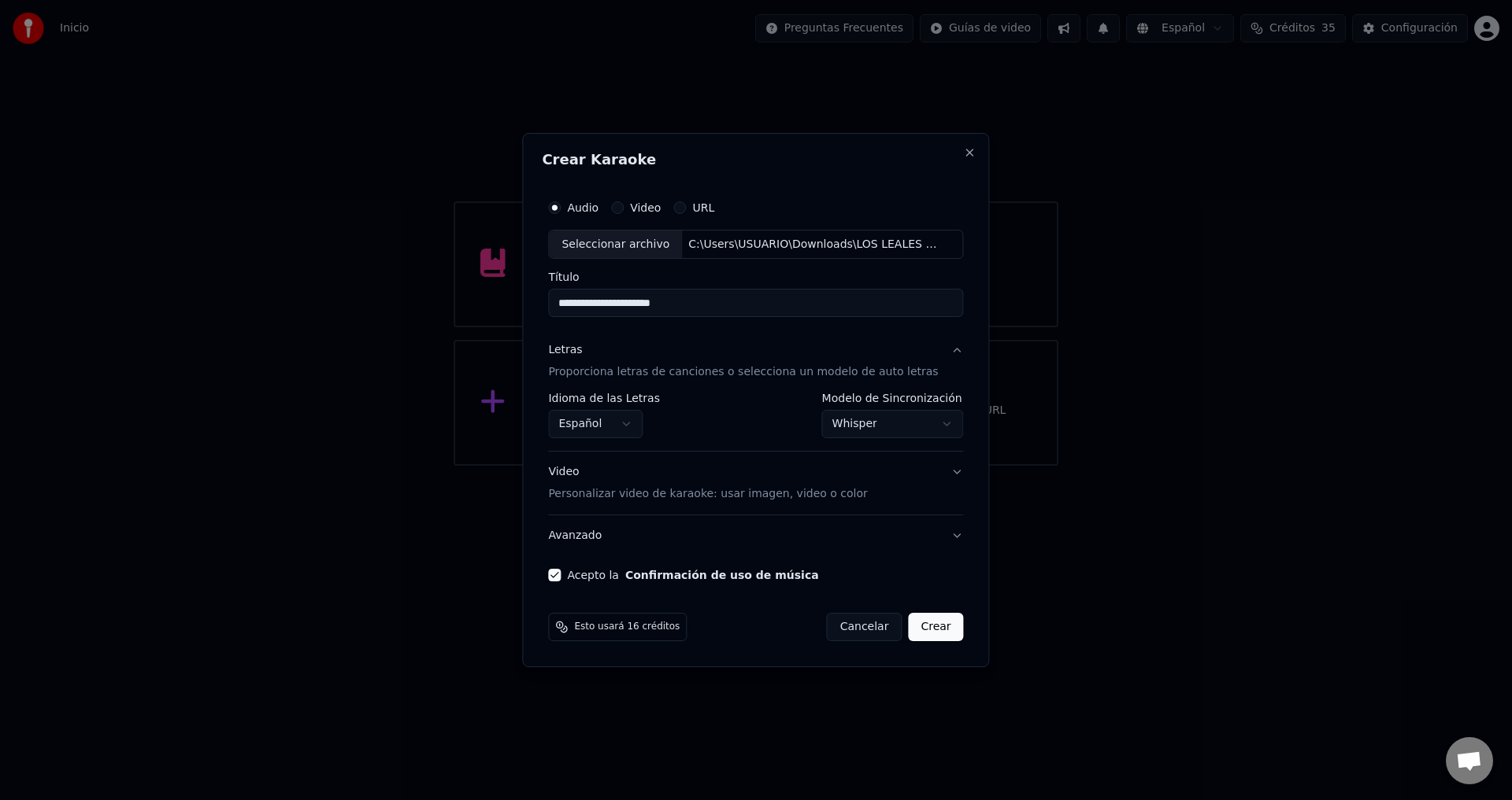
click at [910, 632] on button "Crear" at bounding box center [936, 628] width 55 height 29
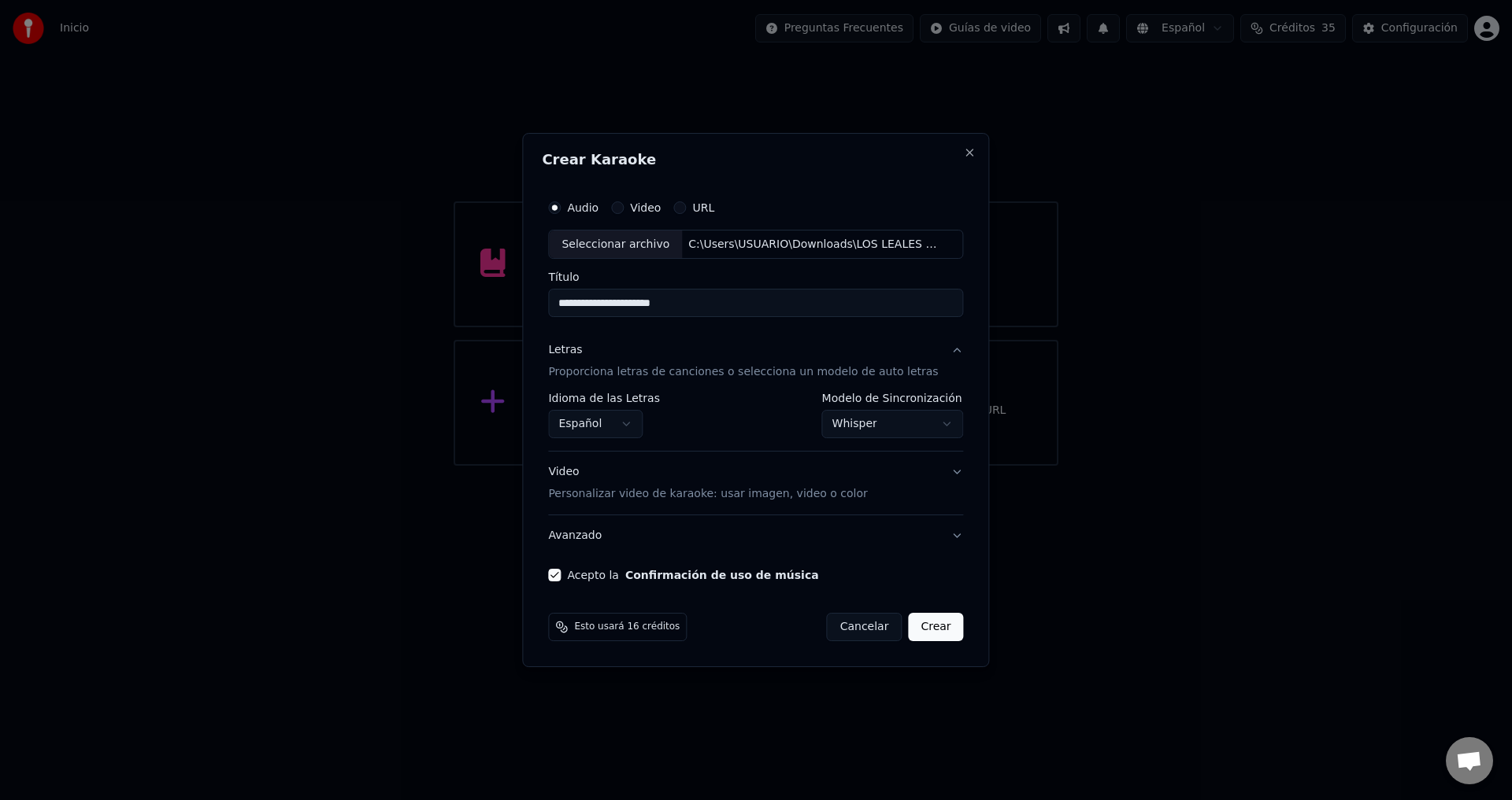
click at [910, 632] on button "Crear" at bounding box center [936, 628] width 55 height 29
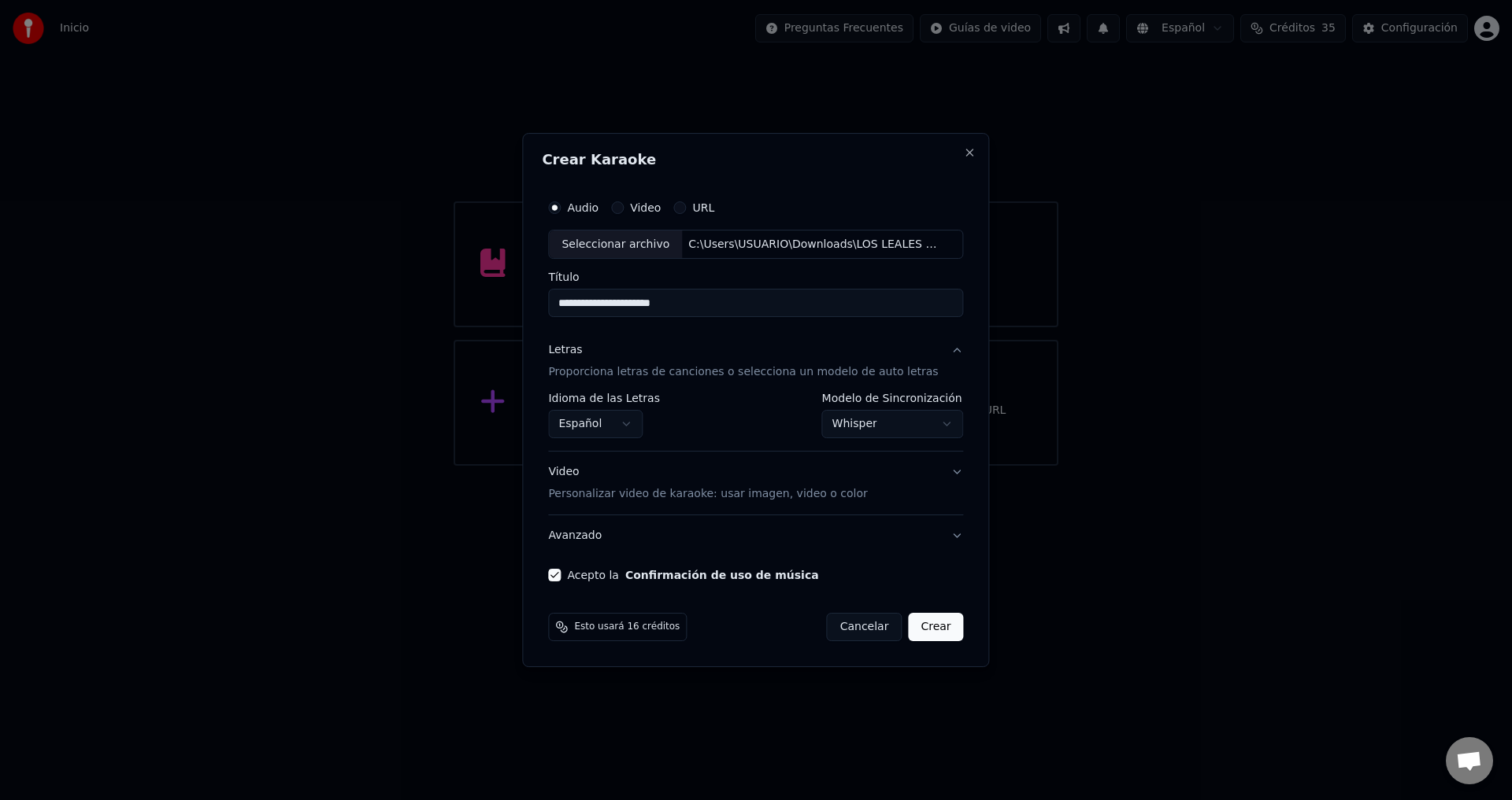
click at [910, 632] on button "Crear" at bounding box center [936, 628] width 55 height 29
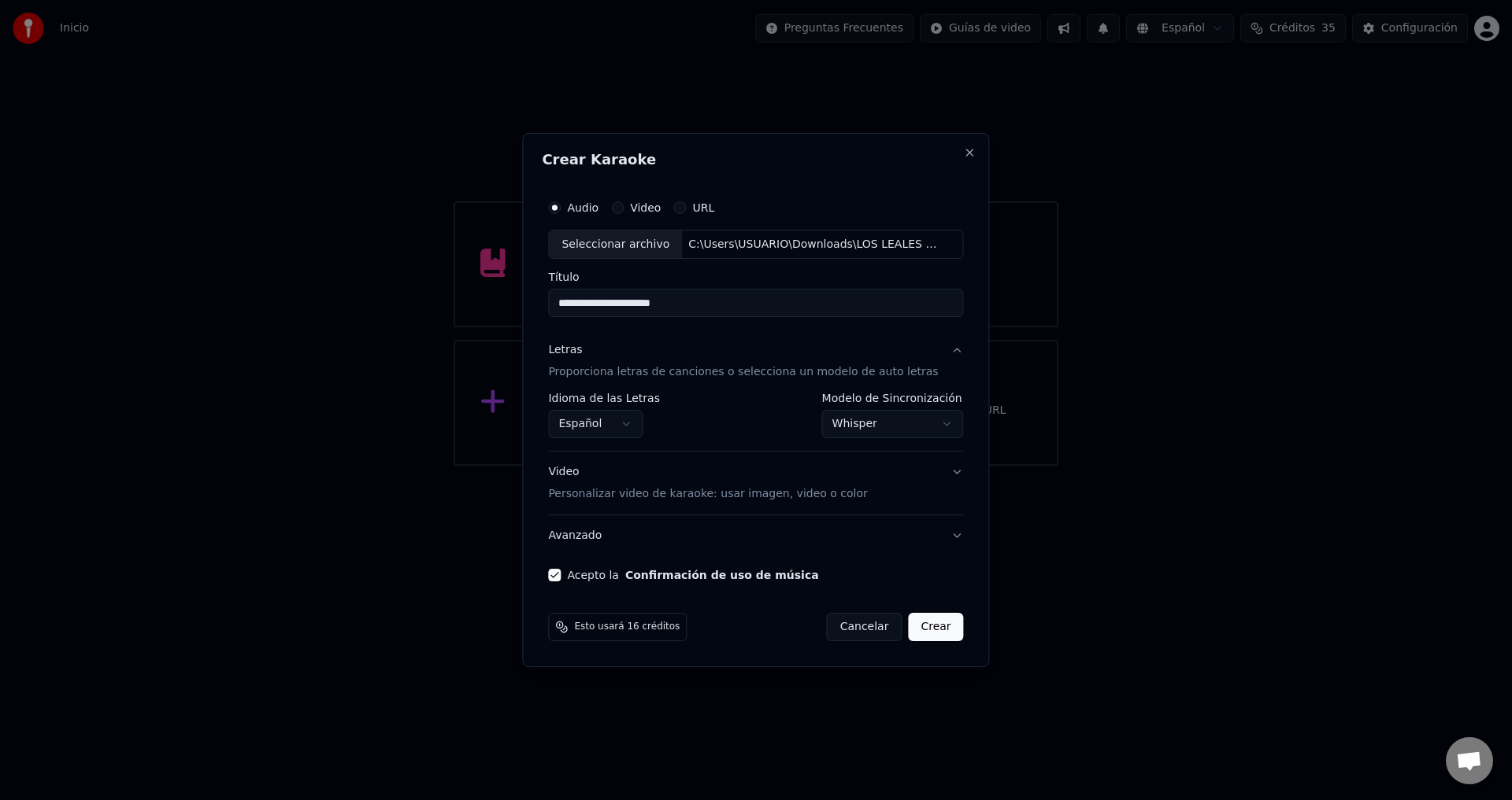
click at [910, 632] on button "Crear" at bounding box center [936, 628] width 55 height 29
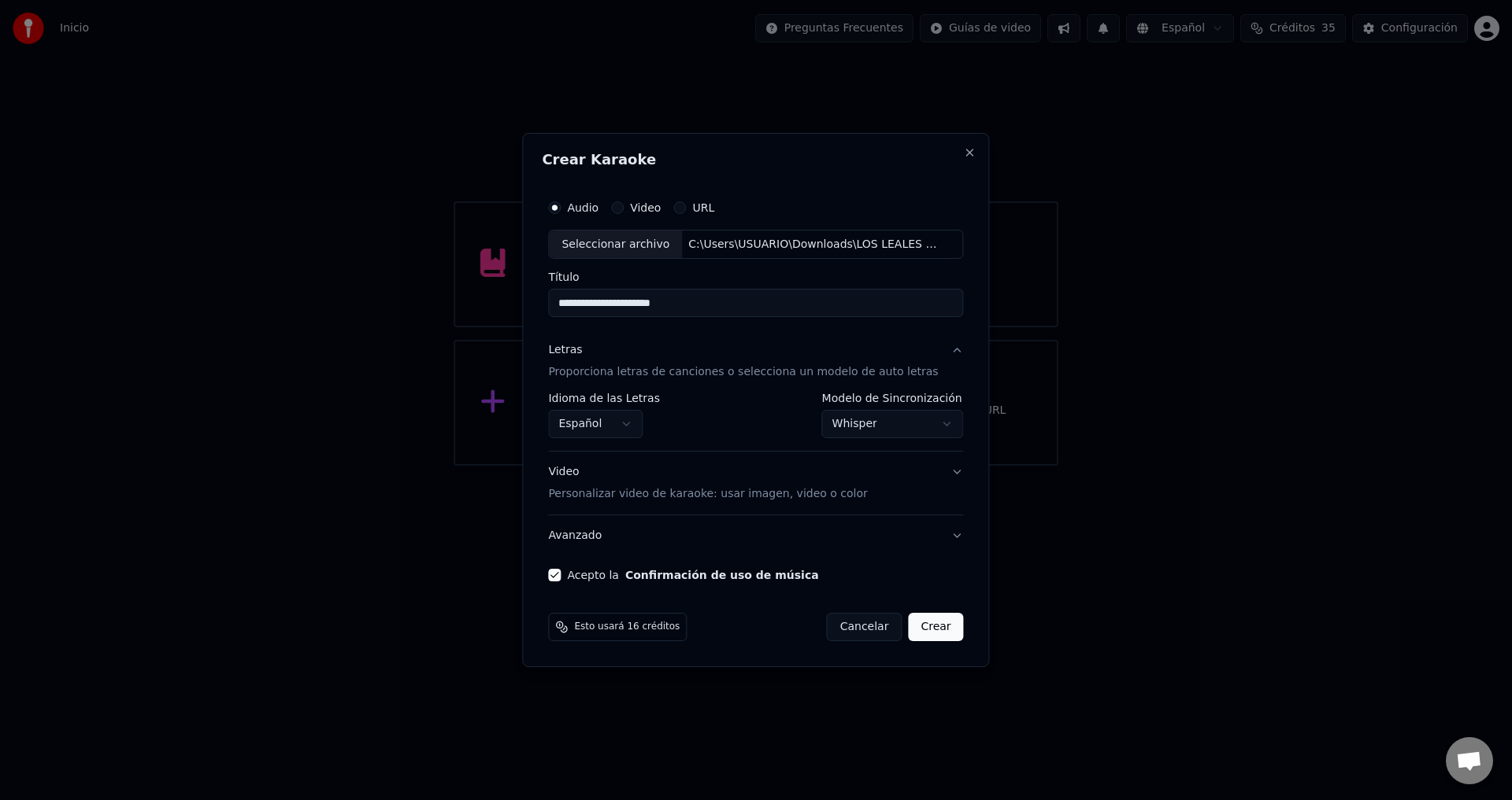
click at [910, 632] on button "Crear" at bounding box center [936, 628] width 55 height 29
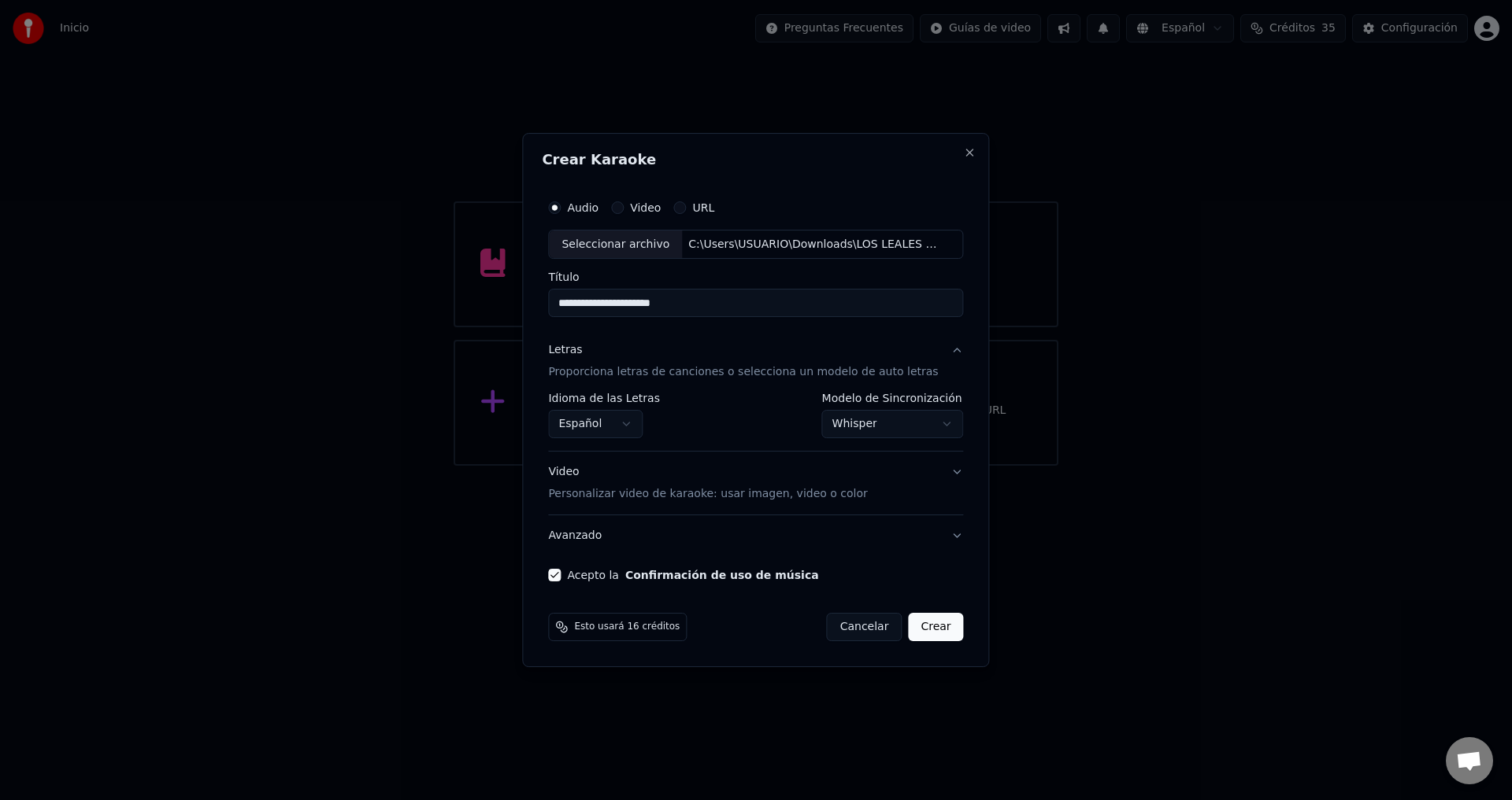
click at [910, 632] on button "Crear" at bounding box center [936, 628] width 55 height 29
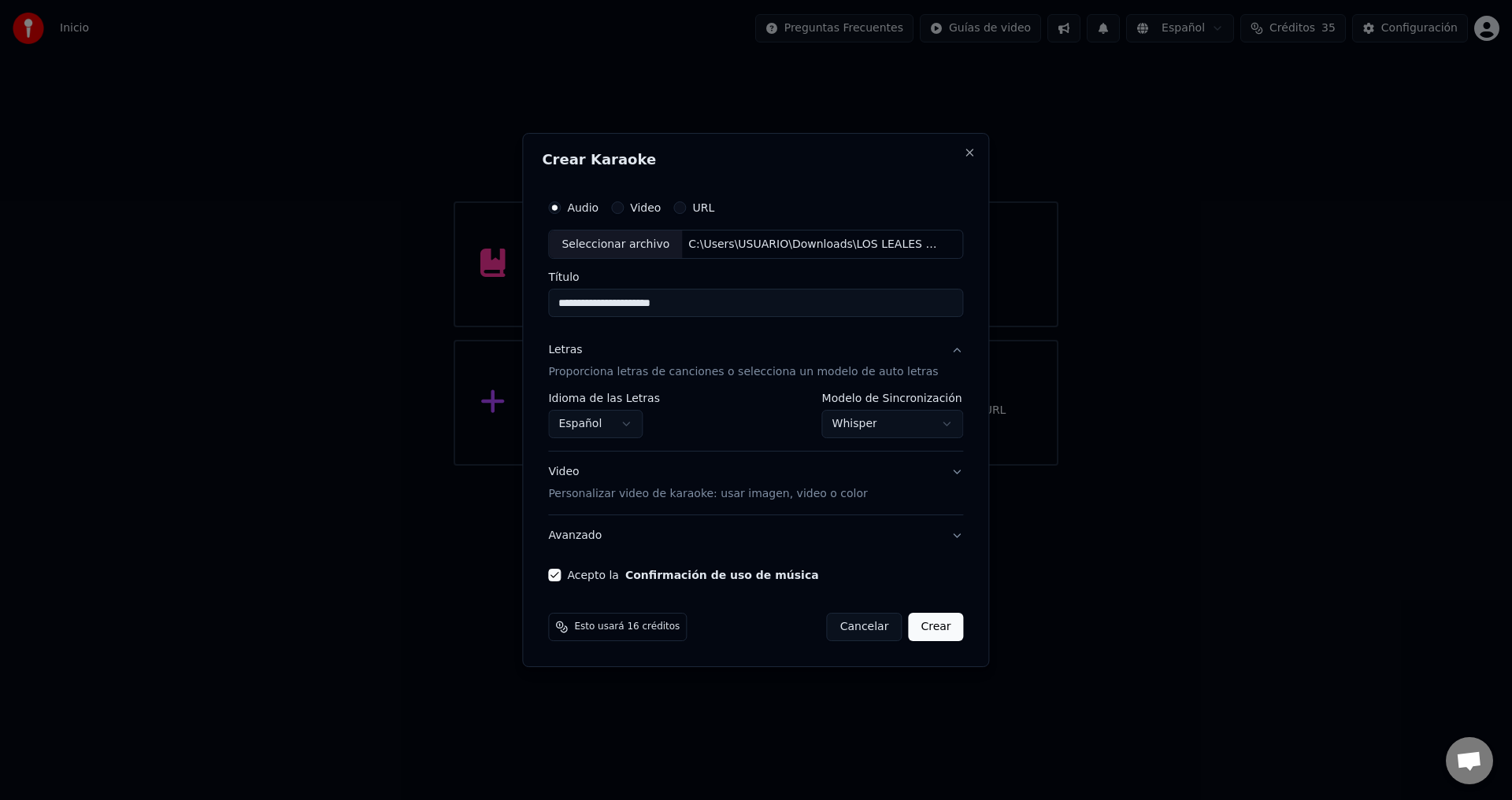
click at [910, 632] on button "Crear" at bounding box center [936, 628] width 55 height 29
click at [636, 428] on body "Inicio Preguntas Frecuentes Guías de video Español Créditos 35 Configuración Bi…" at bounding box center [756, 232] width 1512 height 466
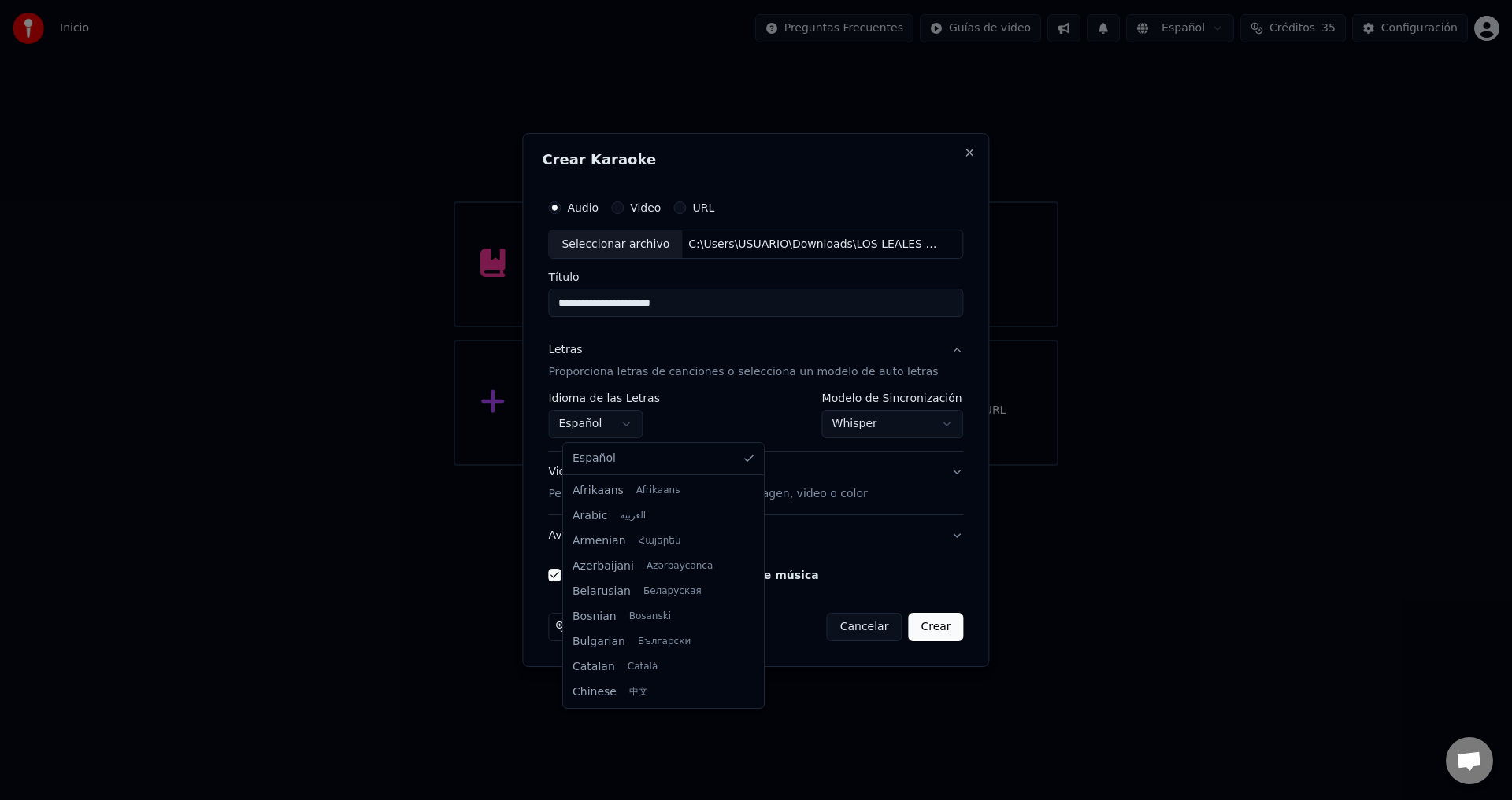
click at [636, 428] on body "Inicio Preguntas Frecuentes Guías de video Español Créditos 35 Configuración Bi…" at bounding box center [756, 232] width 1512 height 466
click at [618, 491] on p "Personalizar video de karaoke: usar imagen, video o color" at bounding box center [707, 494] width 319 height 16
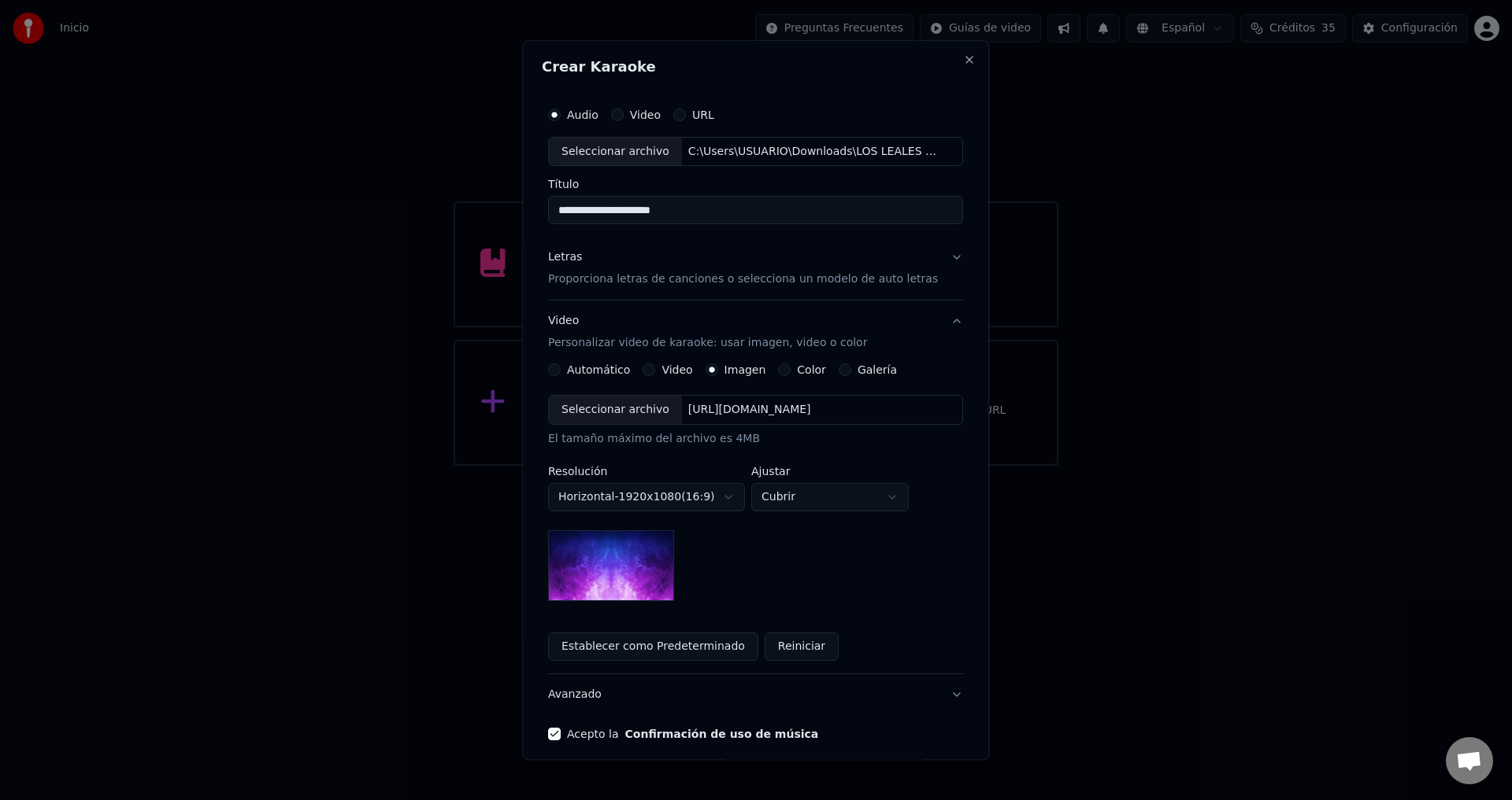
click at [649, 370] on button "Video" at bounding box center [649, 370] width 12 height 12
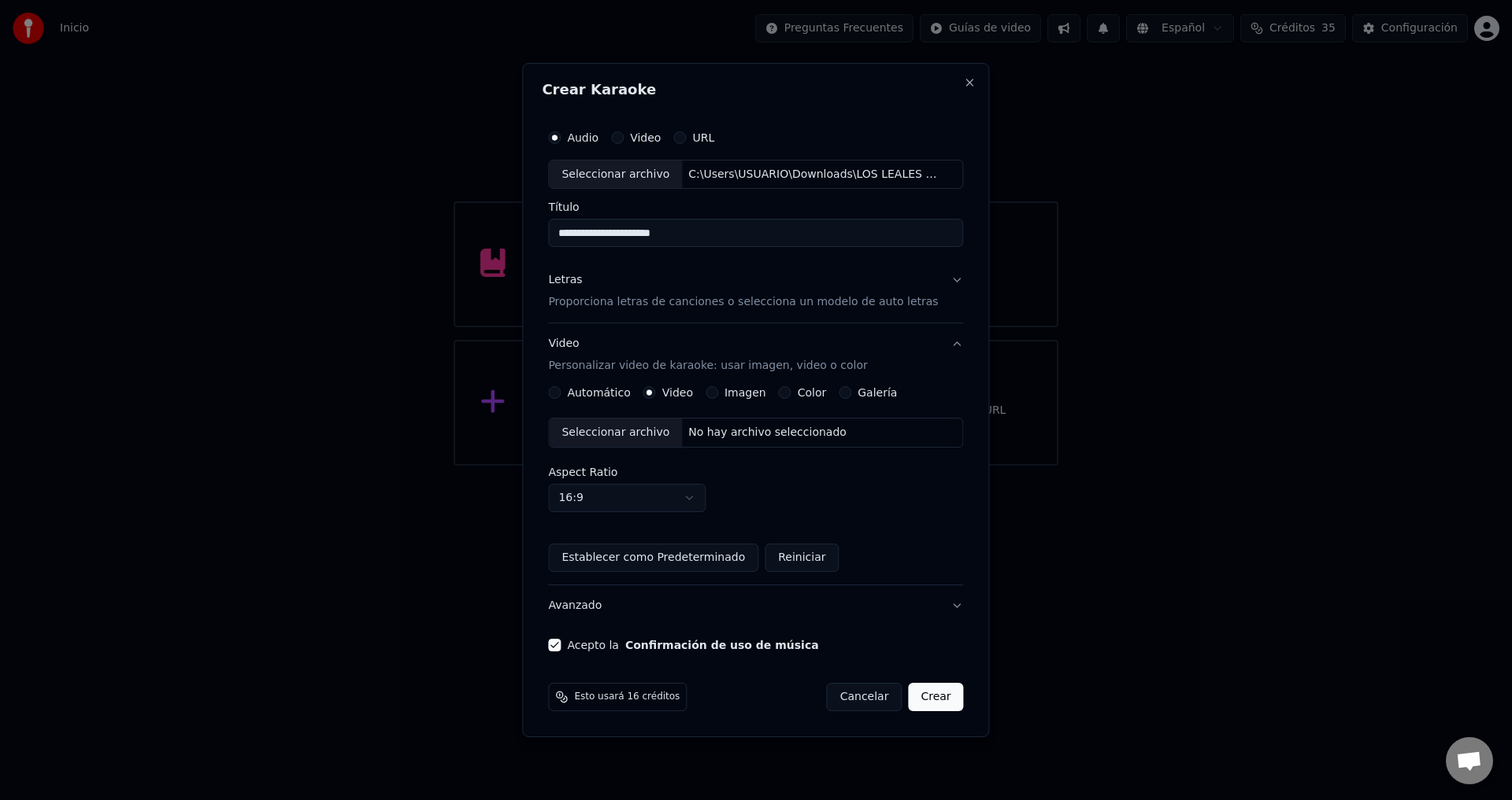
click at [623, 306] on p "Proporciona letras de canciones o selecciona un modelo de auto letras" at bounding box center [742, 303] width 390 height 16
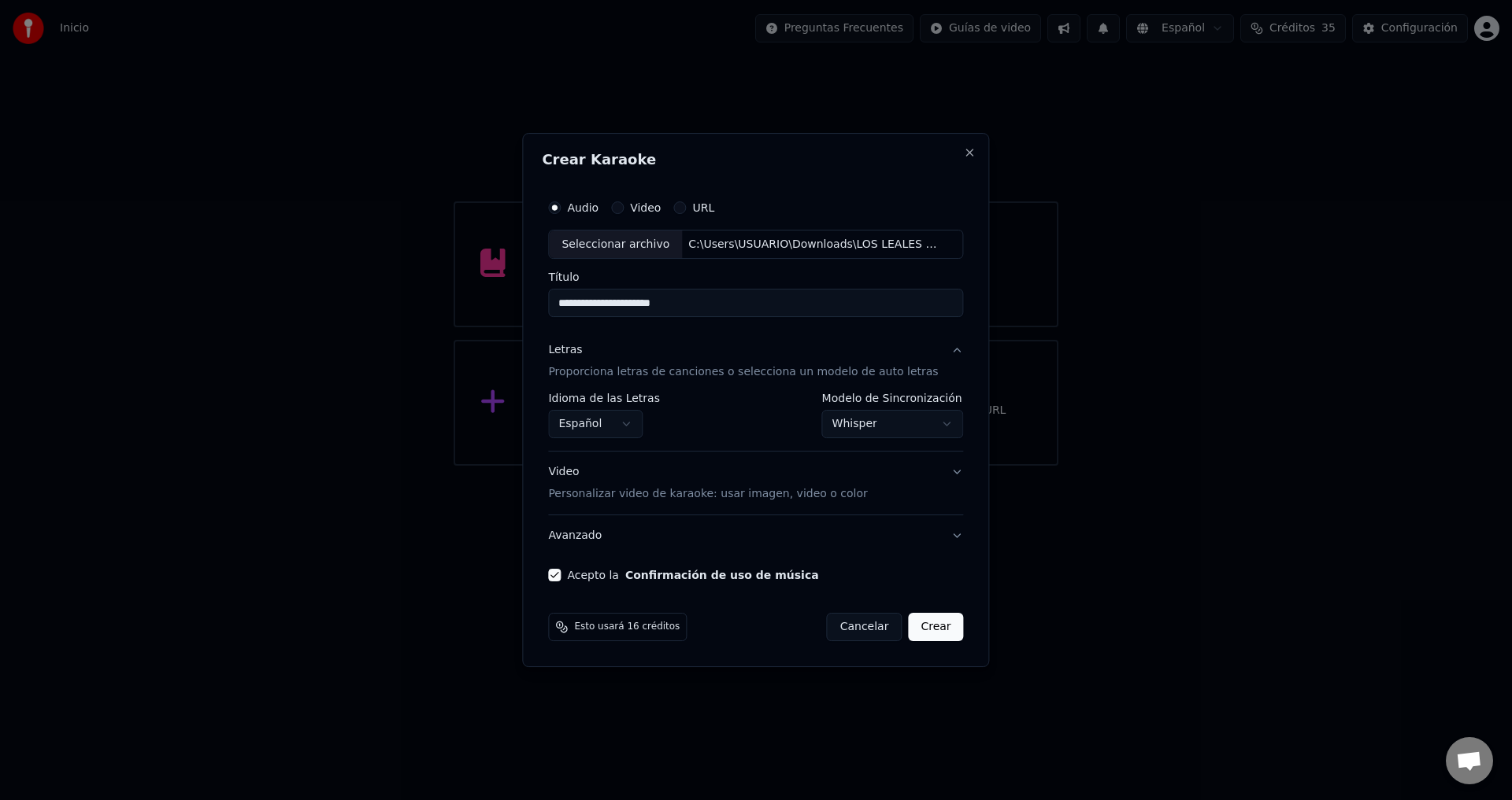
click at [918, 624] on button "Crear" at bounding box center [936, 628] width 55 height 29
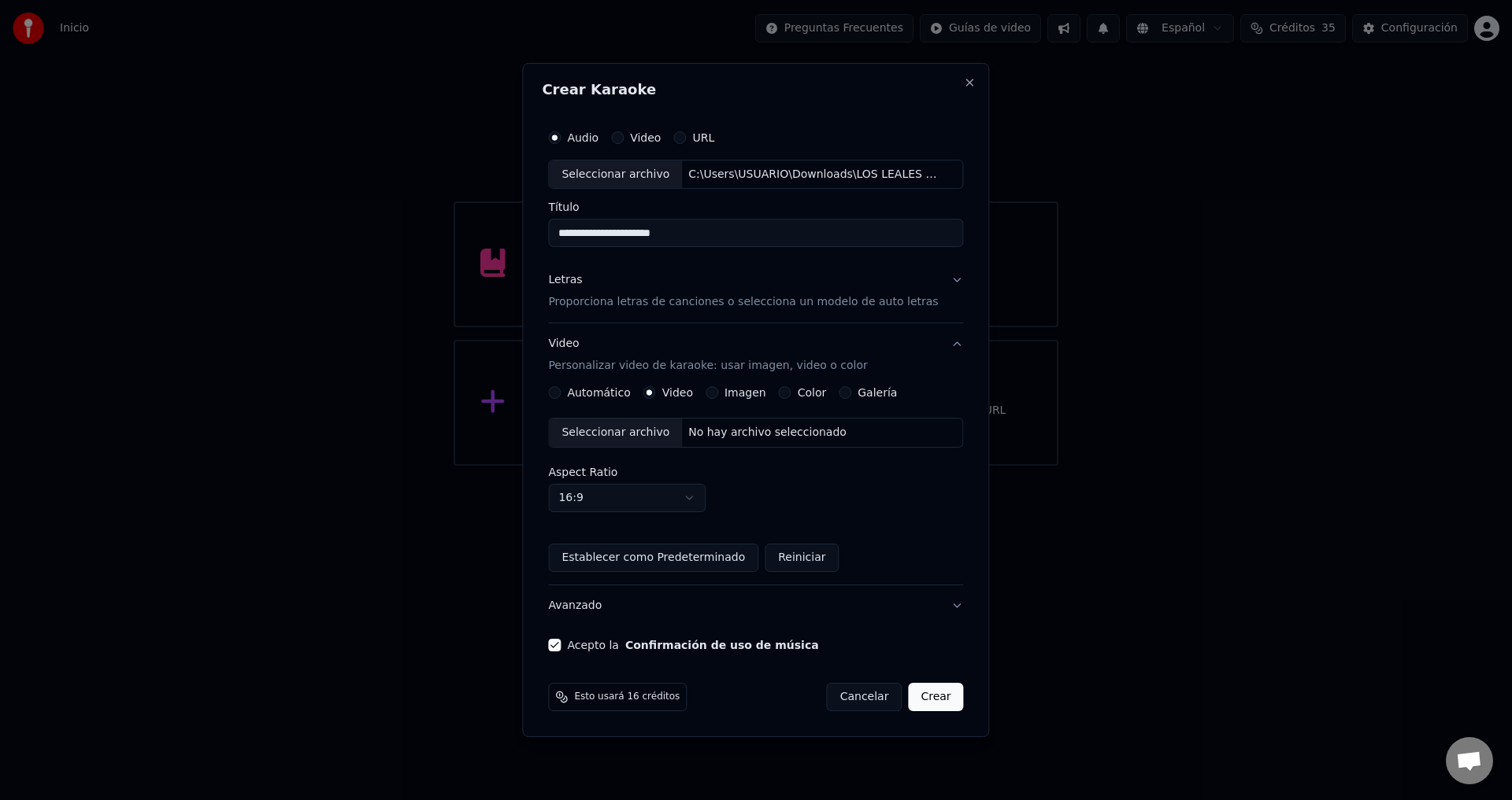
click at [735, 434] on div "No hay archivo seleccionado" at bounding box center [767, 432] width 171 height 16
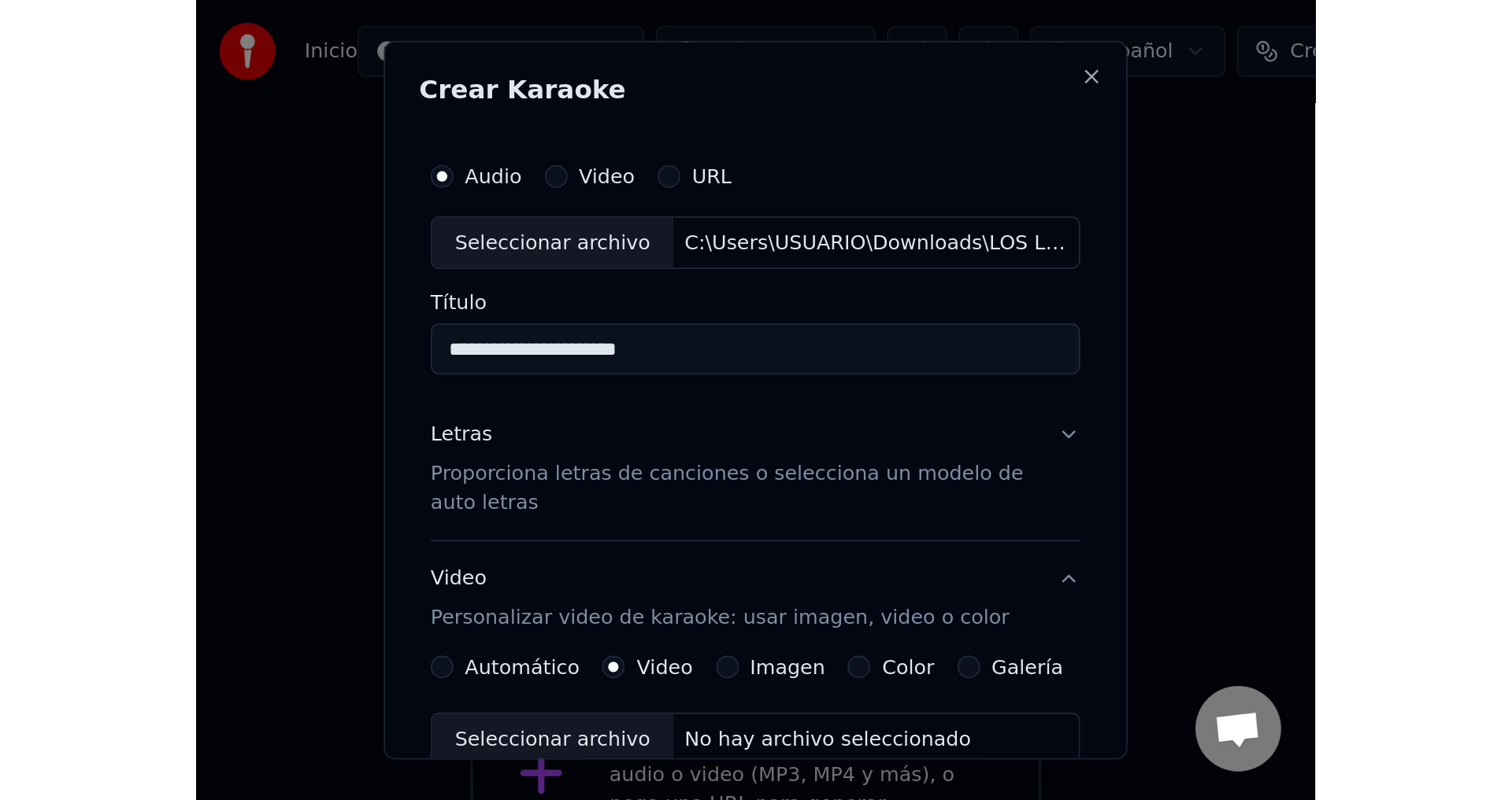
scroll to position [641, 0]
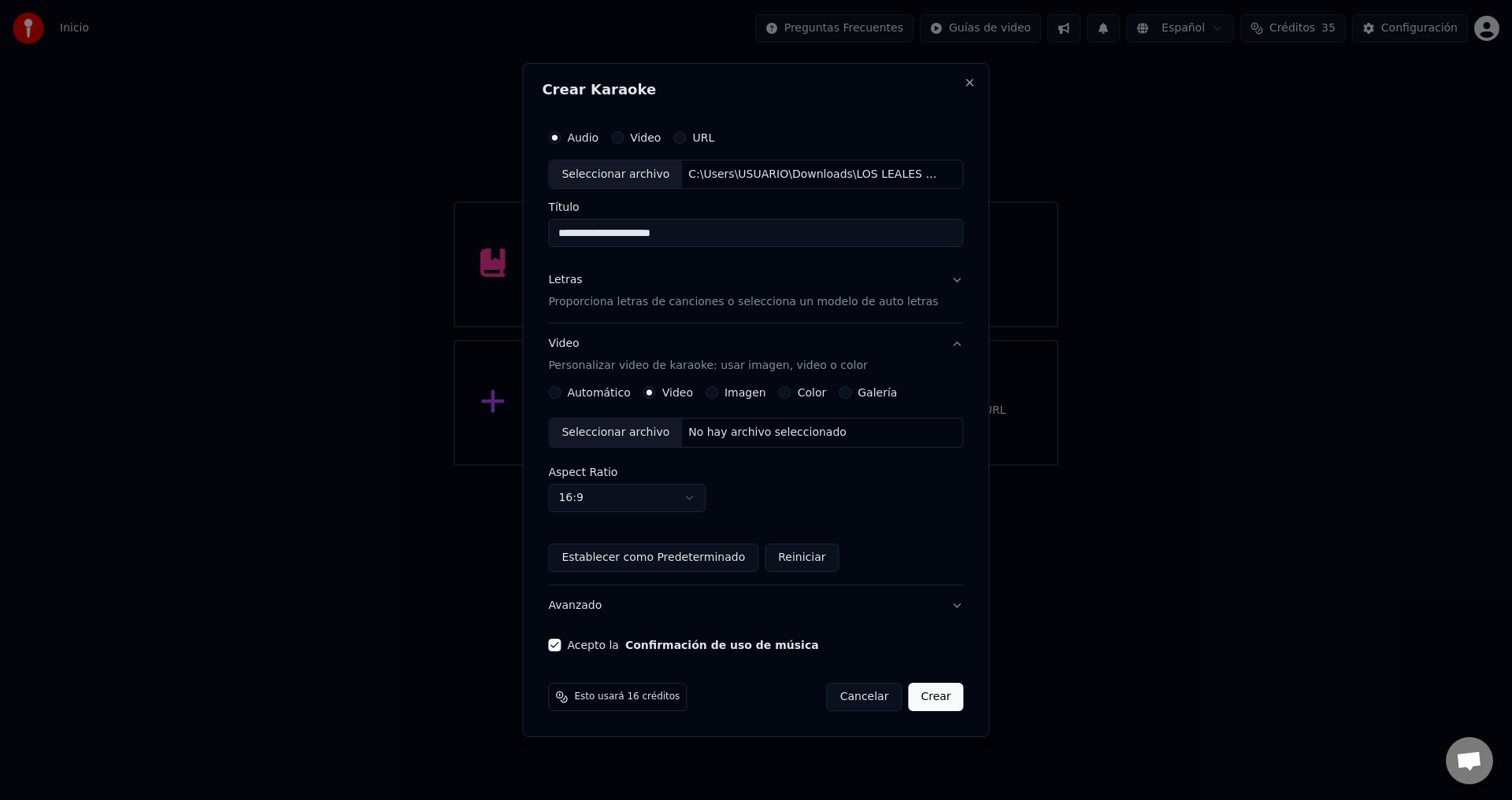
click at [715, 429] on div "No hay archivo seleccionado" at bounding box center [767, 432] width 171 height 16
click at [930, 703] on button "Crear" at bounding box center [936, 697] width 55 height 29
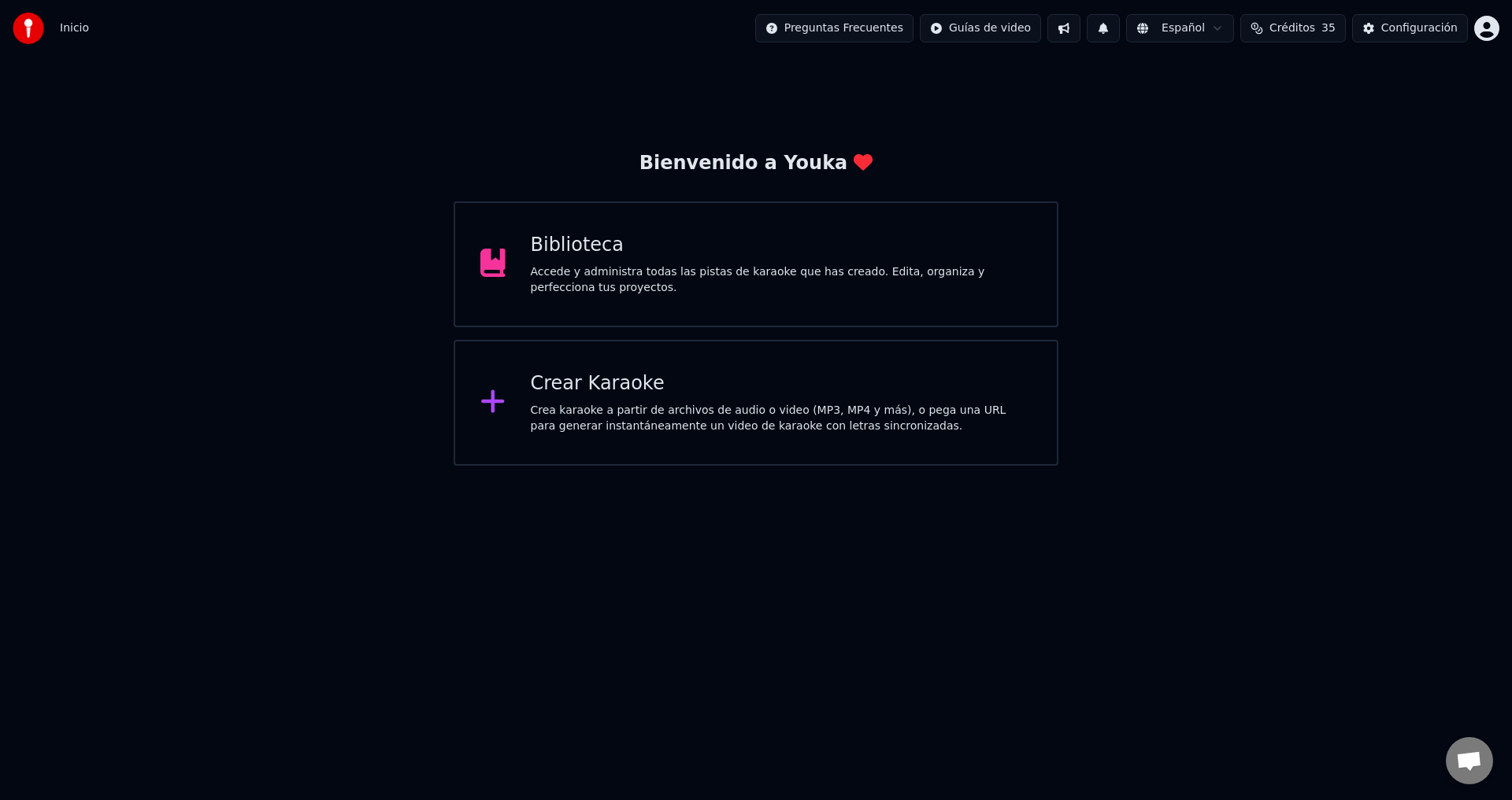
click at [1472, 766] on span "Chat abierto" at bounding box center [1468, 762] width 26 height 22
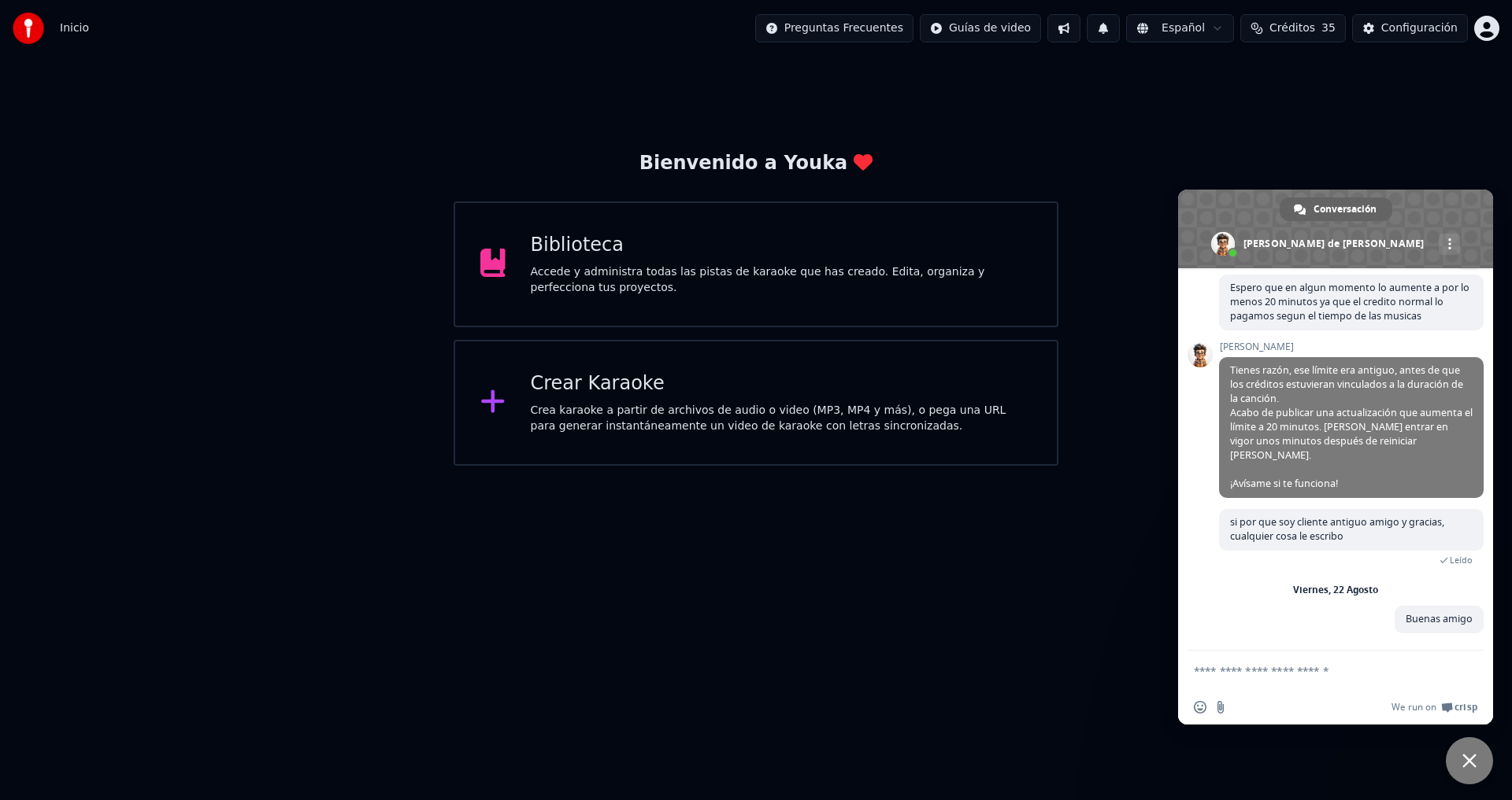
scroll to position [655, 0]
click at [1472, 766] on span "Cerrar el chat" at bounding box center [1469, 761] width 14 height 14
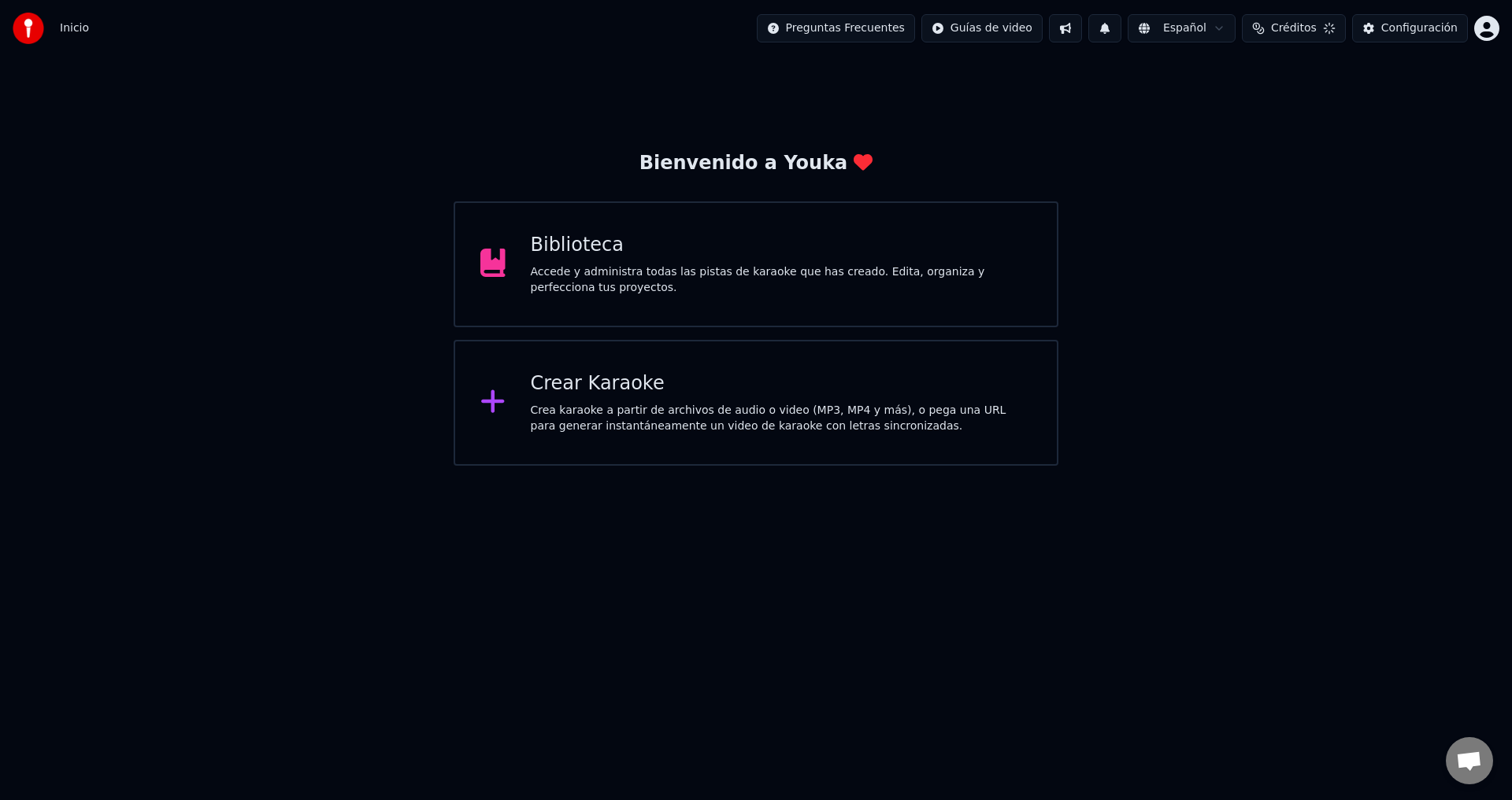
scroll to position [655, 0]
click at [746, 385] on div "Crear Karaoke" at bounding box center [781, 384] width 501 height 25
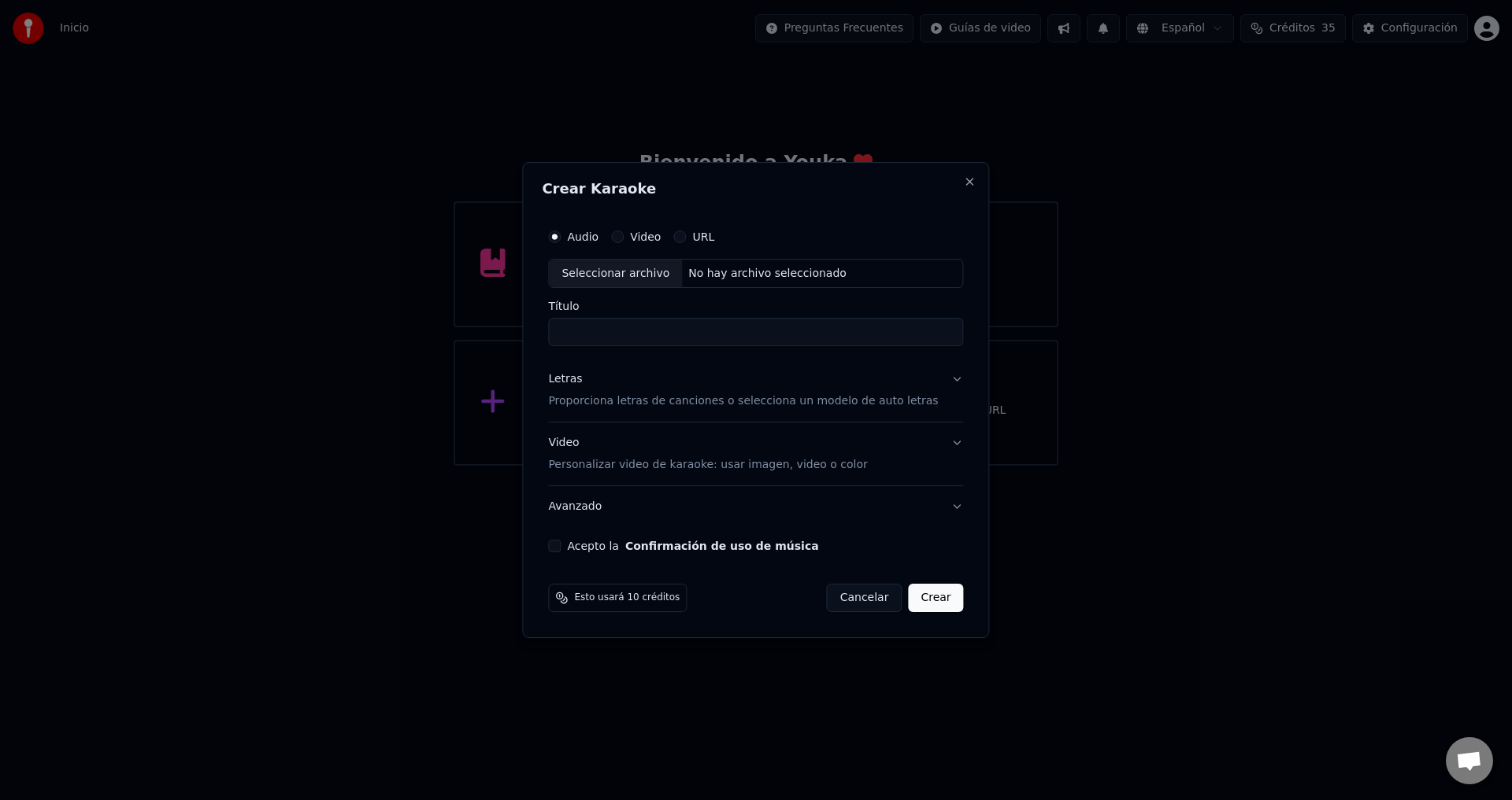
click at [642, 234] on div "Video" at bounding box center [635, 236] width 50 height 12
click at [624, 238] on button "Video" at bounding box center [616, 236] width 12 height 12
click at [724, 282] on div "Seleccionar archivo No hay archivo seleccionado" at bounding box center [756, 273] width 415 height 30
type input "**********"
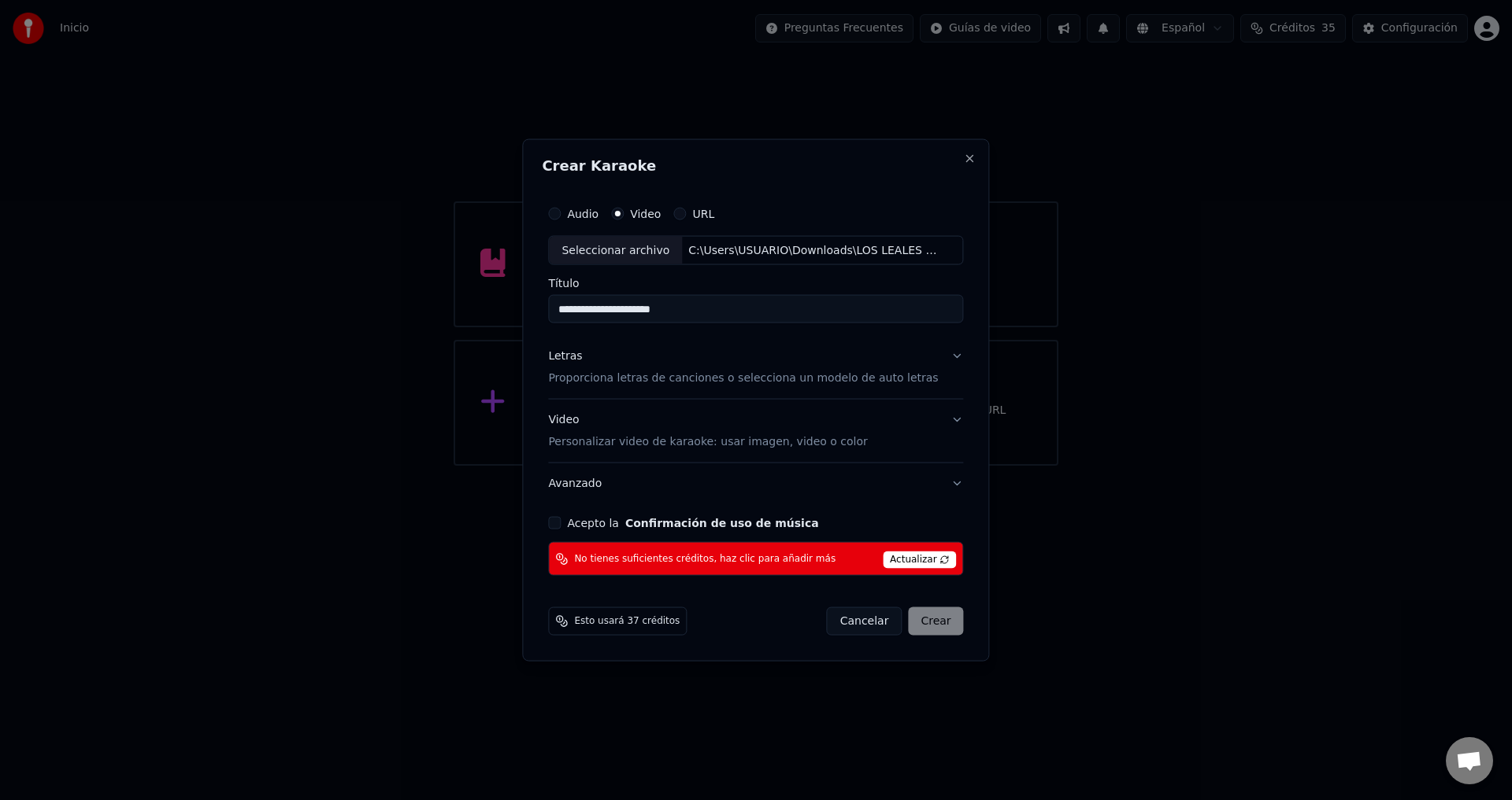
click at [710, 444] on p "Personalizar video de karaoke: usar imagen, video o color" at bounding box center [707, 442] width 319 height 16
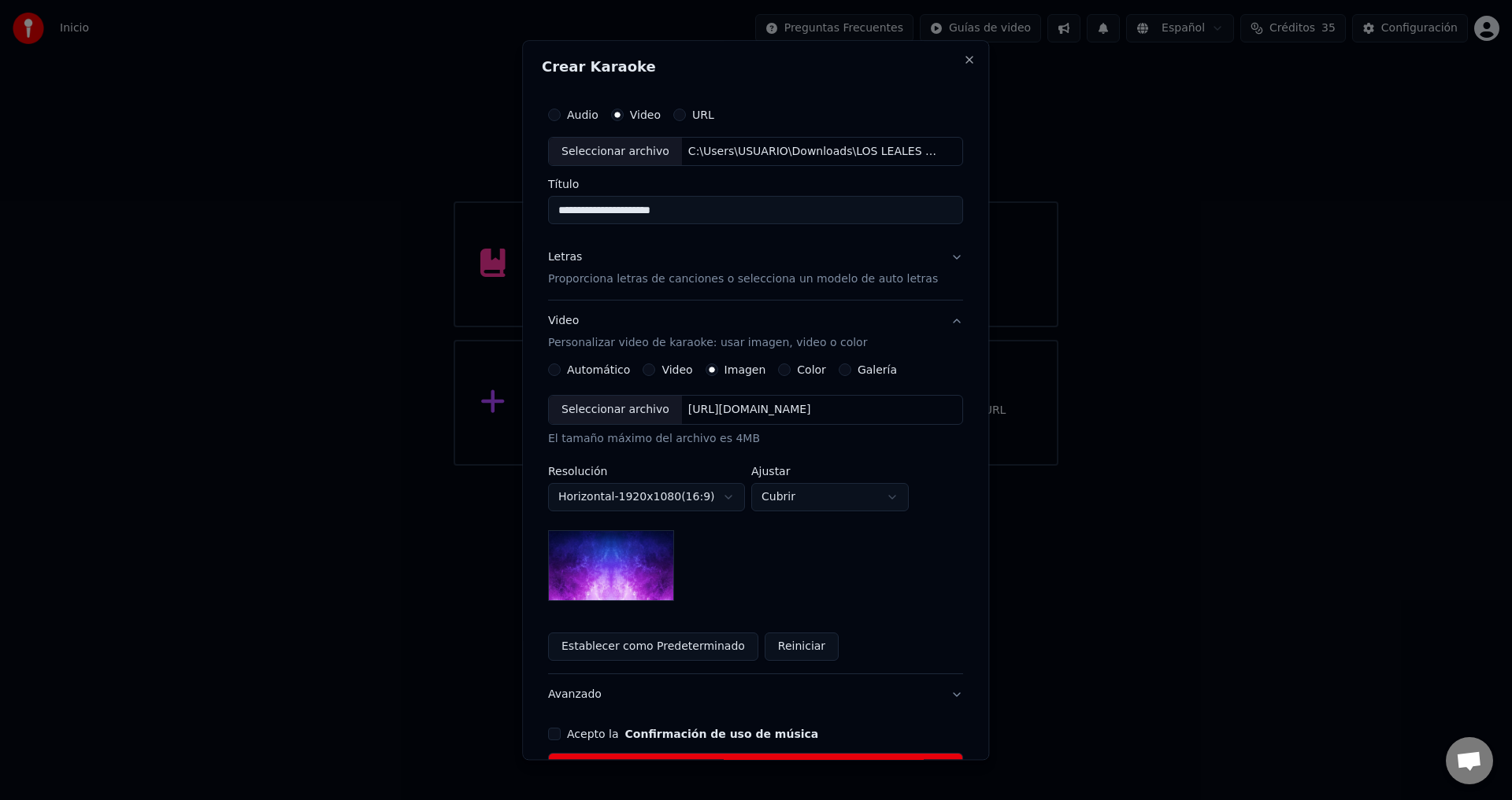
click at [593, 283] on p "Proporciona letras de canciones o selecciona un modelo de auto letras" at bounding box center [742, 280] width 390 height 16
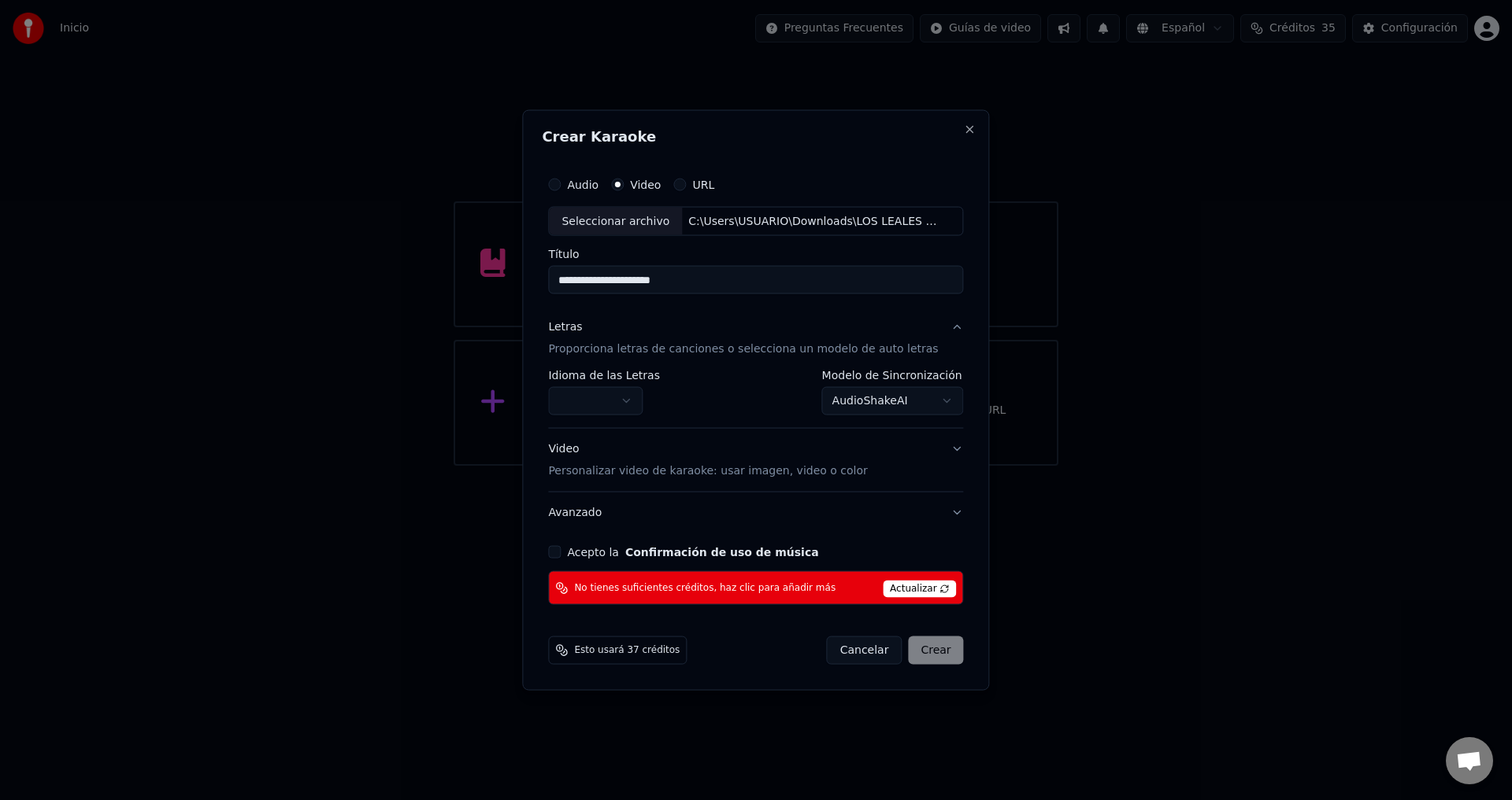
click at [833, 408] on body "Inicio Preguntas Frecuentes Guías de video Español Créditos 35 Configuración Bi…" at bounding box center [756, 232] width 1512 height 466
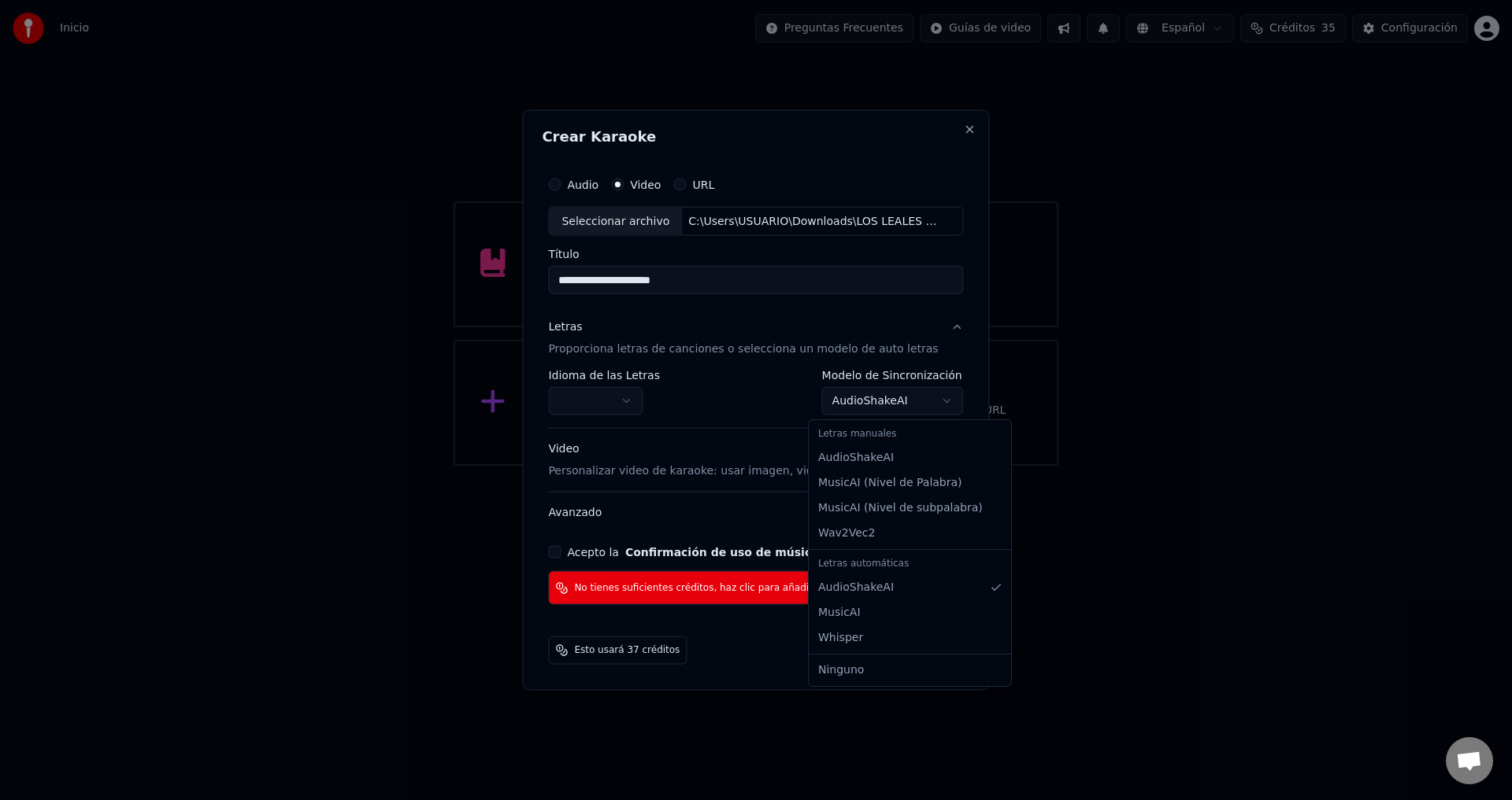
select select "*******"
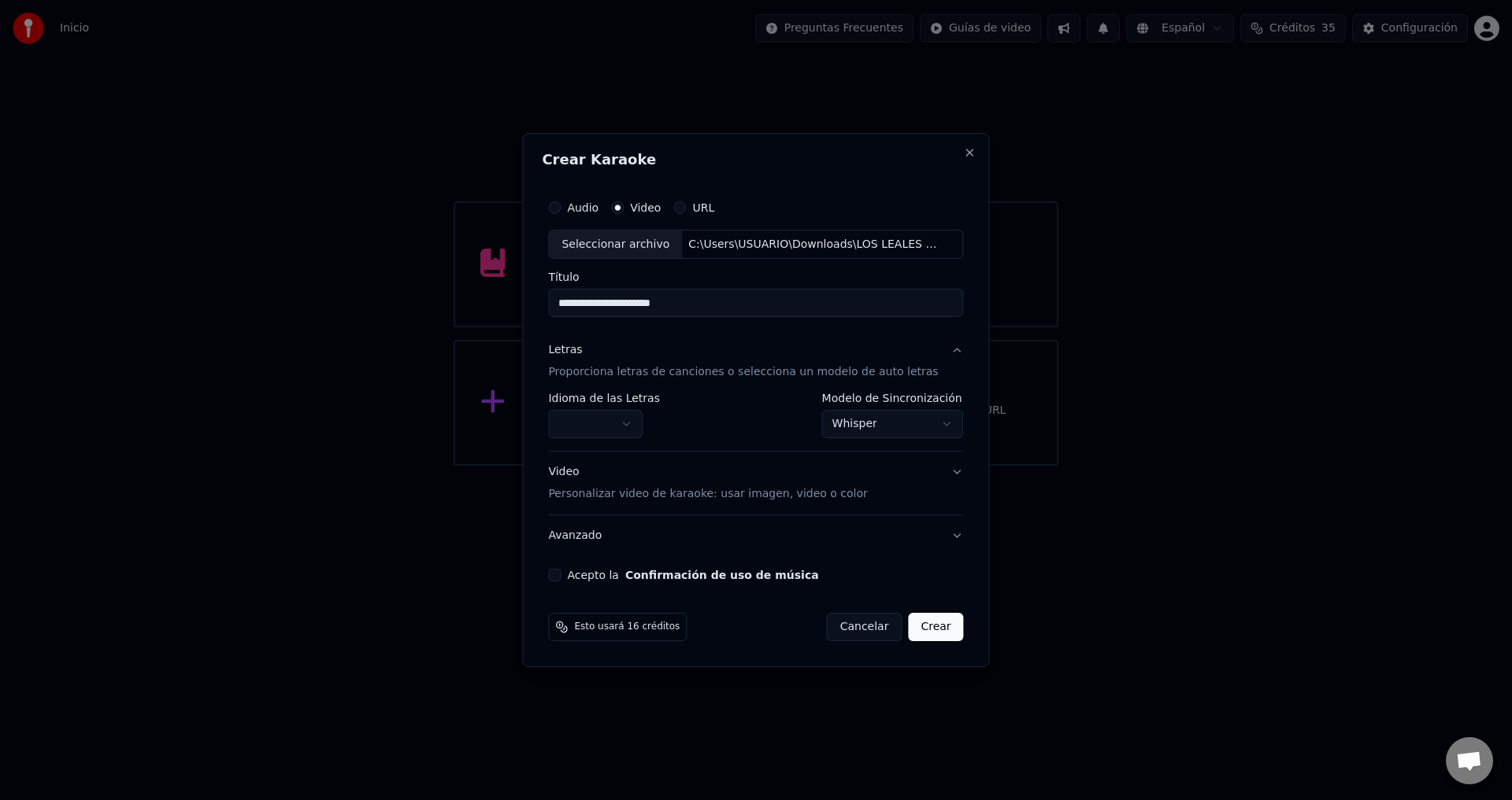
click at [576, 436] on body "Inicio Preguntas Frecuentes Guías de video Español Créditos 35 Configuración Bi…" at bounding box center [756, 232] width 1512 height 466
select select "**"
click at [575, 576] on div "Acepto la Confirmación de uso de música" at bounding box center [756, 575] width 415 height 12
click at [560, 578] on button "Acepto la Confirmación de uso de música" at bounding box center [554, 575] width 12 height 12
click at [923, 630] on button "Crear" at bounding box center [936, 628] width 55 height 29
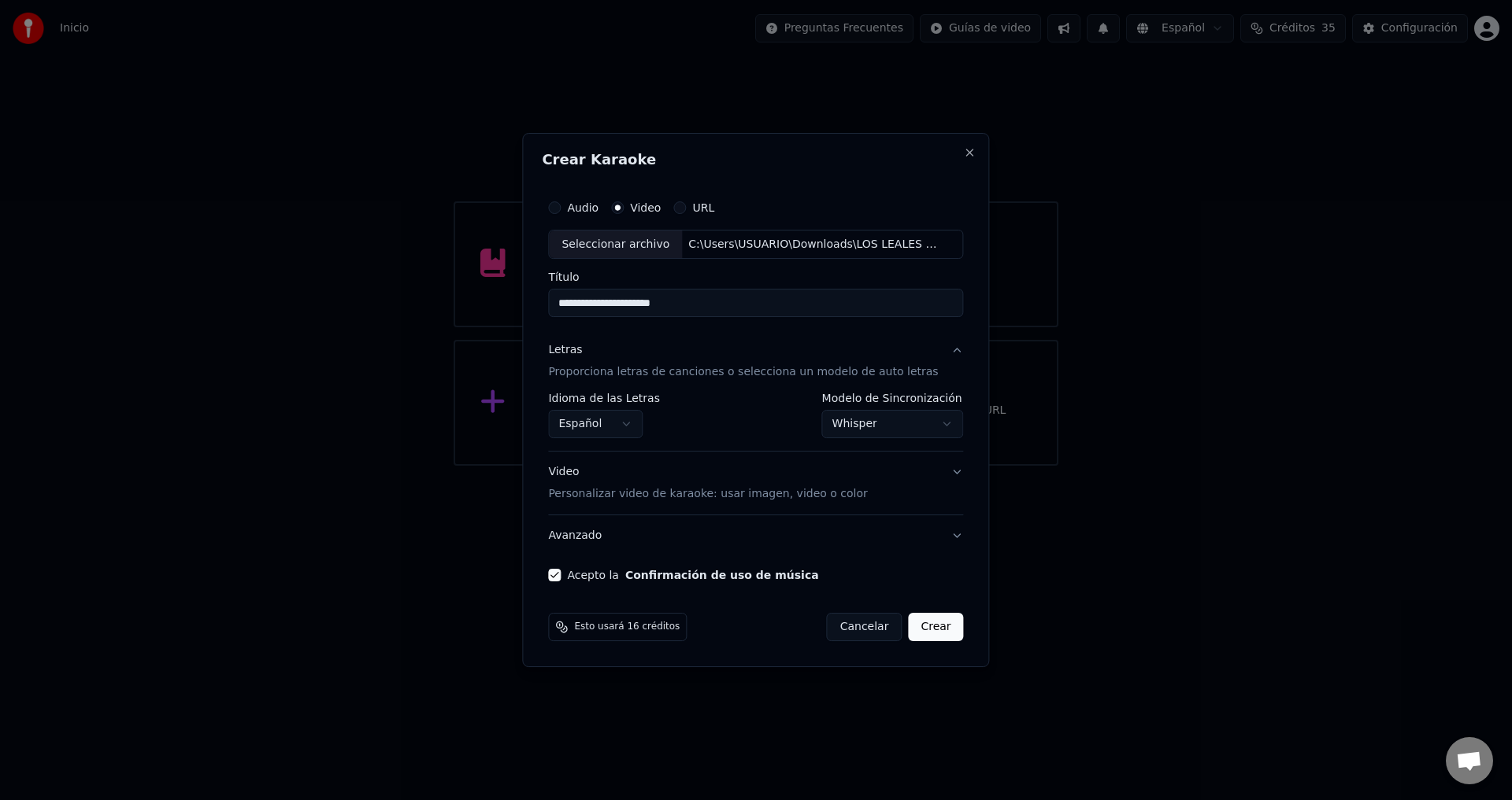
click at [923, 630] on button "Crear" at bounding box center [936, 628] width 55 height 29
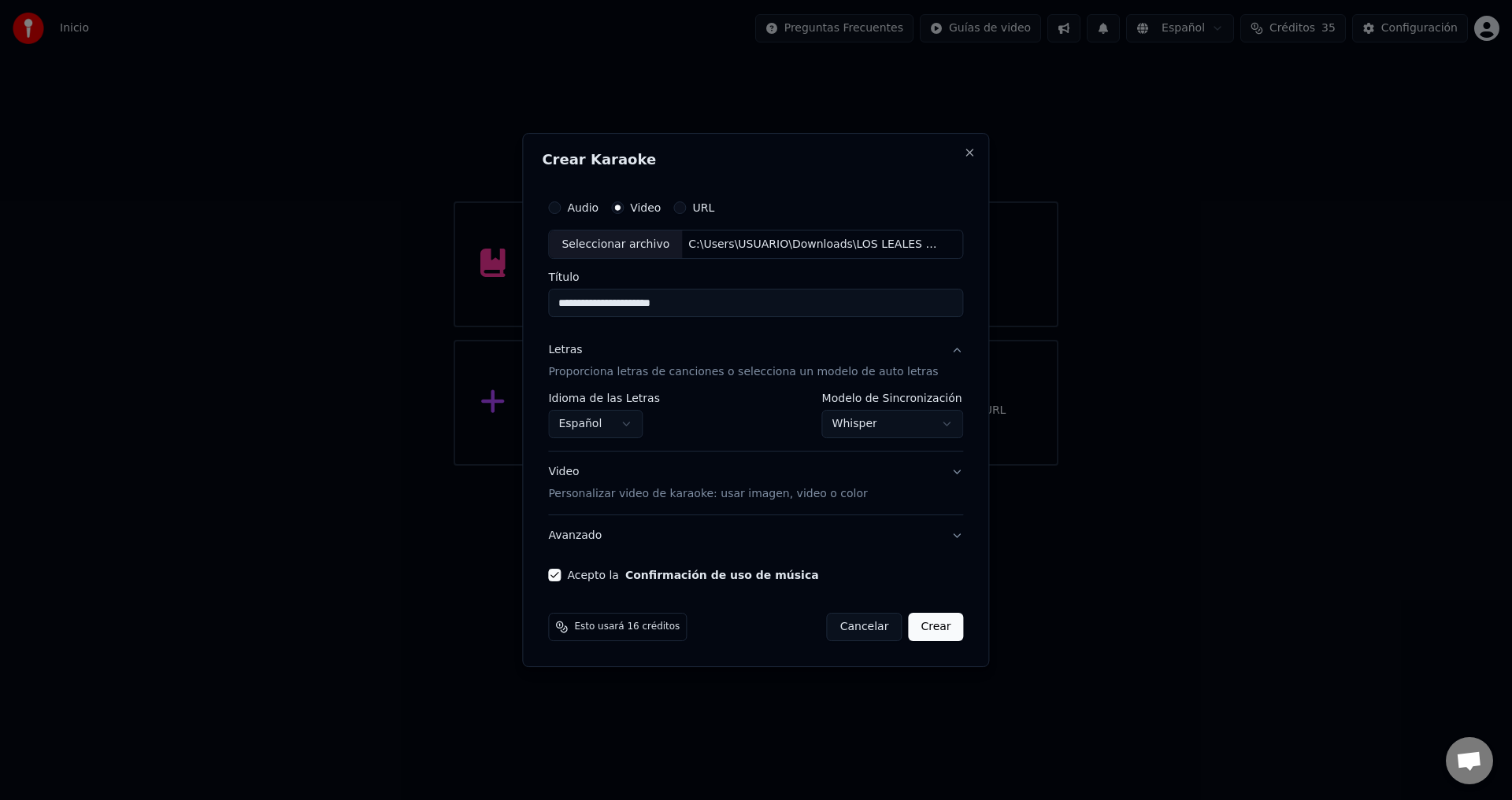
click at [923, 630] on button "Crear" at bounding box center [936, 628] width 55 height 29
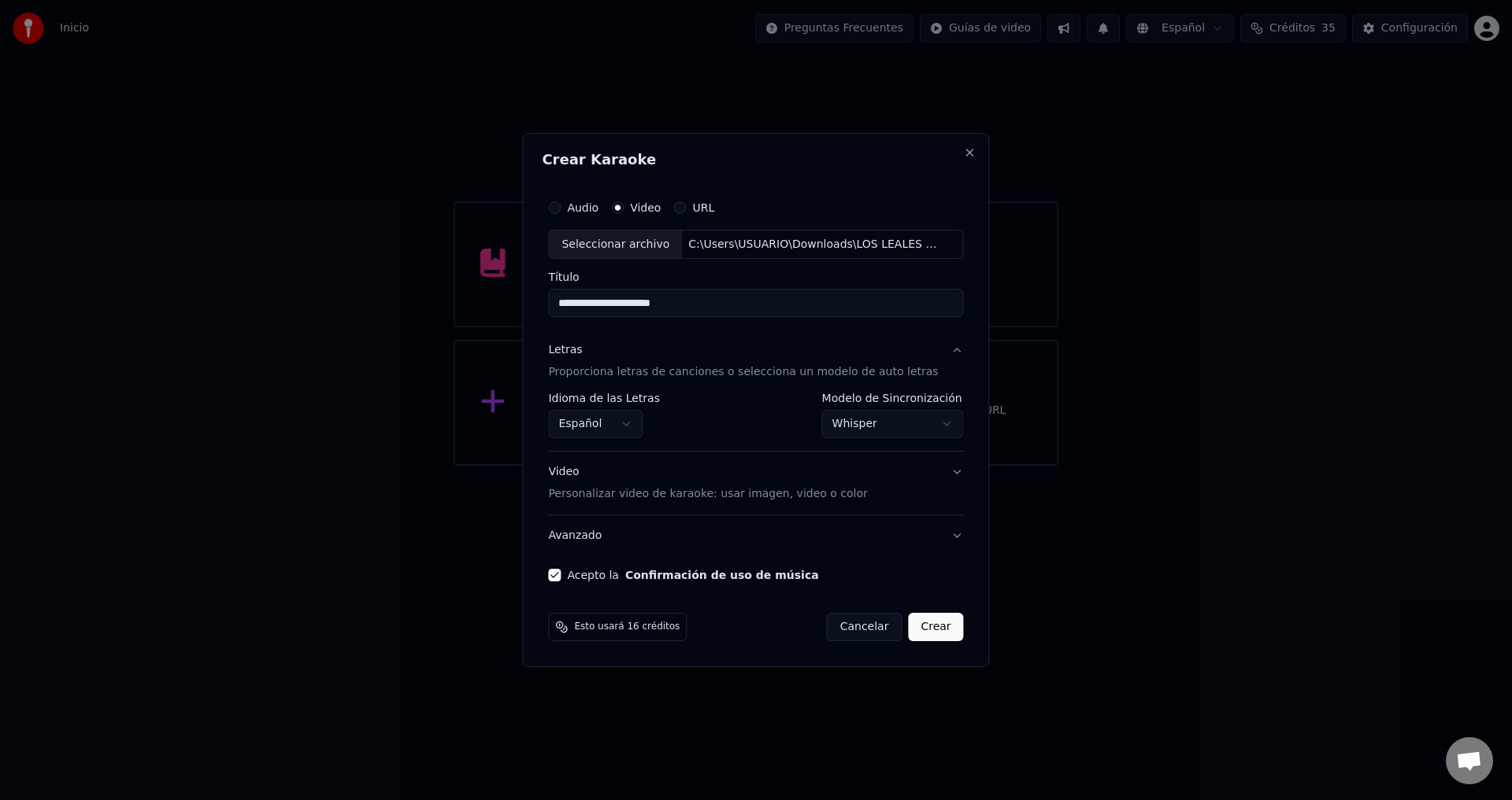
click at [923, 630] on button "Crear" at bounding box center [936, 628] width 55 height 29
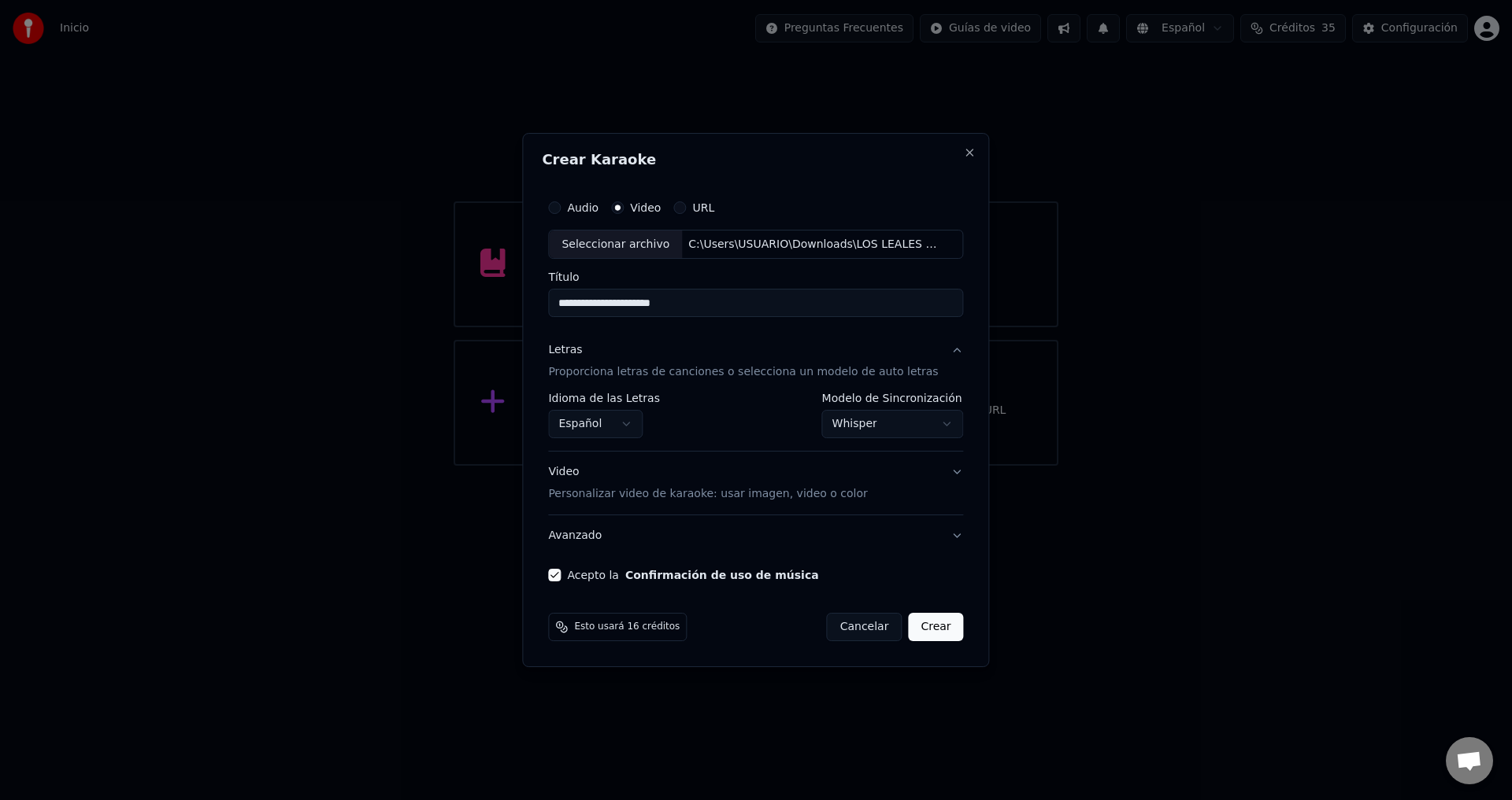
click at [923, 630] on button "Crear" at bounding box center [936, 628] width 55 height 29
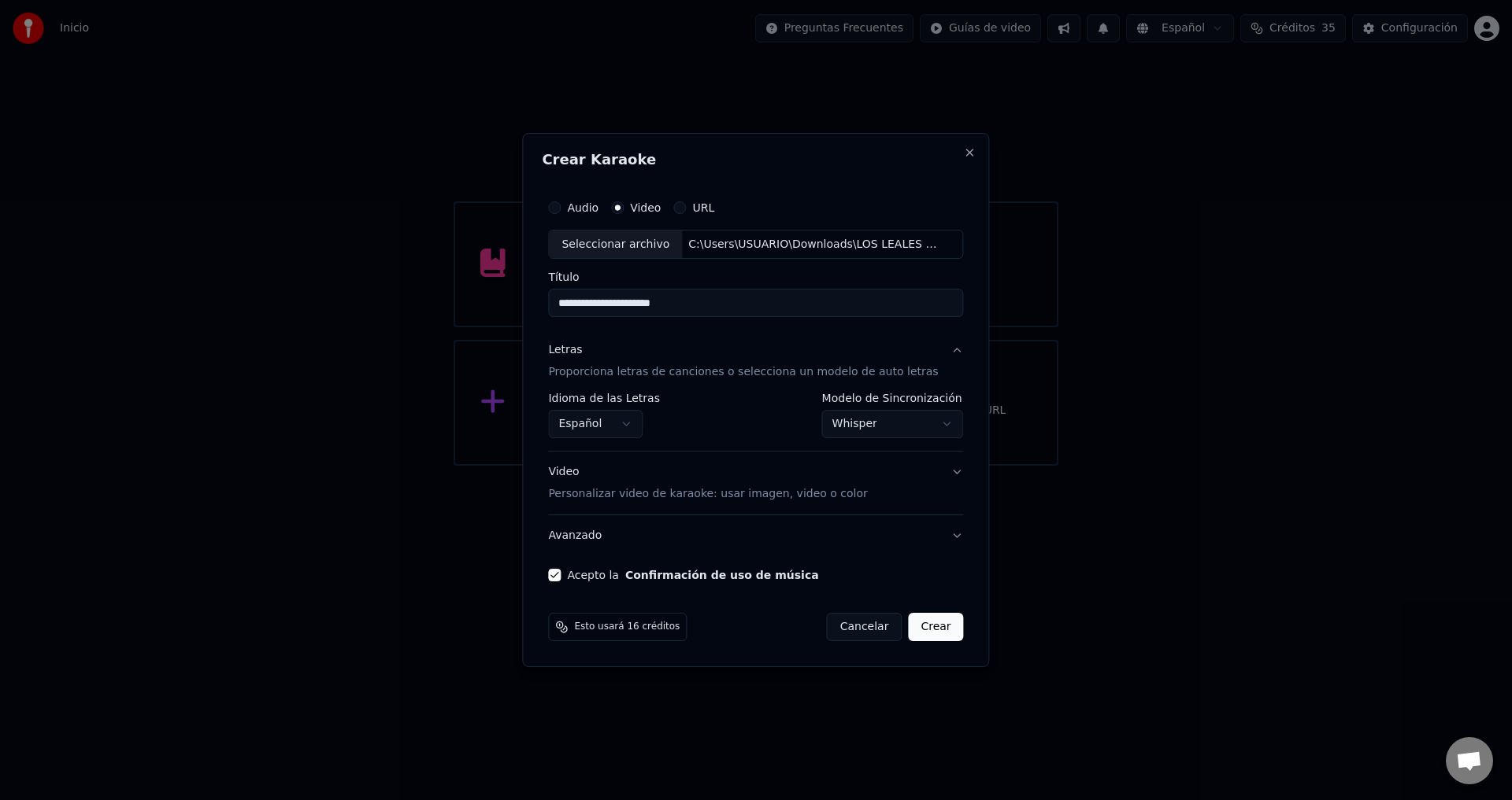
click at [923, 630] on button "Crear" at bounding box center [936, 628] width 55 height 29
click at [642, 491] on p "Personalizar video de karaoke: usar imagen, video o color" at bounding box center [707, 494] width 319 height 16
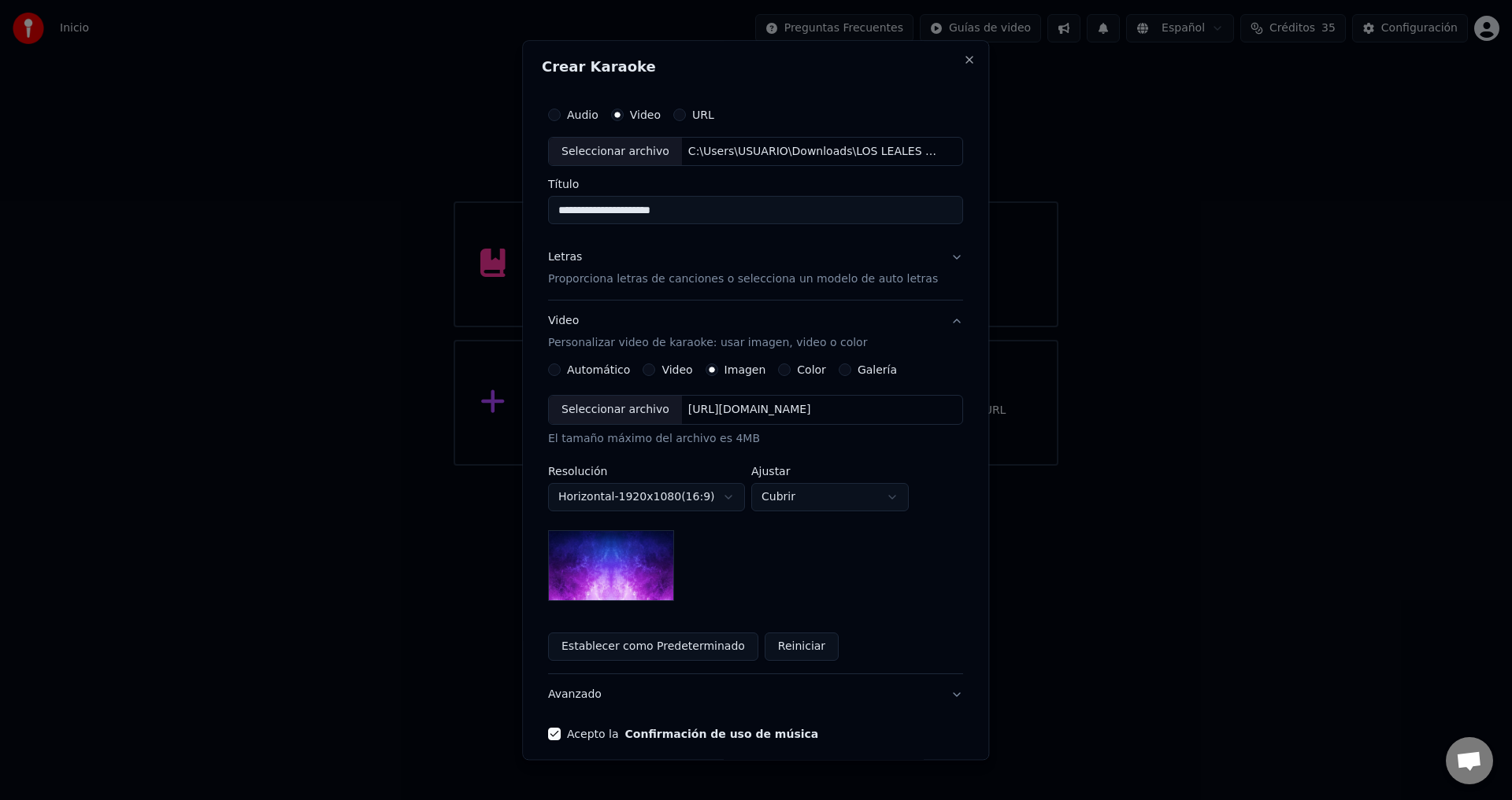
click at [652, 374] on button "Video" at bounding box center [649, 370] width 12 height 12
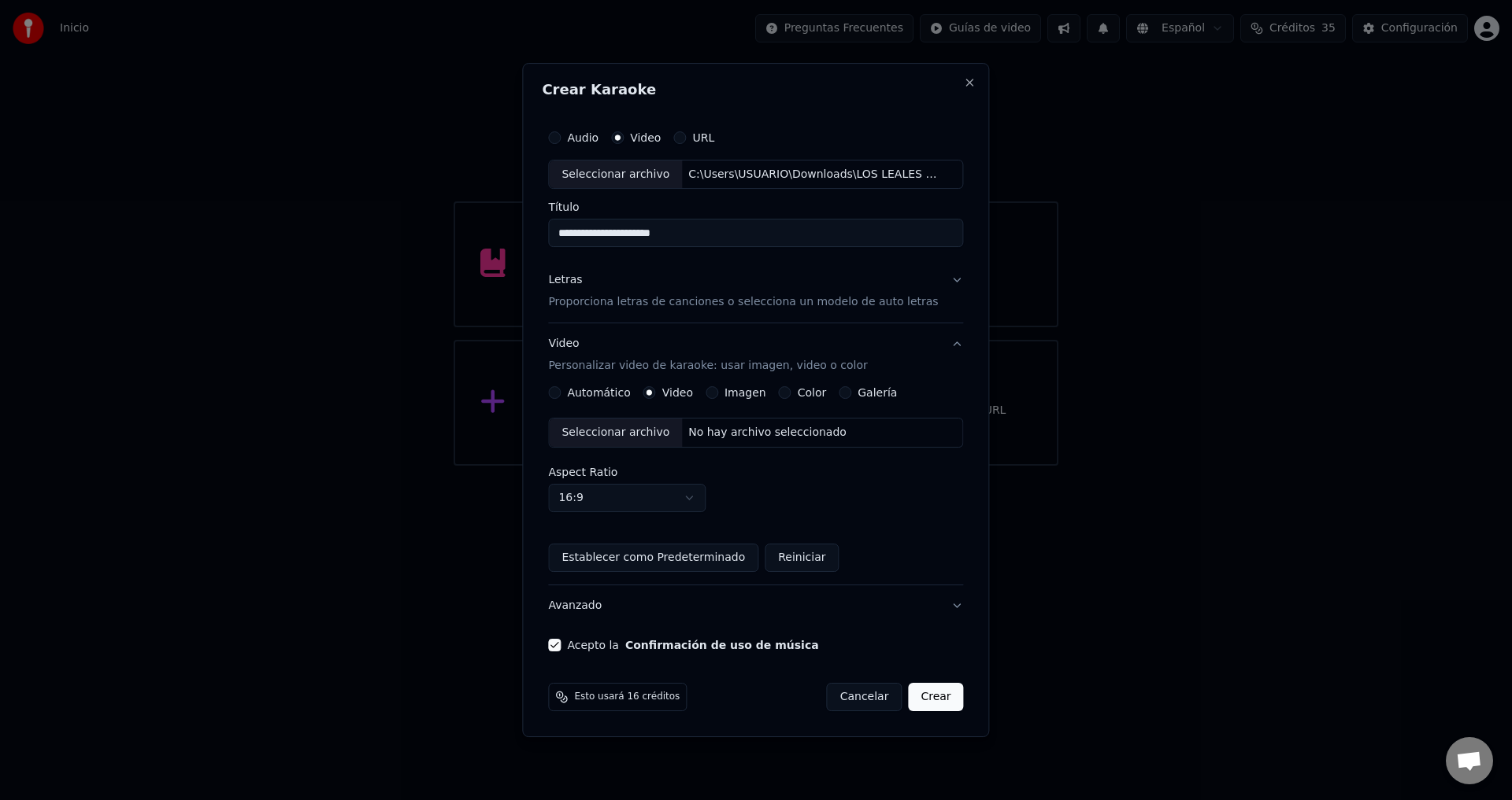
click at [719, 433] on div "No hay archivo seleccionado" at bounding box center [767, 432] width 171 height 16
click at [923, 697] on button "Crear" at bounding box center [936, 697] width 55 height 29
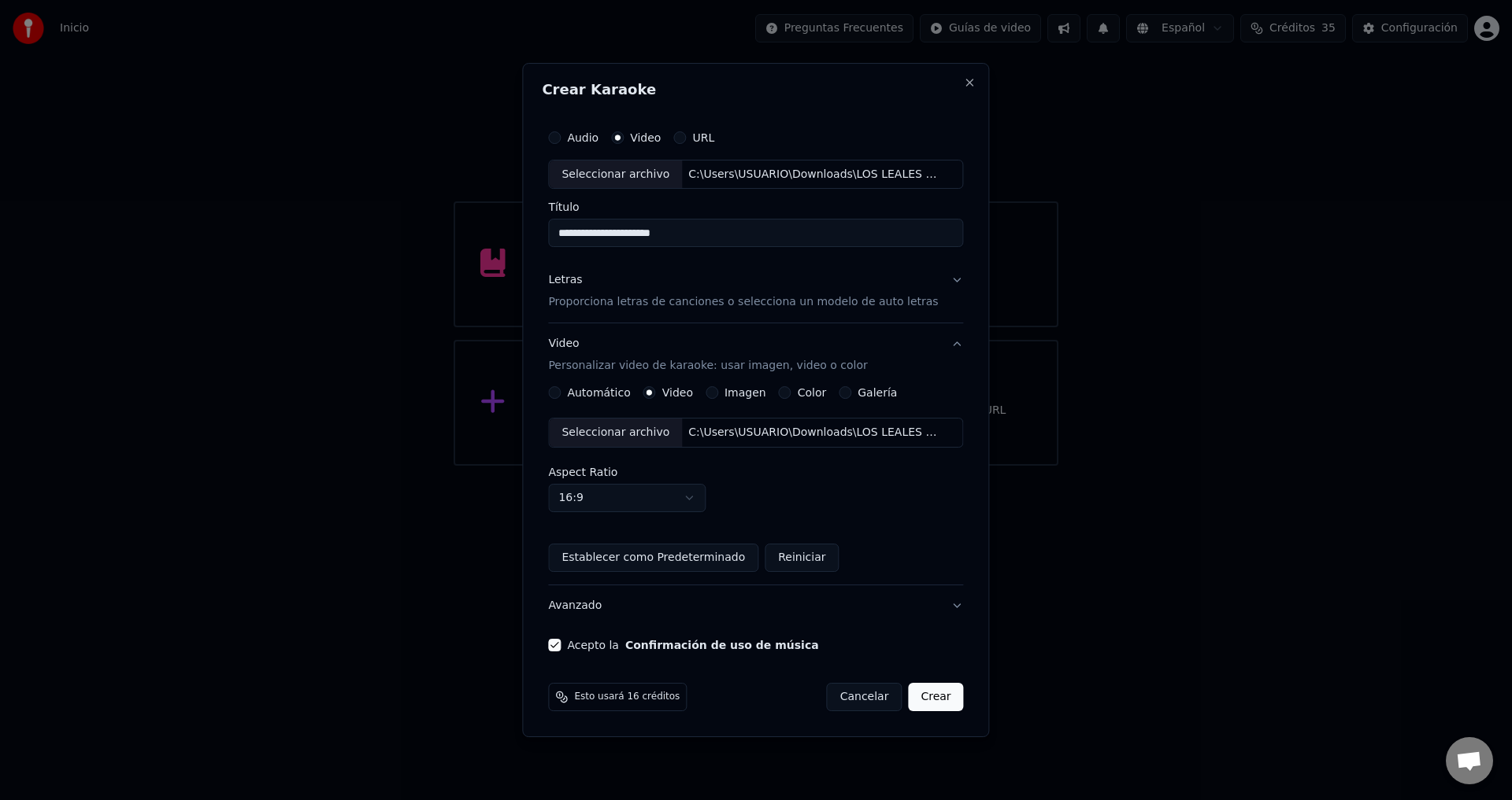
click at [923, 697] on button "Crear" at bounding box center [936, 697] width 55 height 29
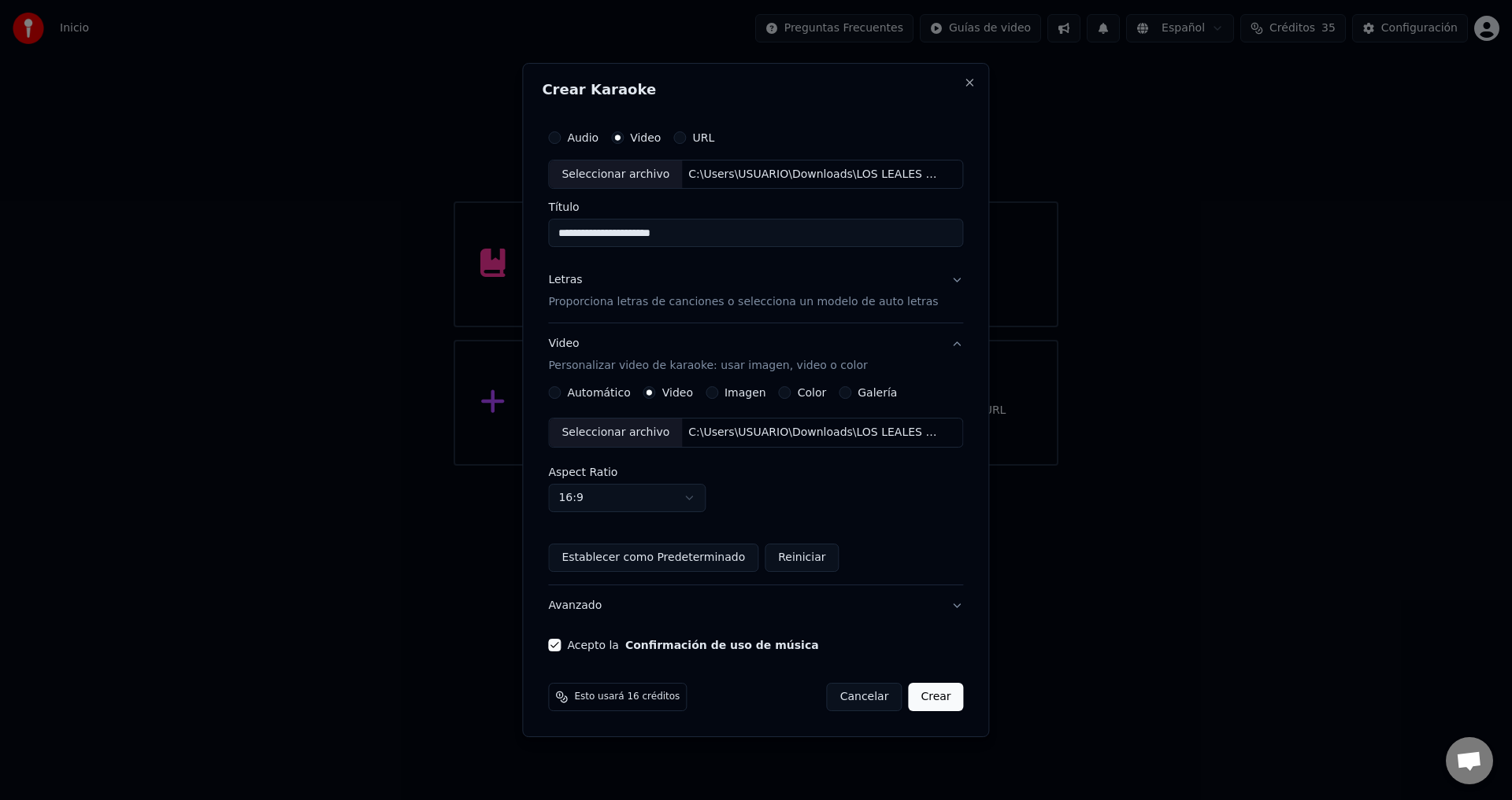
click at [923, 697] on button "Crear" at bounding box center [936, 697] width 55 height 29
click at [595, 699] on span "Esto usará 16 créditos" at bounding box center [626, 697] width 106 height 12
click at [727, 181] on div "C:\Users\USUARIO\Downloads\LOS LEALES DEL AMOR MIX.mp4" at bounding box center [816, 174] width 268 height 16
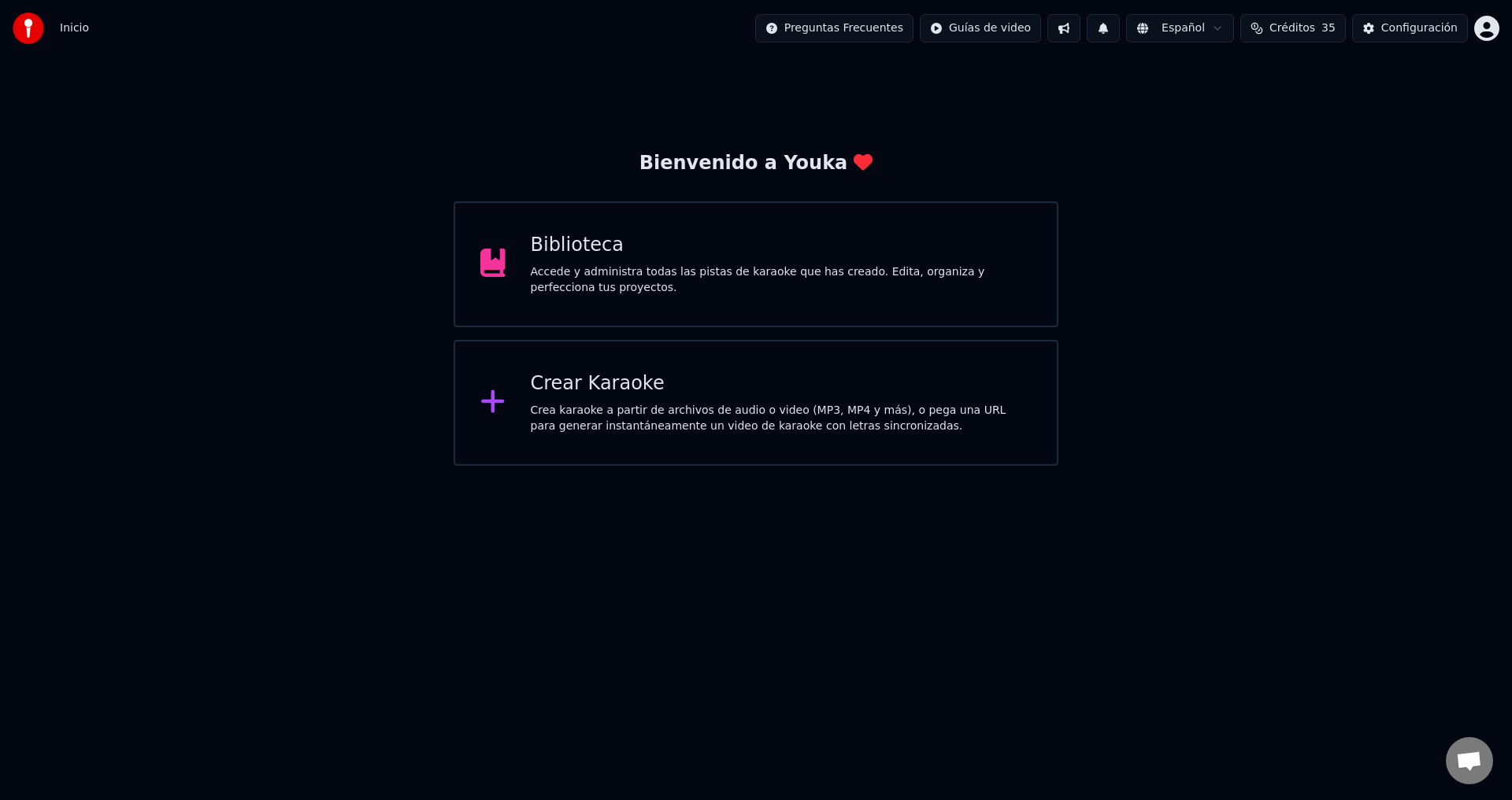
click at [791, 448] on div "Crear Karaoke Crea karaoke a partir de archivos de audio o video (MP3, MP4 y má…" at bounding box center [756, 403] width 605 height 126
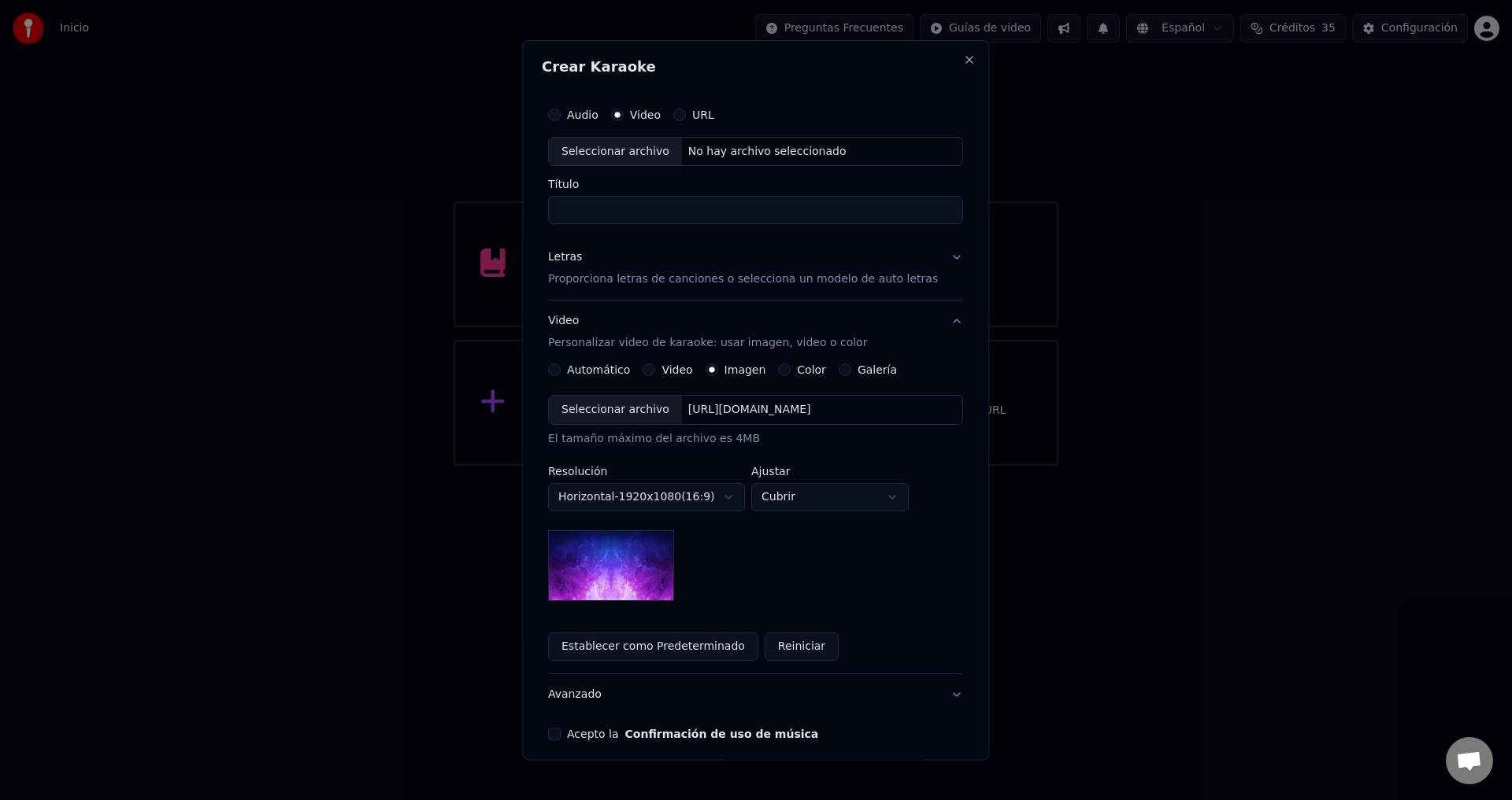
click at [564, 125] on div "Audio Video URL" at bounding box center [756, 114] width 415 height 31
click at [560, 115] on button "Audio" at bounding box center [554, 114] width 12 height 12
click at [690, 152] on div "No hay archivo seleccionado" at bounding box center [767, 151] width 171 height 16
type input "**********"
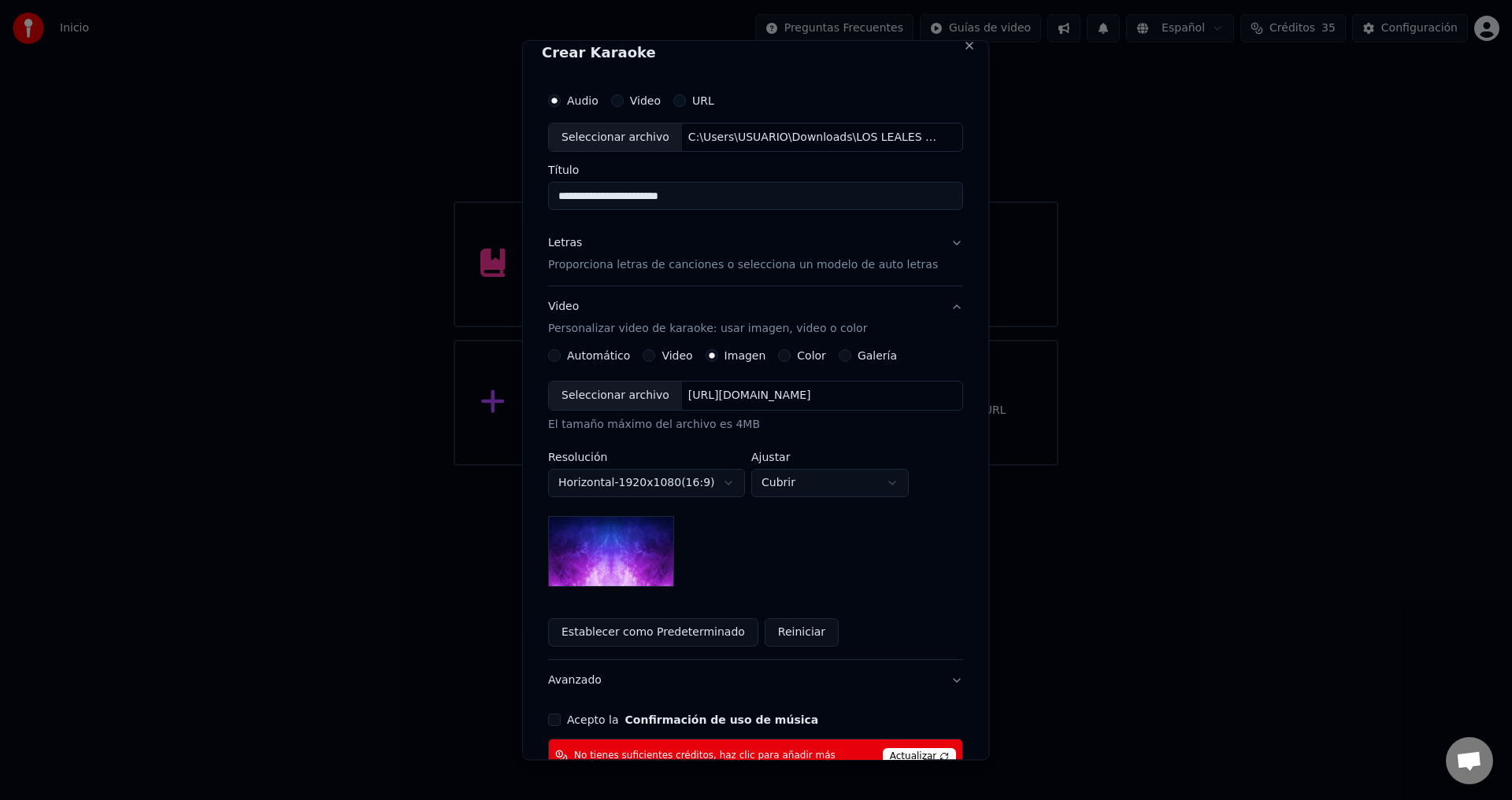
scroll to position [0, 0]
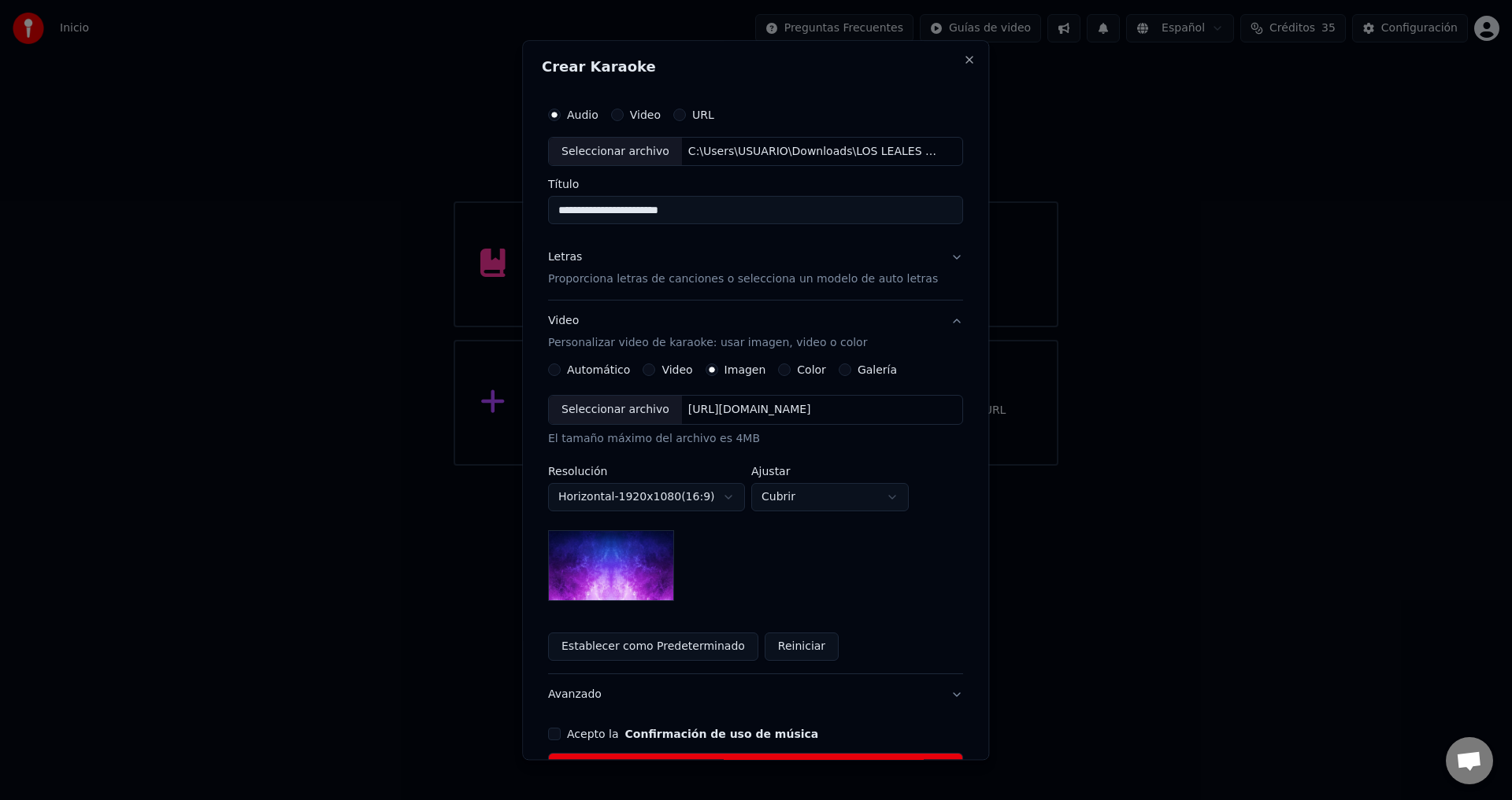
click at [633, 290] on button "Letras Proporciona letras de canciones o selecciona un modelo de auto letras" at bounding box center [756, 270] width 415 height 63
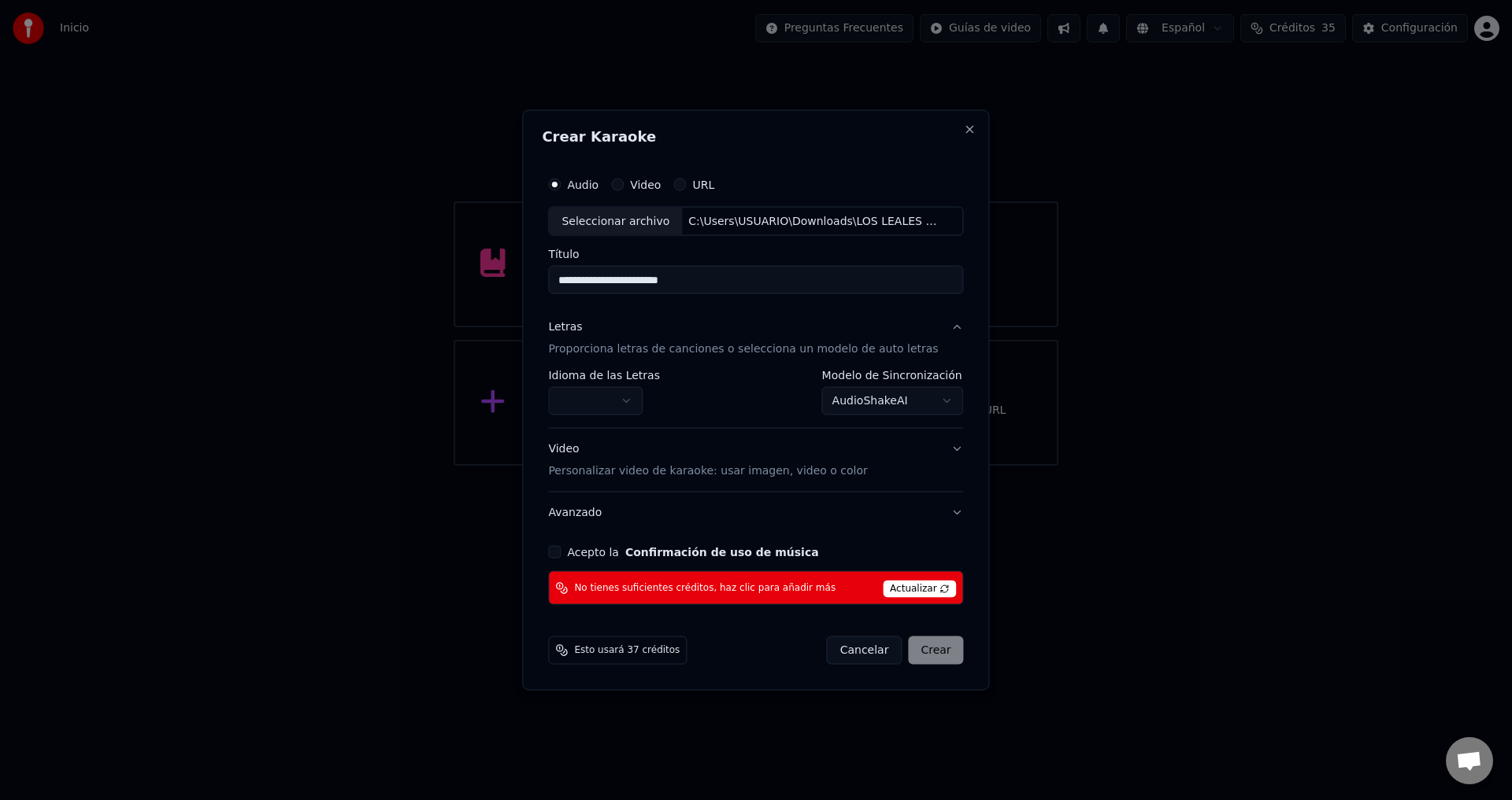
click at [840, 412] on body "Inicio Preguntas Frecuentes Guías de video Español Créditos 35 Configuración Bi…" at bounding box center [756, 232] width 1512 height 466
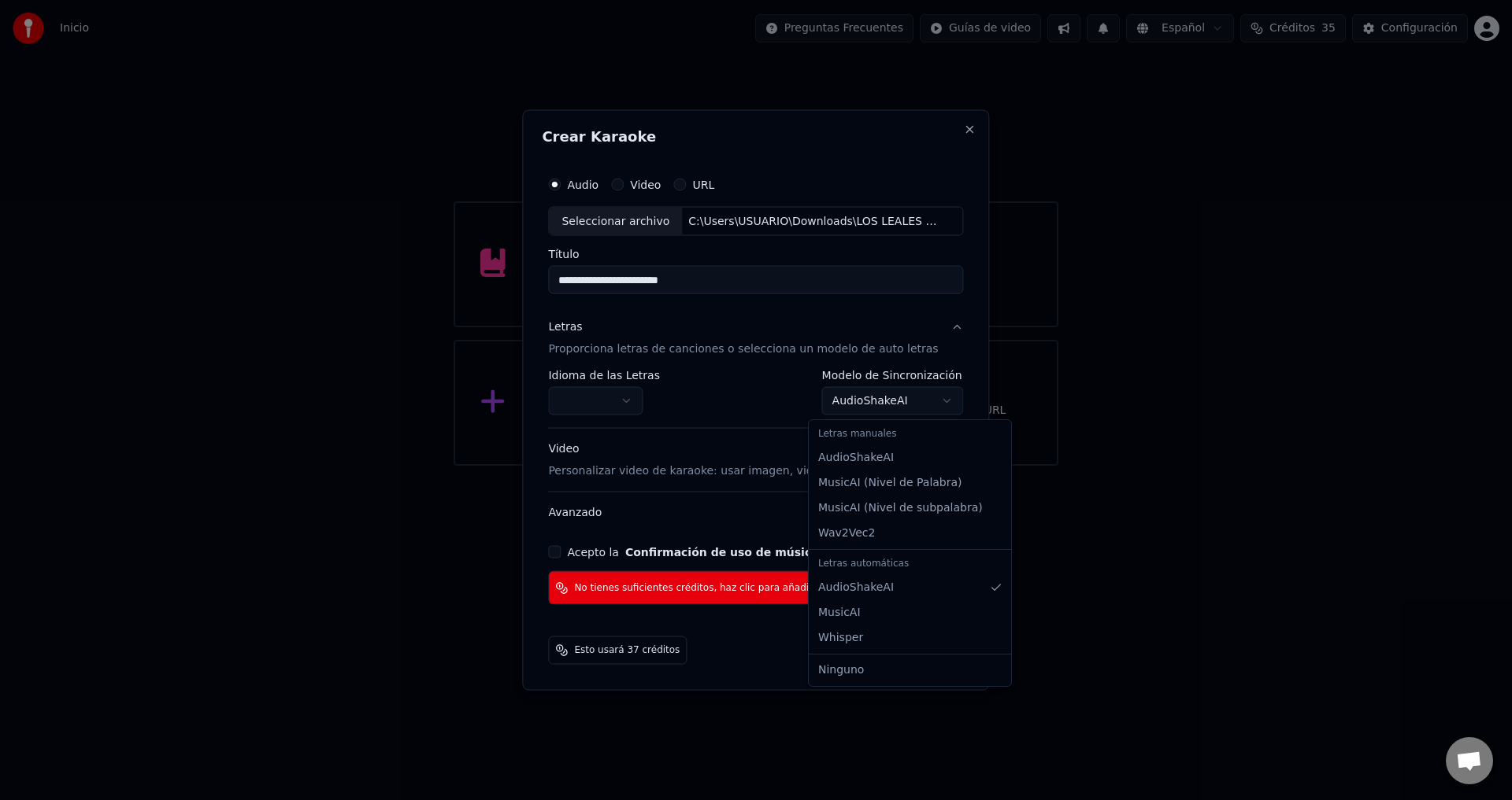
select select "*******"
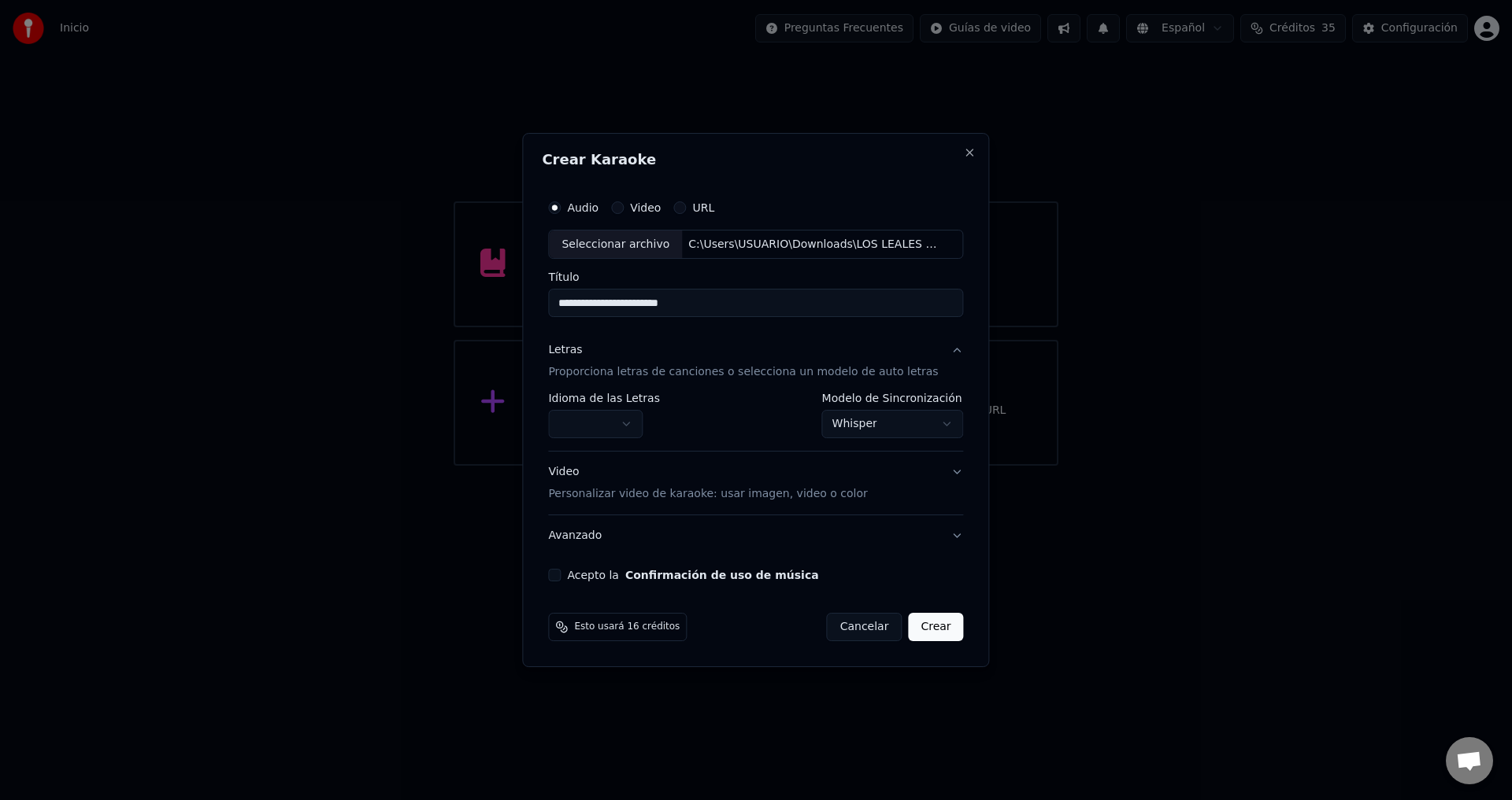
click at [623, 429] on body "Inicio Preguntas Frecuentes Guías de video Español Créditos 35 Configuración Bi…" at bounding box center [756, 232] width 1512 height 466
select select "**"
click at [560, 575] on button "Acepto la Confirmación de uso de música" at bounding box center [554, 575] width 12 height 12
click at [934, 628] on button "Crear" at bounding box center [936, 628] width 55 height 29
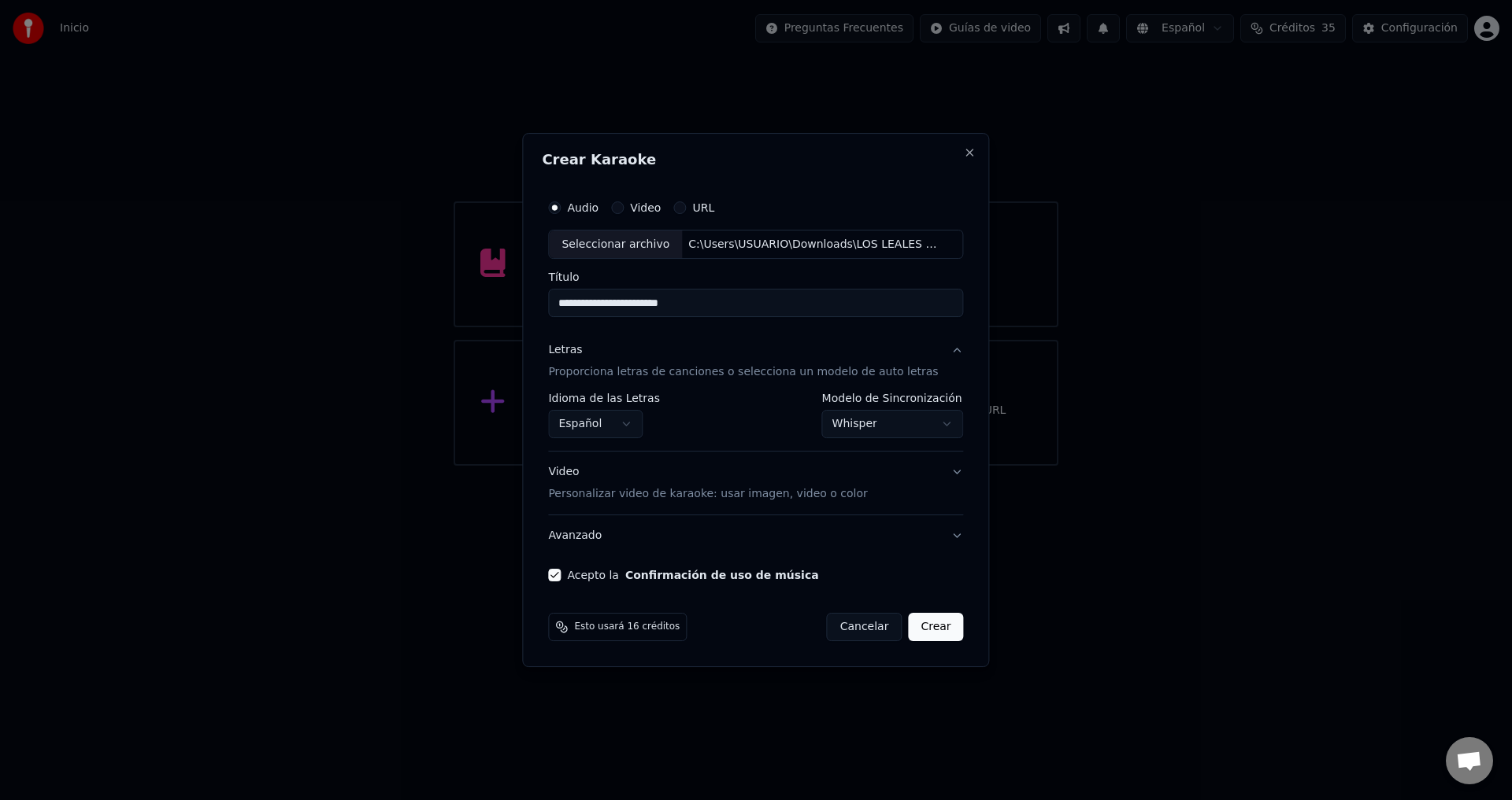
click at [934, 628] on button "Crear" at bounding box center [936, 628] width 55 height 29
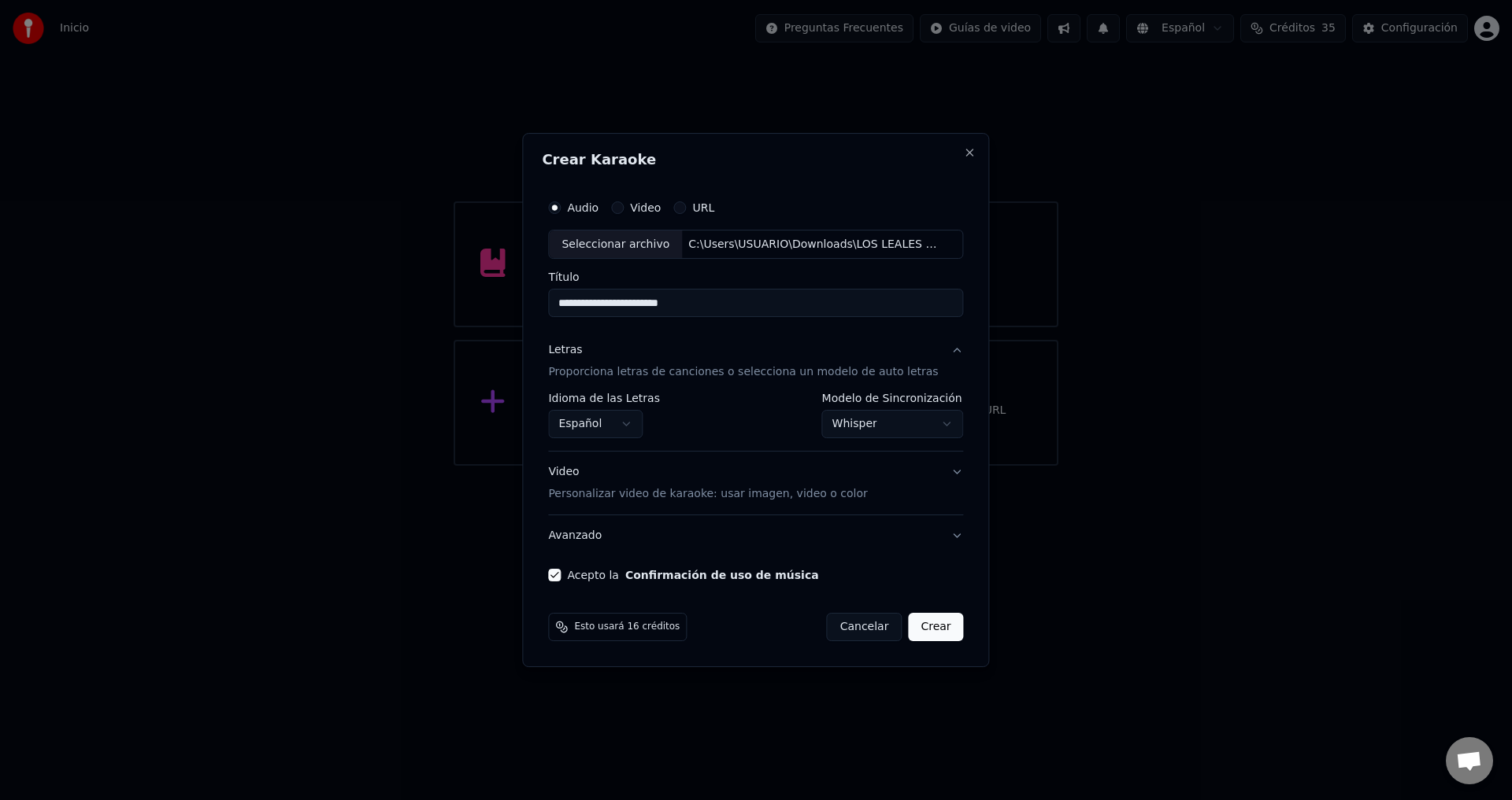
click at [934, 628] on button "Crear" at bounding box center [936, 628] width 55 height 29
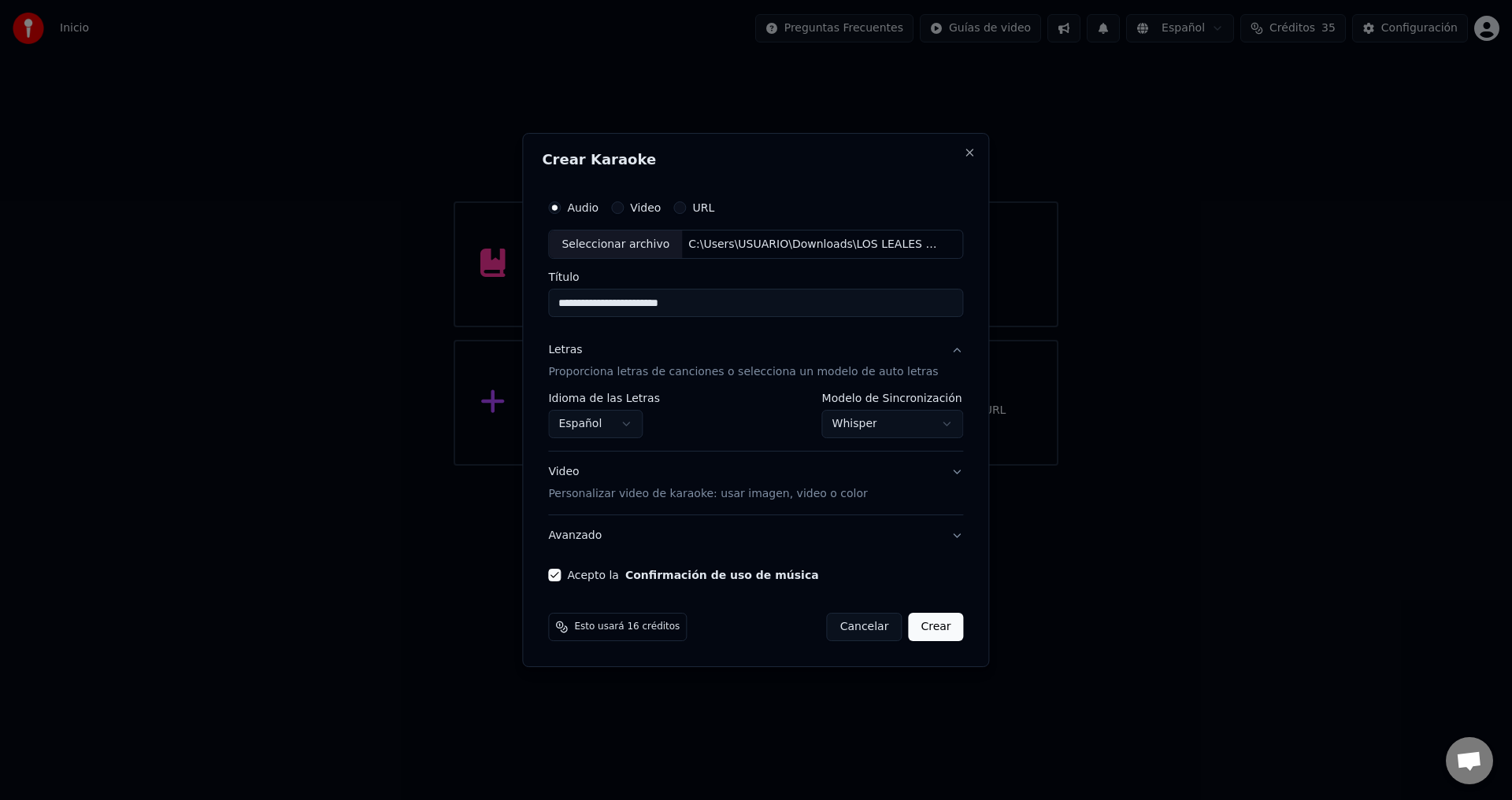
click at [934, 628] on button "Crear" at bounding box center [936, 628] width 55 height 29
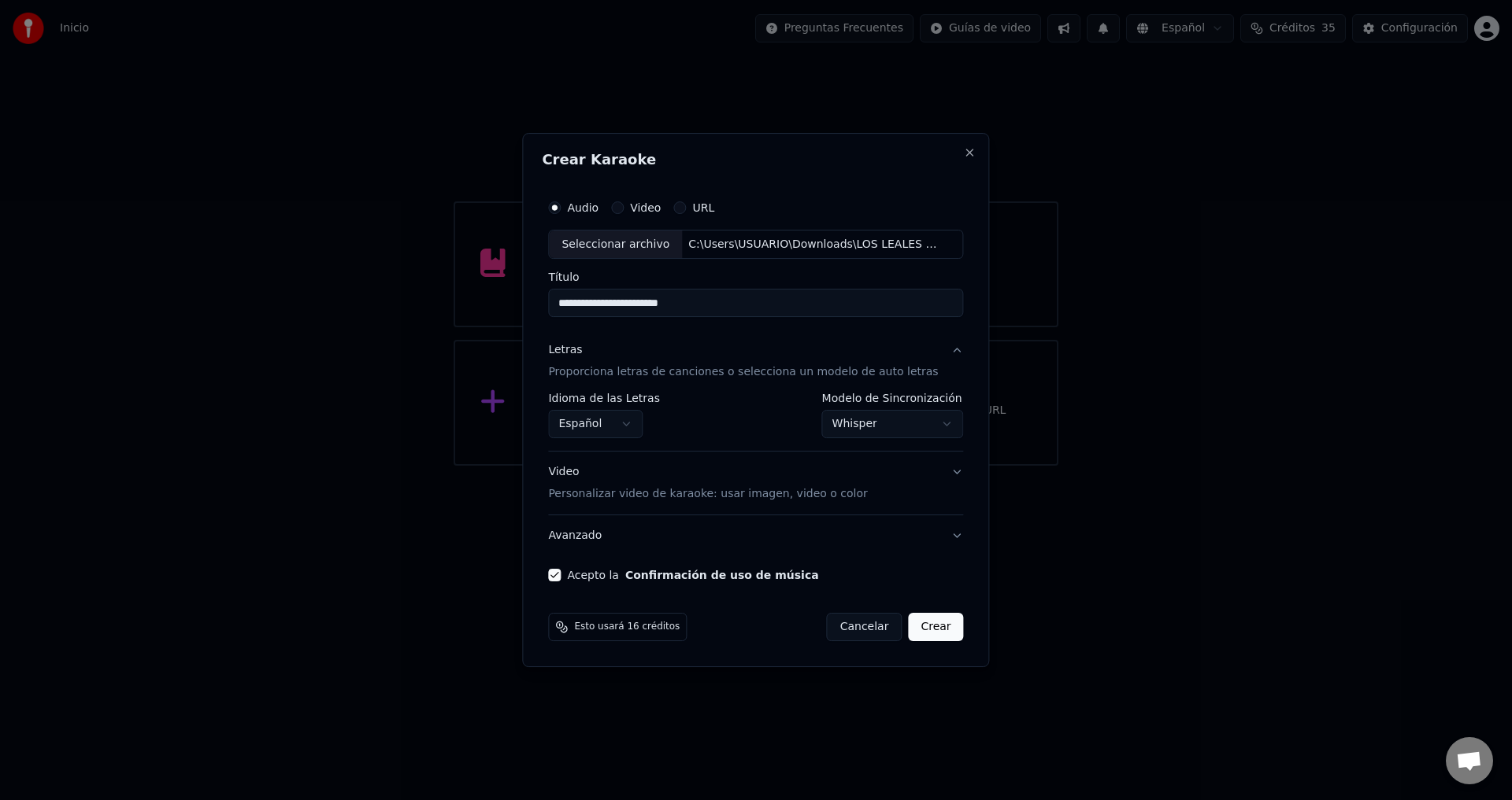
select select "**********"
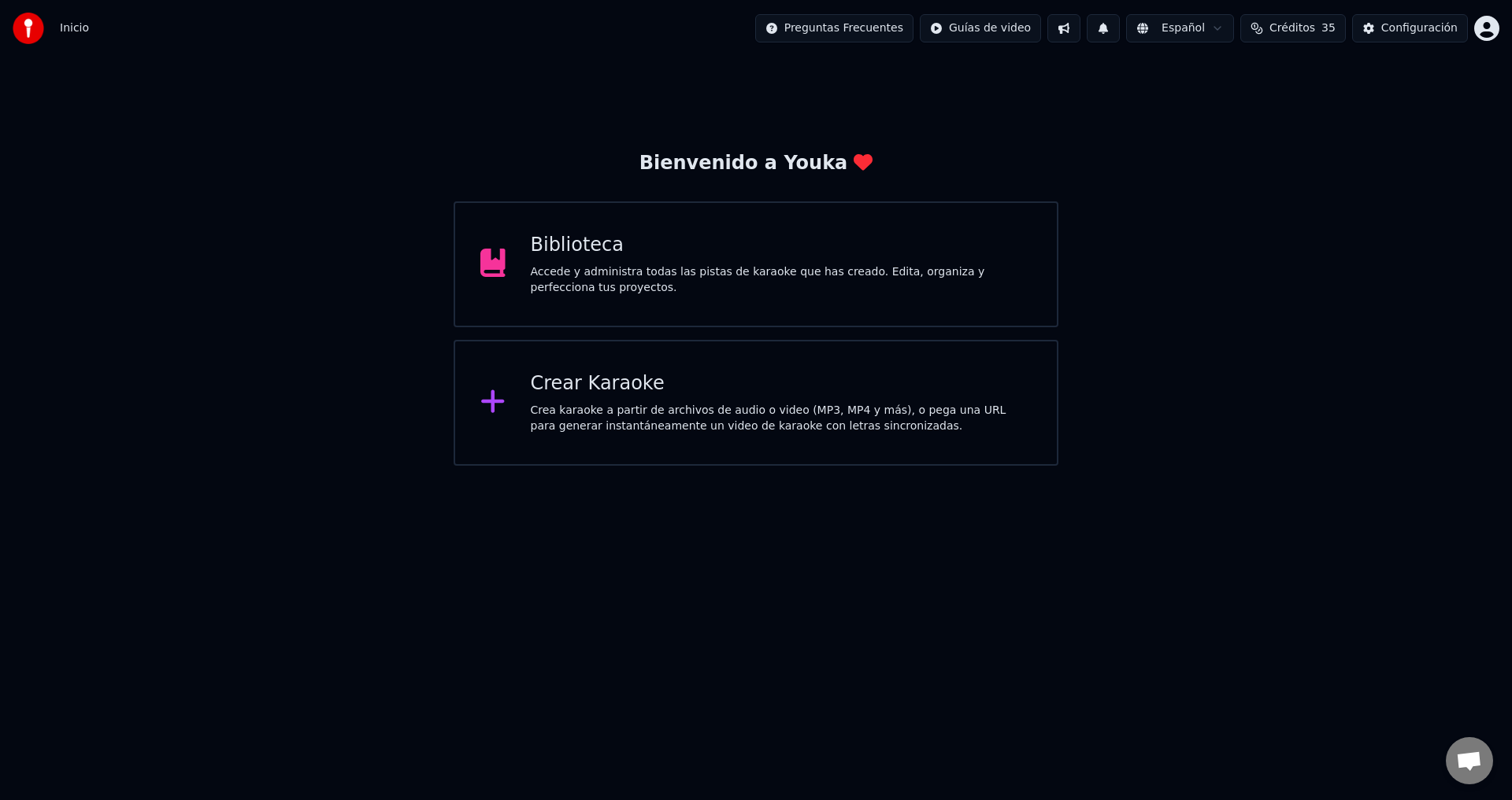
click at [1467, 770] on span "Chat abierto" at bounding box center [1468, 762] width 26 height 22
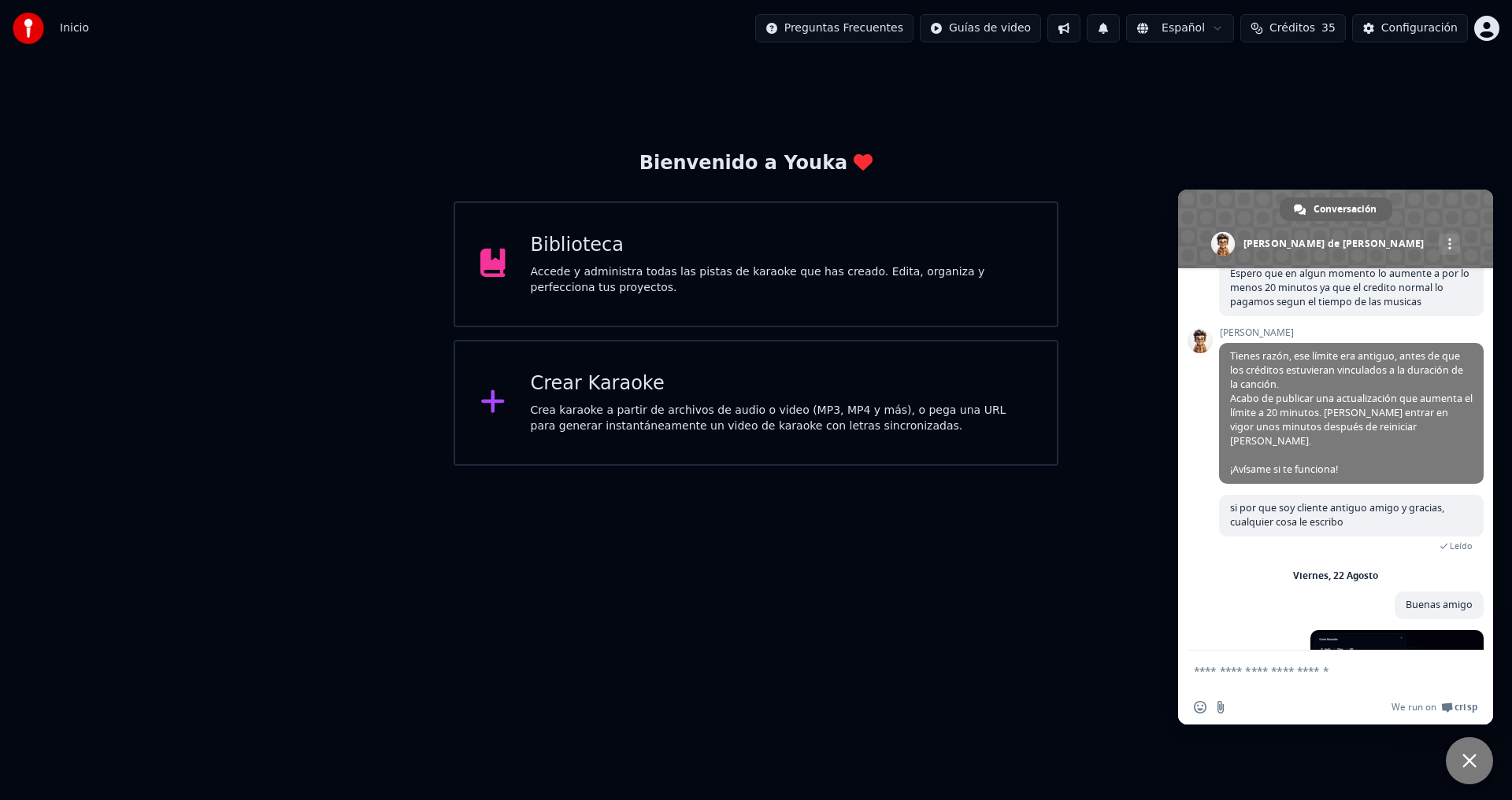
scroll to position [778, 0]
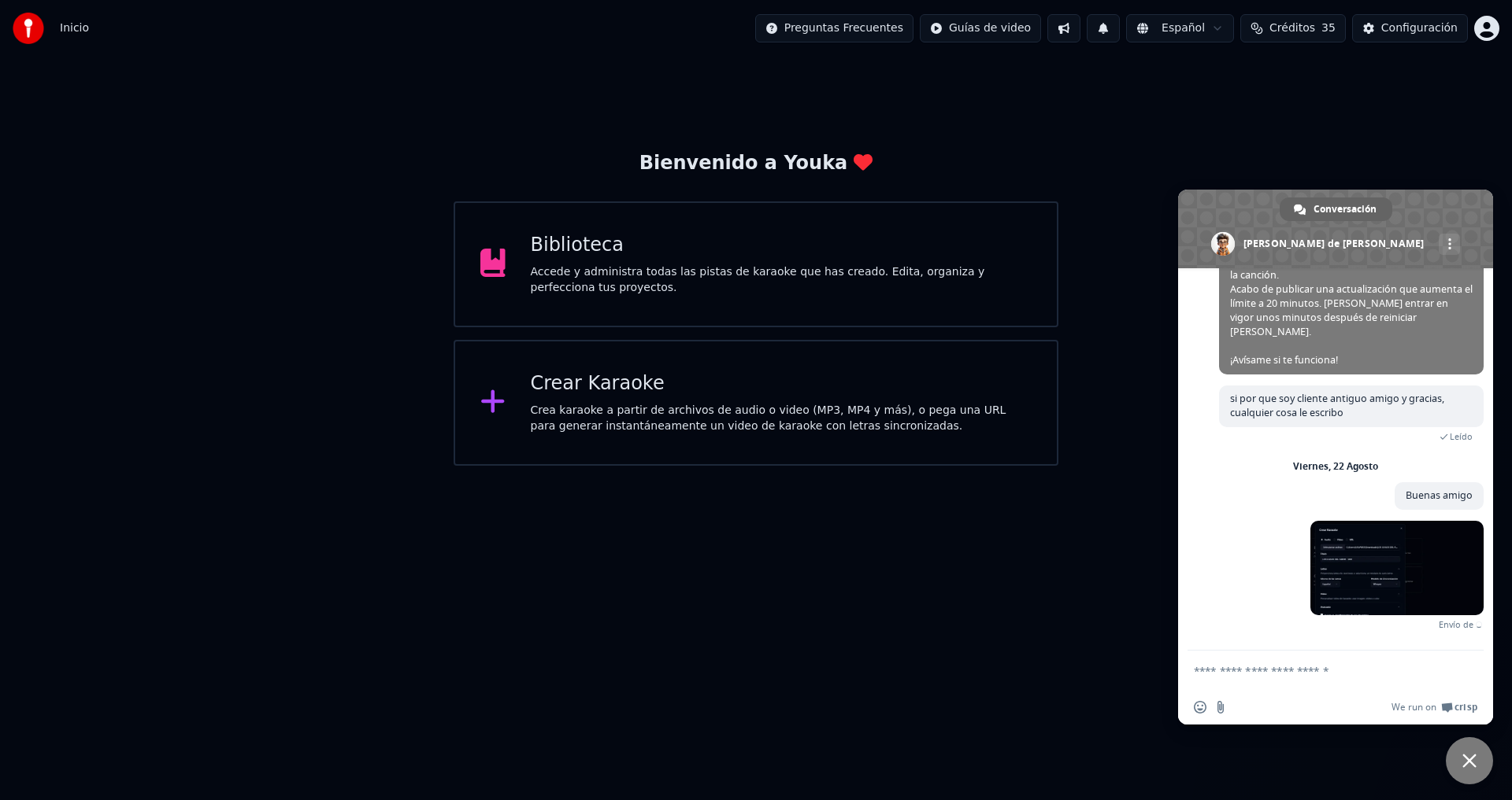
click at [1276, 678] on textarea "Escribe aquí tu mensaje..." at bounding box center [1320, 670] width 252 height 39
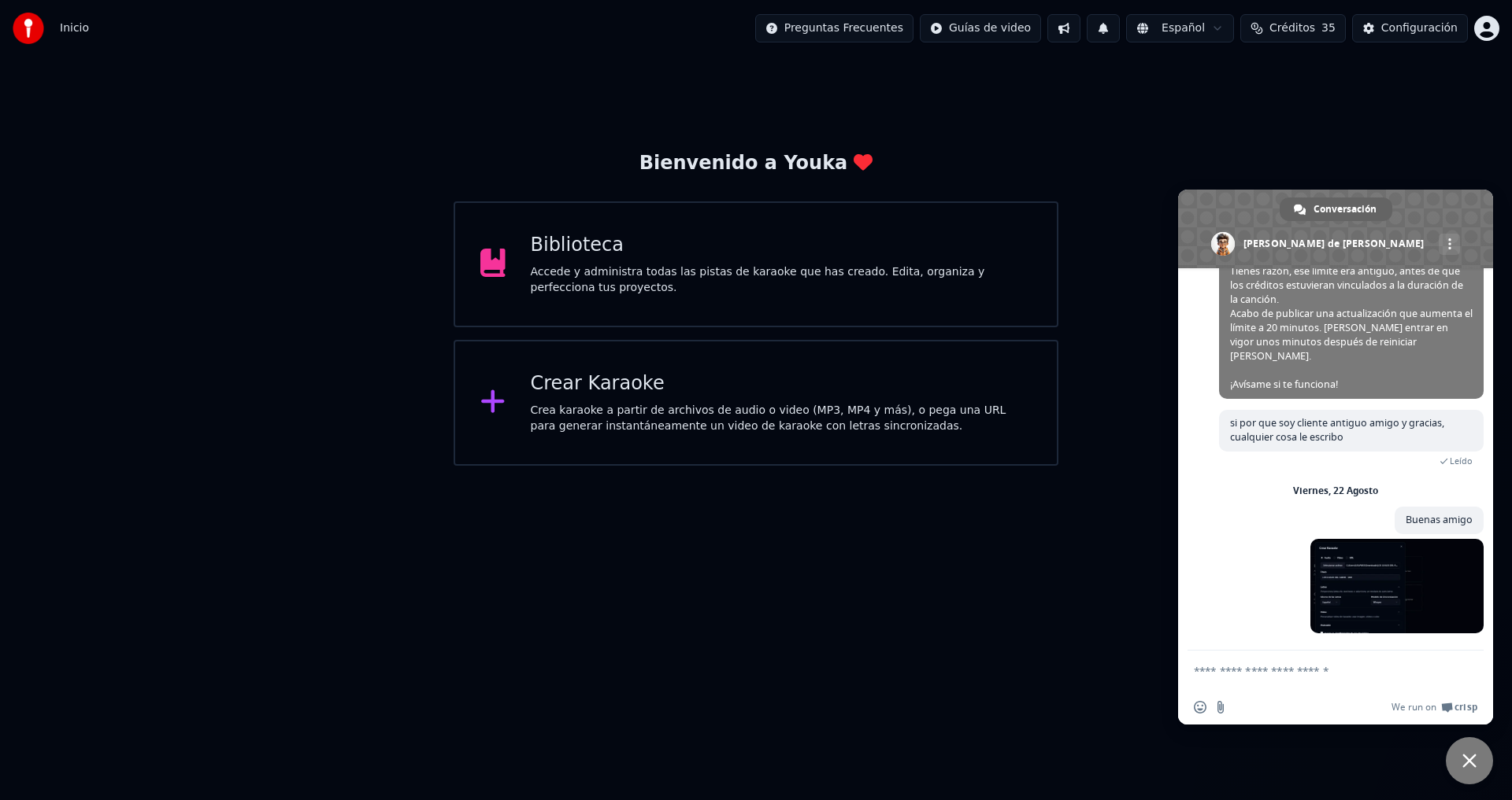
scroll to position [754, 0]
click at [488, 466] on html "Inicio Preguntas Frecuentes Guías de video Español Créditos 35 Configuración Bi…" at bounding box center [756, 232] width 1512 height 466
click at [1331, 674] on textarea "Escribe aquí tu mensaje..." at bounding box center [1320, 670] width 252 height 39
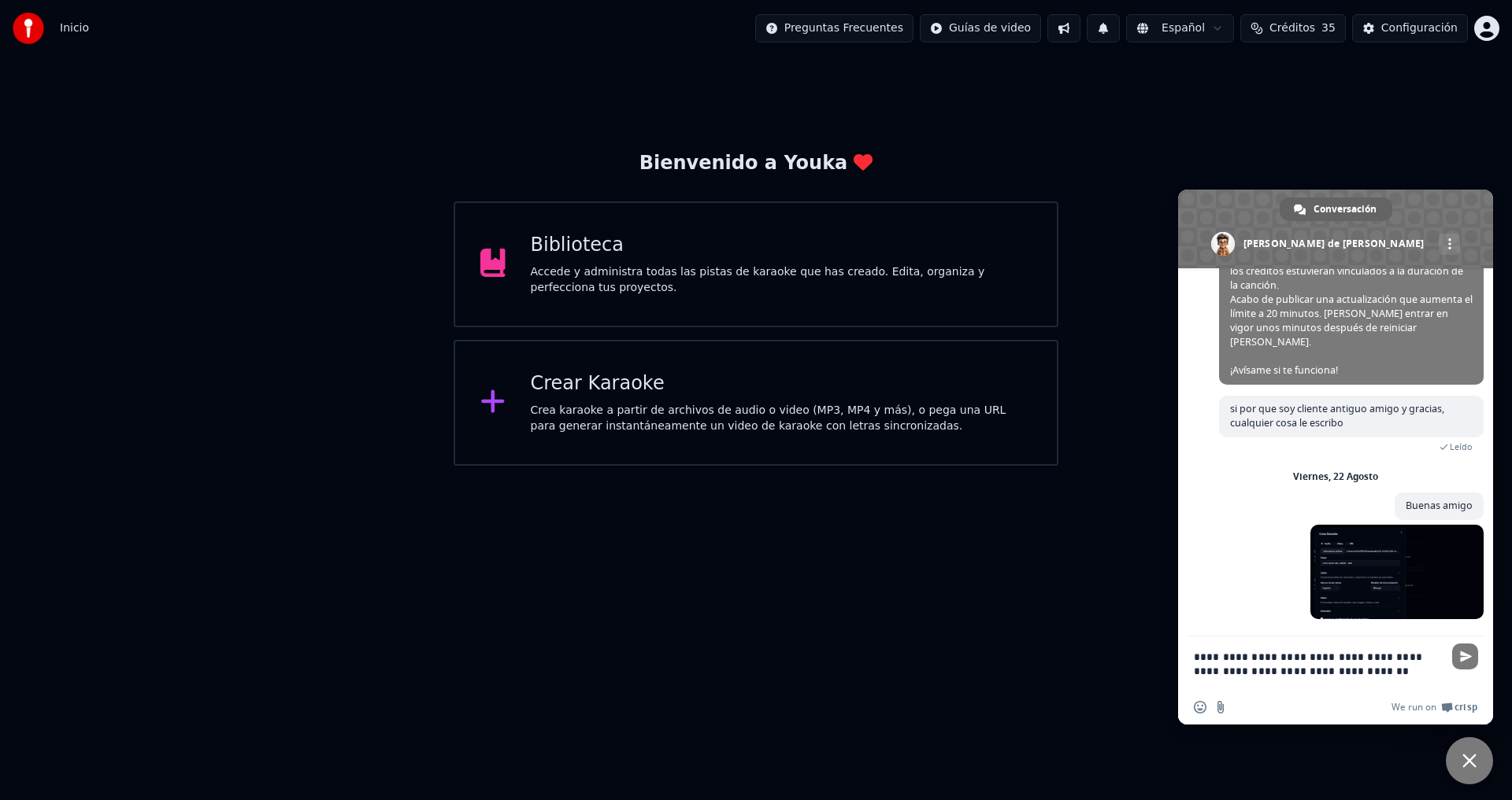
scroll to position [778, 0]
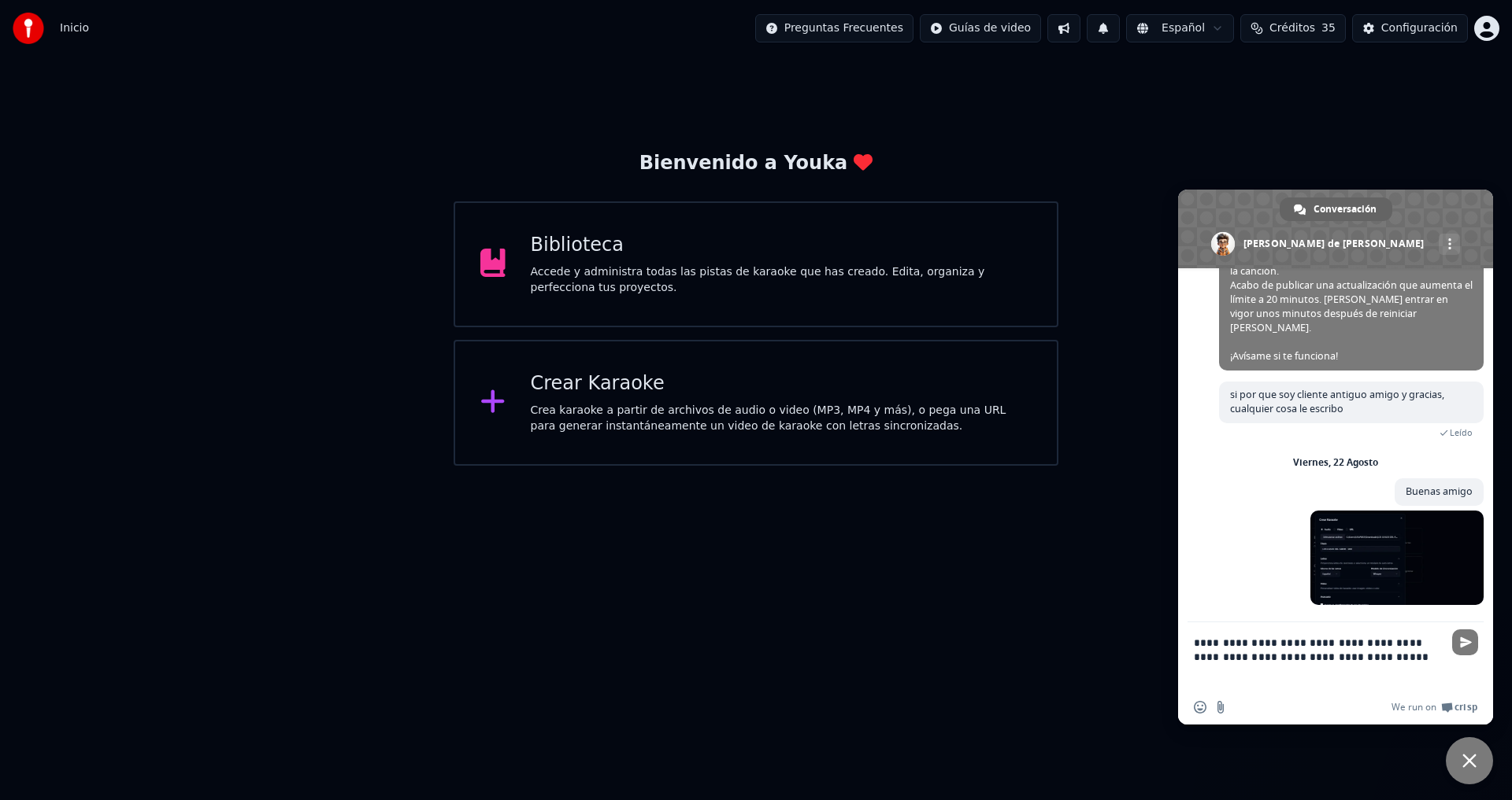
click at [1327, 655] on textarea "**********" at bounding box center [1320, 656] width 252 height 68
click at [1354, 657] on textarea "**********" at bounding box center [1320, 656] width 252 height 68
type textarea "**********"
click at [1462, 646] on span "Enviar" at bounding box center [1465, 643] width 11 height 11
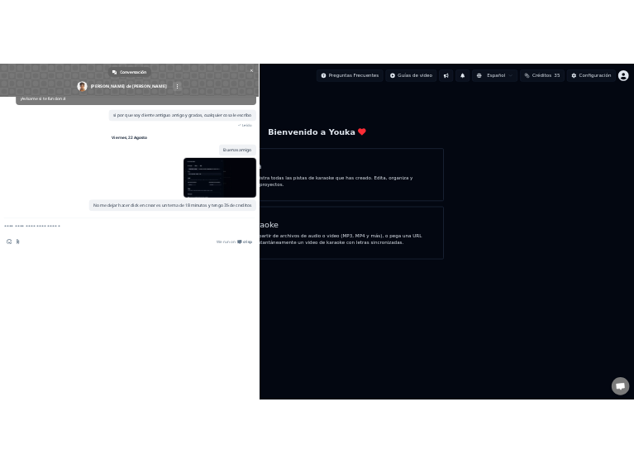
scroll to position [745, 0]
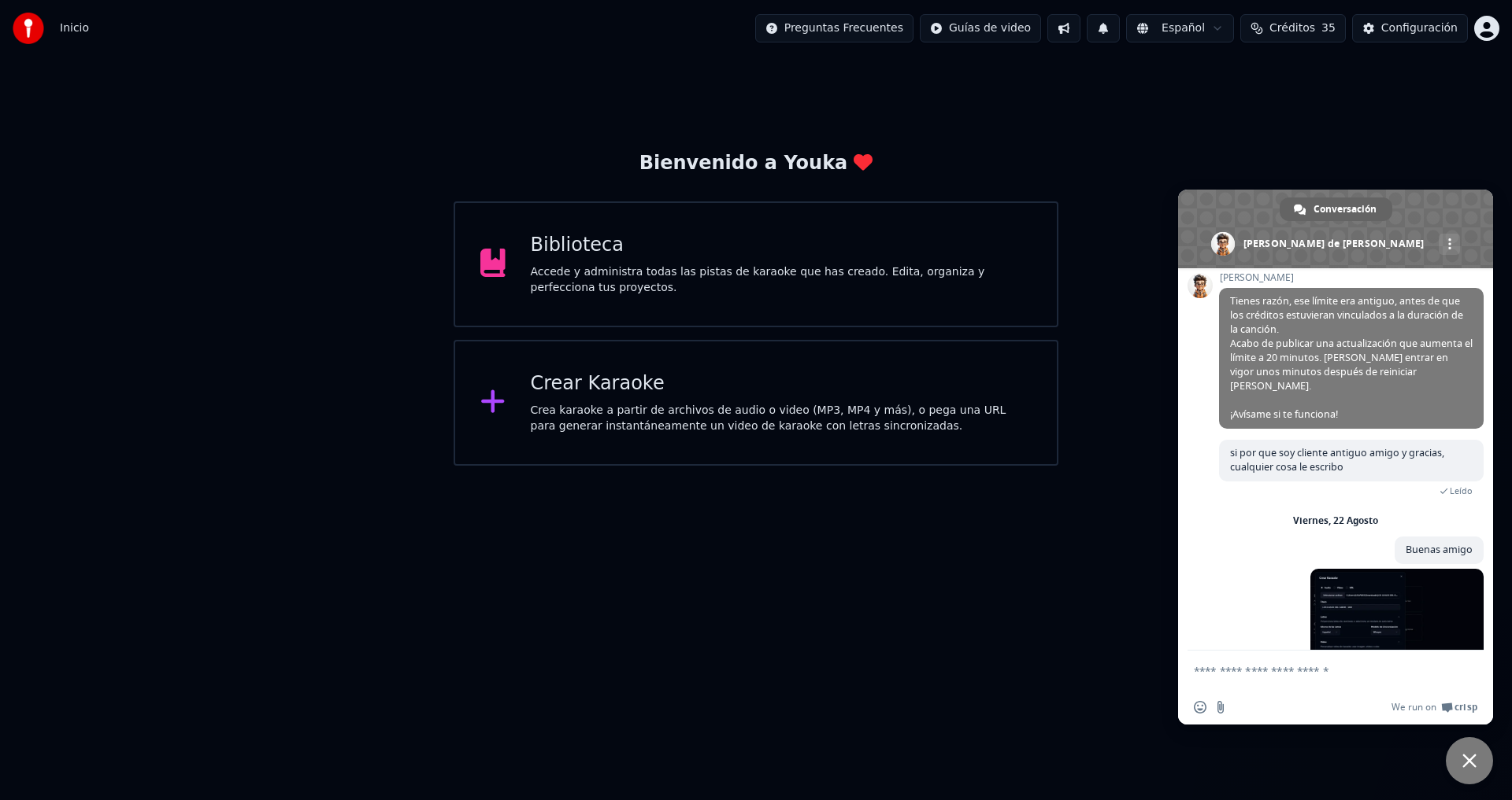
scroll to position [800, 0]
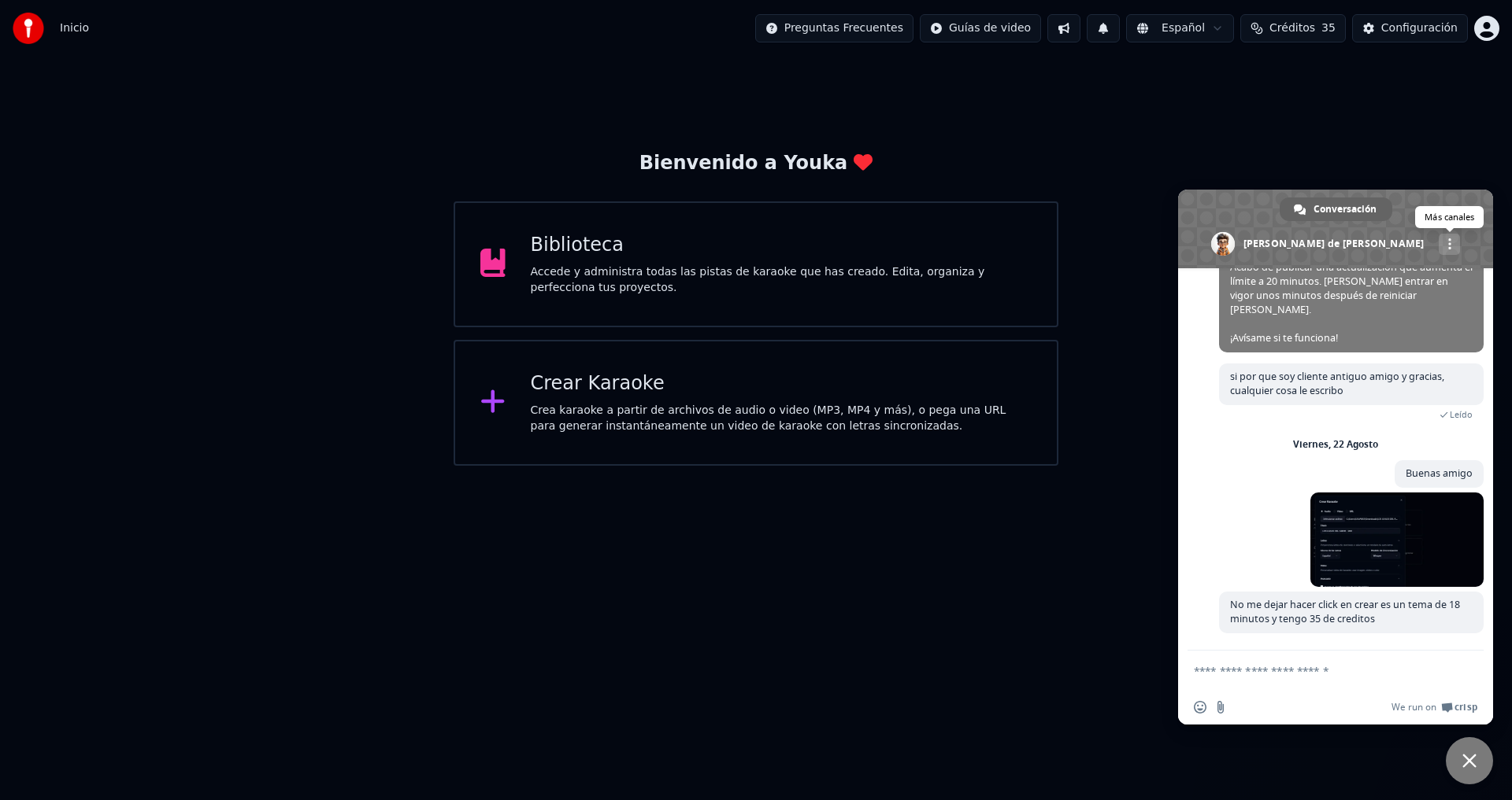
click at [1448, 243] on span at bounding box center [1449, 244] width 3 height 11
click at [1353, 202] on span "Conversación" at bounding box center [1344, 209] width 63 height 24
drag, startPoint x: 1459, startPoint y: 764, endPoint x: 1459, endPoint y: 755, distance: 9.0
click at [1459, 764] on span "Cerrar el chat" at bounding box center [1469, 761] width 48 height 48
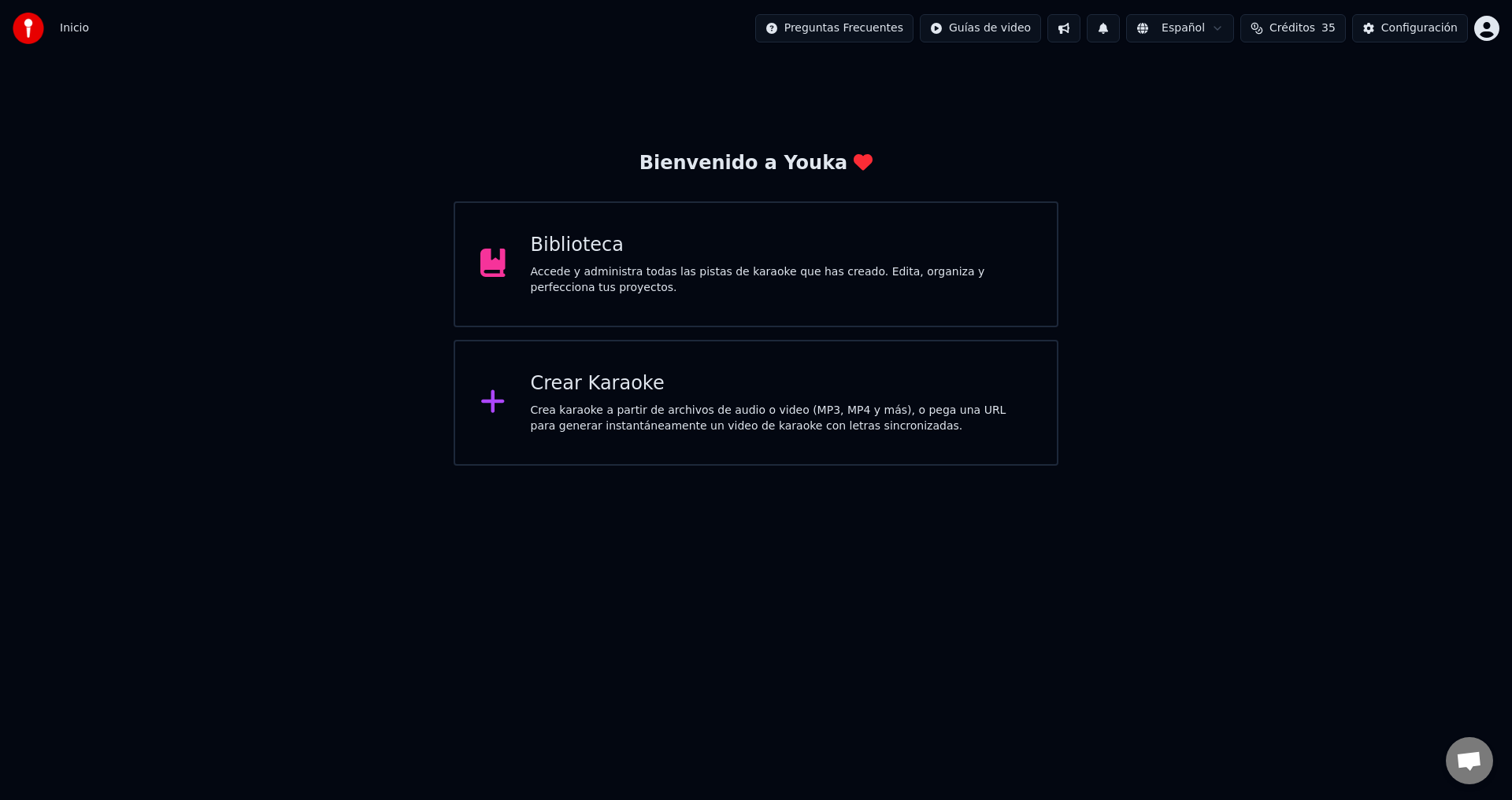
scroll to position [710, 0]
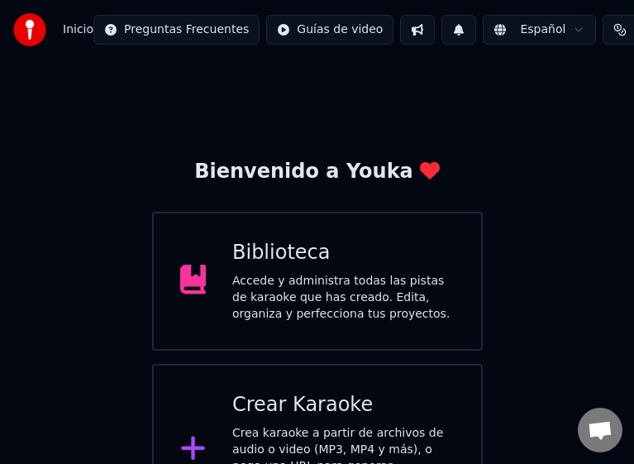
click at [587, 424] on span "Chat abierto" at bounding box center [600, 431] width 26 height 21
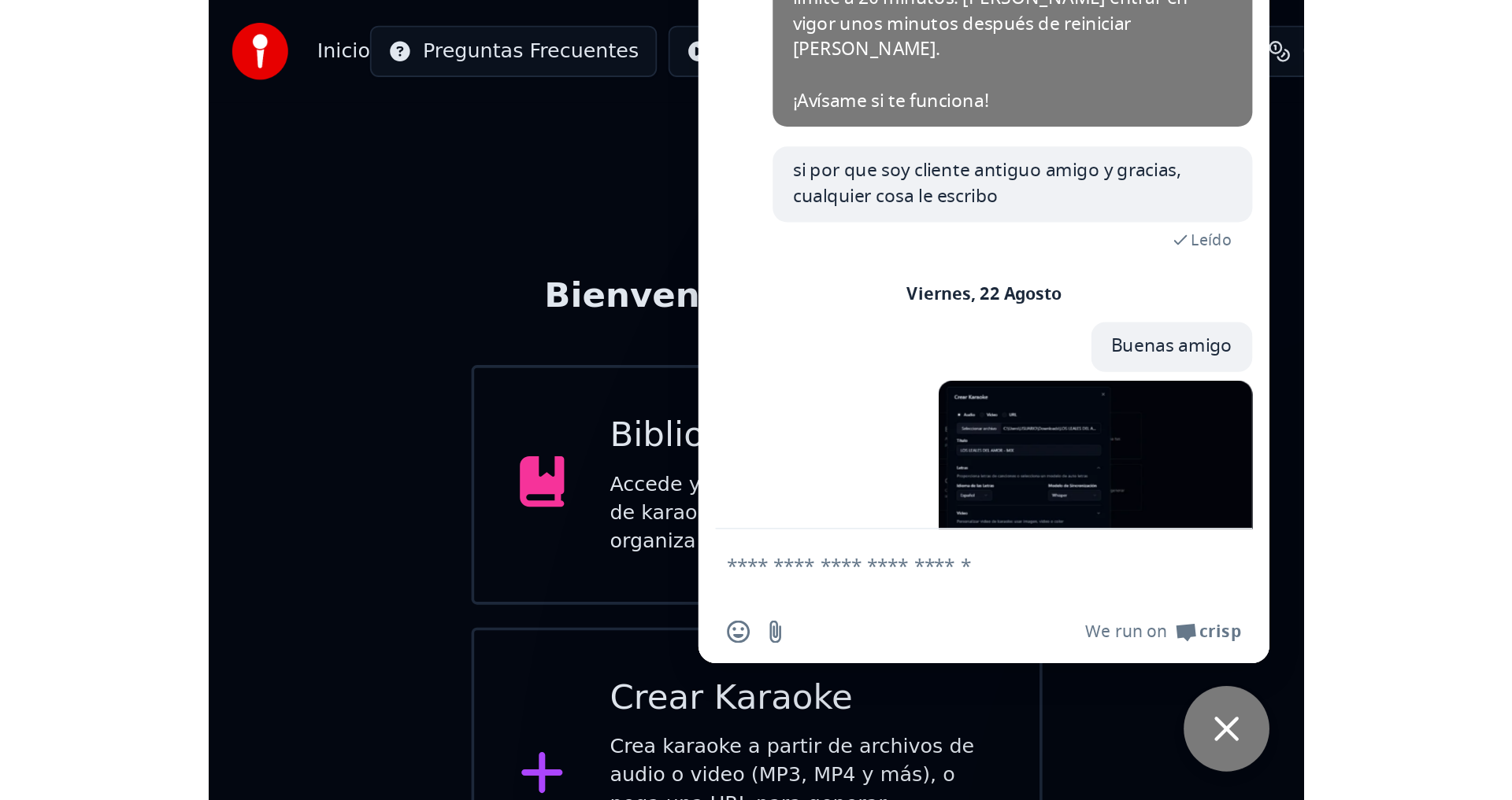
scroll to position [787, 0]
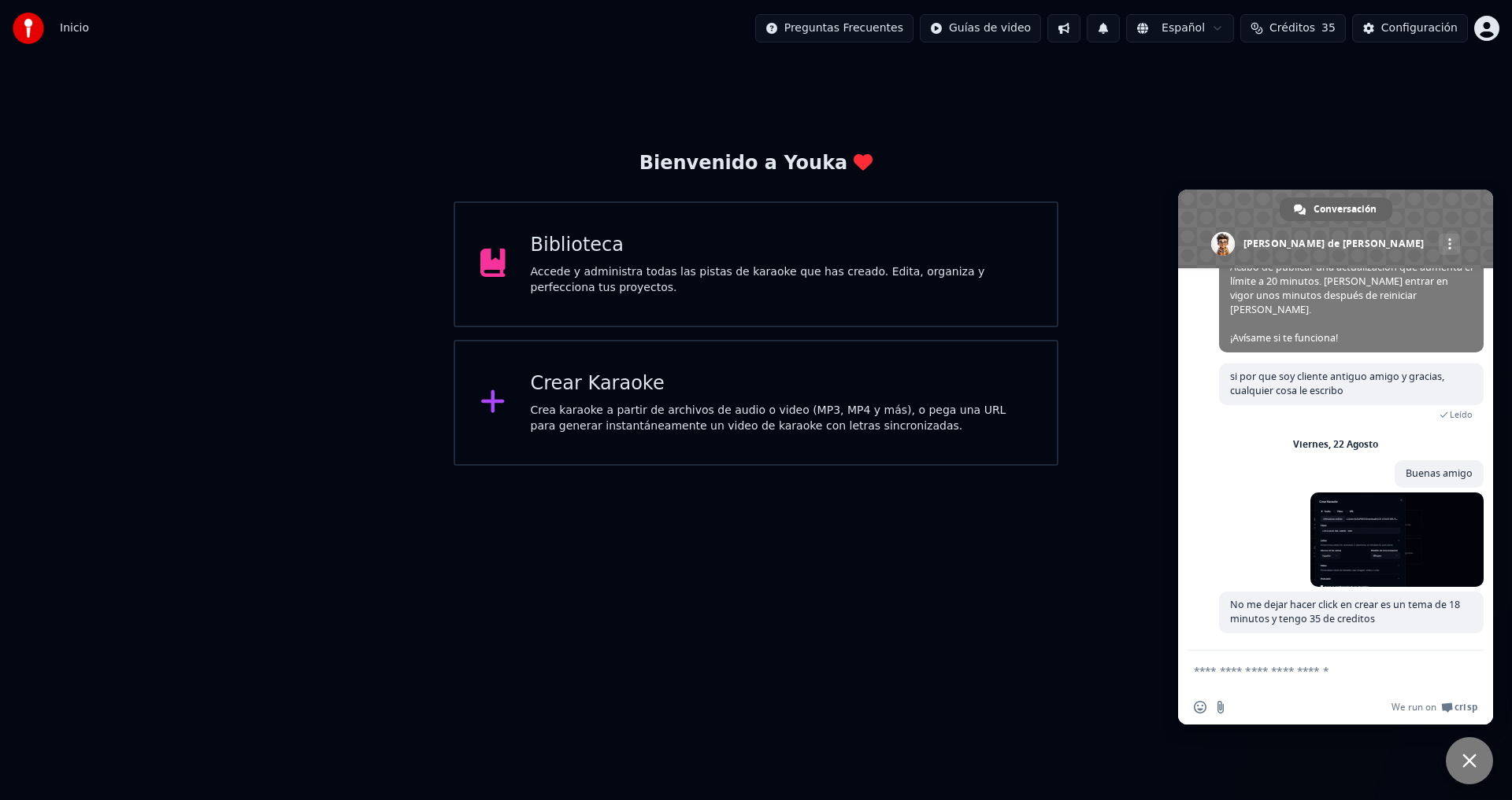
click at [1473, 768] on span "Cerrar el chat" at bounding box center [1469, 761] width 14 height 14
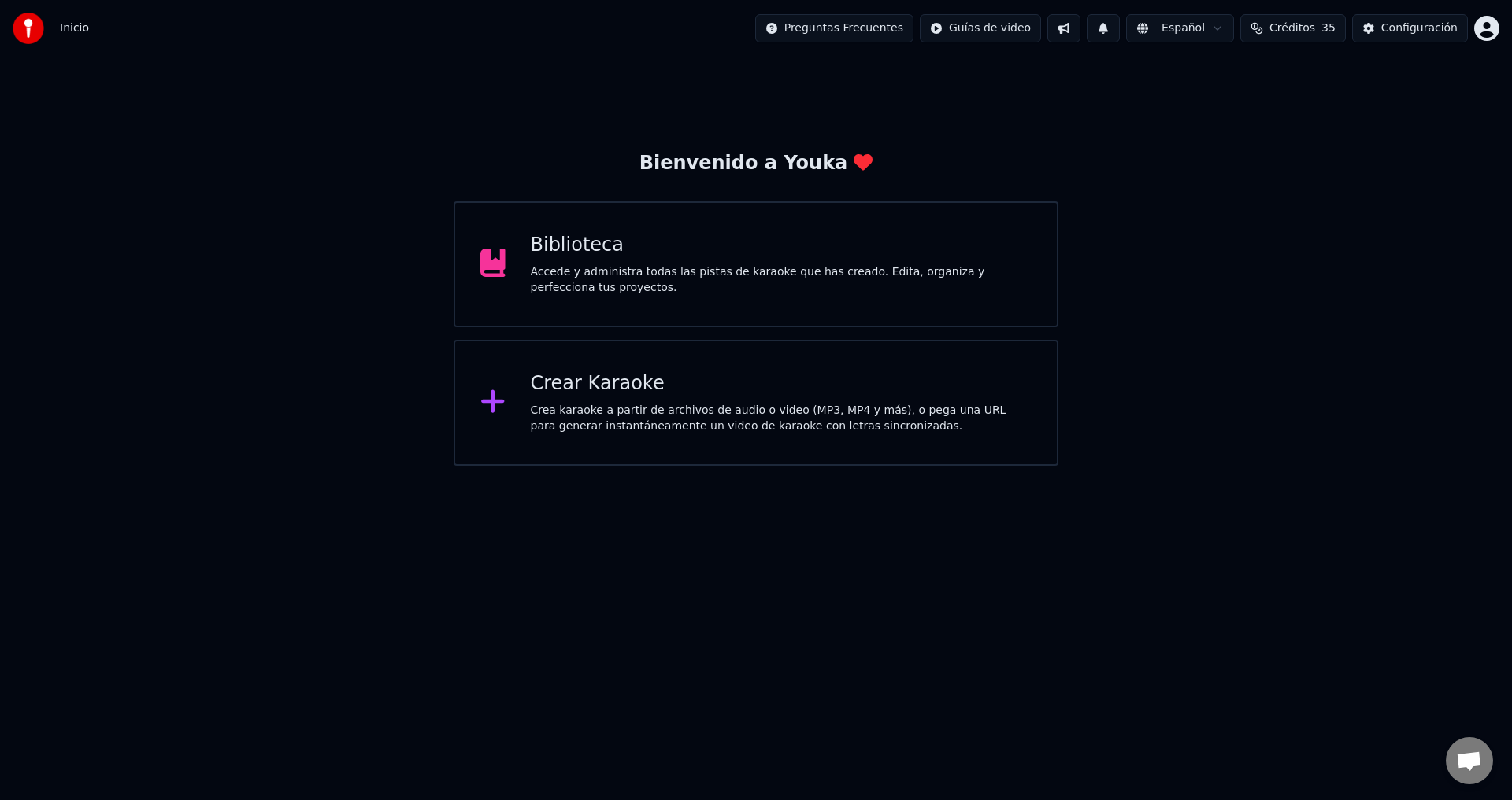
click at [1479, 762] on span "Chat abierto" at bounding box center [1468, 762] width 26 height 22
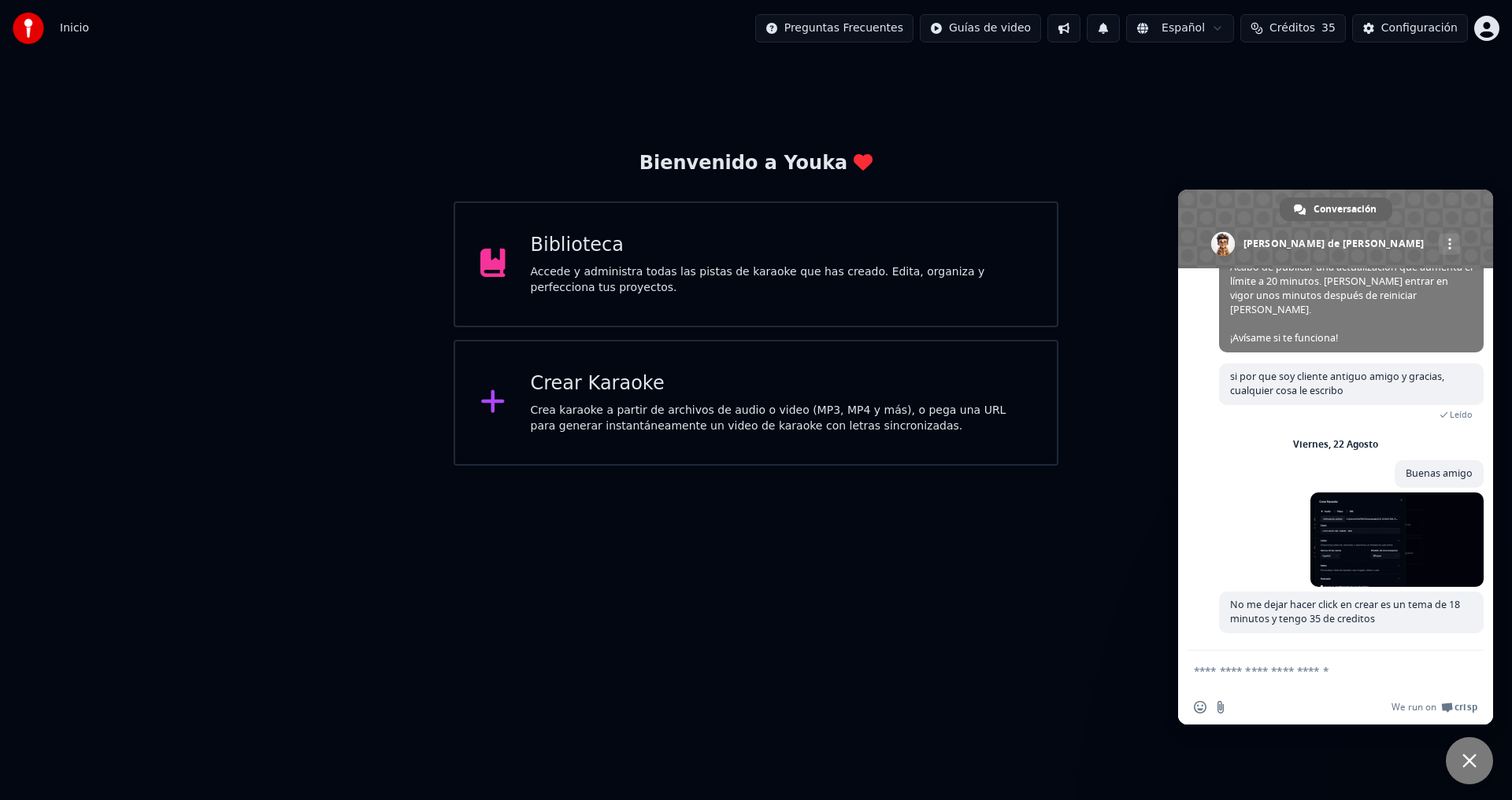
scroll to position [800, 0]
click at [1479, 762] on span "Cerrar el chat" at bounding box center [1469, 761] width 48 height 48
